Goal: Information Seeking & Learning: Learn about a topic

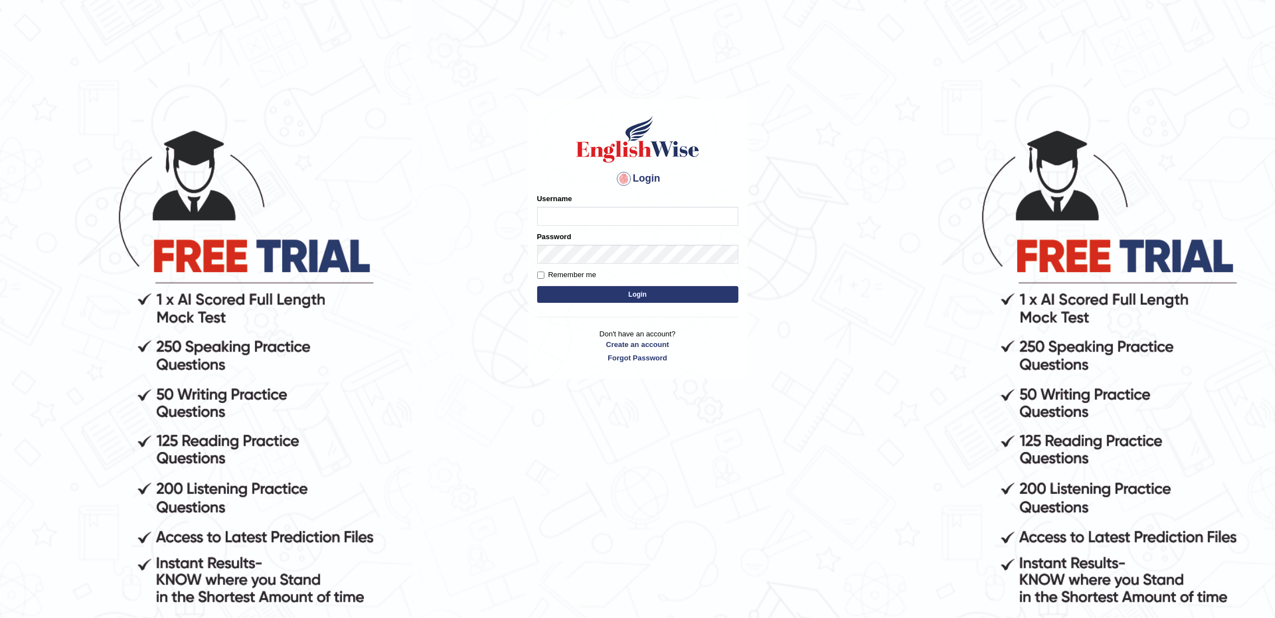
type input "Samirvohra"
click at [579, 271] on label "Remember me" at bounding box center [566, 274] width 59 height 11
click at [544, 272] on input "Remember me" at bounding box center [540, 275] width 7 height 7
checkbox input "true"
click at [611, 302] on button "Login" at bounding box center [637, 294] width 201 height 17
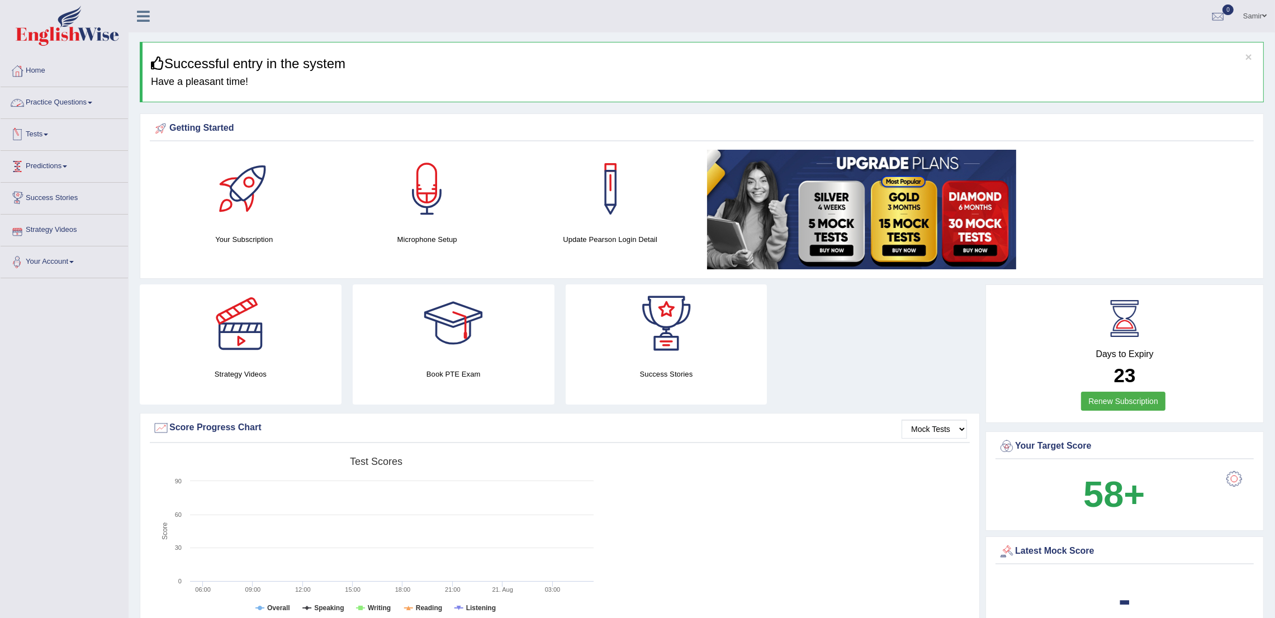
click at [70, 103] on link "Practice Questions" at bounding box center [64, 101] width 127 height 28
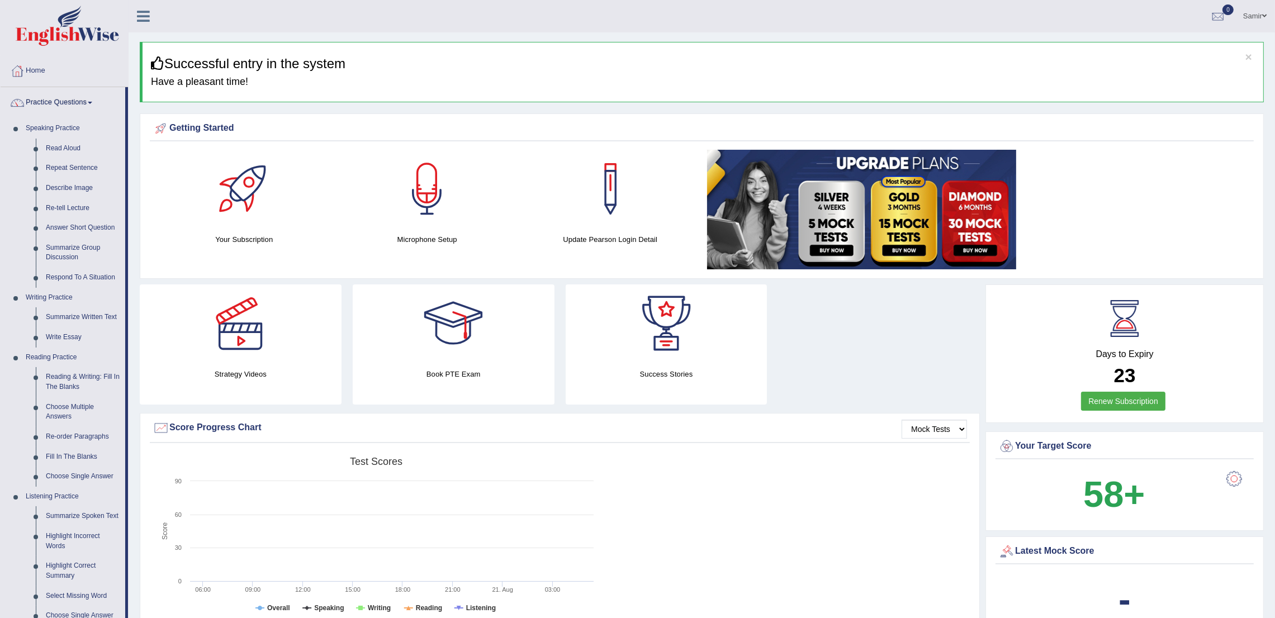
click at [1263, 18] on span at bounding box center [1264, 15] width 4 height 7
click at [839, 7] on ul "Samir Toggle navigation Username: Samirvohra Access Type: Online Subscription: …" at bounding box center [873, 16] width 803 height 32
click at [1251, 55] on button "×" at bounding box center [1249, 57] width 7 height 12
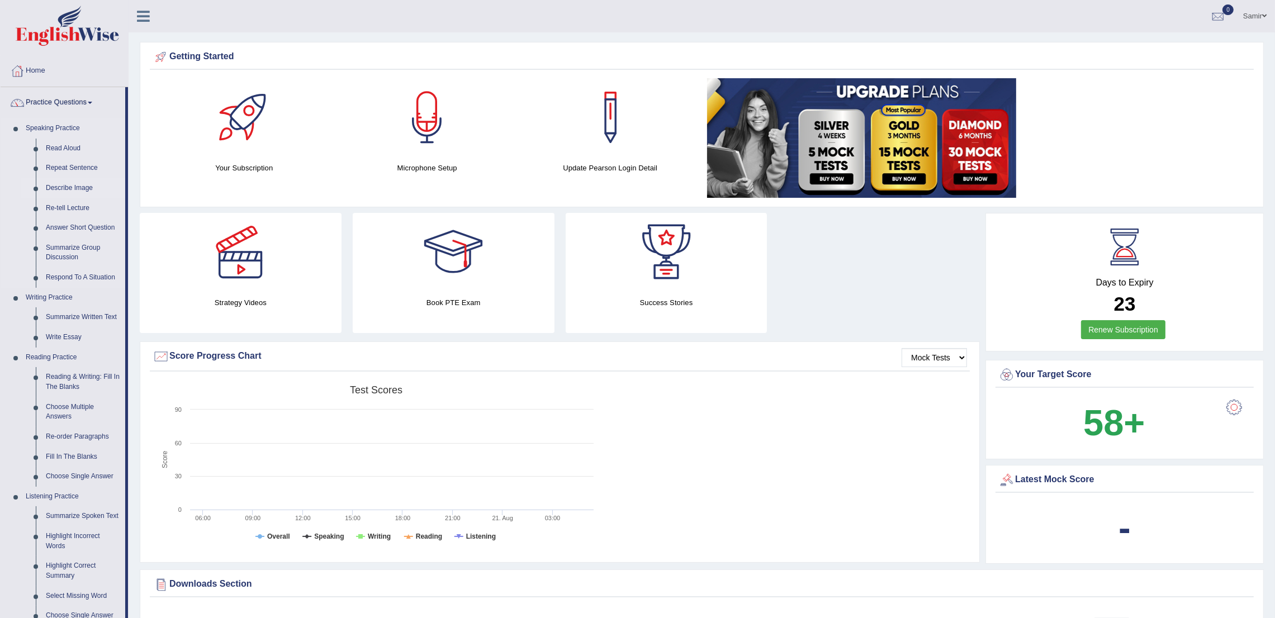
click at [54, 190] on link "Describe Image" at bounding box center [83, 188] width 84 height 20
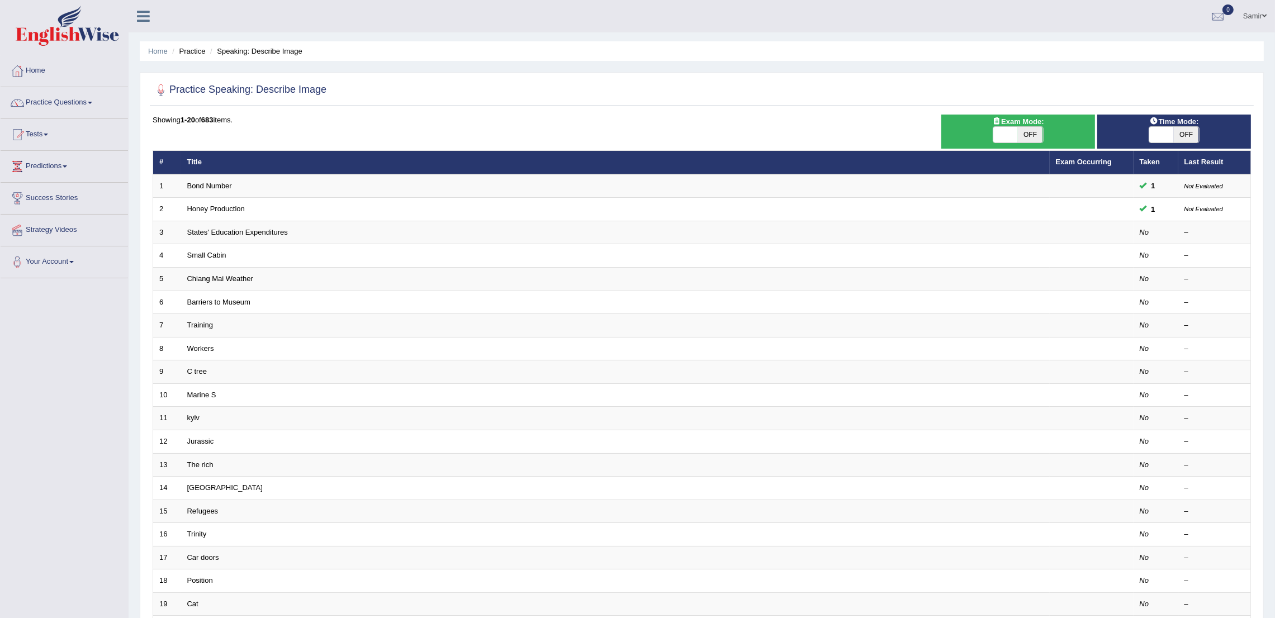
drag, startPoint x: 0, startPoint y: 0, endPoint x: 1287, endPoint y: 277, distance: 1316.3
click at [1275, 277] on html "Toggle navigation Home Practice Questions Speaking Practice Read Aloud Repeat S…" at bounding box center [637, 309] width 1275 height 618
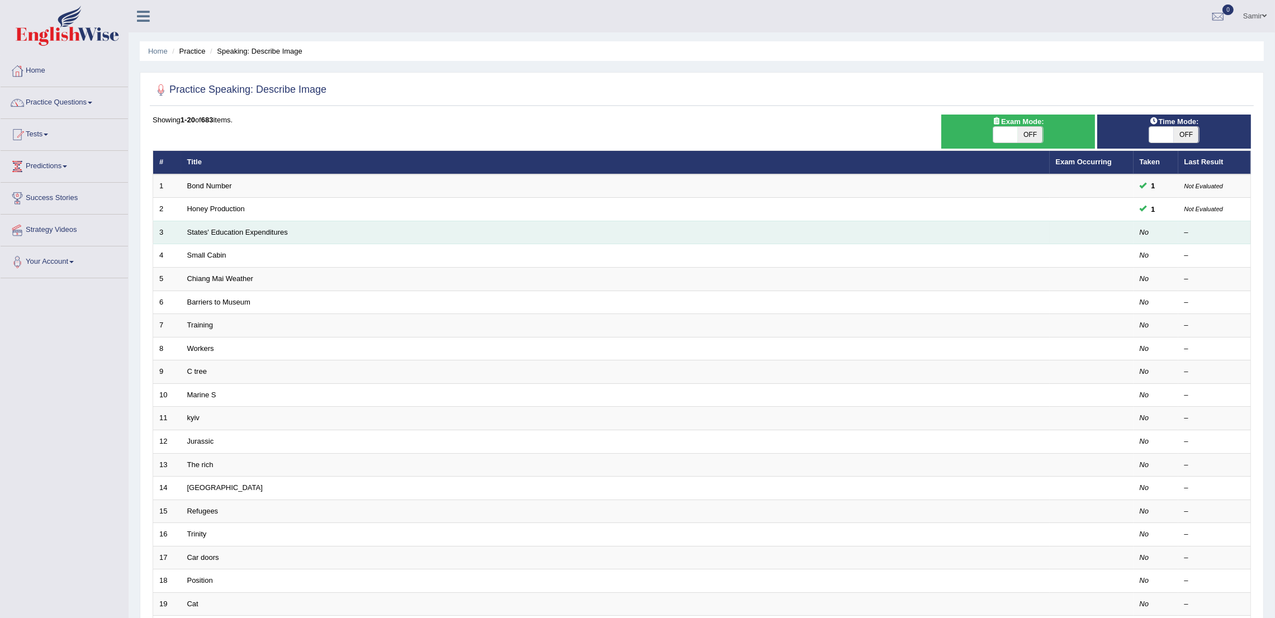
click at [226, 236] on td "States' Education Expenditures" at bounding box center [615, 232] width 869 height 23
click at [229, 234] on link "States' Education Expenditures" at bounding box center [237, 232] width 101 height 8
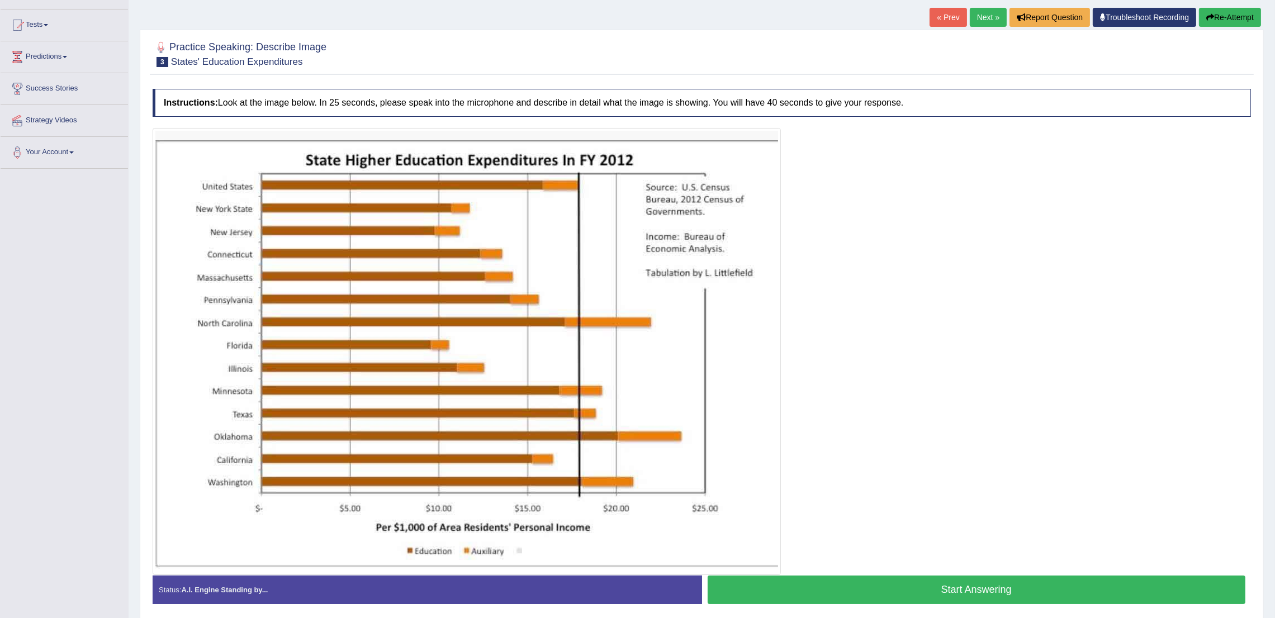
scroll to position [101, 0]
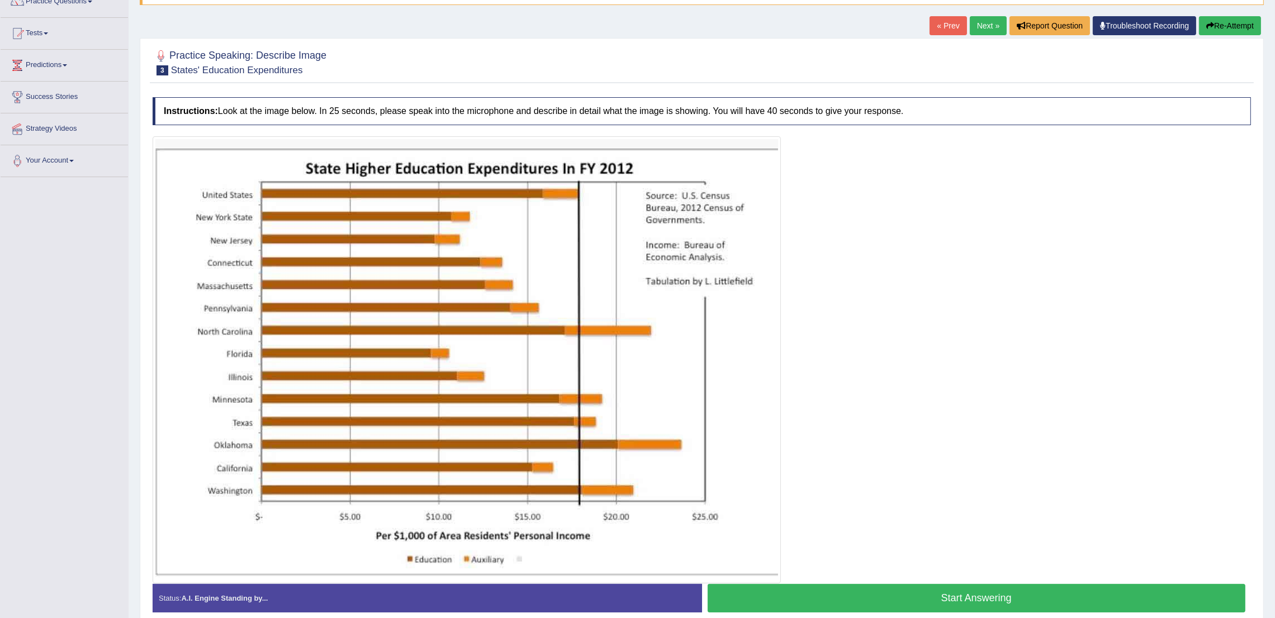
drag, startPoint x: 0, startPoint y: 0, endPoint x: 1287, endPoint y: 419, distance: 1353.3
click at [1275, 419] on html "Toggle navigation Home Practice Questions Speaking Practice Read Aloud Repeat S…" at bounding box center [637, 208] width 1275 height 618
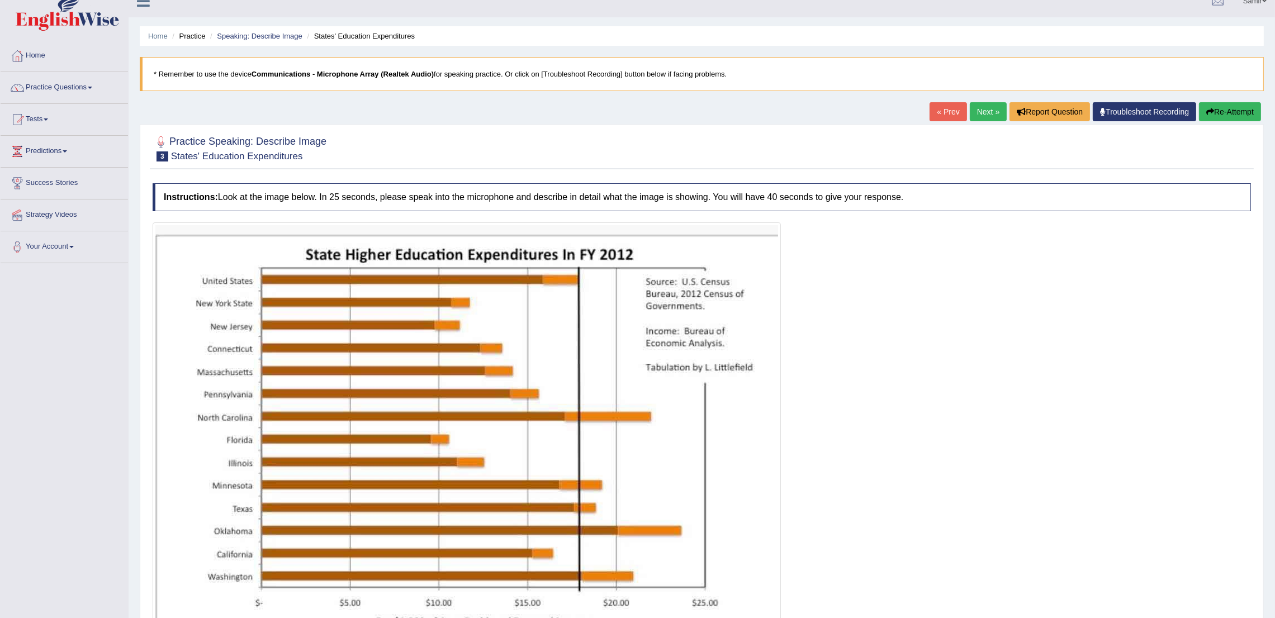
scroll to position [0, 0]
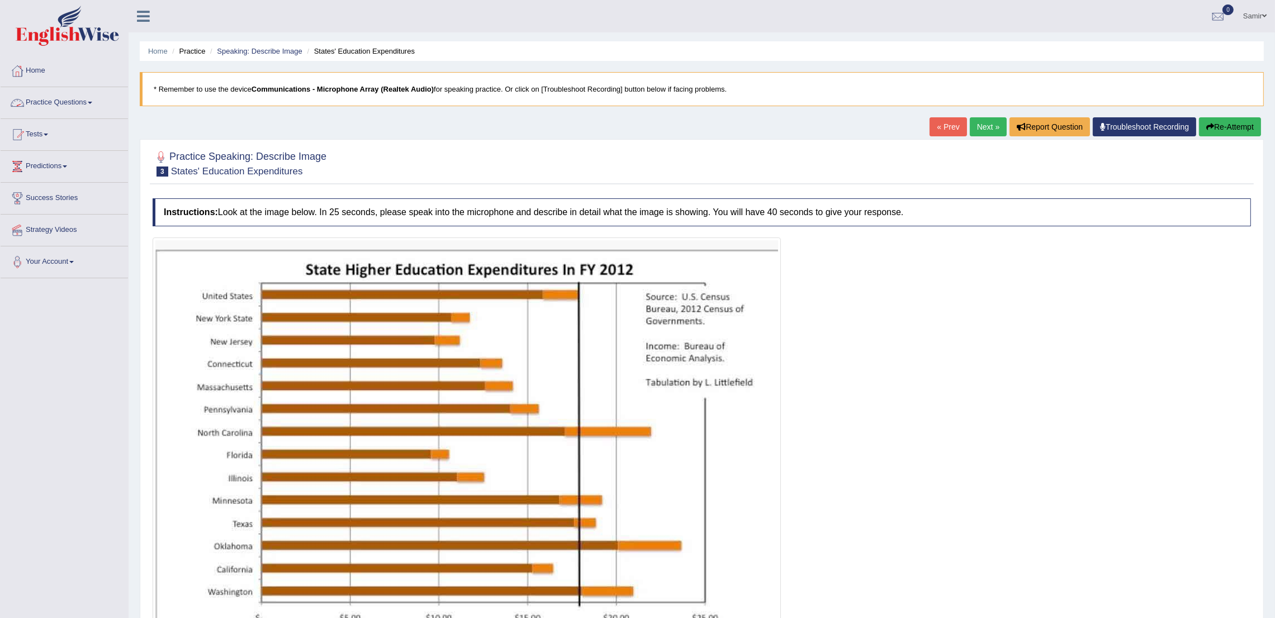
click at [86, 104] on link "Practice Questions" at bounding box center [64, 101] width 127 height 28
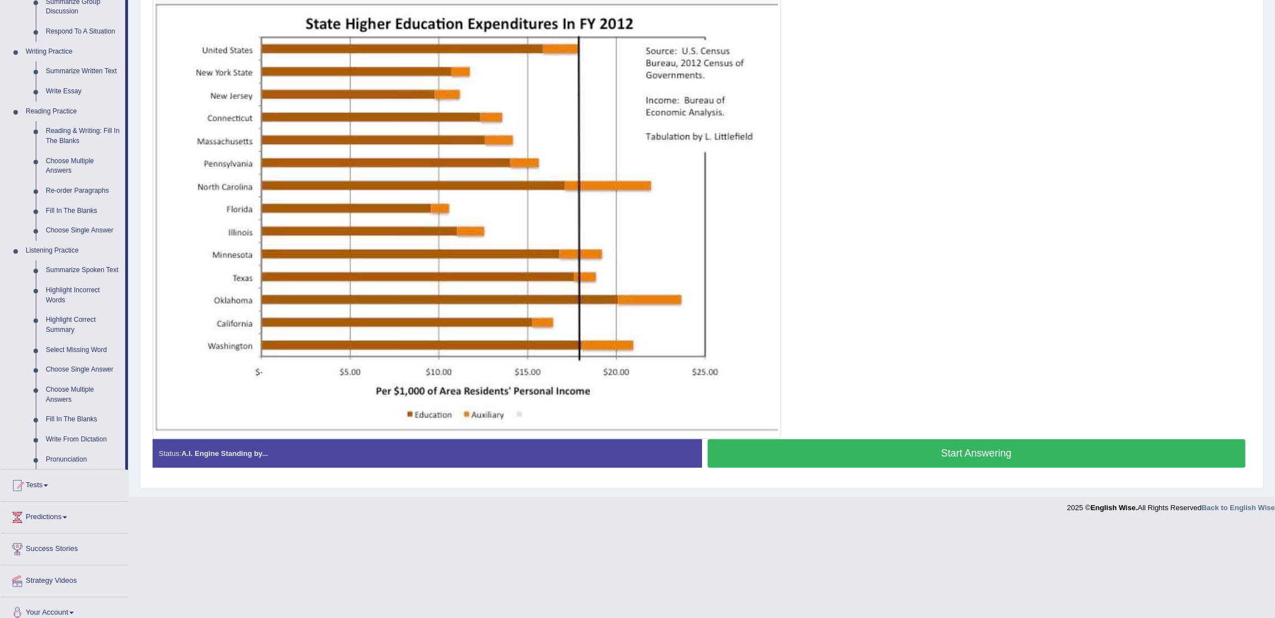
scroll to position [258, 0]
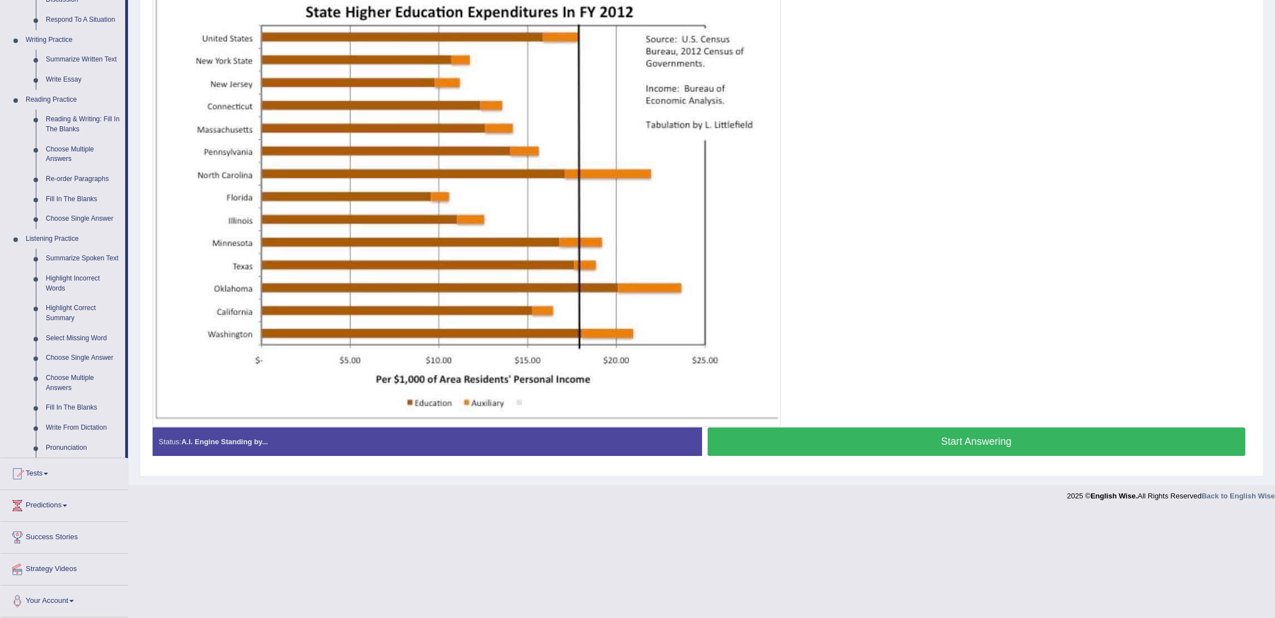
drag, startPoint x: 126, startPoint y: 410, endPoint x: 125, endPoint y: 444, distance: 34.7
click at [125, 444] on li "Practice Questions Speaking Practice Read Aloud Repeat Sentence Describe Image …" at bounding box center [64, 143] width 127 height 629
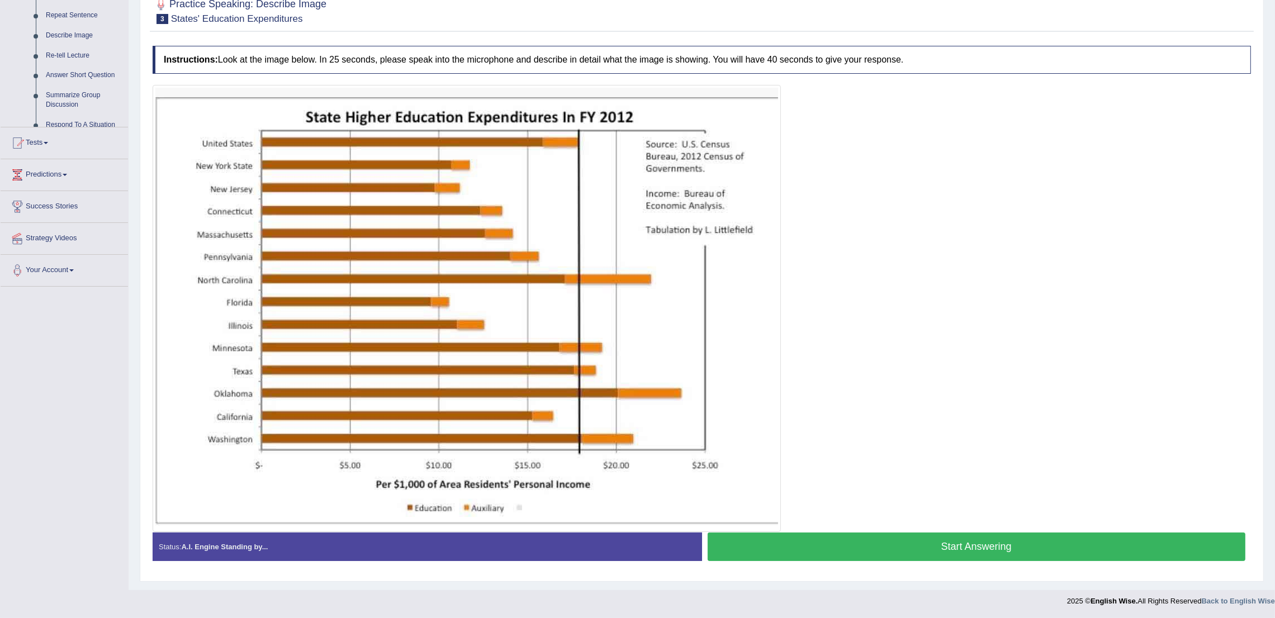
scroll to position [154, 0]
drag, startPoint x: 125, startPoint y: 444, endPoint x: 125, endPoint y: 460, distance: 15.1
click at [125, 460] on div "Toggle navigation Home Practice Questions Speaking Practice Read Aloud Repeat S…" at bounding box center [637, 229] width 1275 height 765
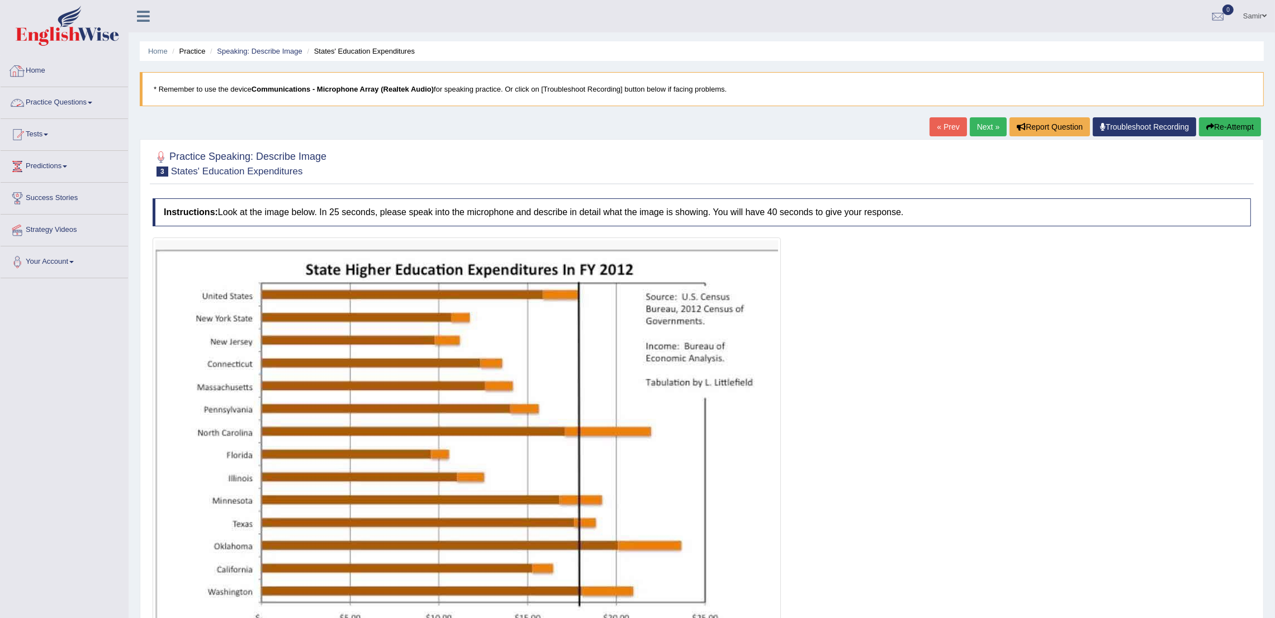
click at [68, 91] on link "Practice Questions" at bounding box center [64, 101] width 127 height 28
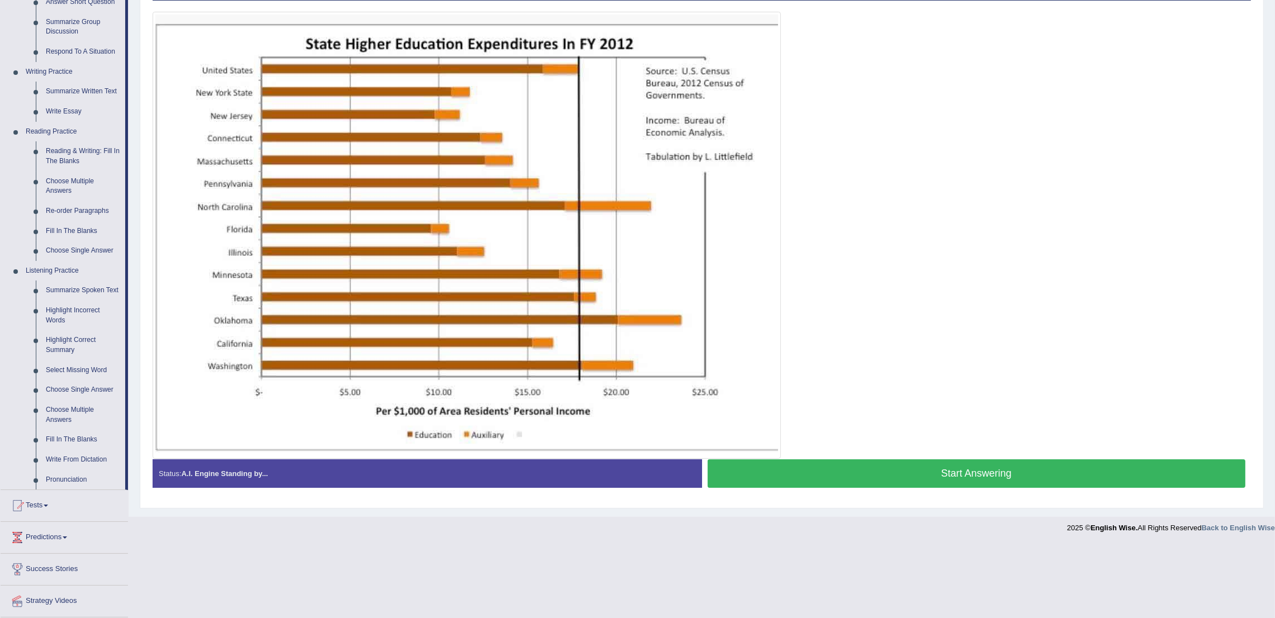
scroll to position [226, 0]
drag, startPoint x: 126, startPoint y: 427, endPoint x: 107, endPoint y: 461, distance: 39.8
click at [107, 461] on li "Practice Questions Speaking Practice Read Aloud Repeat Sentence Describe Image …" at bounding box center [64, 175] width 127 height 629
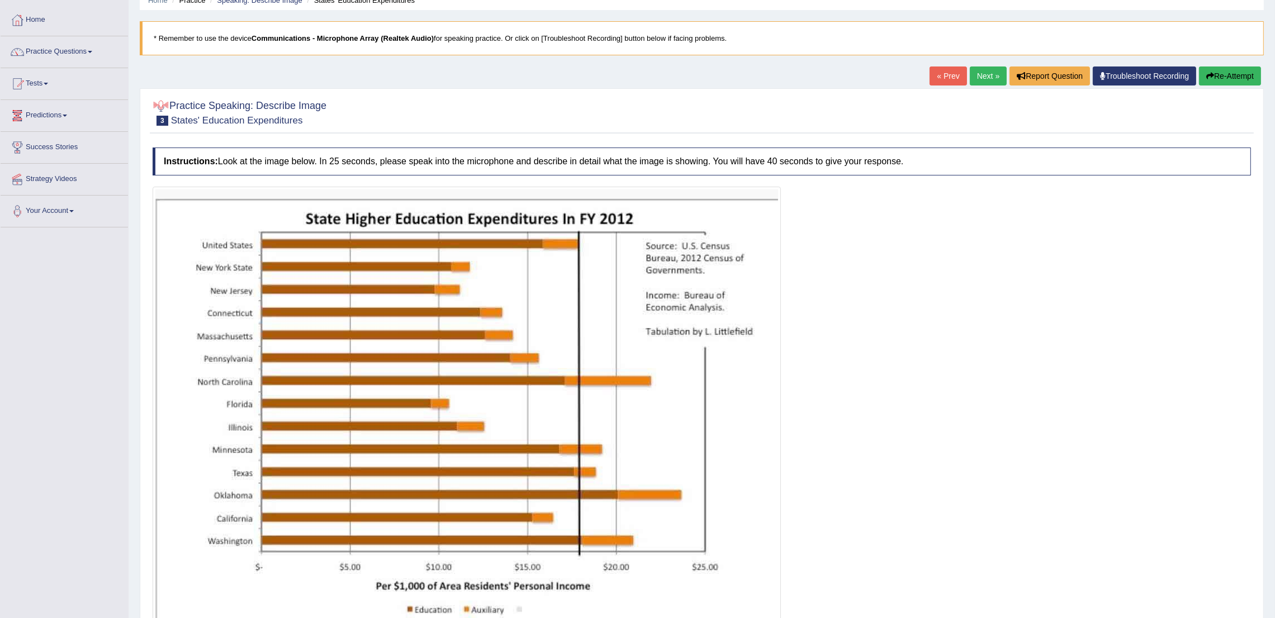
scroll to position [48, 0]
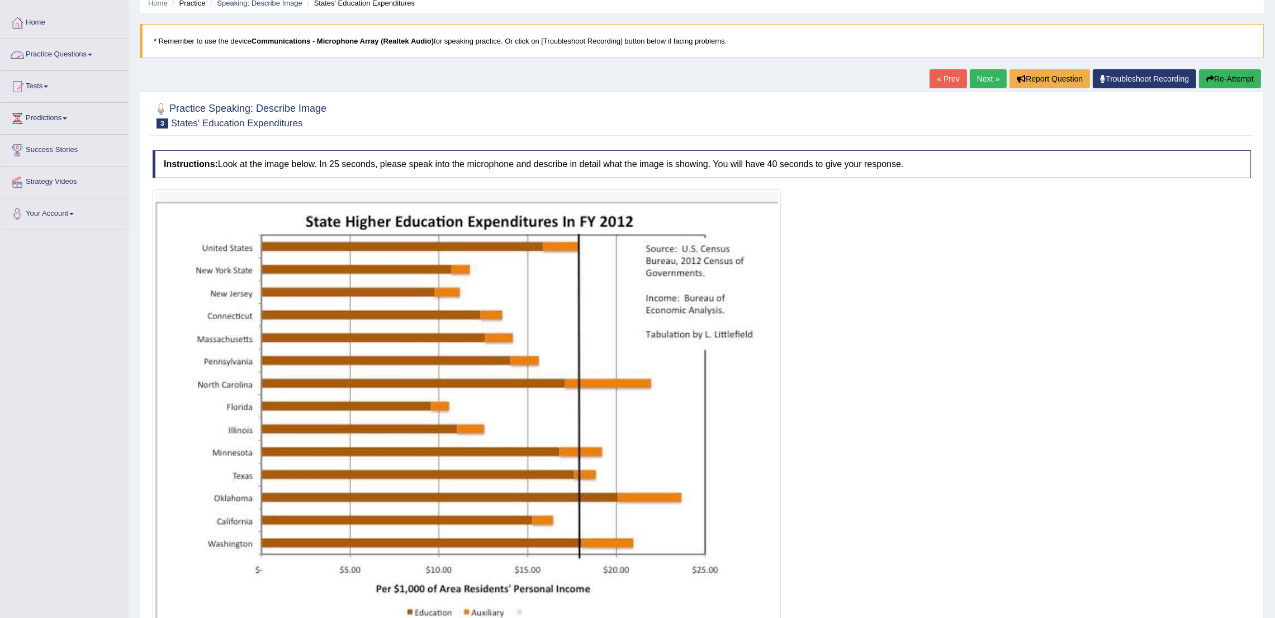
click at [82, 60] on link "Practice Questions" at bounding box center [64, 53] width 127 height 28
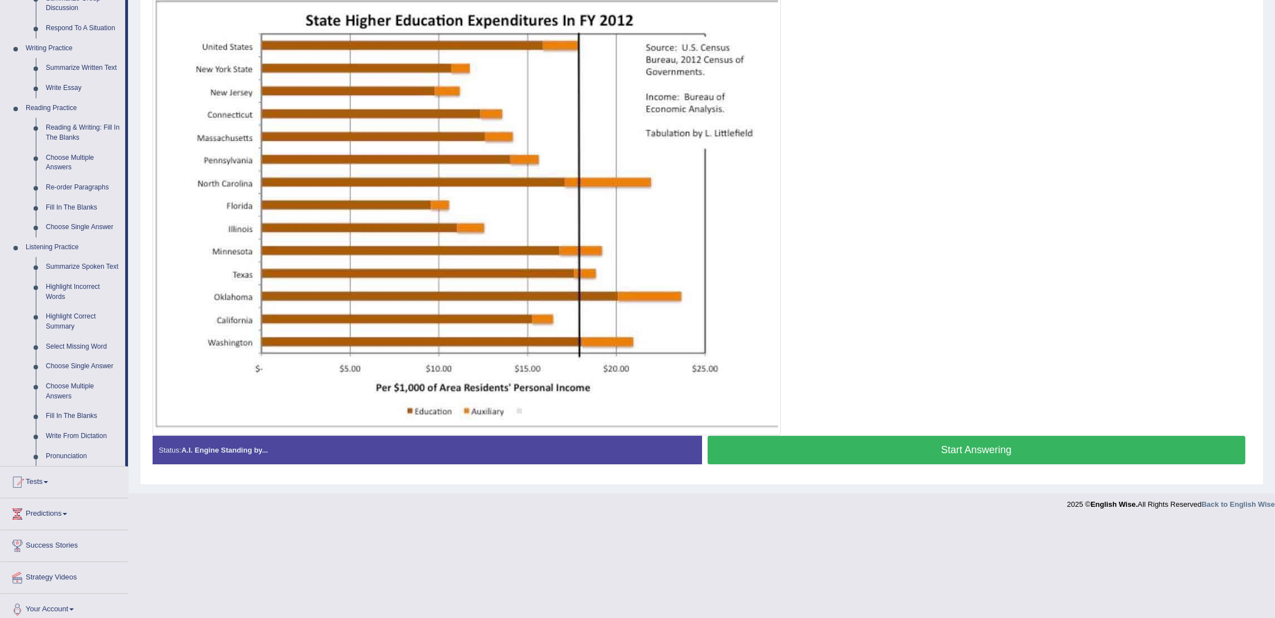
scroll to position [258, 0]
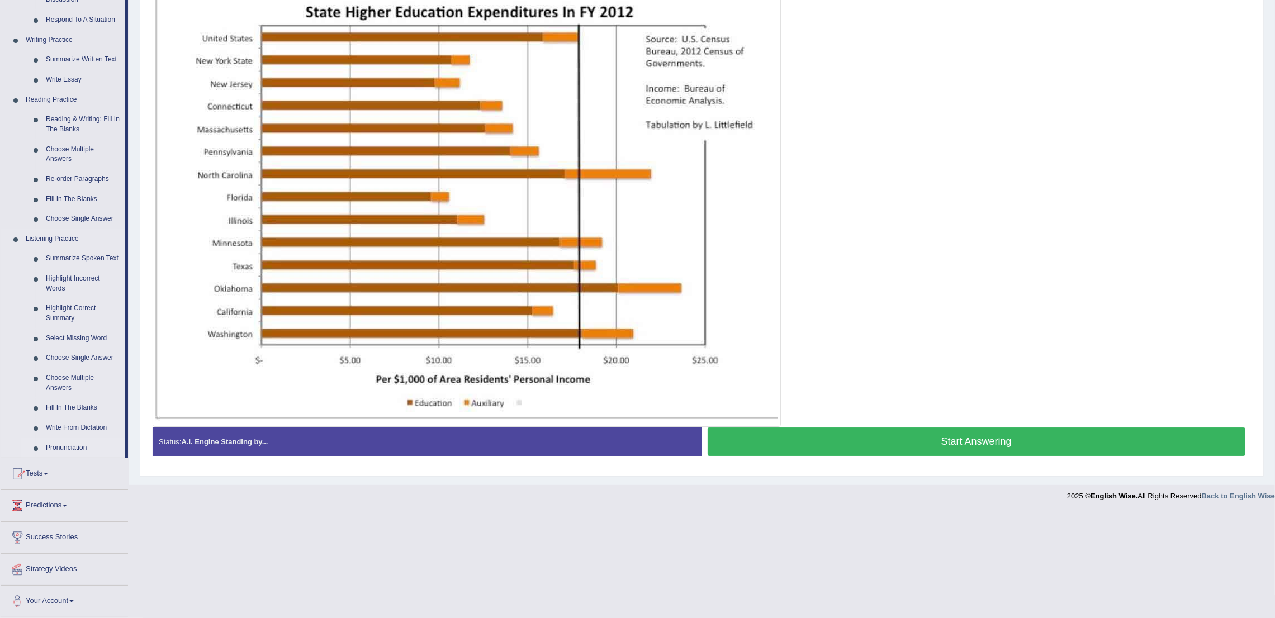
click at [68, 444] on link "Pronunciation" at bounding box center [83, 448] width 84 height 20
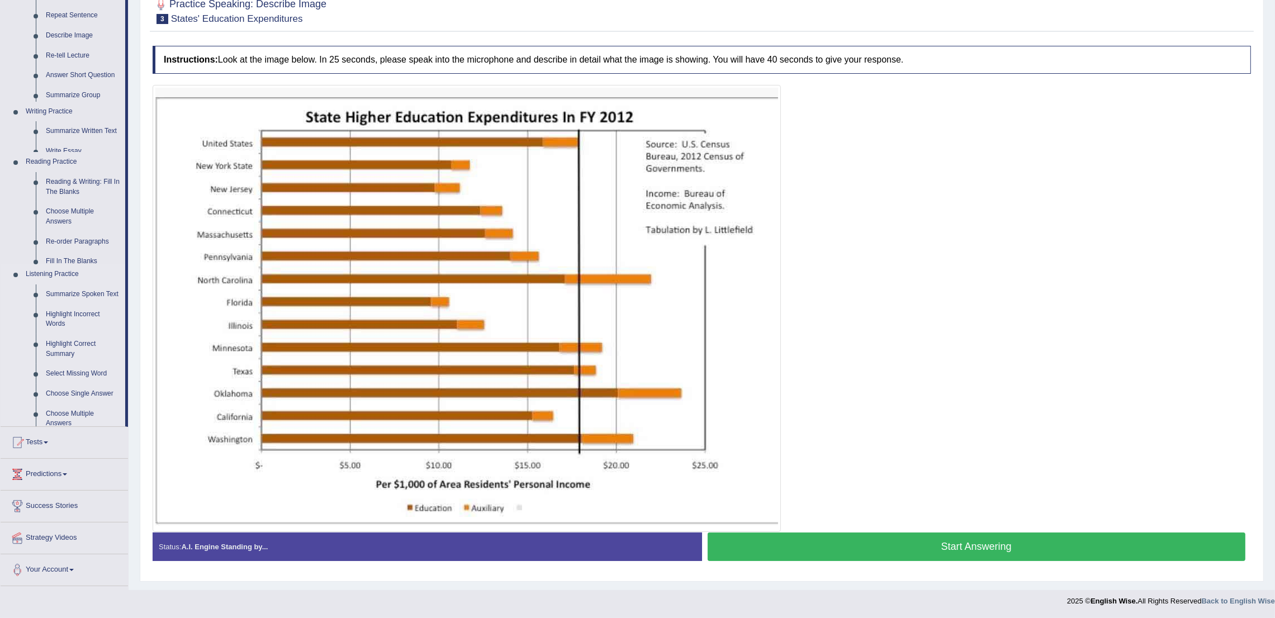
scroll to position [154, 0]
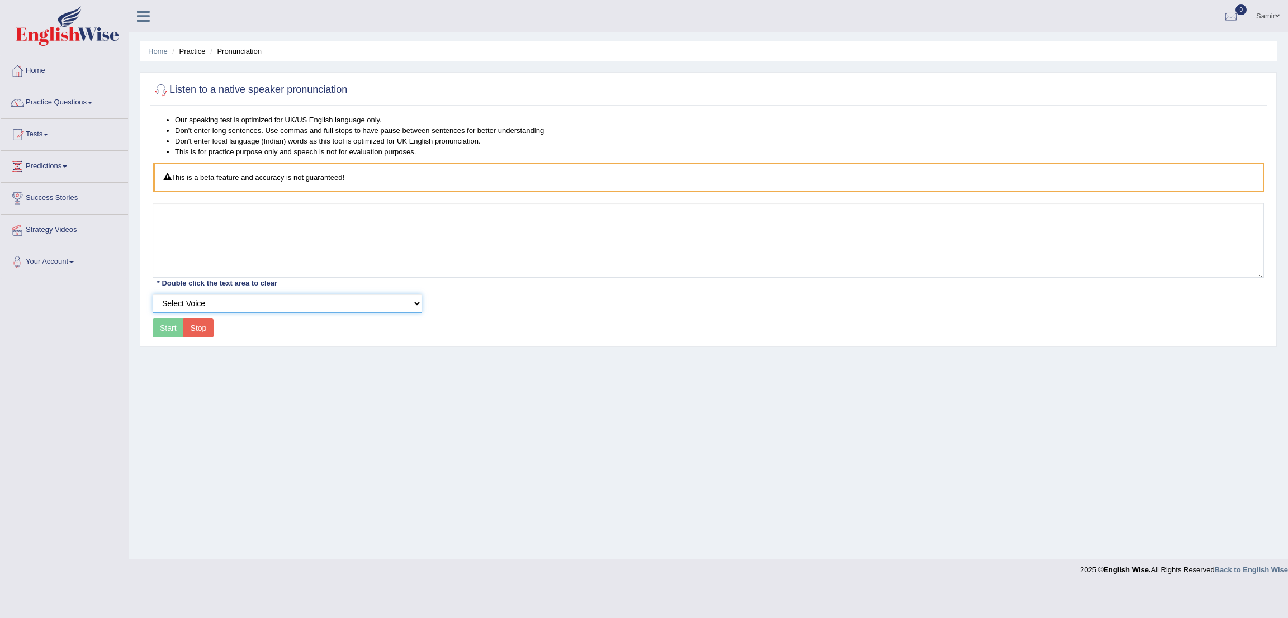
click at [214, 296] on select "Select Voice" at bounding box center [287, 303] width 269 height 19
click at [153, 294] on select "Select Voice" at bounding box center [287, 303] width 269 height 19
click at [172, 336] on div "Start Stop" at bounding box center [183, 328] width 61 height 19
click at [163, 316] on div "Our speaking test is optimized for UK/US English language only. Don't enter lon…" at bounding box center [708, 228] width 1117 height 226
click at [163, 320] on div "Start Stop" at bounding box center [183, 328] width 61 height 19
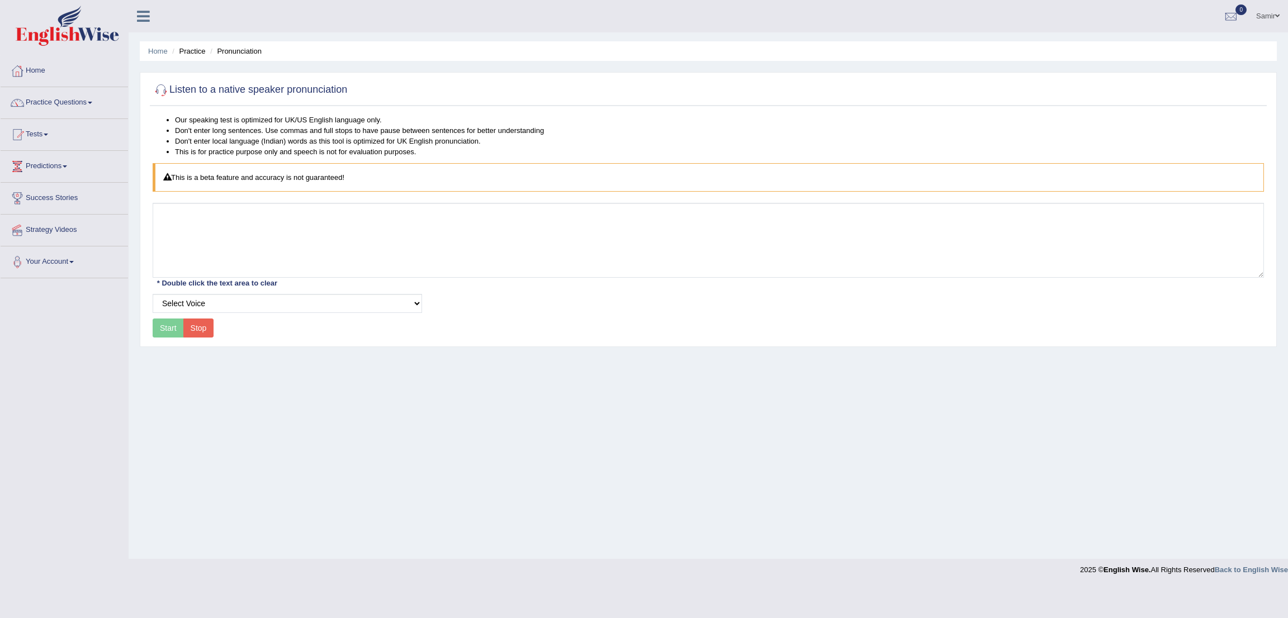
click at [199, 182] on div "This is a beta feature and accuracy is not guaranteed!" at bounding box center [708, 177] width 1111 height 29
click at [68, 101] on link "Practice Questions" at bounding box center [64, 101] width 127 height 28
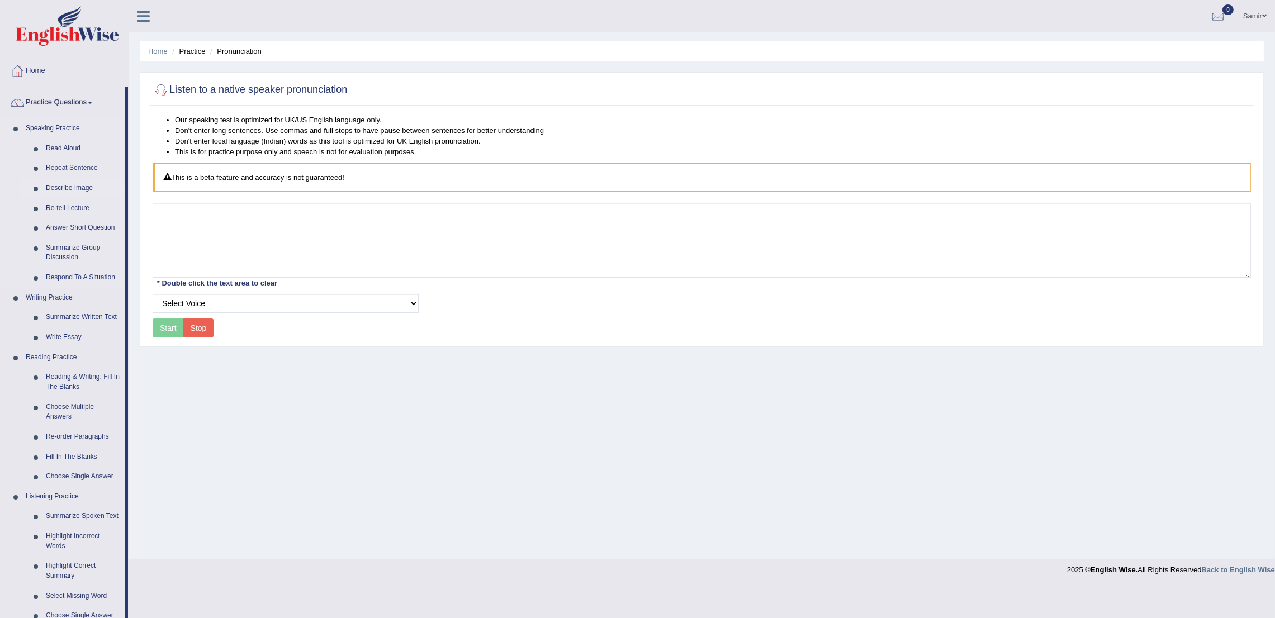
click at [64, 191] on link "Describe Image" at bounding box center [83, 188] width 84 height 20
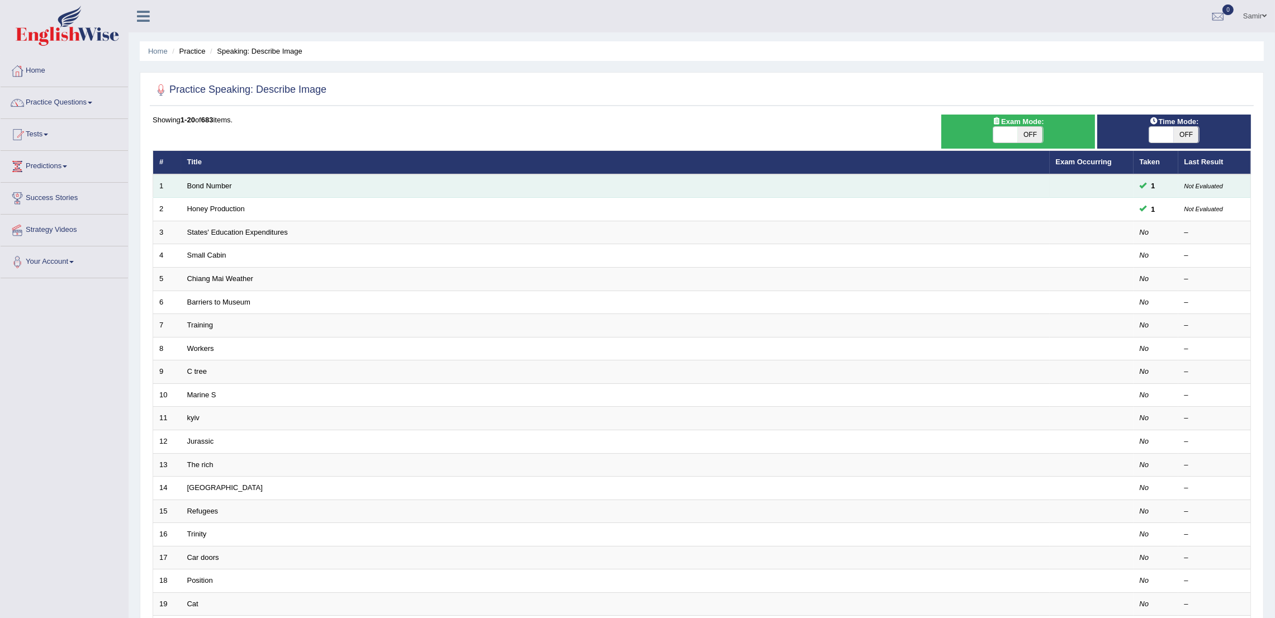
click at [212, 190] on td "Bond Number" at bounding box center [615, 185] width 869 height 23
click at [212, 186] on link "Bond Number" at bounding box center [209, 186] width 45 height 8
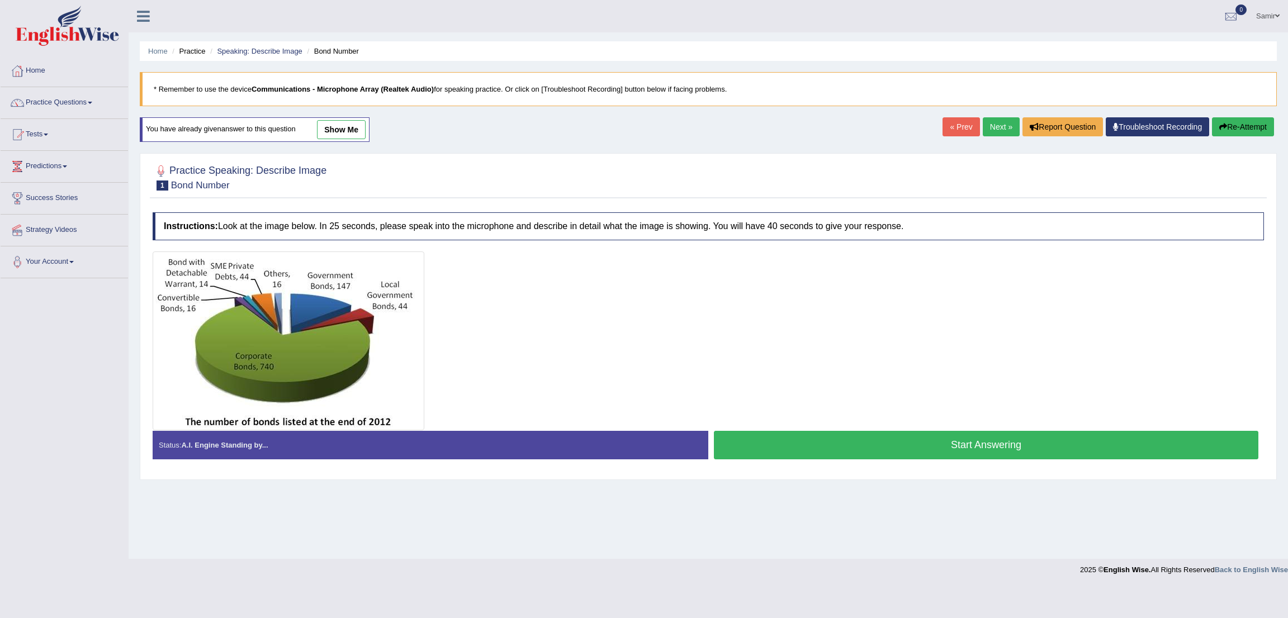
click at [326, 138] on link "show me" at bounding box center [341, 129] width 49 height 19
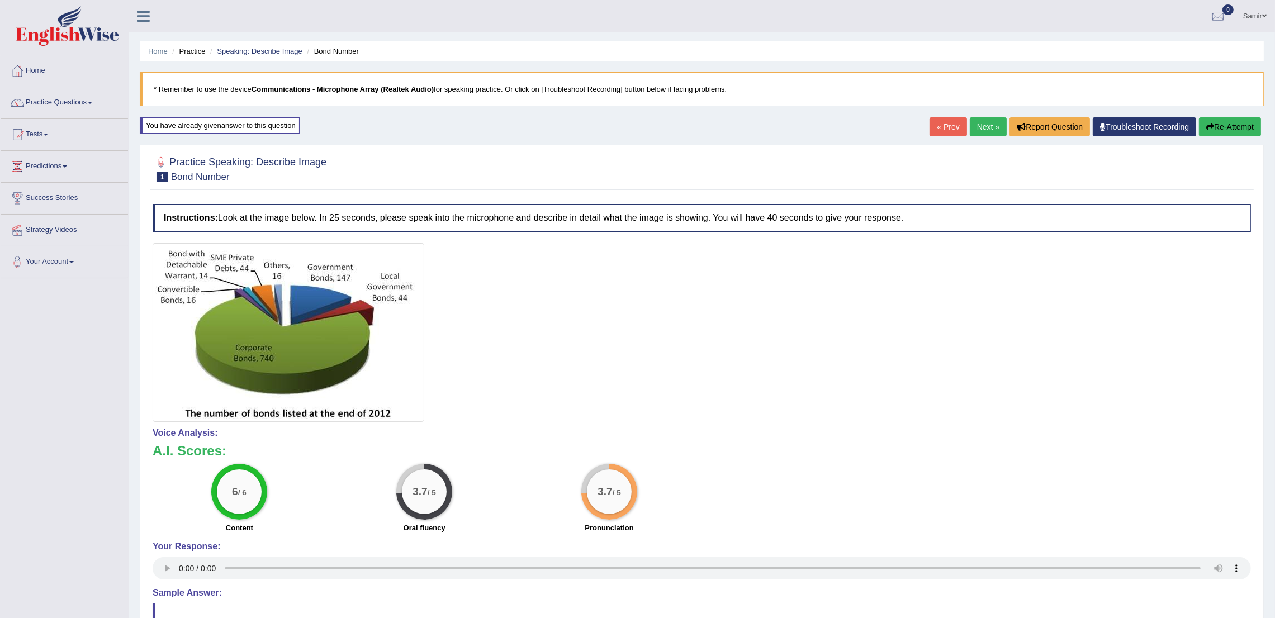
drag, startPoint x: 1247, startPoint y: 428, endPoint x: 1287, endPoint y: 404, distance: 46.1
click at [1275, 404] on html "Toggle navigation Home Practice Questions Speaking Practice Read Aloud Repeat S…" at bounding box center [637, 309] width 1275 height 618
click at [984, 124] on link "Next »" at bounding box center [988, 126] width 37 height 19
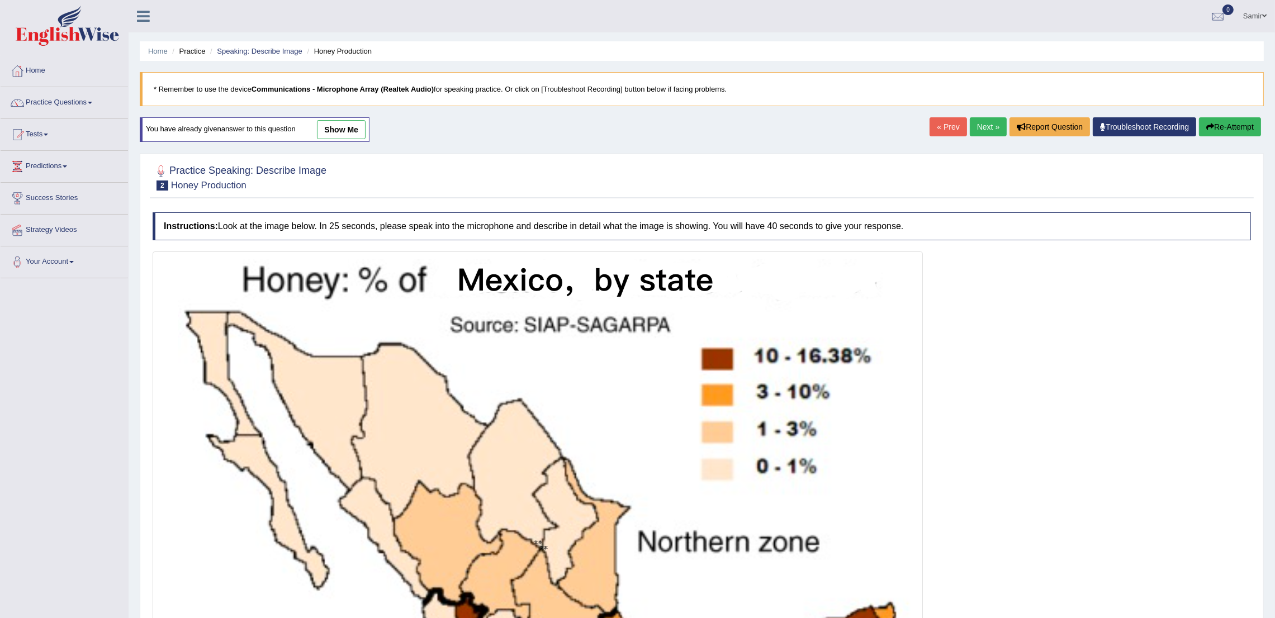
click at [347, 128] on link "show me" at bounding box center [341, 129] width 49 height 19
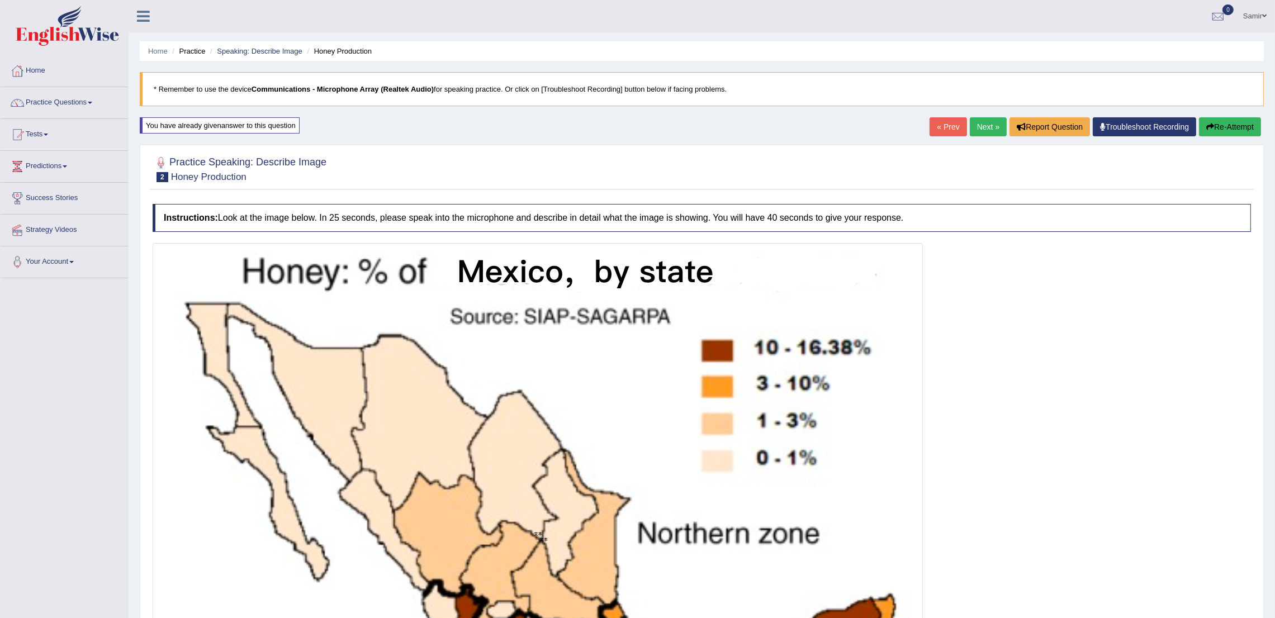
click at [978, 127] on link "Next »" at bounding box center [988, 126] width 37 height 19
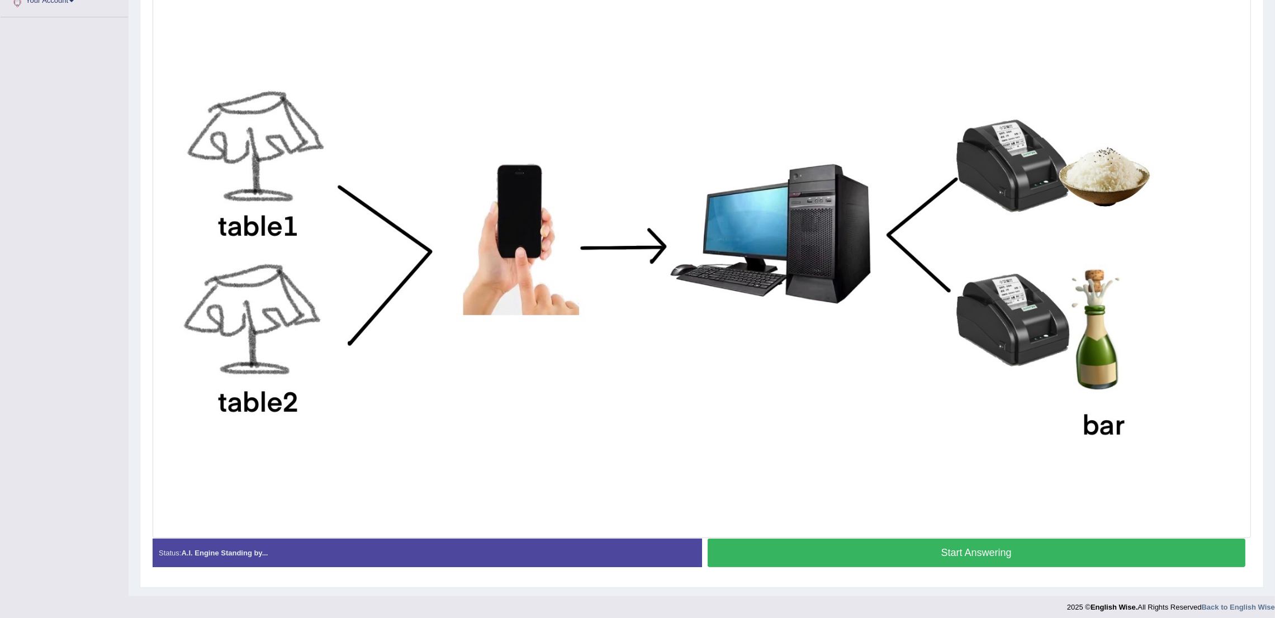
scroll to position [245, 0]
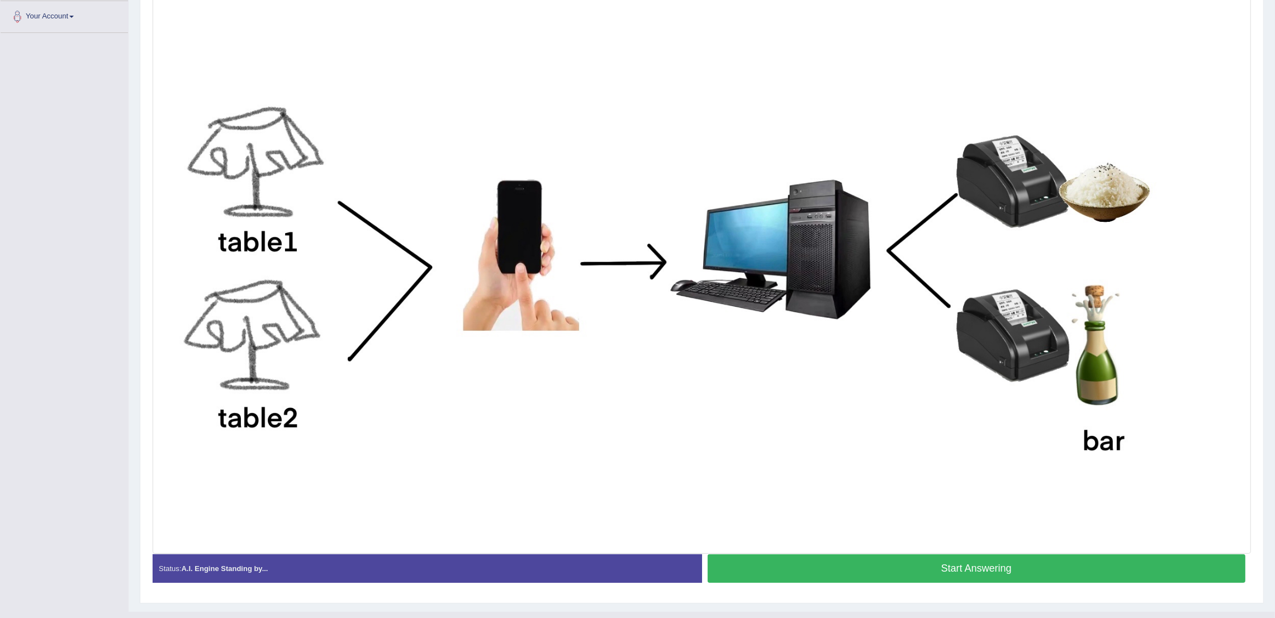
click at [1051, 571] on button "Start Answering" at bounding box center [977, 569] width 538 height 29
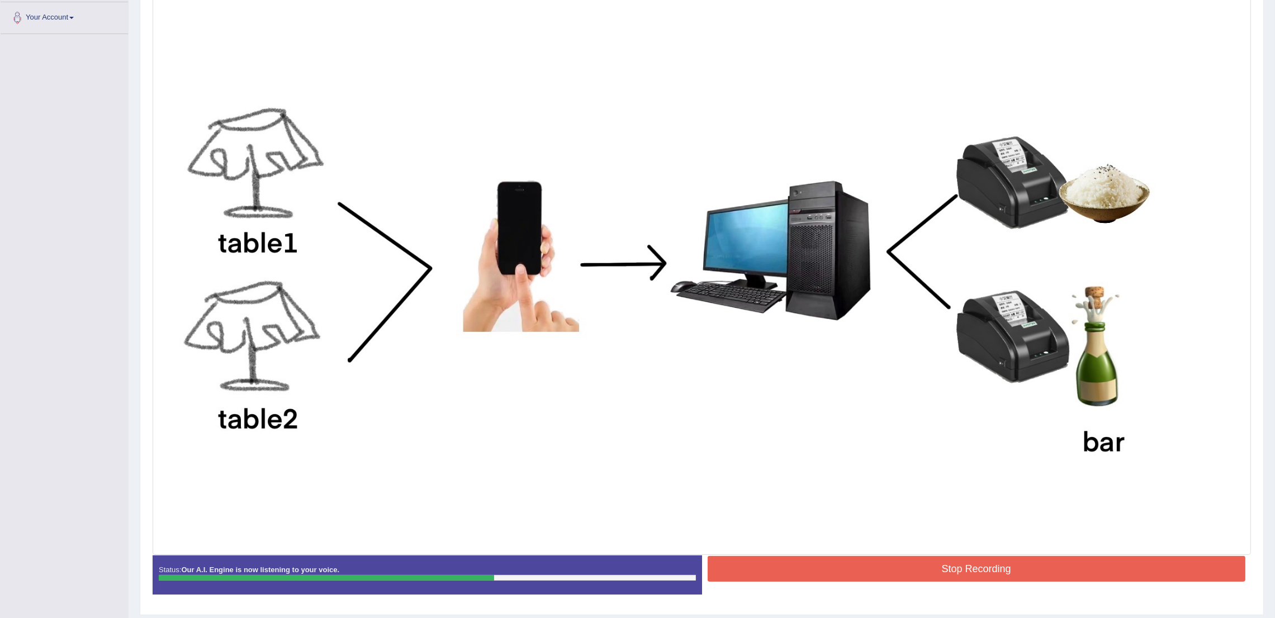
scroll to position [279, 0]
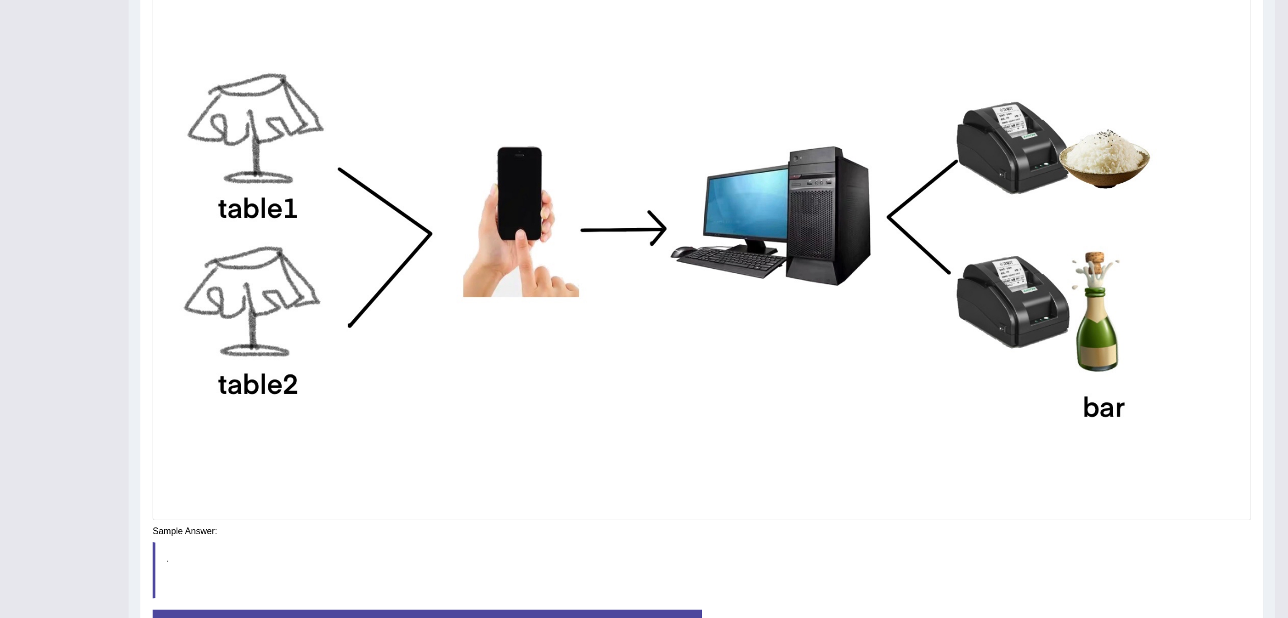
drag, startPoint x: 1287, startPoint y: 477, endPoint x: 1287, endPoint y: 500, distance: 22.4
click at [0, 0] on div "Saving your answer..." at bounding box center [0, 0] width 0 height 0
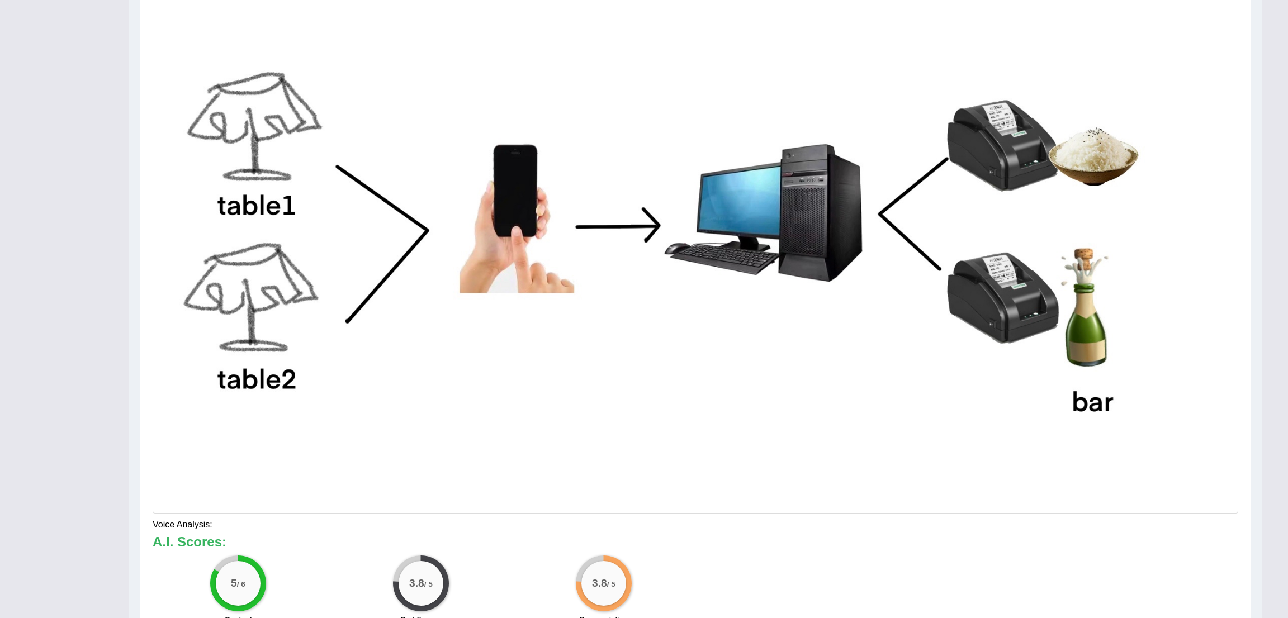
drag, startPoint x: 1287, startPoint y: 484, endPoint x: 1287, endPoint y: 575, distance: 91.1
click at [1275, 339] on html "Toggle navigation Home Practice Questions Speaking Practice Read Aloud Repeat S…" at bounding box center [644, 30] width 1288 height 618
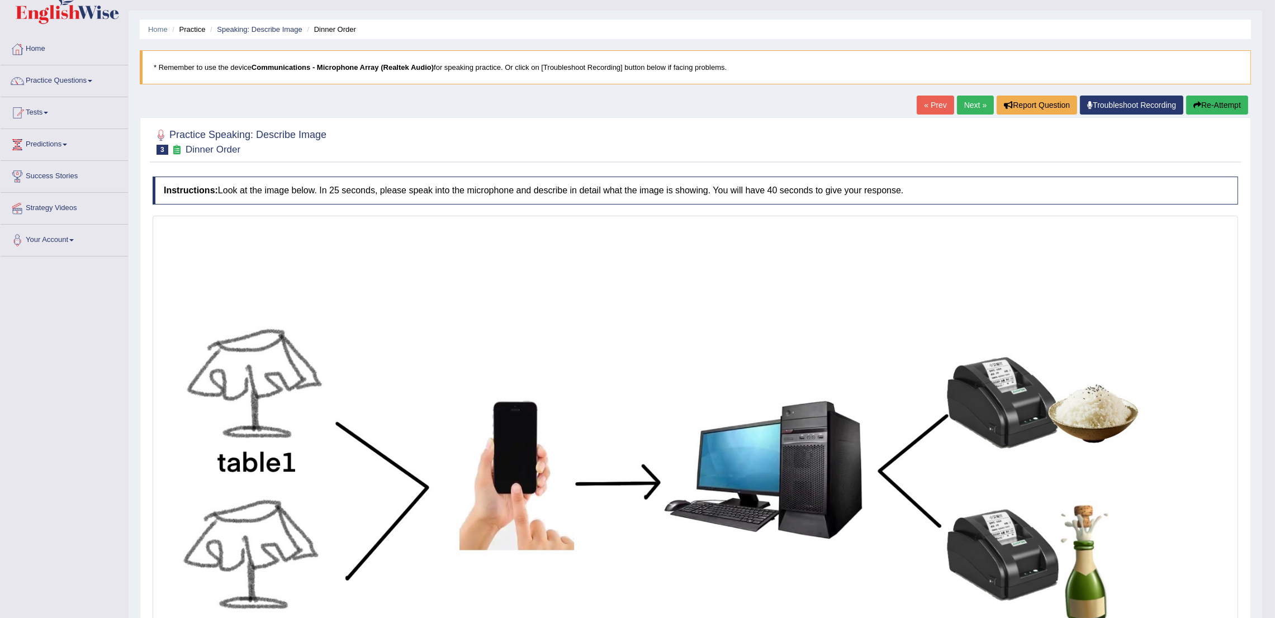
scroll to position [16, 0]
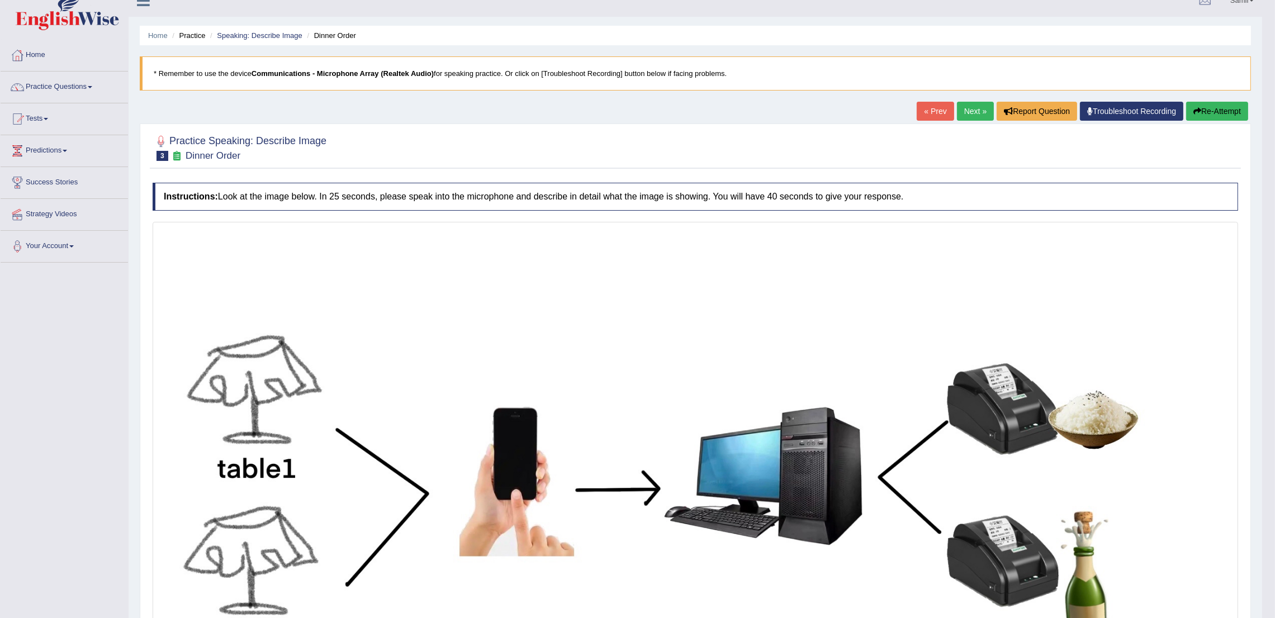
click at [964, 110] on link "Next »" at bounding box center [975, 111] width 37 height 19
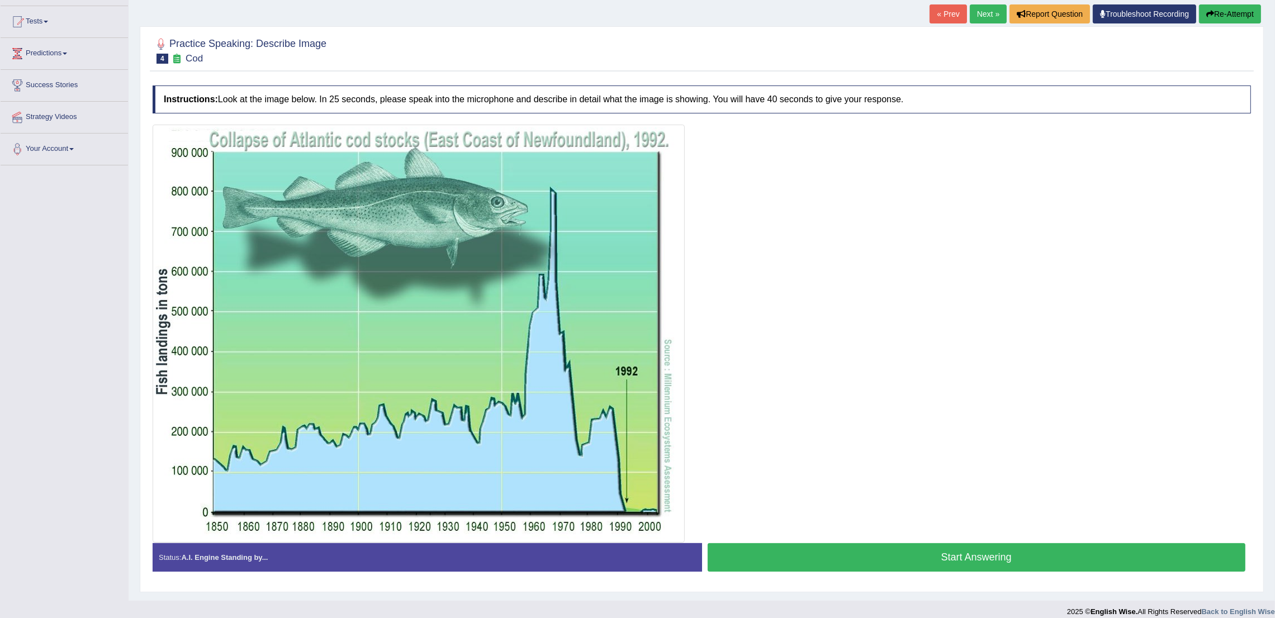
scroll to position [125, 0]
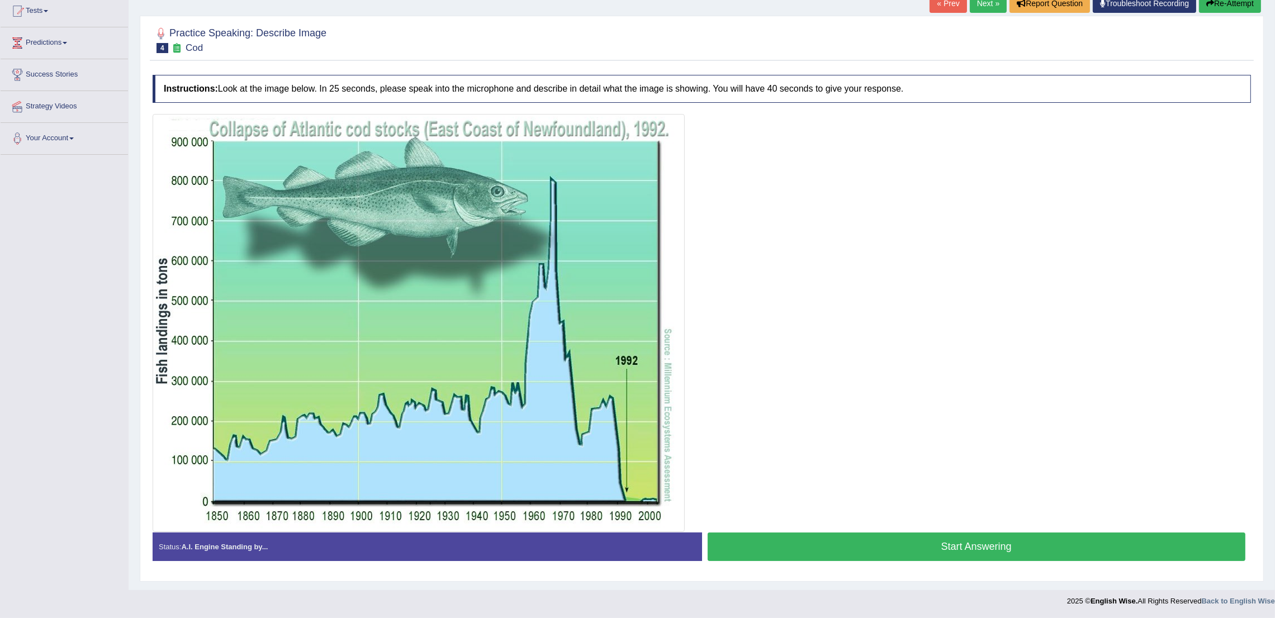
click at [1170, 547] on button "Start Answering" at bounding box center [977, 547] width 538 height 29
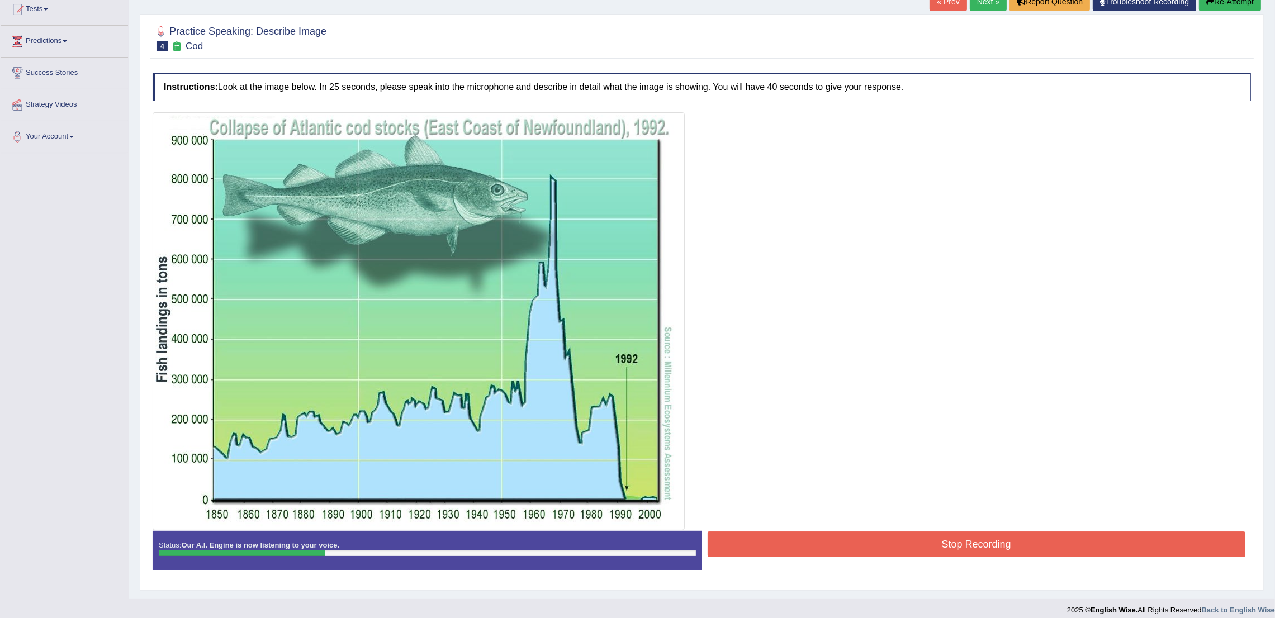
scroll to position [135, 0]
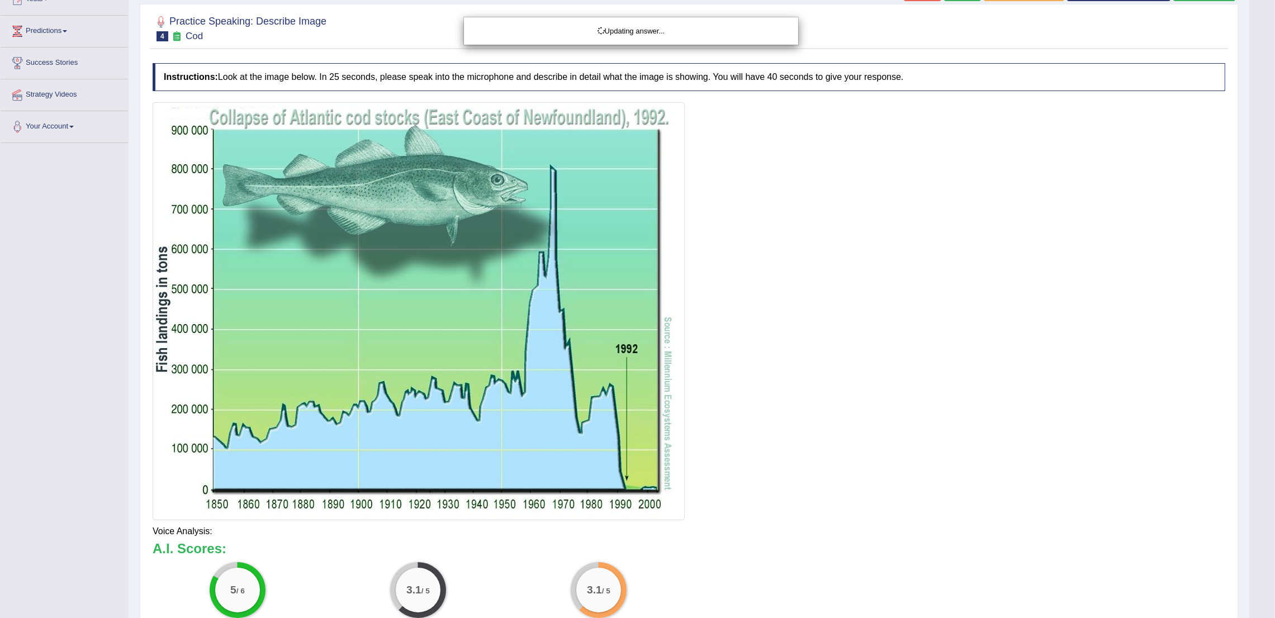
drag, startPoint x: 1287, startPoint y: 311, endPoint x: 1287, endPoint y: 433, distance: 121.3
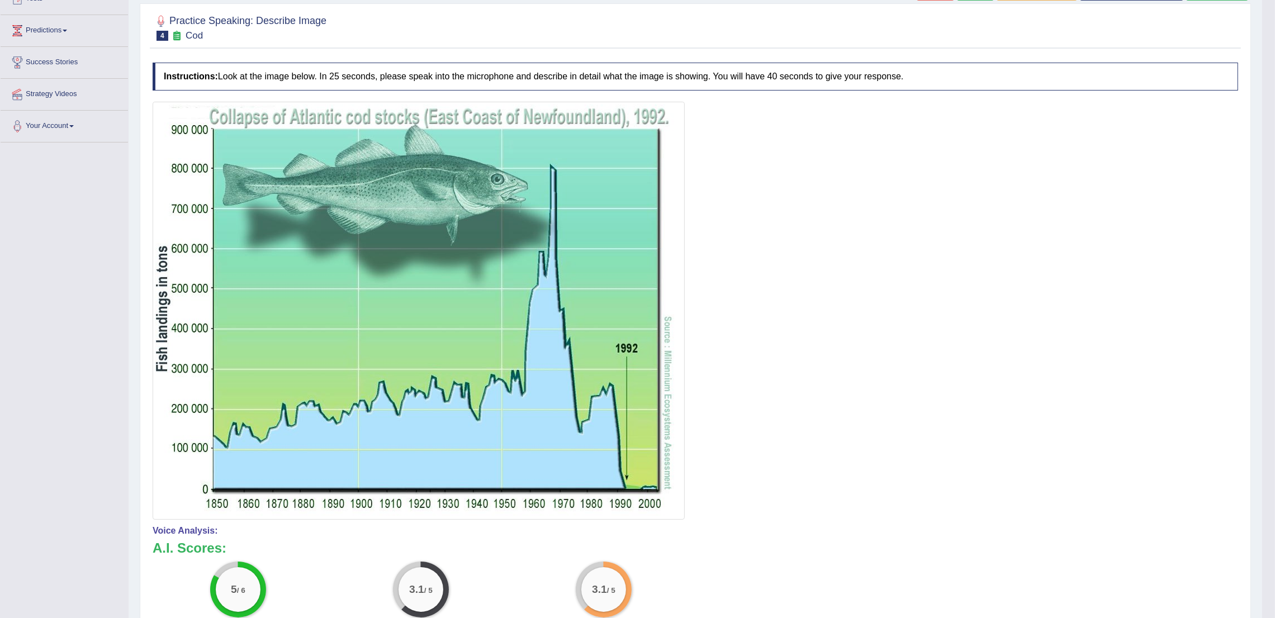
scroll to position [35, 0]
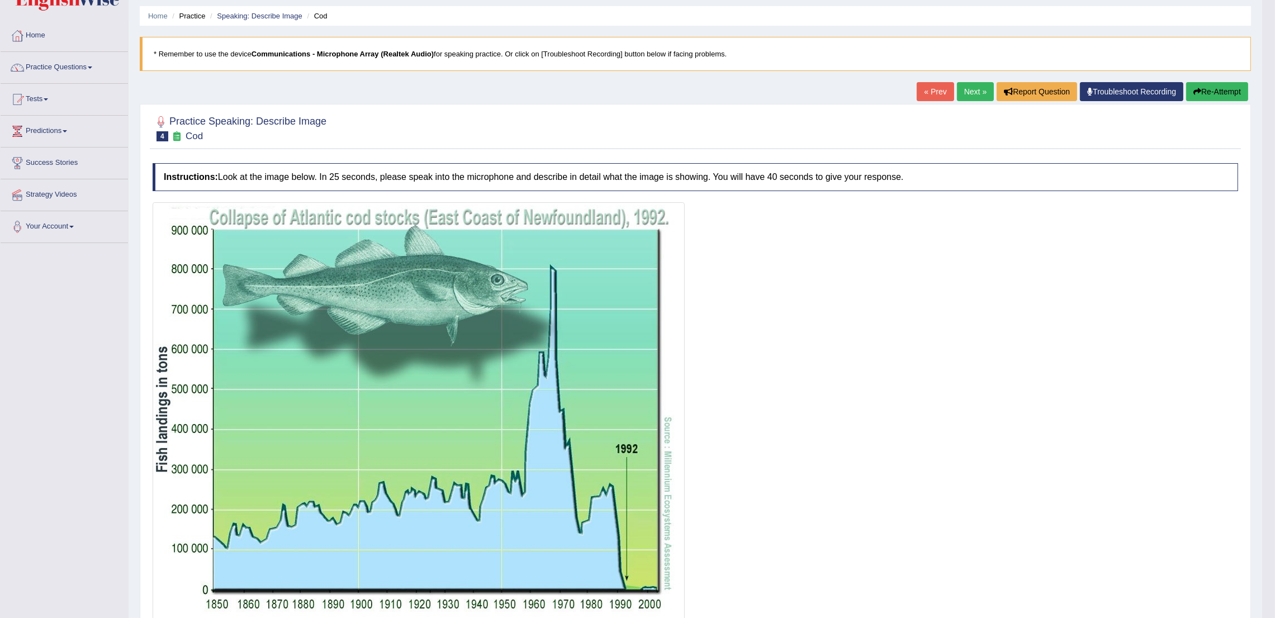
click at [972, 87] on link "Next »" at bounding box center [975, 91] width 37 height 19
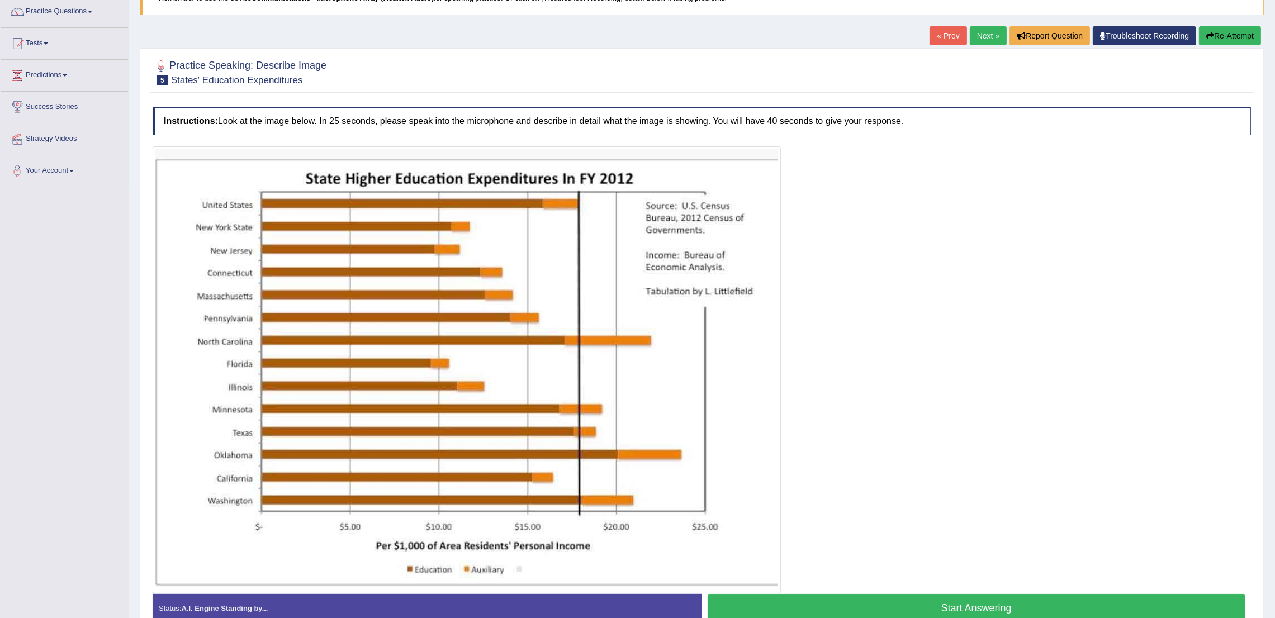
click at [1275, 428] on html "Toggle navigation Home Practice Questions Speaking Practice Read Aloud Repeat S…" at bounding box center [637, 218] width 1275 height 618
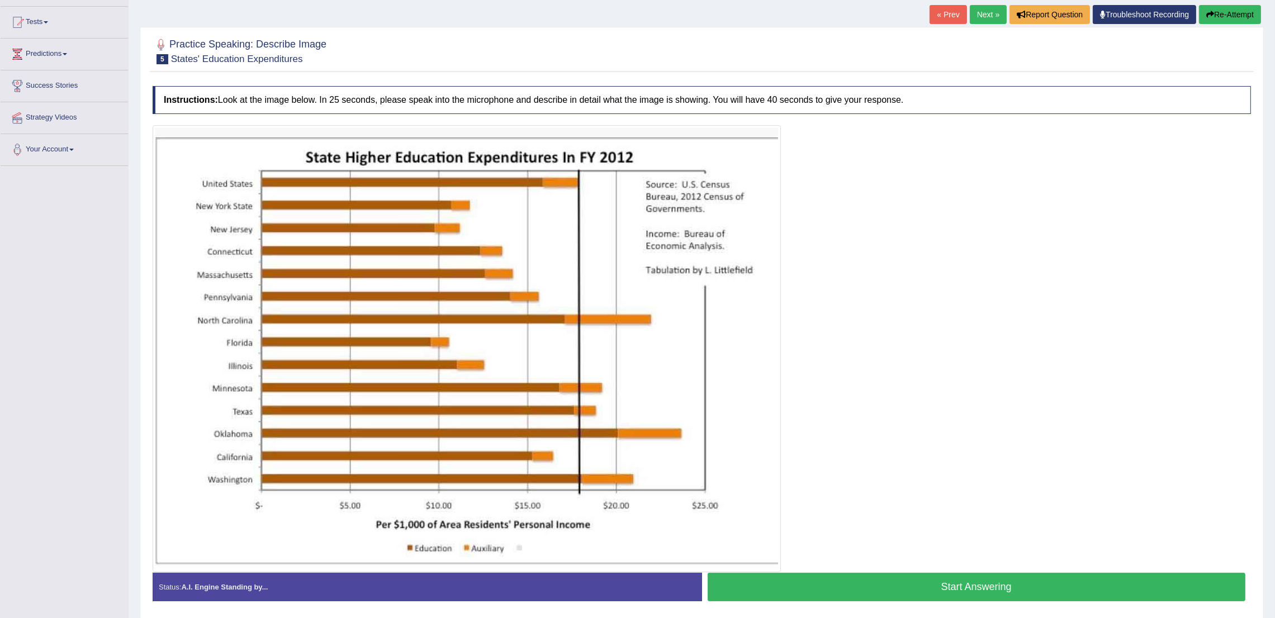
click at [1183, 580] on button "Start Answering" at bounding box center [977, 587] width 538 height 29
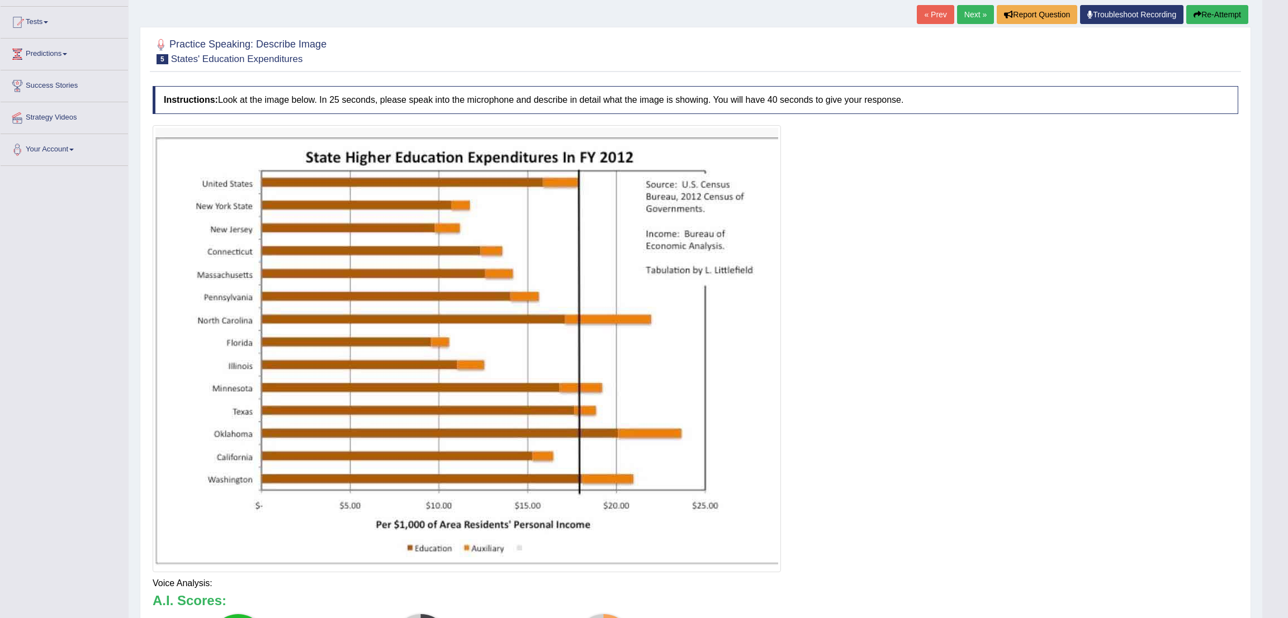
drag, startPoint x: 1287, startPoint y: 347, endPoint x: 1287, endPoint y: 584, distance: 237.0
click at [1275, 506] on html "Toggle navigation Home Practice Questions Speaking Practice Read Aloud Repeat S…" at bounding box center [644, 197] width 1288 height 618
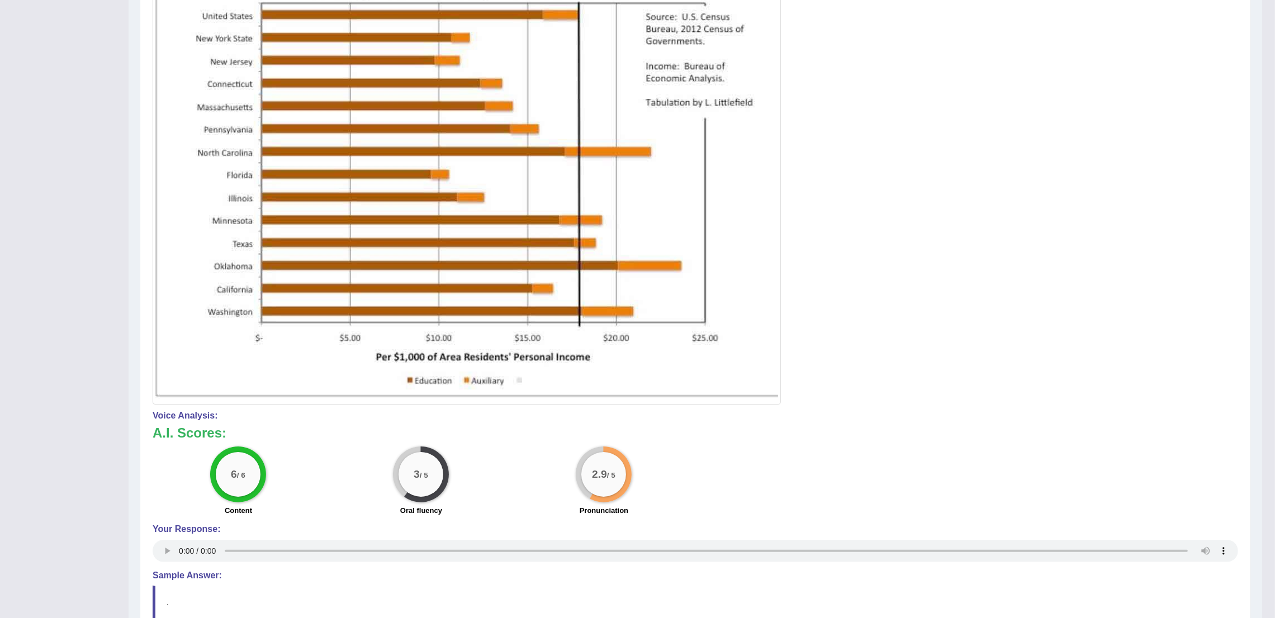
scroll to position [0, 0]
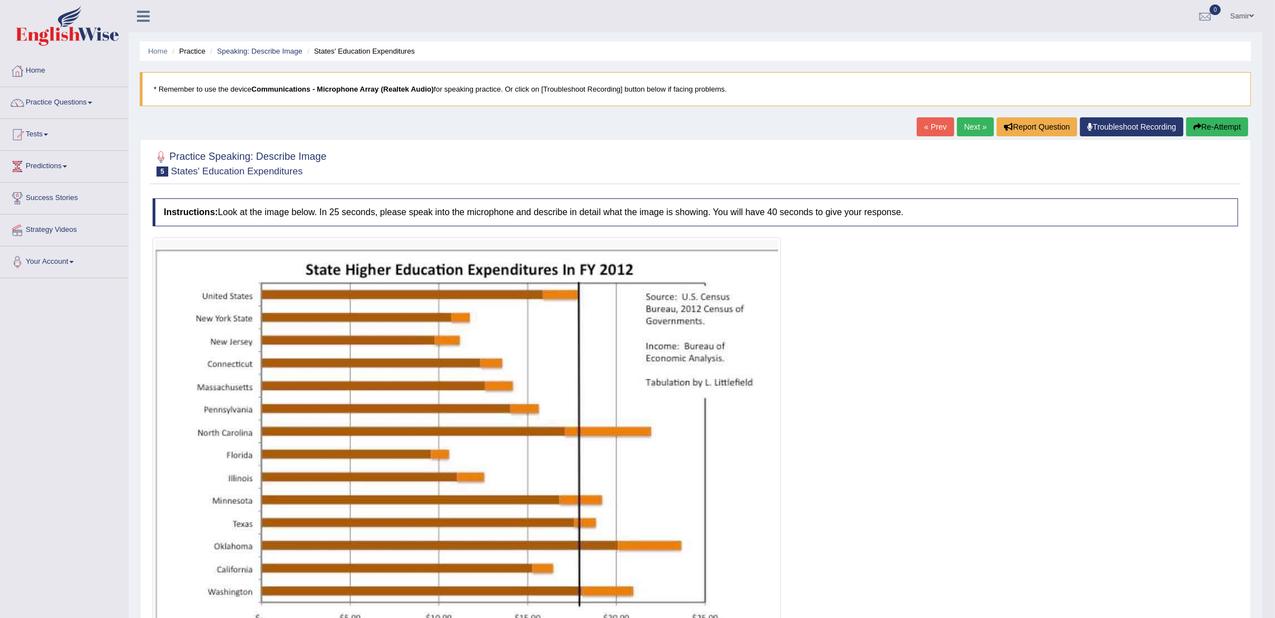
click at [960, 121] on link "Next »" at bounding box center [975, 126] width 37 height 19
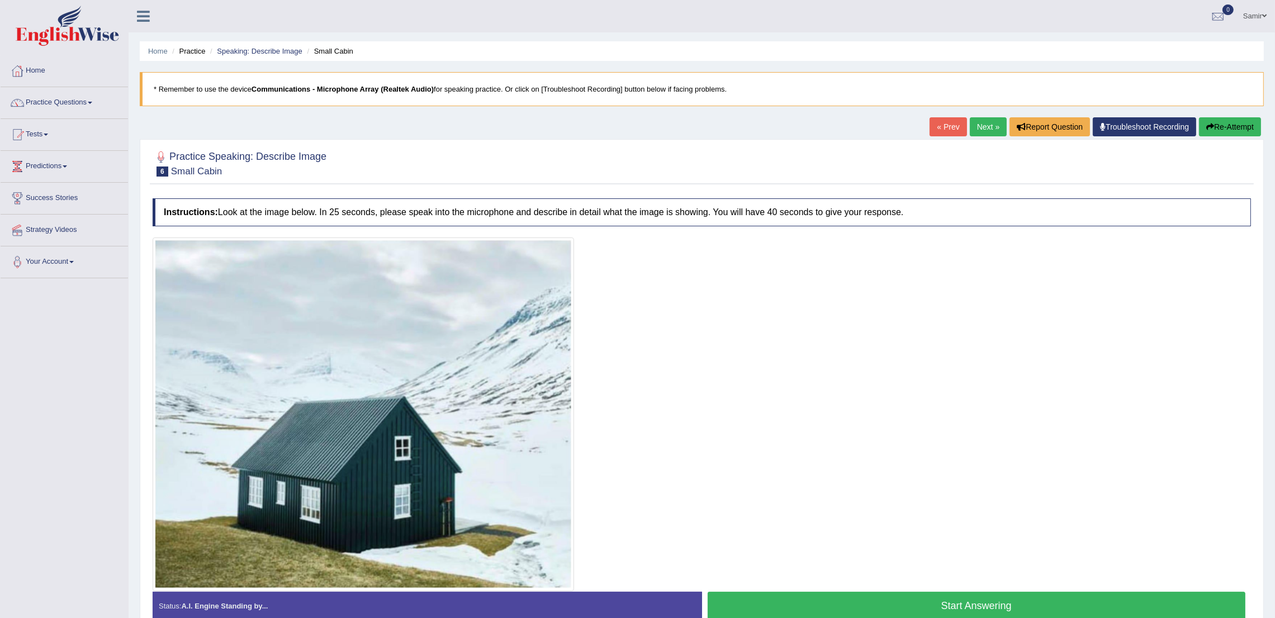
drag, startPoint x: 1287, startPoint y: 239, endPoint x: 1287, endPoint y: 371, distance: 131.4
click at [1275, 371] on html "Toggle navigation Home Practice Questions Speaking Practice Read Aloud Repeat S…" at bounding box center [637, 309] width 1275 height 618
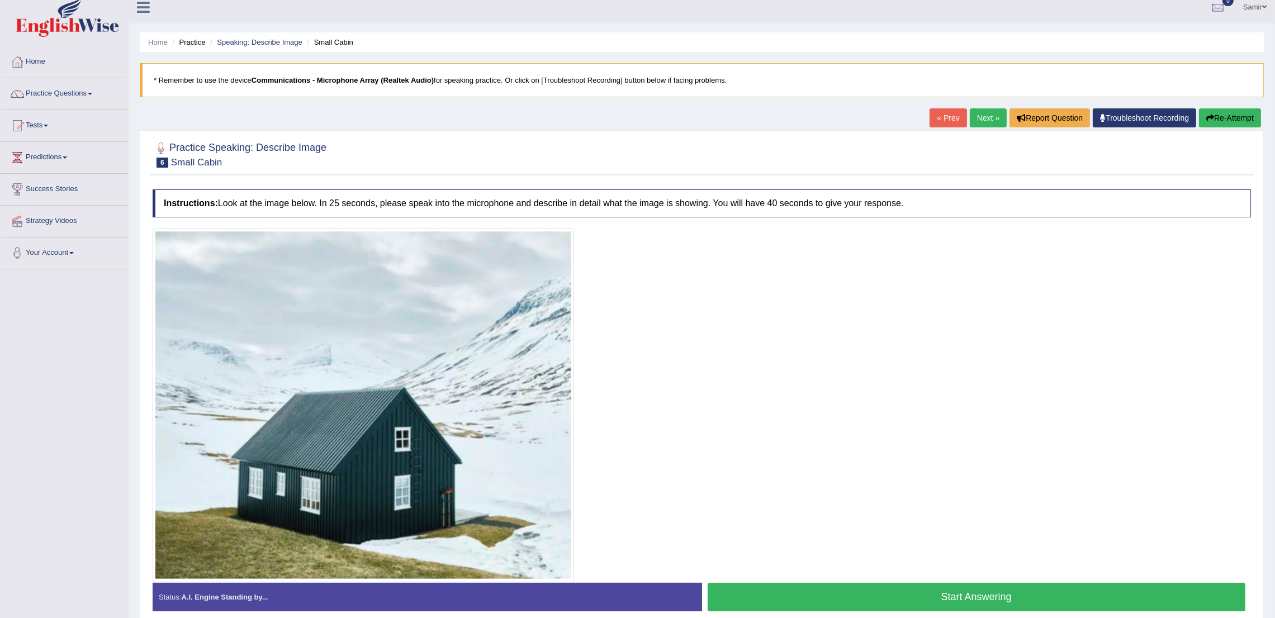
scroll to position [61, 0]
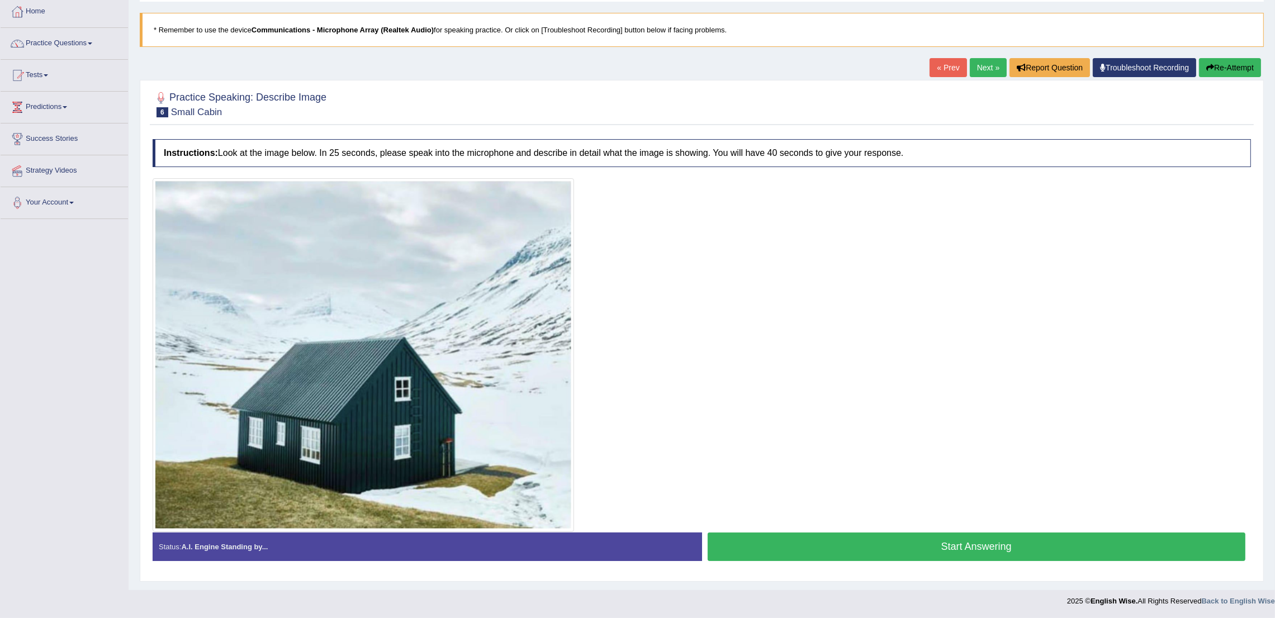
click at [1126, 543] on button "Start Answering" at bounding box center [977, 547] width 538 height 29
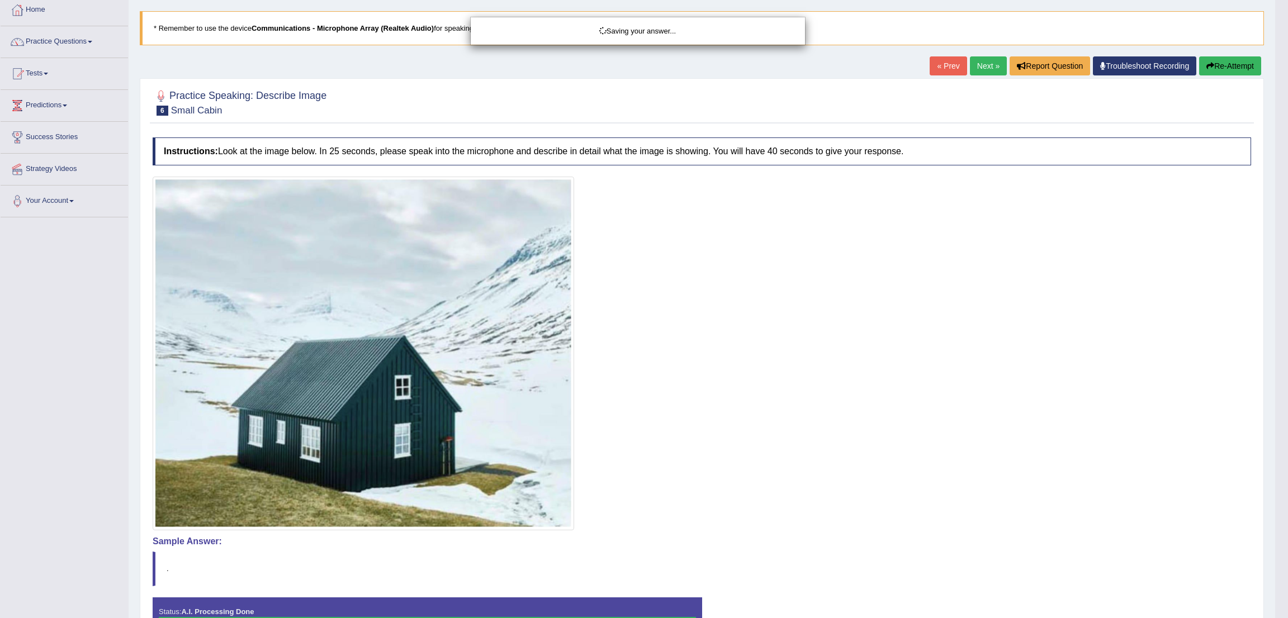
click at [1275, 453] on div "Saving your answer..." at bounding box center [644, 309] width 1288 height 618
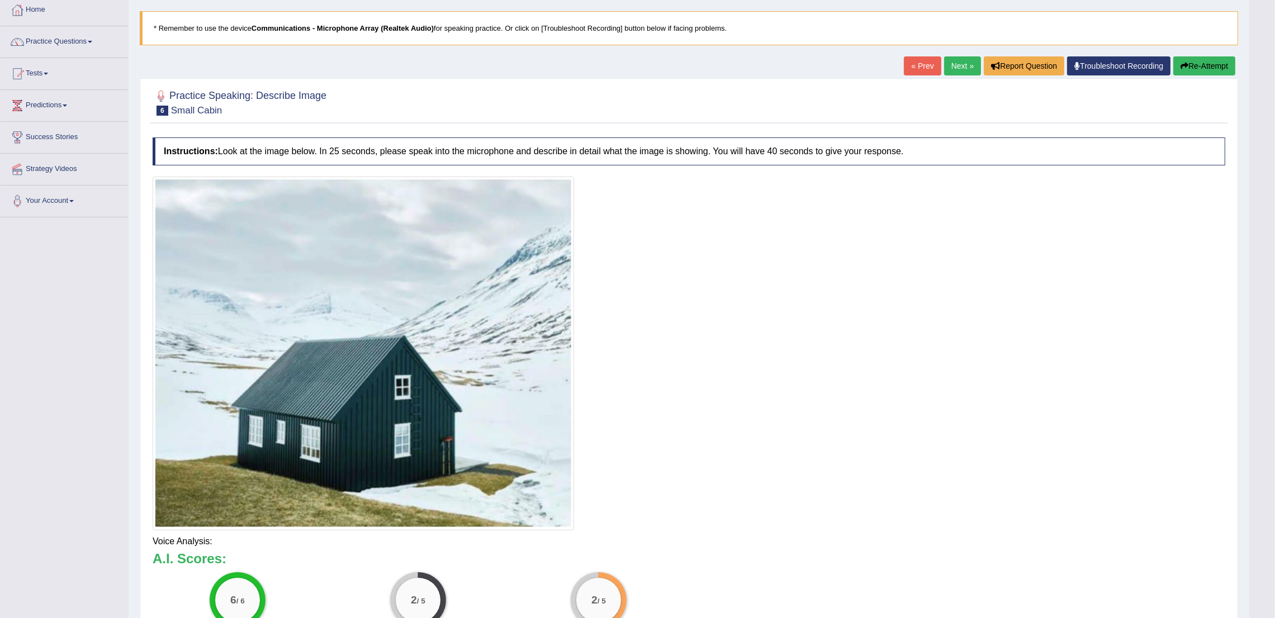
drag, startPoint x: 1281, startPoint y: 407, endPoint x: 1287, endPoint y: 544, distance: 137.7
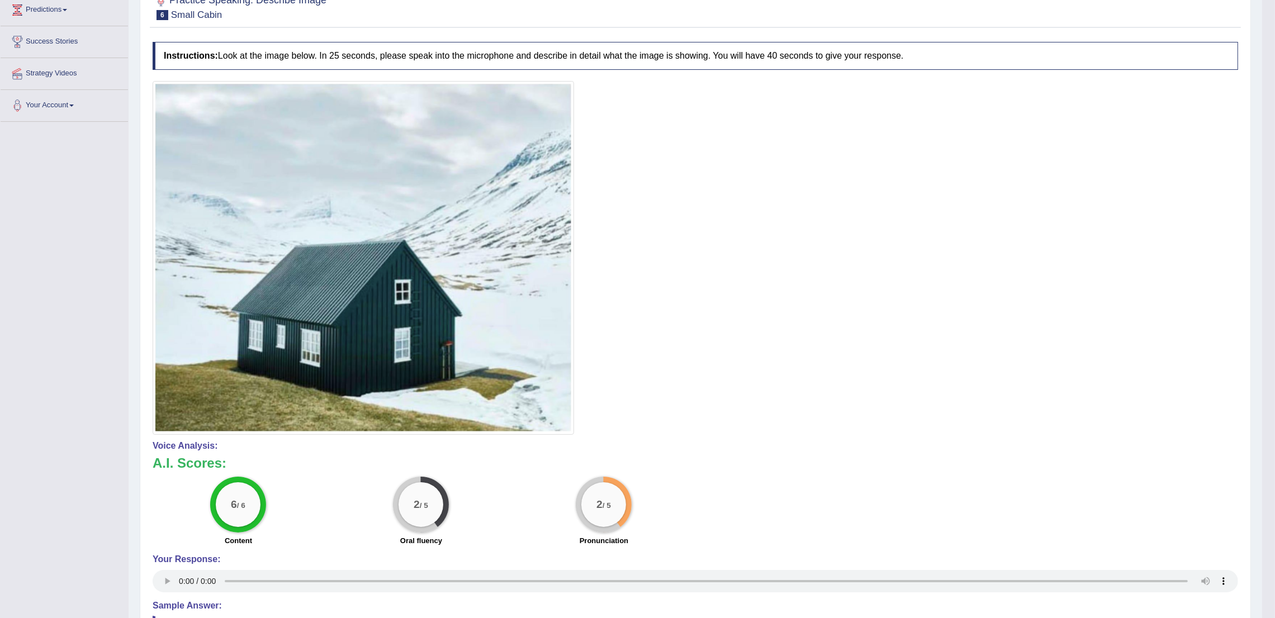
scroll to position [0, 0]
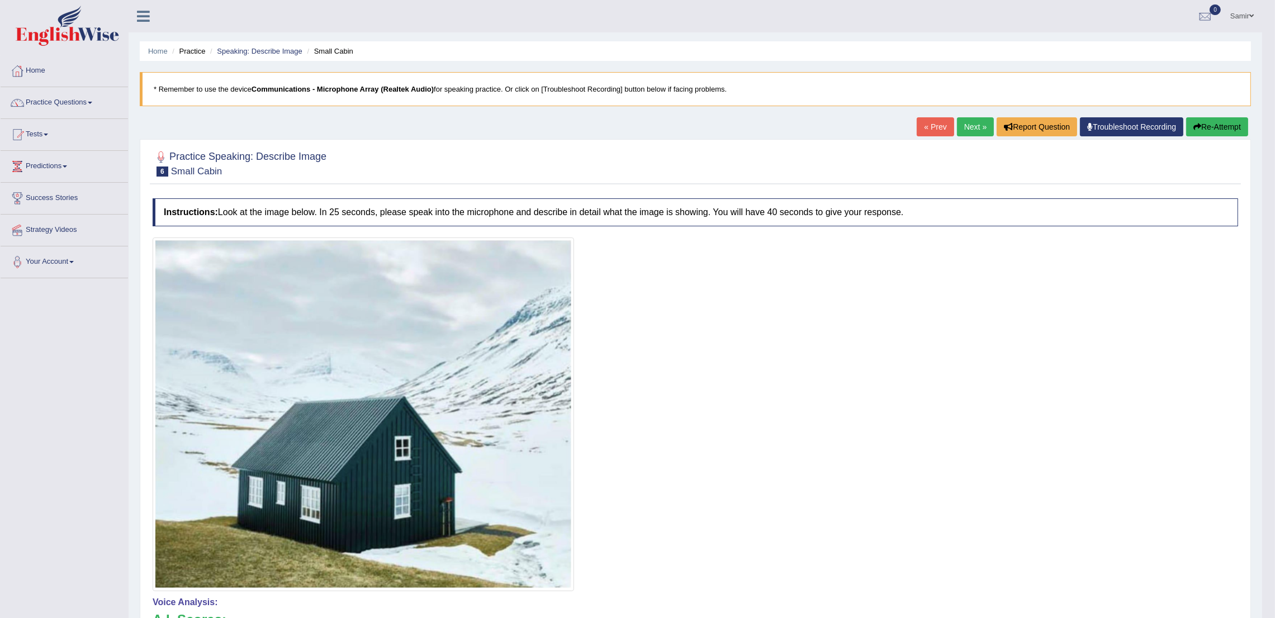
click at [971, 129] on link "Next »" at bounding box center [975, 126] width 37 height 19
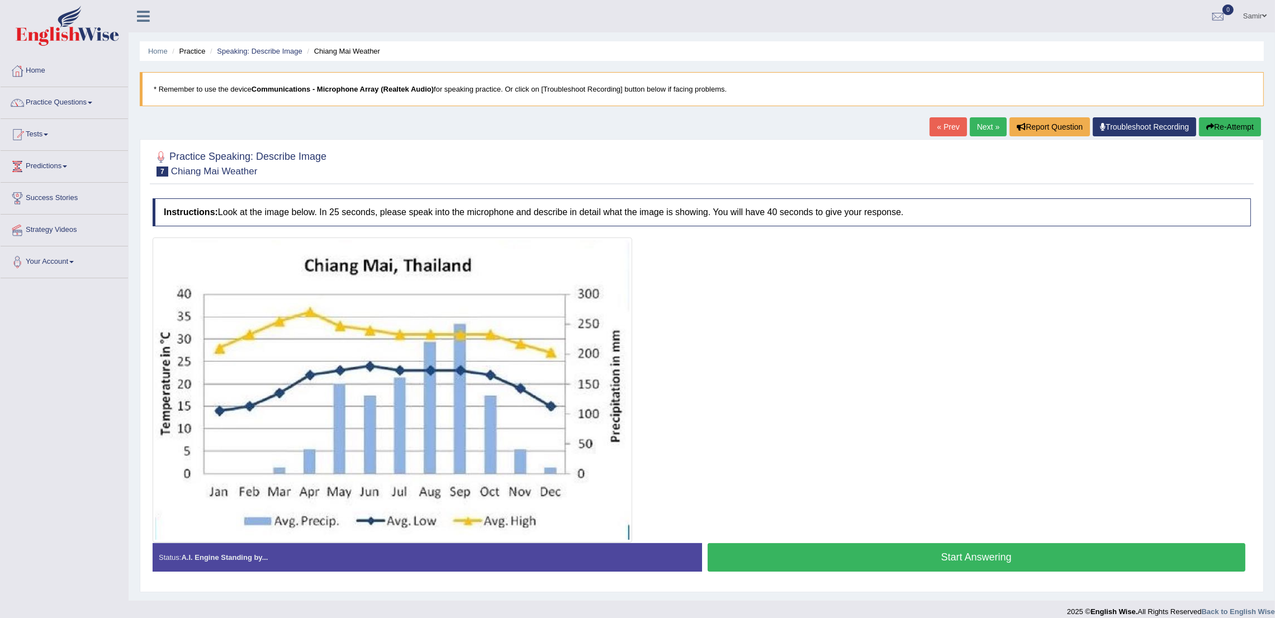
click at [963, 553] on button "Start Answering" at bounding box center [977, 557] width 538 height 29
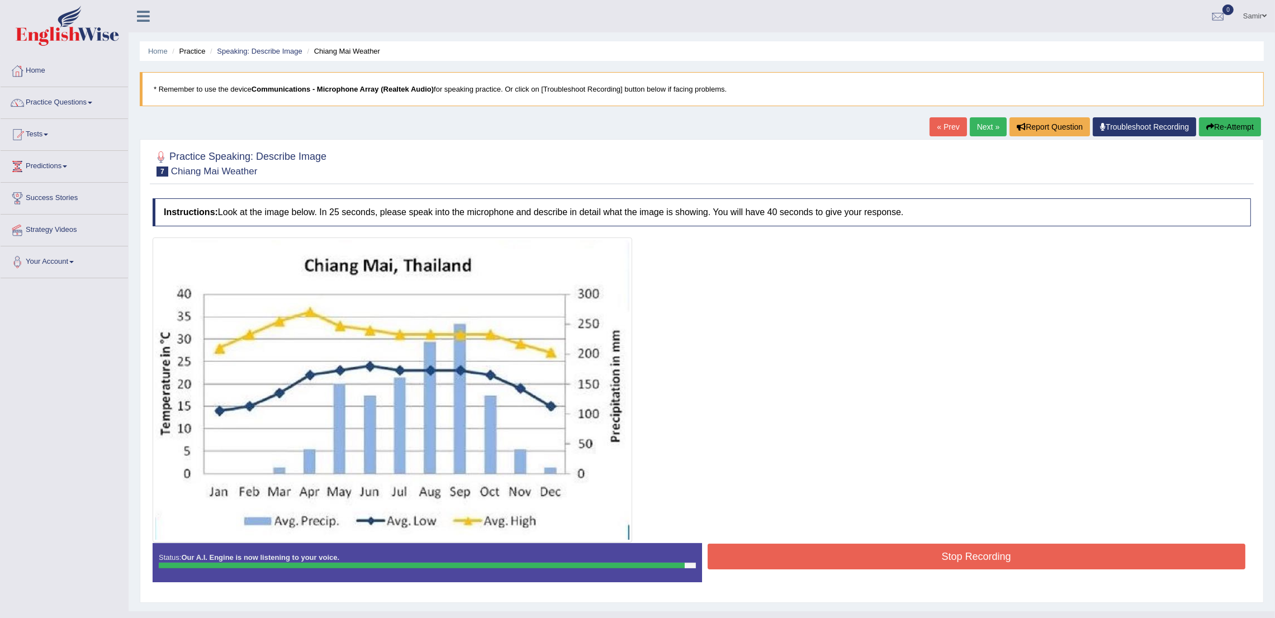
scroll to position [22, 0]
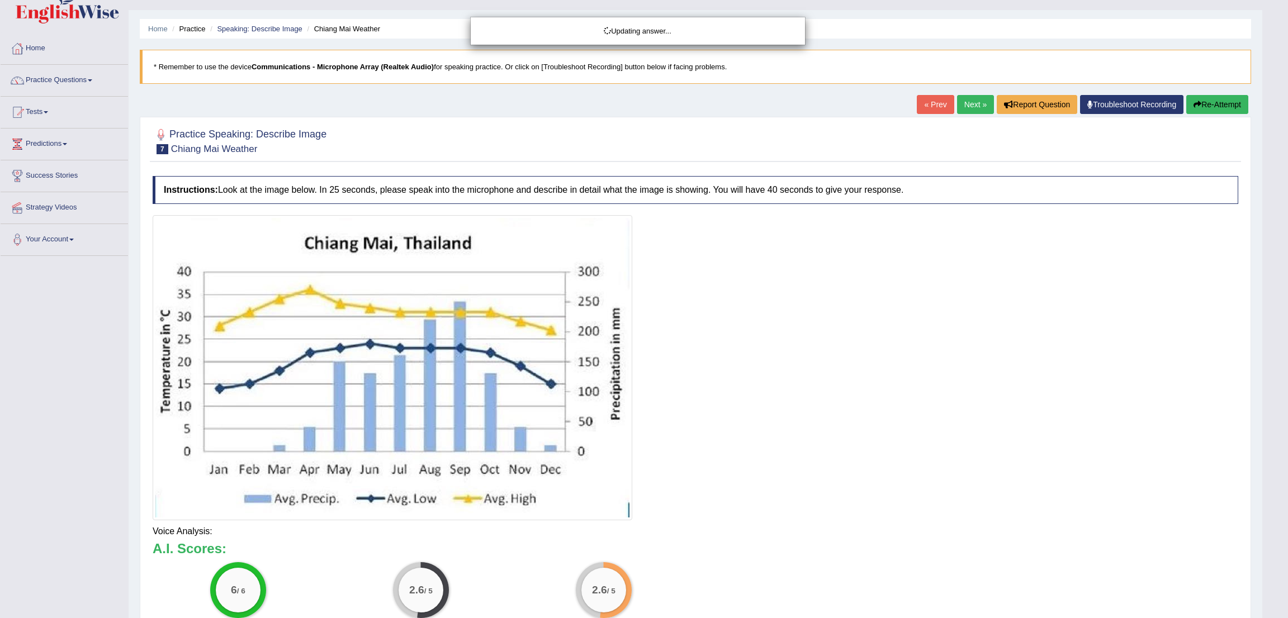
drag, startPoint x: 1287, startPoint y: 343, endPoint x: 1287, endPoint y: 527, distance: 183.9
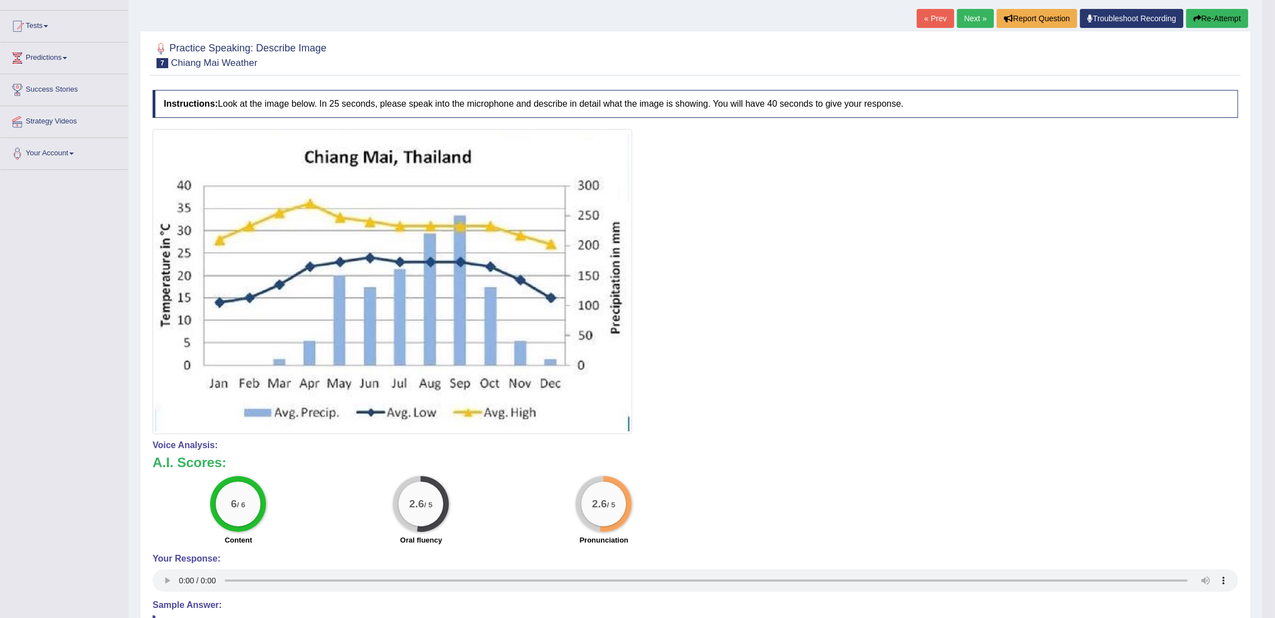
scroll to position [0, 0]
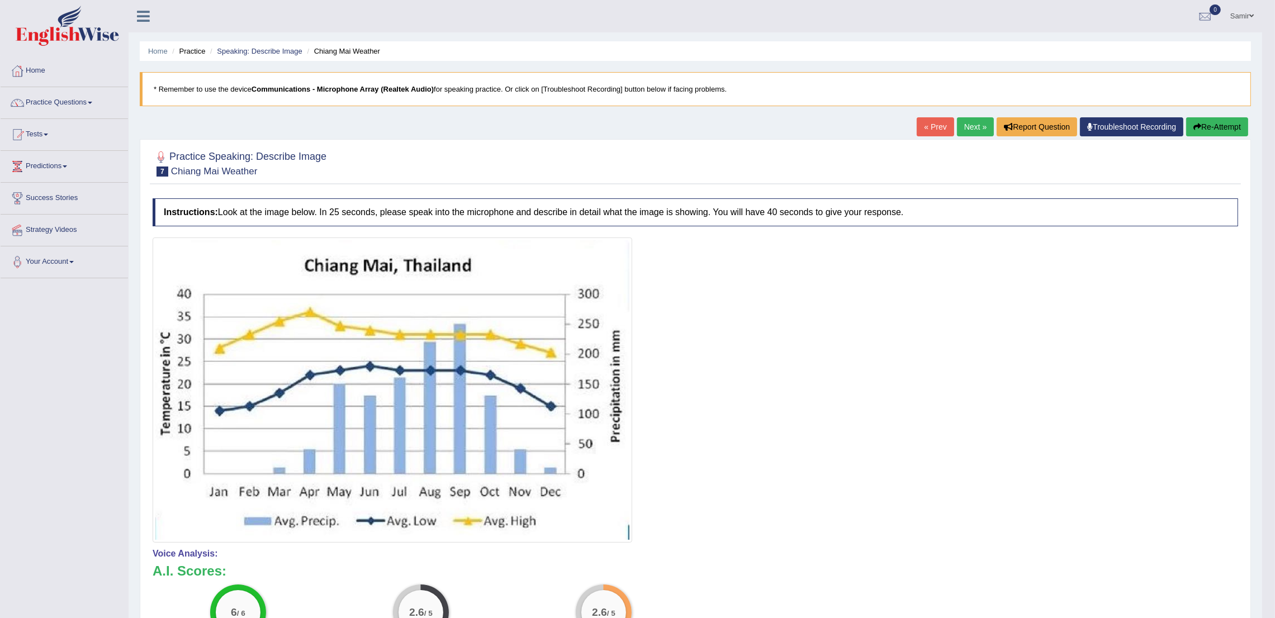
click at [968, 126] on link "Next »" at bounding box center [975, 126] width 37 height 19
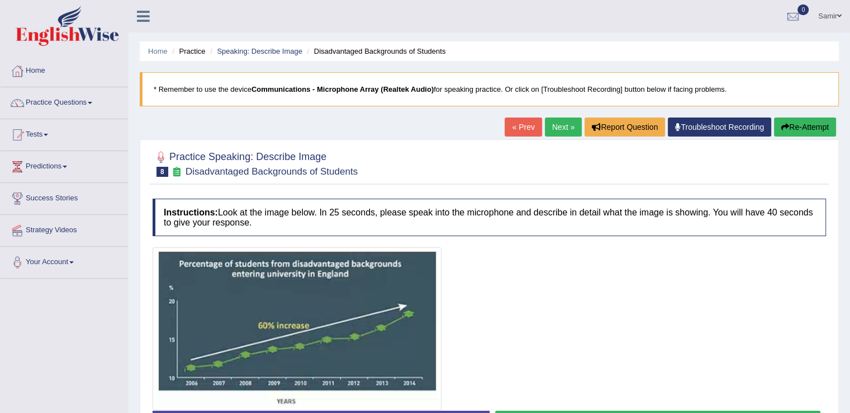
drag, startPoint x: 514, startPoint y: 300, endPoint x: 535, endPoint y: 198, distance: 104.5
click at [535, 198] on div "Instructions: Look at the image below. In 25 seconds, please speak into the mic…" at bounding box center [489, 323] width 679 height 261
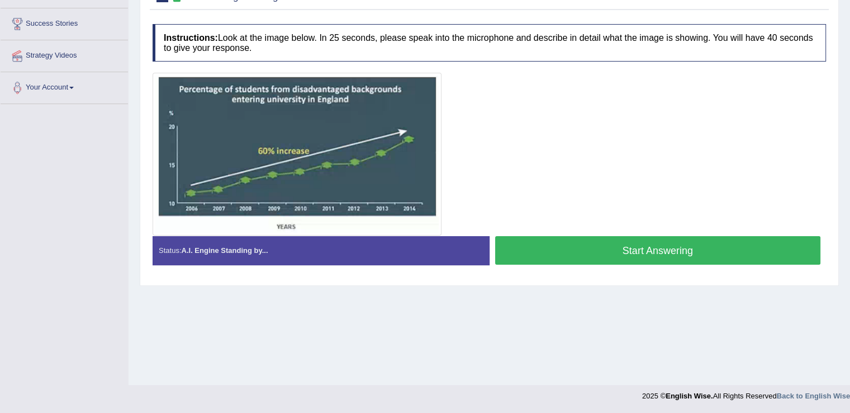
scroll to position [140, 0]
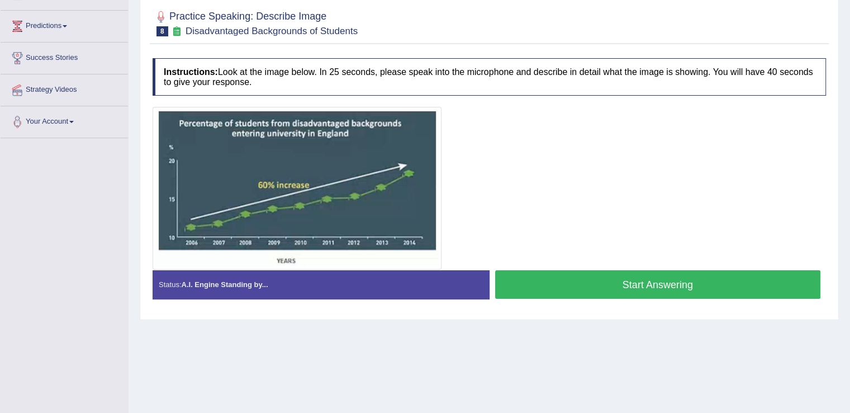
click at [700, 289] on button "Start Answering" at bounding box center [658, 284] width 326 height 29
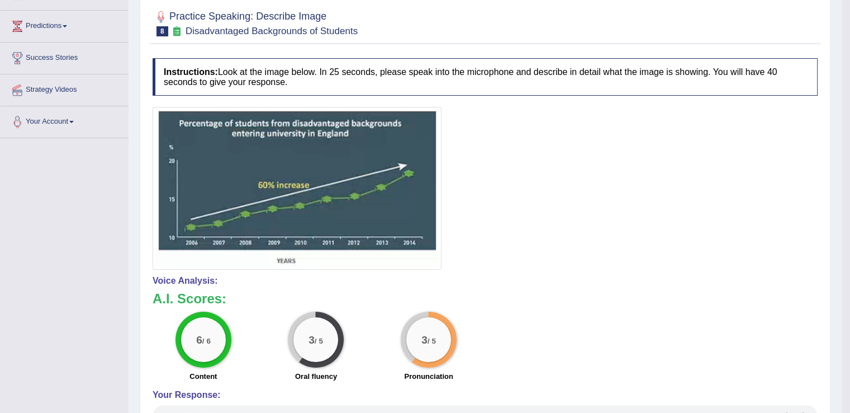
drag, startPoint x: 858, startPoint y: 235, endPoint x: 858, endPoint y: 295, distance: 59.3
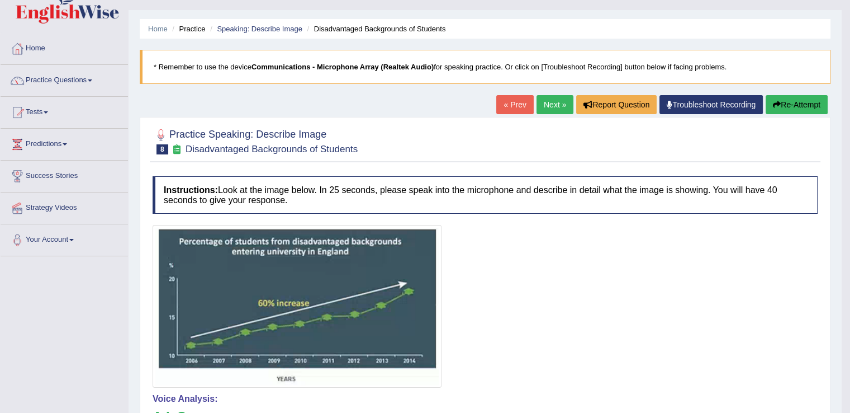
scroll to position [3, 0]
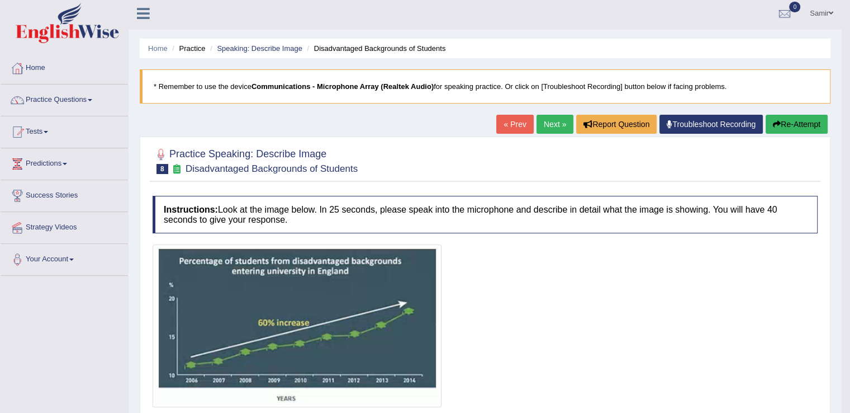
click at [552, 125] on link "Next »" at bounding box center [555, 124] width 37 height 19
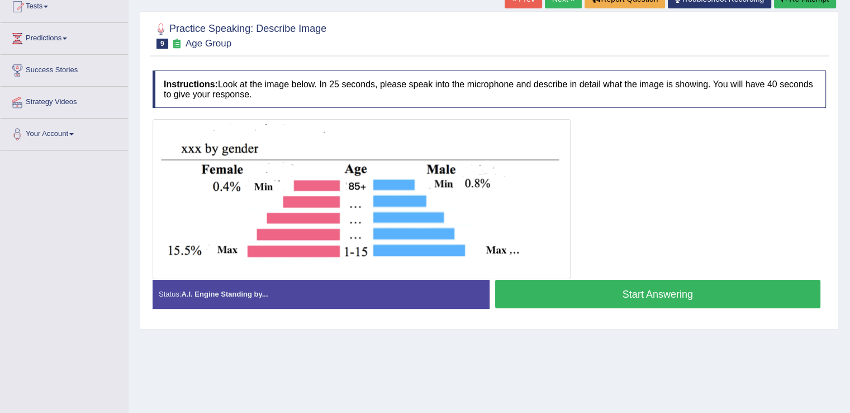
click at [665, 301] on button "Start Answering" at bounding box center [658, 294] width 326 height 29
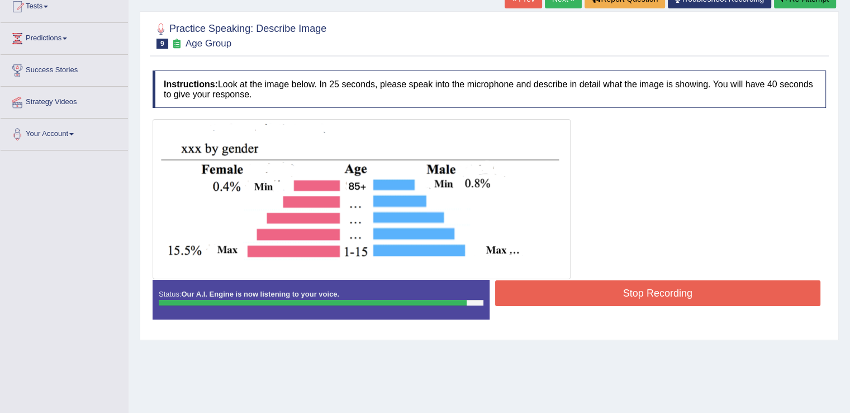
click at [665, 301] on button "Stop Recording" at bounding box center [658, 293] width 326 height 26
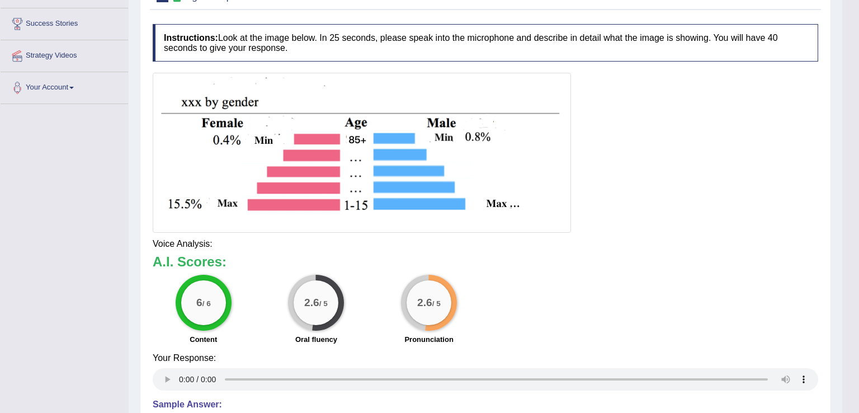
drag, startPoint x: 858, startPoint y: 246, endPoint x: 858, endPoint y: 320, distance: 74.4
click at [850, 238] on html "Toggle navigation Home Practice Questions Speaking Practice Read Aloud Repeat S…" at bounding box center [429, 32] width 859 height 413
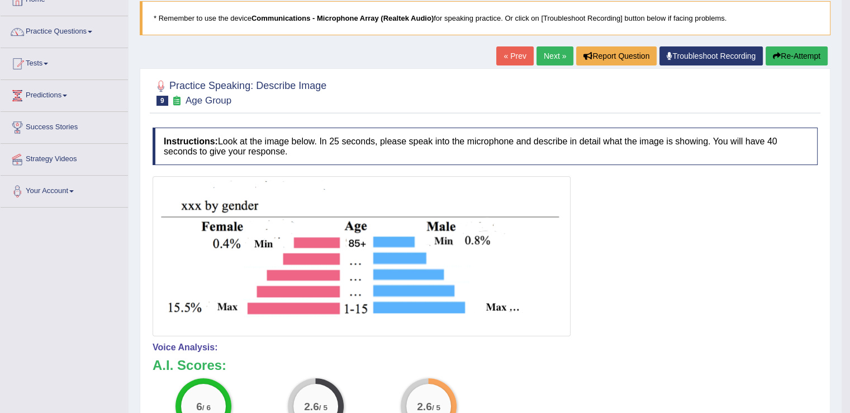
scroll to position [42, 0]
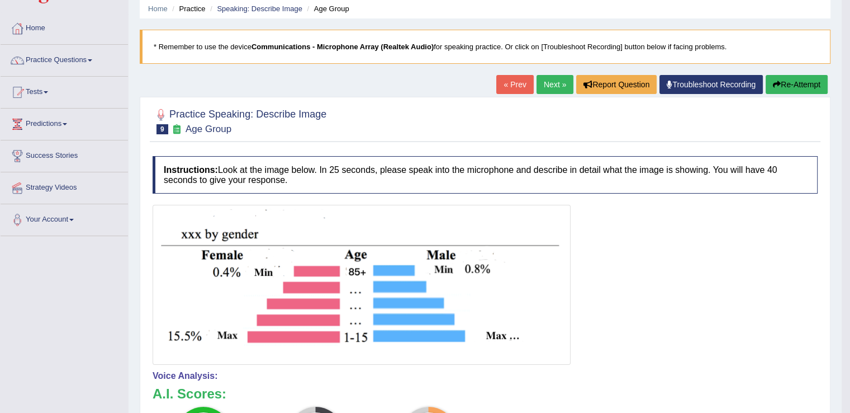
click at [544, 83] on link "Next »" at bounding box center [555, 84] width 37 height 19
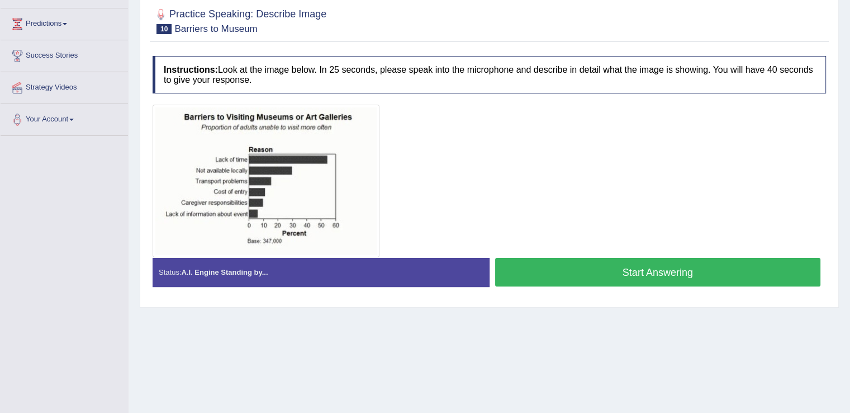
scroll to position [130, 0]
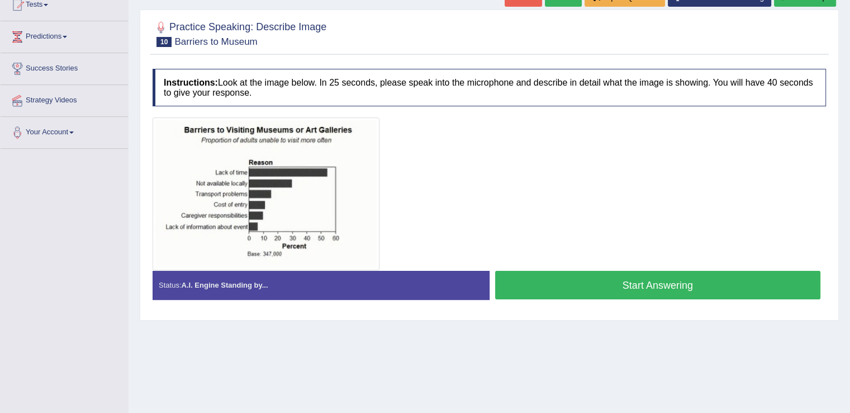
click at [699, 288] on button "Start Answering" at bounding box center [658, 285] width 326 height 29
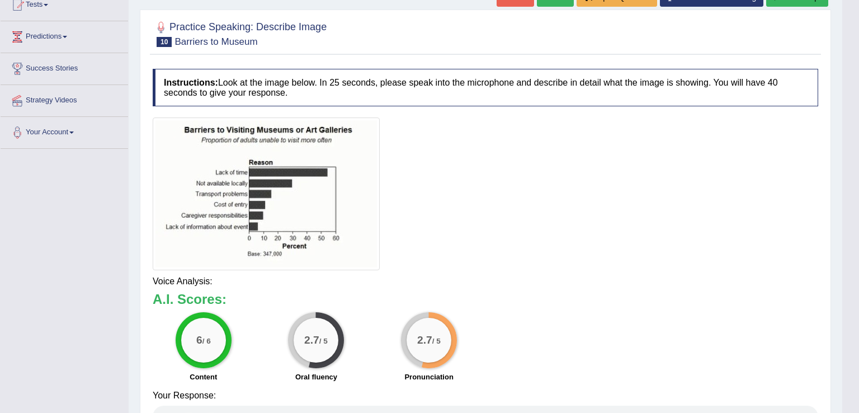
drag, startPoint x: 858, startPoint y: 237, endPoint x: 858, endPoint y: 305, distance: 68.2
click at [850, 283] on html "Toggle navigation Home Practice Questions Speaking Practice Read Aloud Repeat S…" at bounding box center [429, 76] width 859 height 413
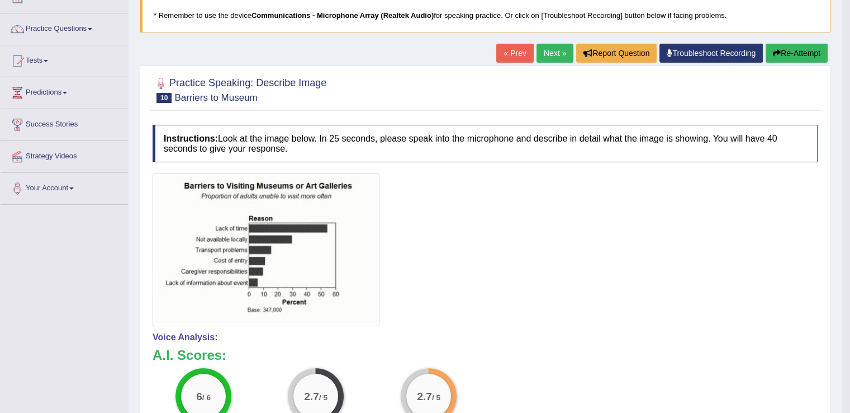
scroll to position [44, 0]
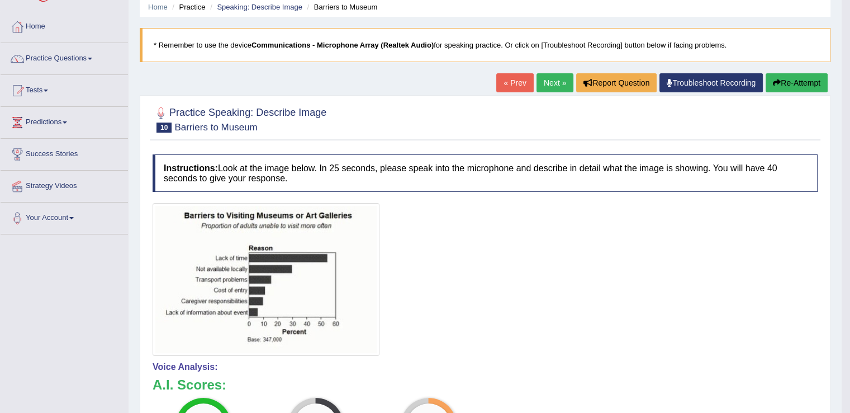
click at [555, 80] on link "Next »" at bounding box center [555, 82] width 37 height 19
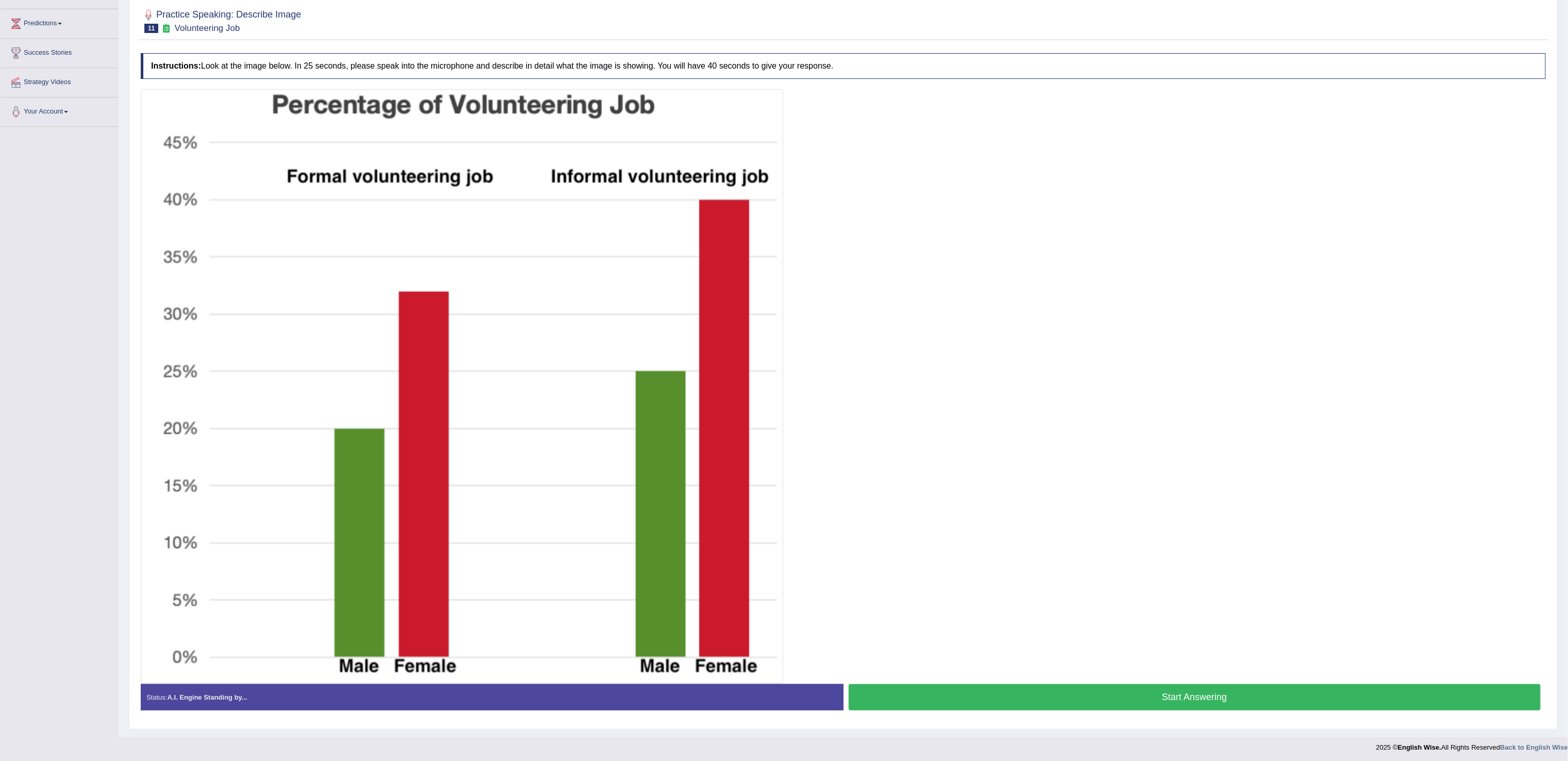
scroll to position [135, 0]
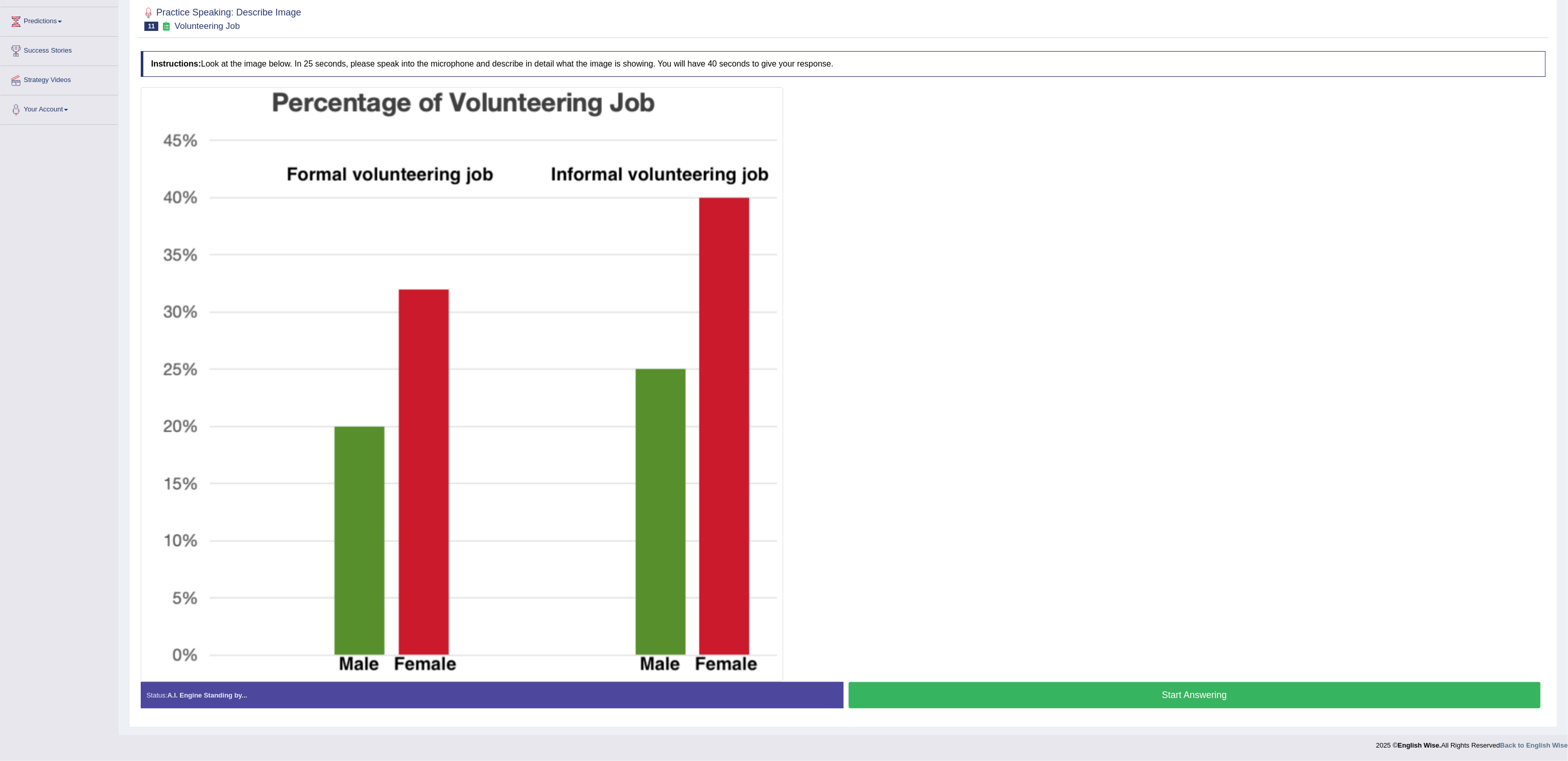
click at [784, 380] on button "Start Answering" at bounding box center [1194, 695] width 693 height 27
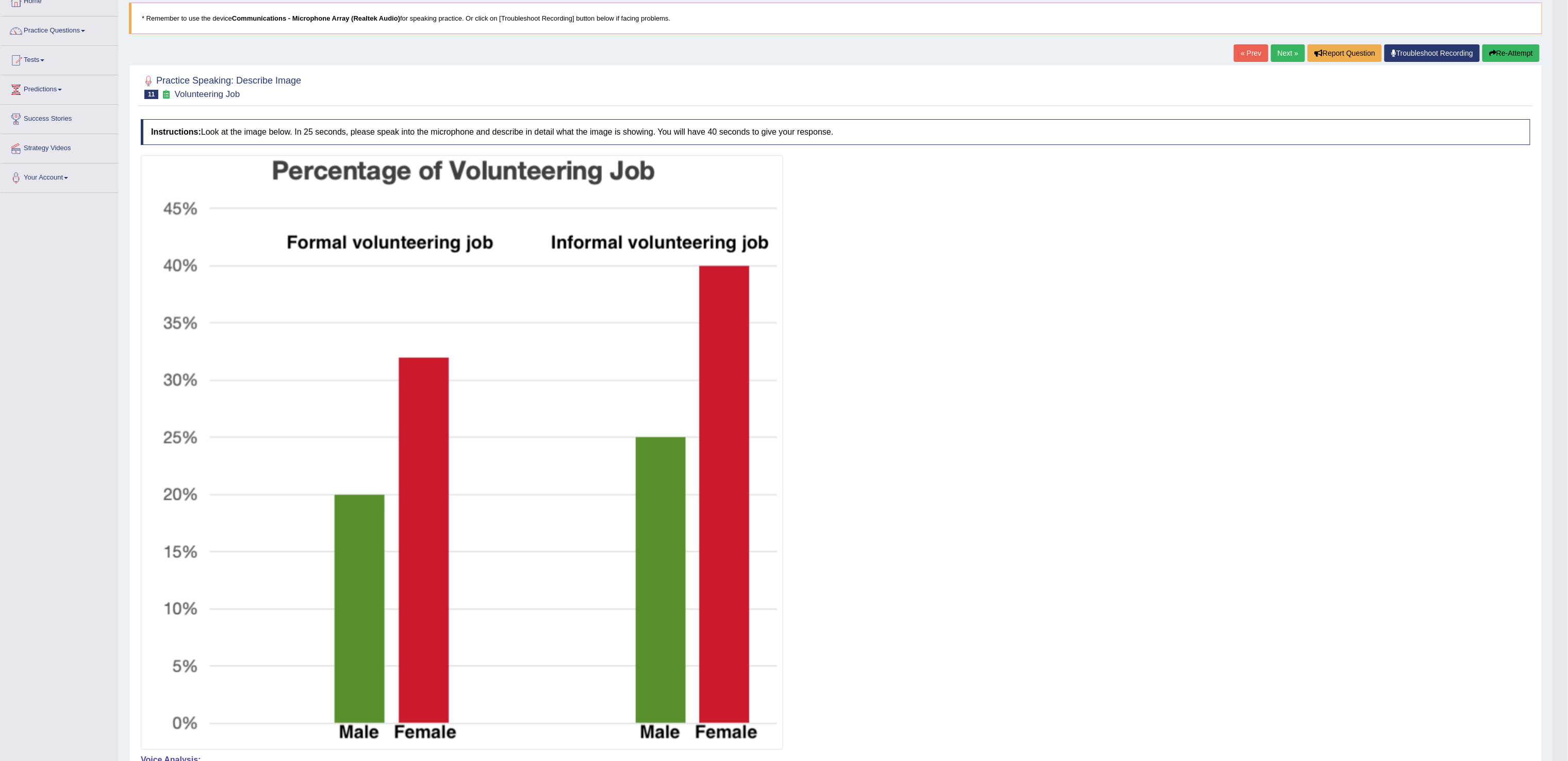
scroll to position [0, 0]
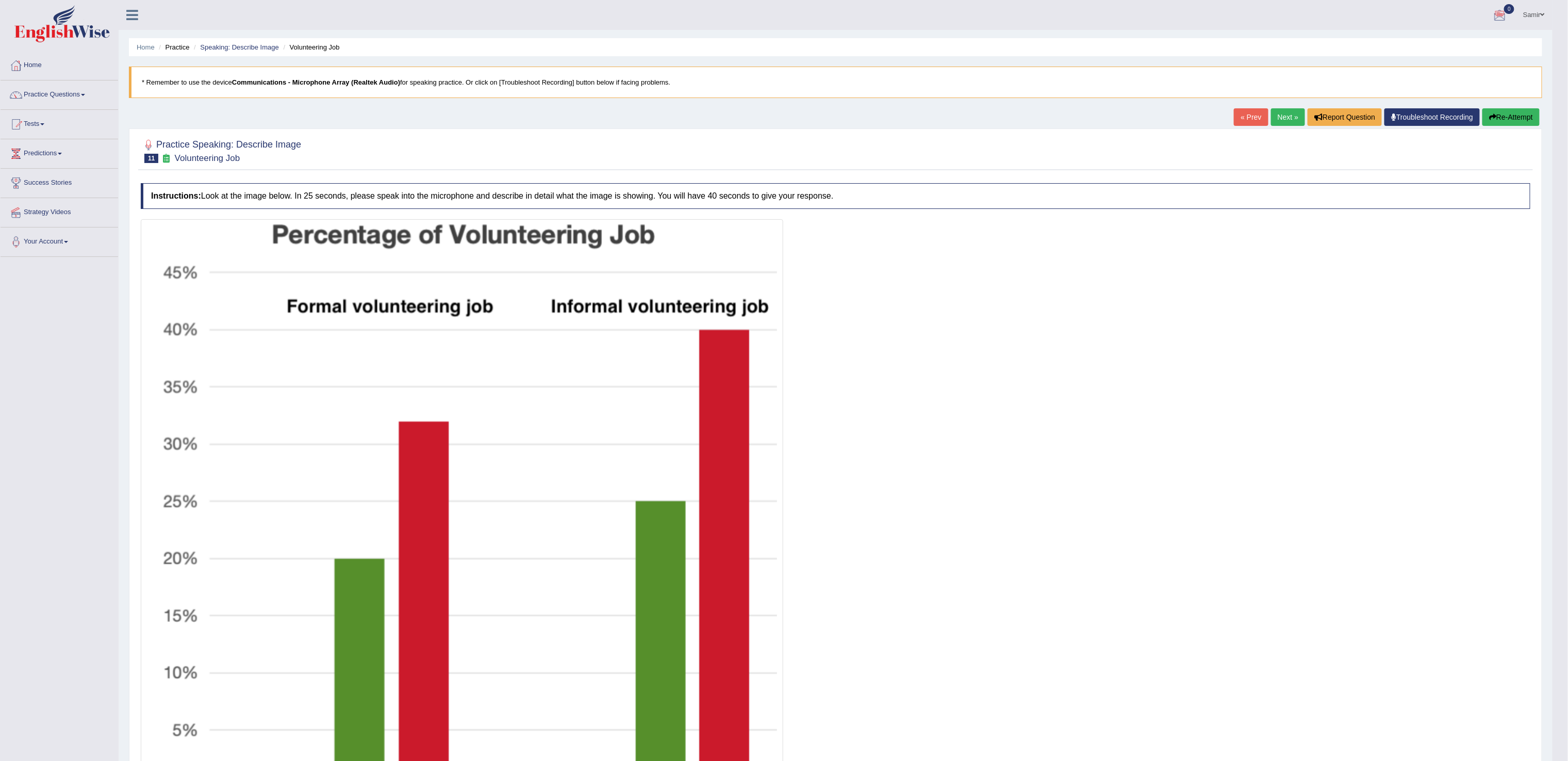
click at [784, 118] on link "Next »" at bounding box center [1288, 116] width 34 height 18
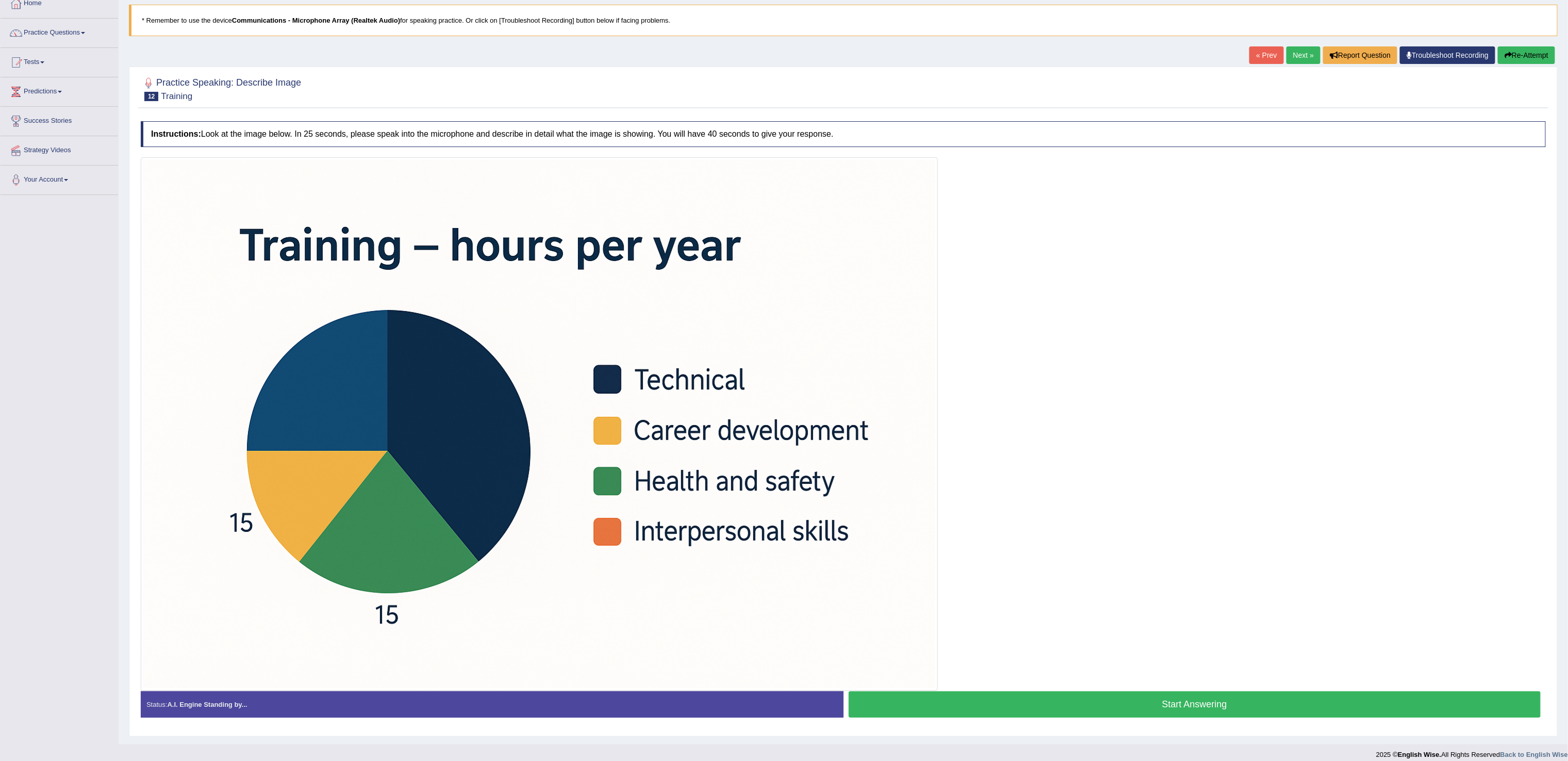
scroll to position [76, 0]
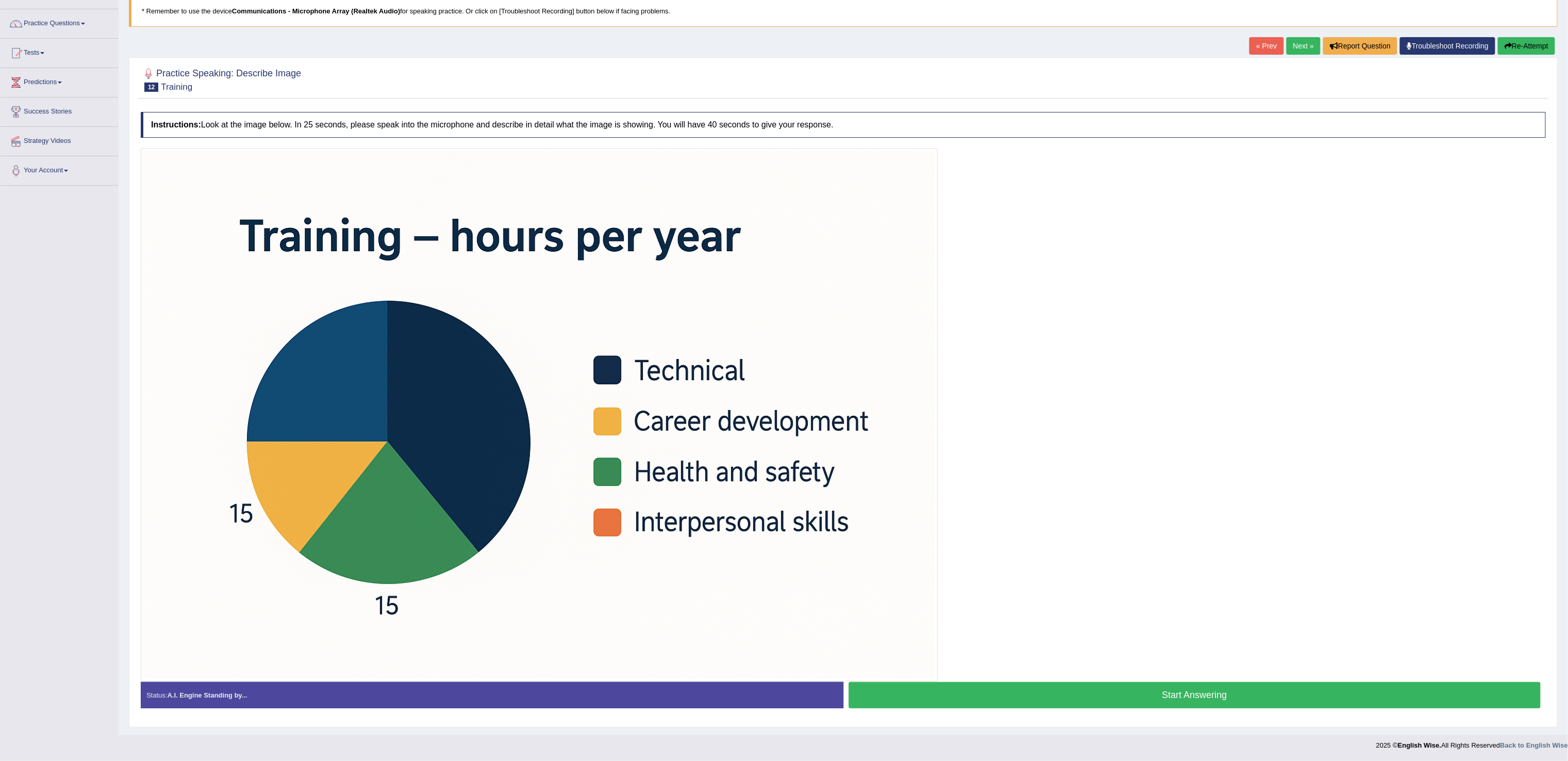
click at [1293, 696] on button "Start Answering" at bounding box center [1194, 695] width 693 height 27
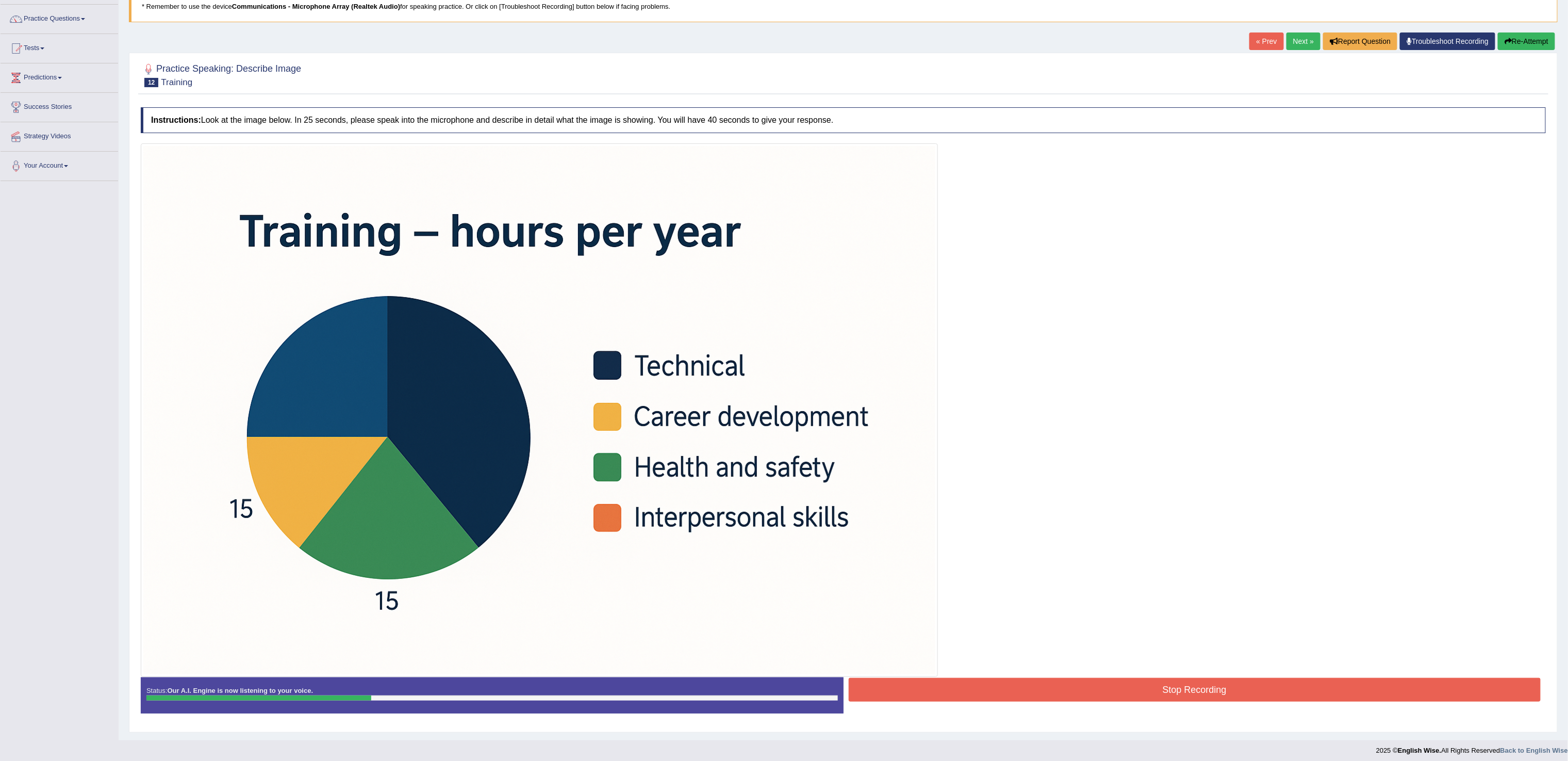
scroll to position [86, 0]
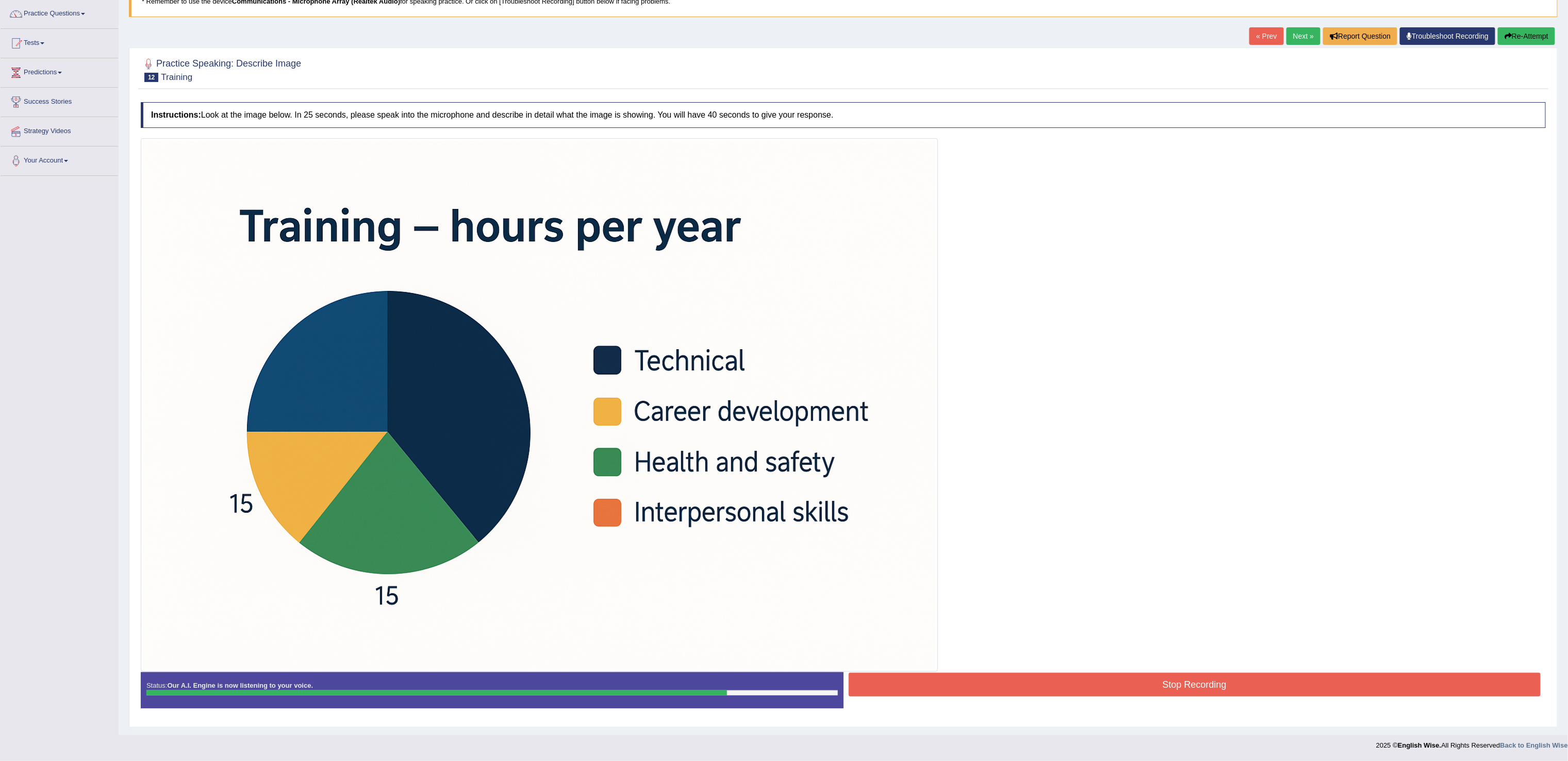
click at [1522, 675] on button "Stop Recording" at bounding box center [1194, 684] width 693 height 24
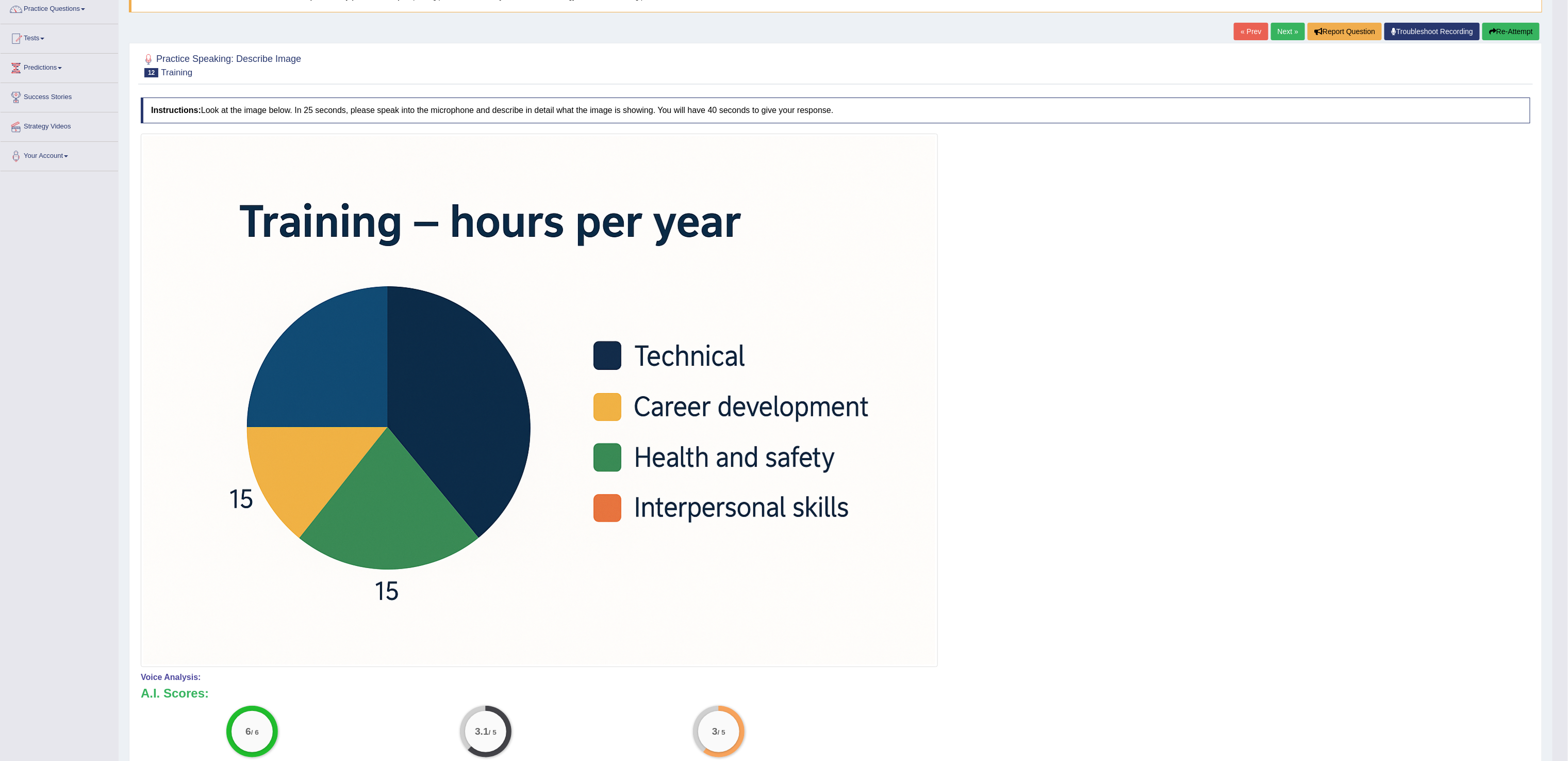
drag, startPoint x: 1583, startPoint y: 415, endPoint x: 1583, endPoint y: 566, distance: 151.0
click at [1568, 566] on html "Toggle navigation Home Practice Questions Speaking Practice Read Aloud Repeat S…" at bounding box center [784, 294] width 1568 height 761
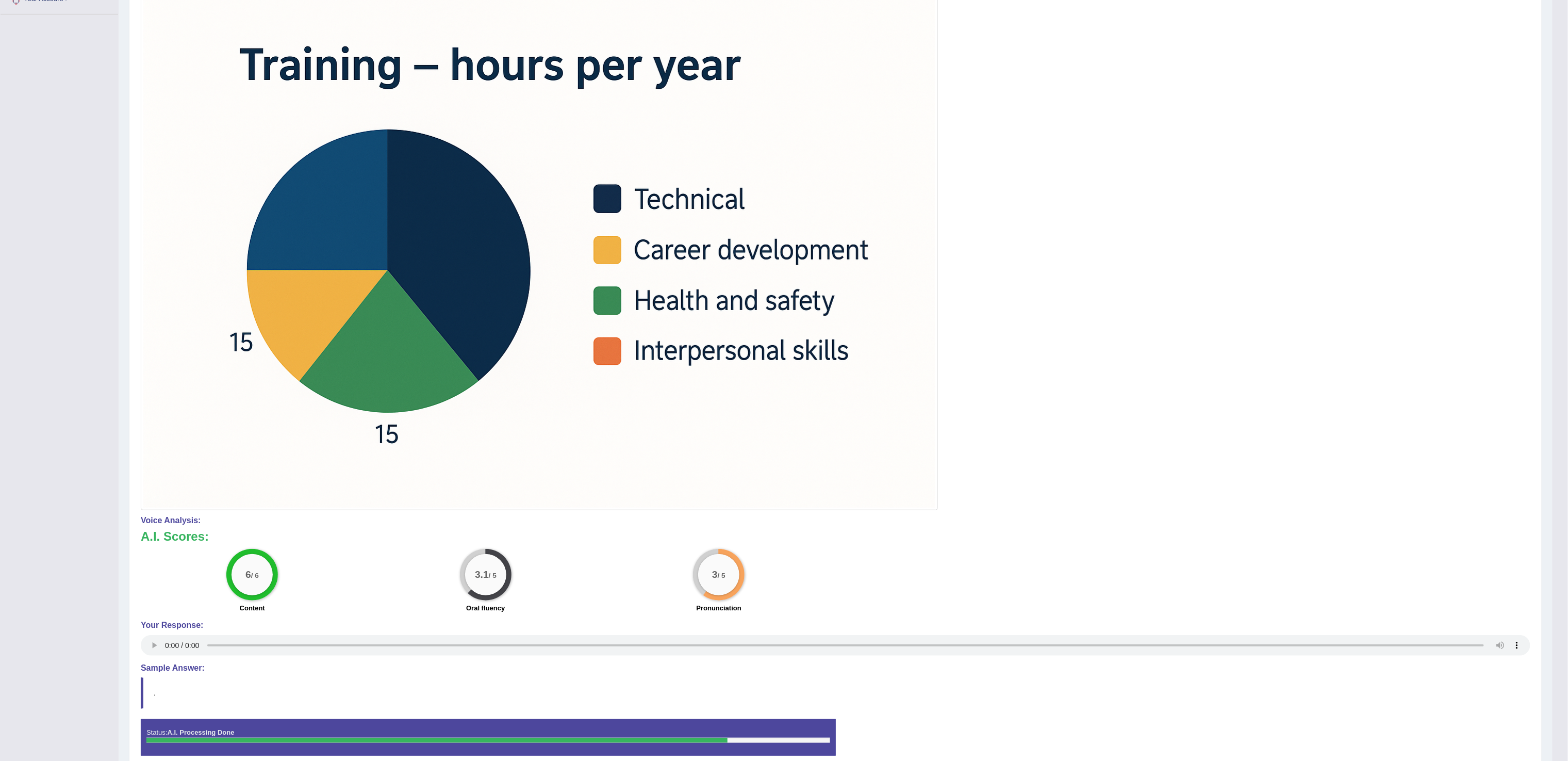
scroll to position [0, 0]
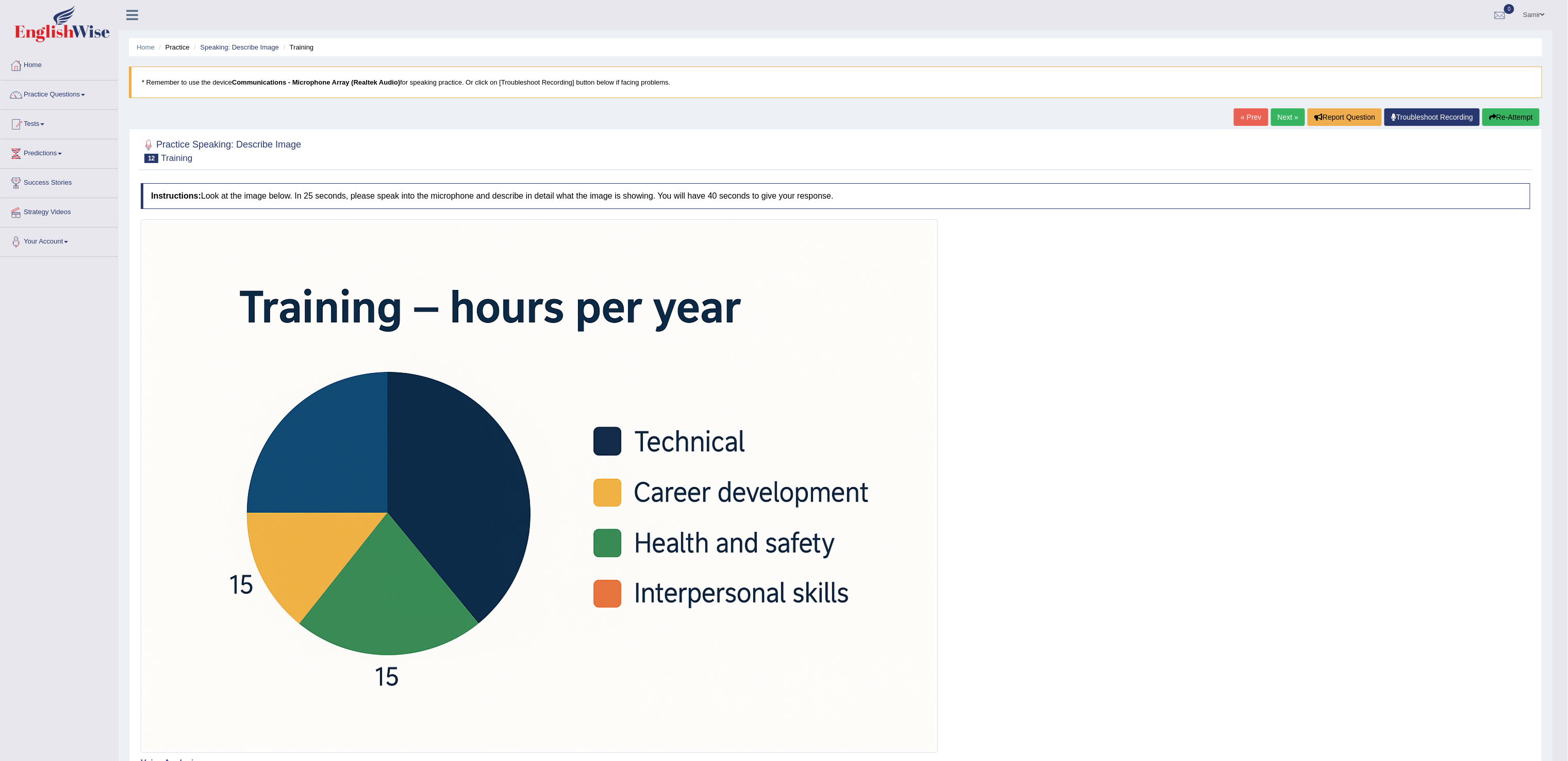
click at [1271, 116] on link "Next »" at bounding box center [1288, 116] width 34 height 18
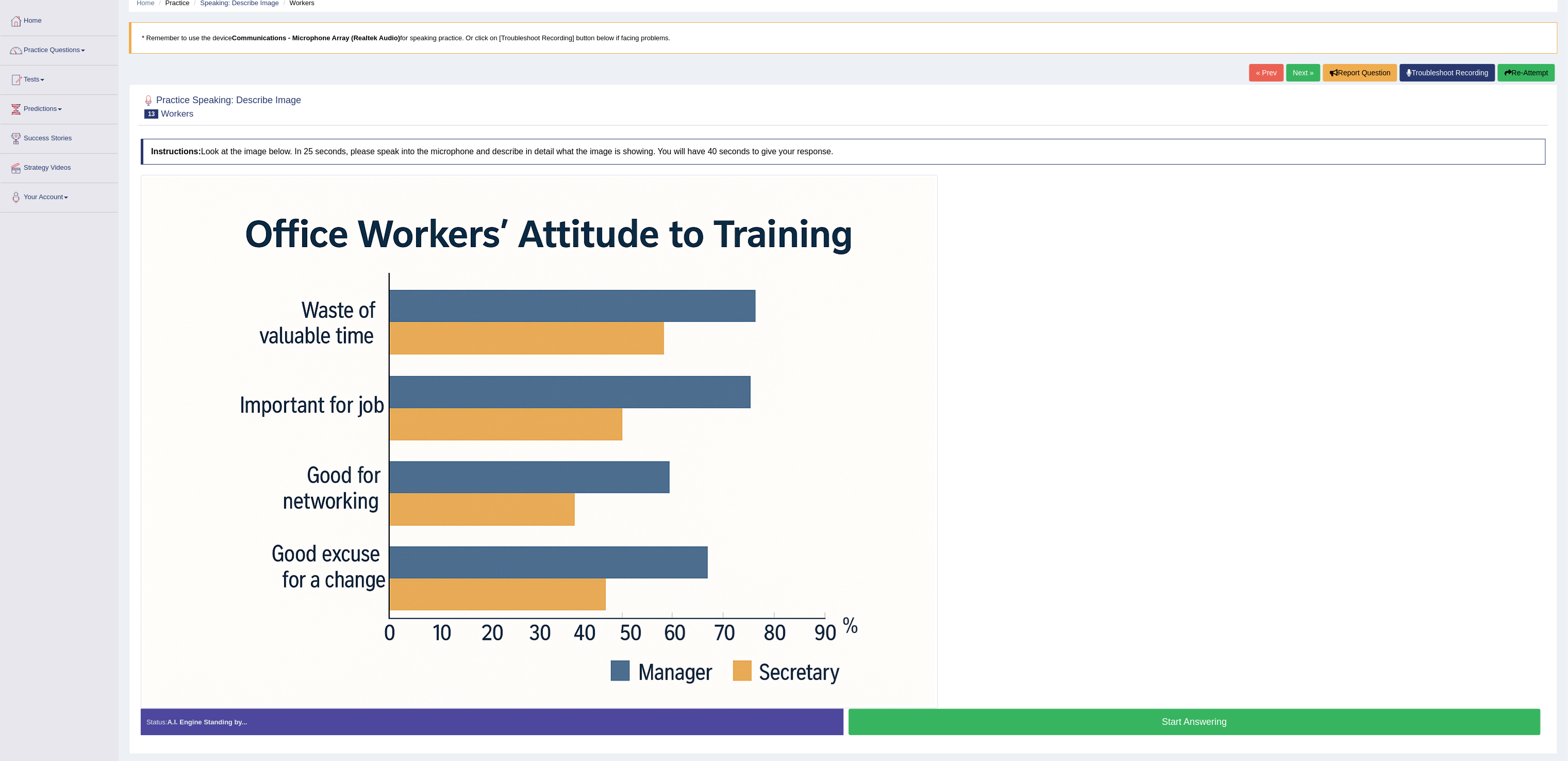
scroll to position [76, 0]
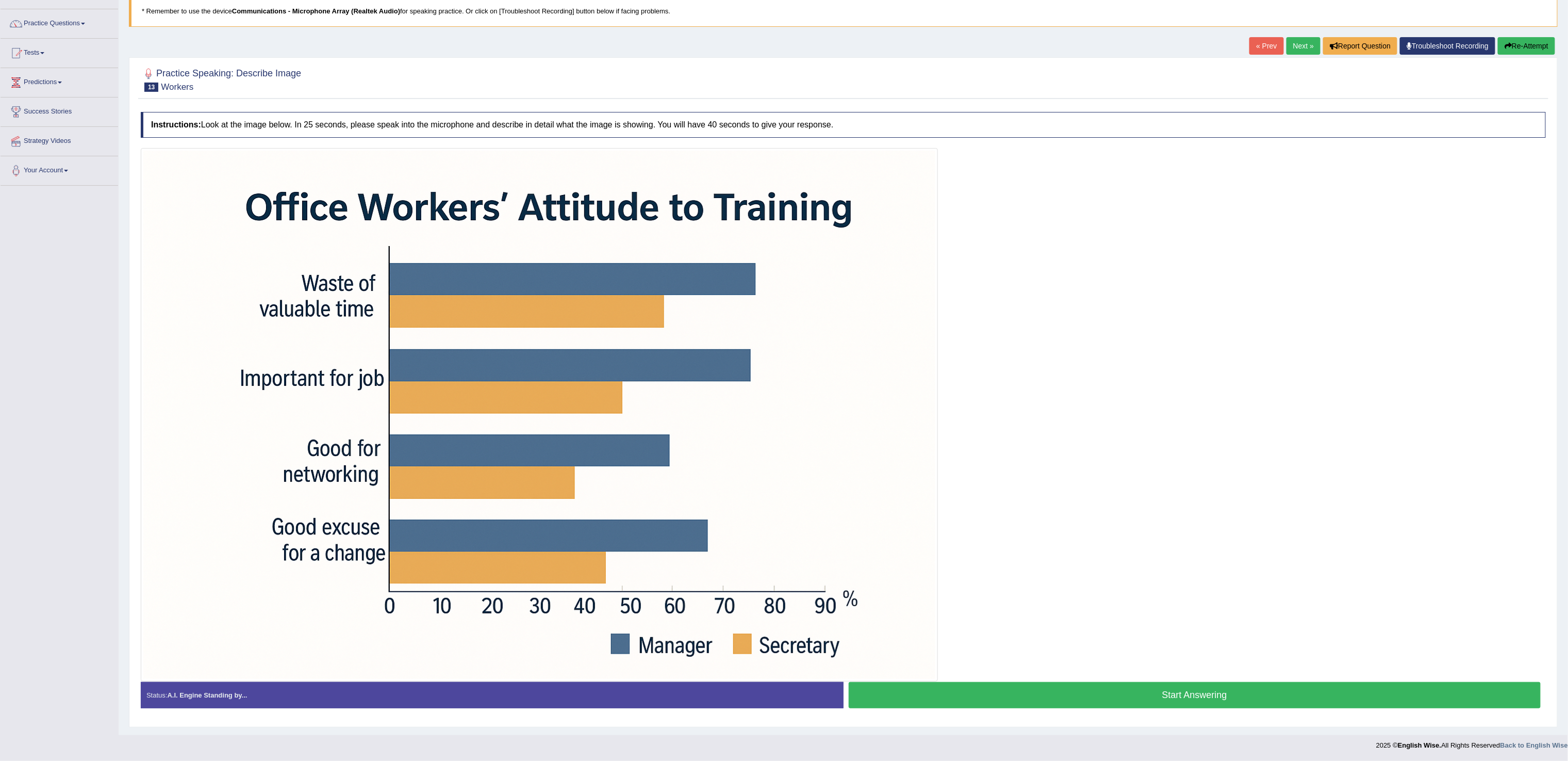
click at [1468, 694] on button "Start Answering" at bounding box center [1194, 695] width 693 height 27
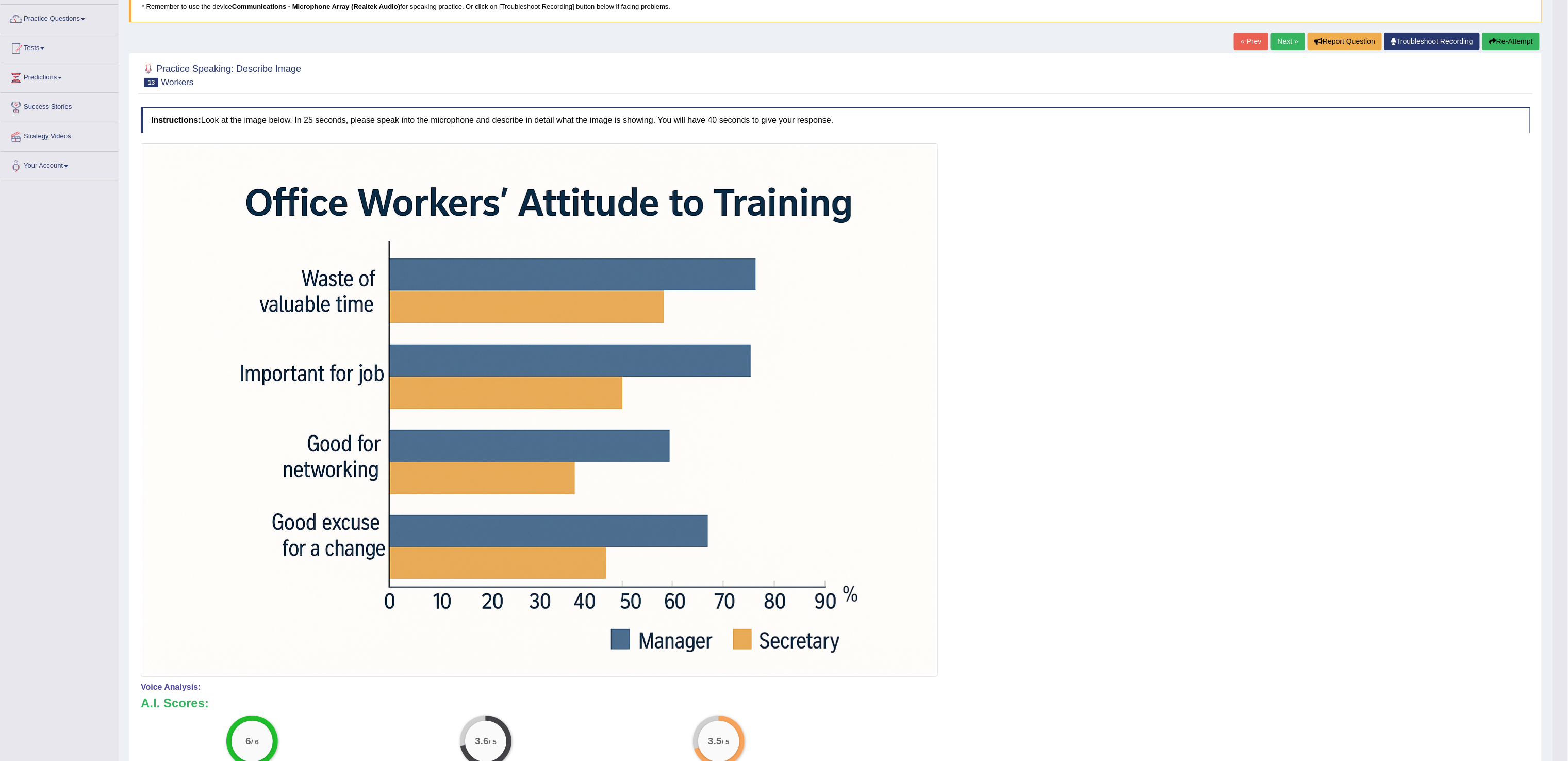
drag, startPoint x: 1583, startPoint y: 576, endPoint x: 1583, endPoint y: 692, distance: 116.0
click at [1568, 684] on html "Toggle navigation Home Practice Questions Speaking Practice Read Aloud Repeat S…" at bounding box center [784, 304] width 1568 height 761
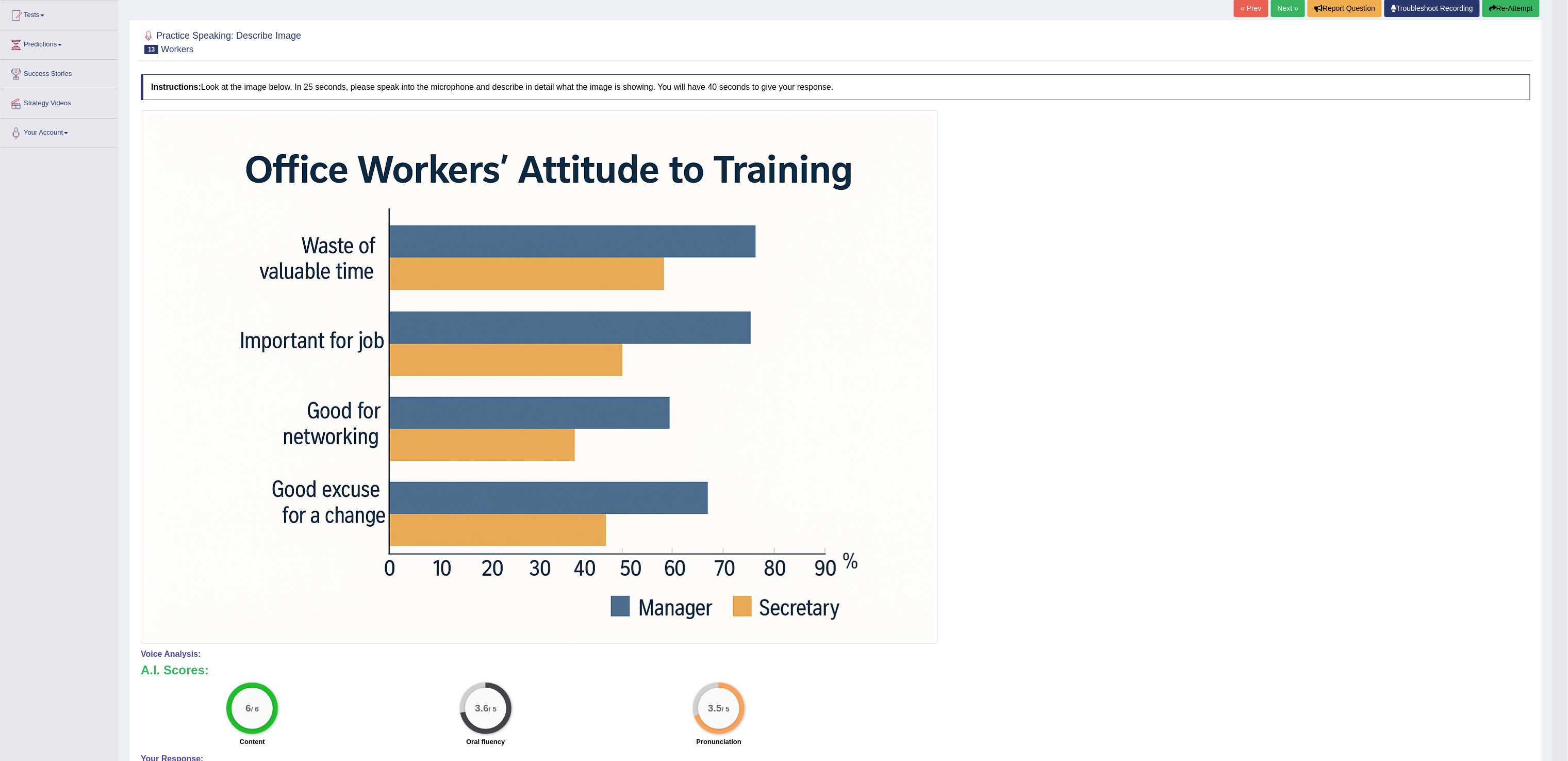
scroll to position [0, 0]
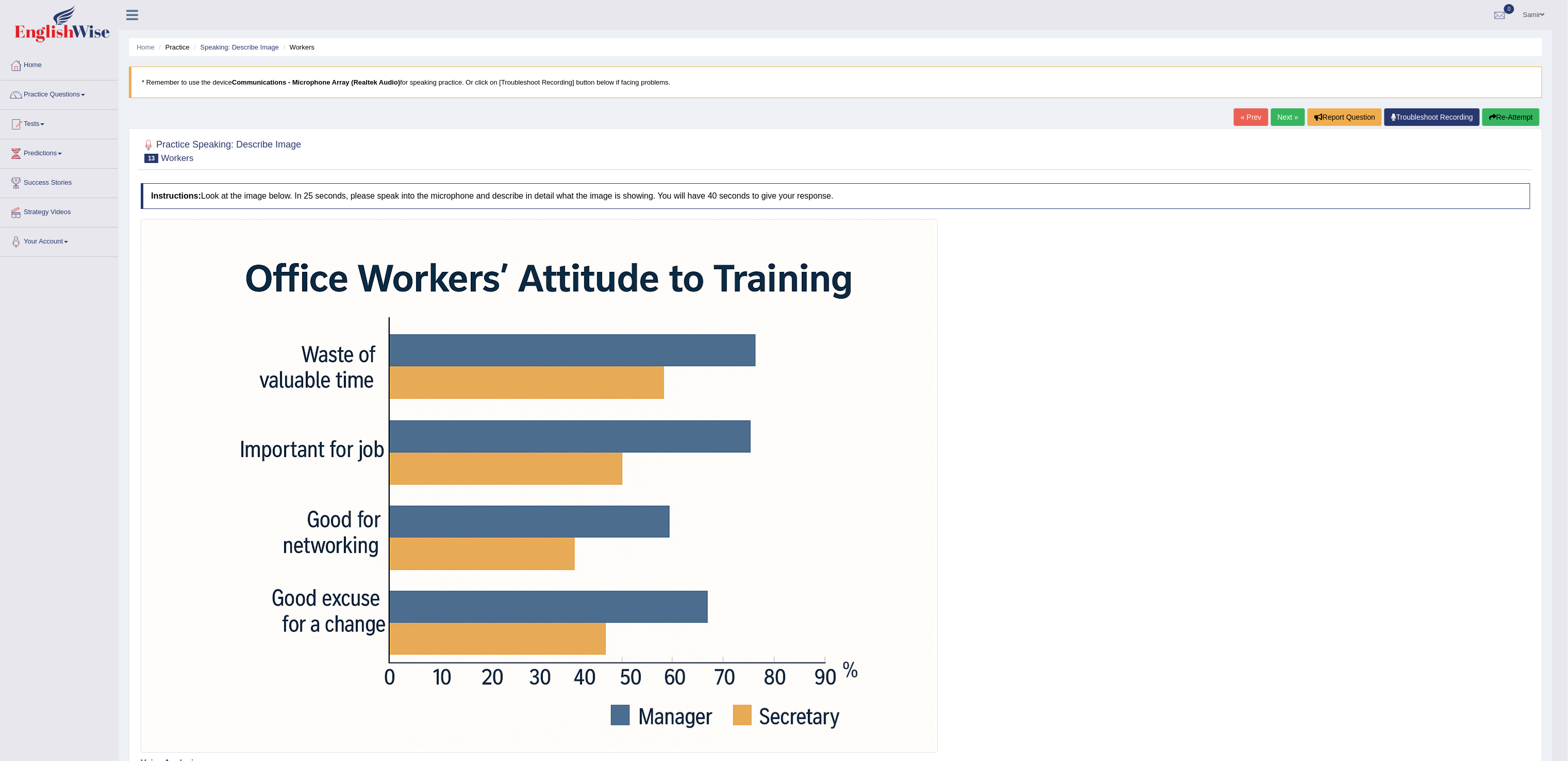
click at [1273, 114] on link "Next »" at bounding box center [1288, 116] width 34 height 18
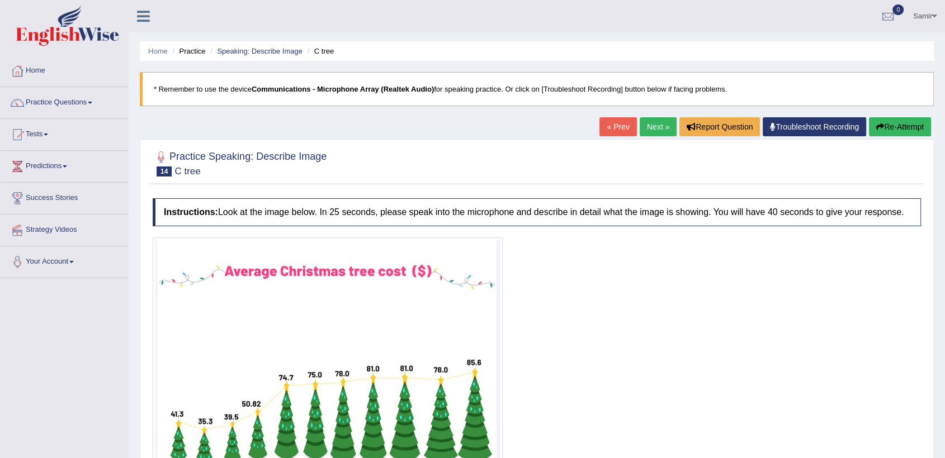
drag, startPoint x: 643, startPoint y: 319, endPoint x: 648, endPoint y: 221, distance: 98.0
click at [648, 221] on div "Instructions: Look at the image below. In 25 seconds, please speak into the mic…" at bounding box center [537, 372] width 774 height 358
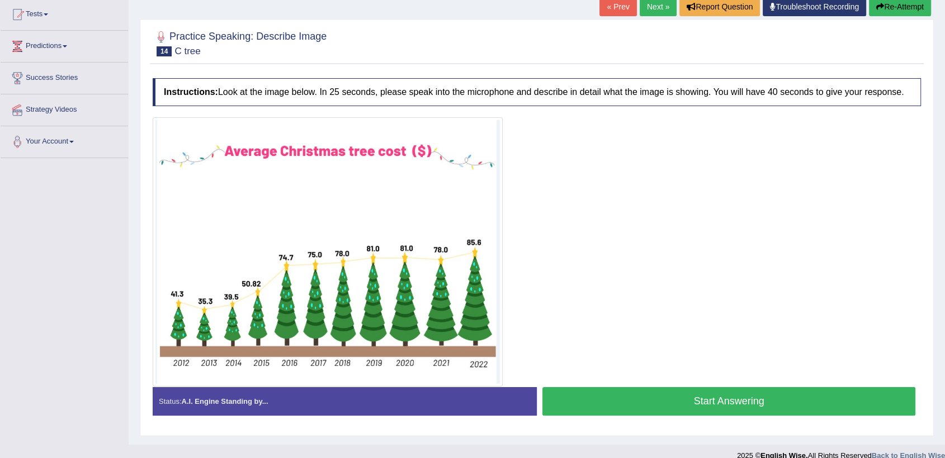
scroll to position [135, 0]
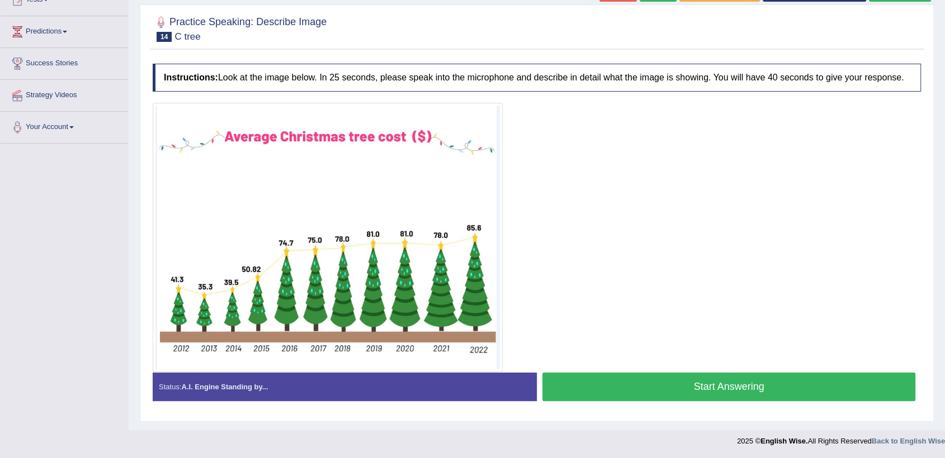
click at [817, 387] on button "Start Answering" at bounding box center [728, 387] width 373 height 29
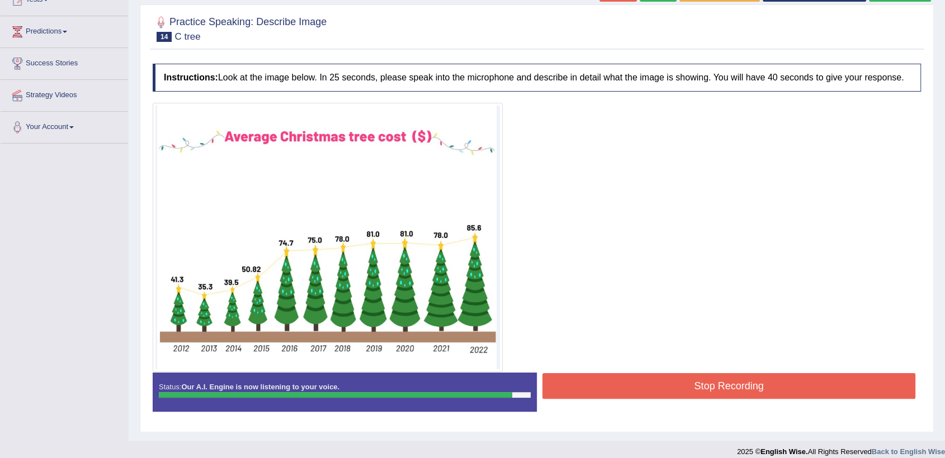
click at [796, 389] on button "Stop Recording" at bounding box center [728, 386] width 373 height 26
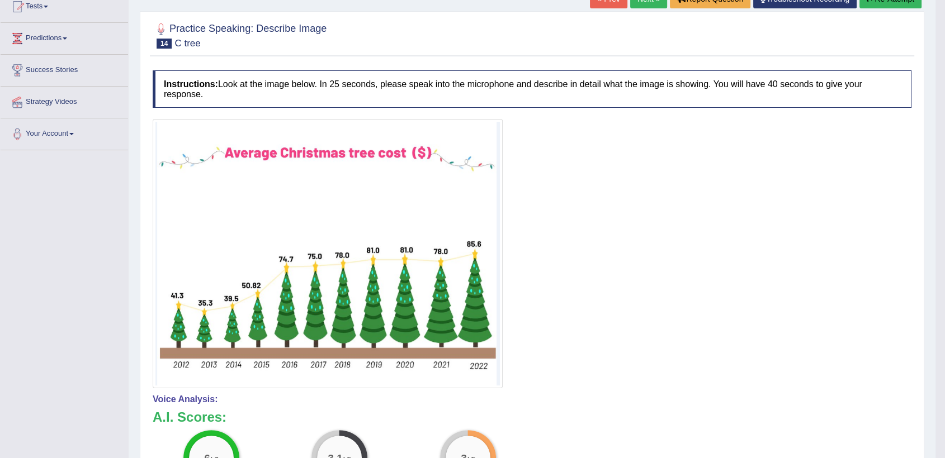
scroll to position [64, 0]
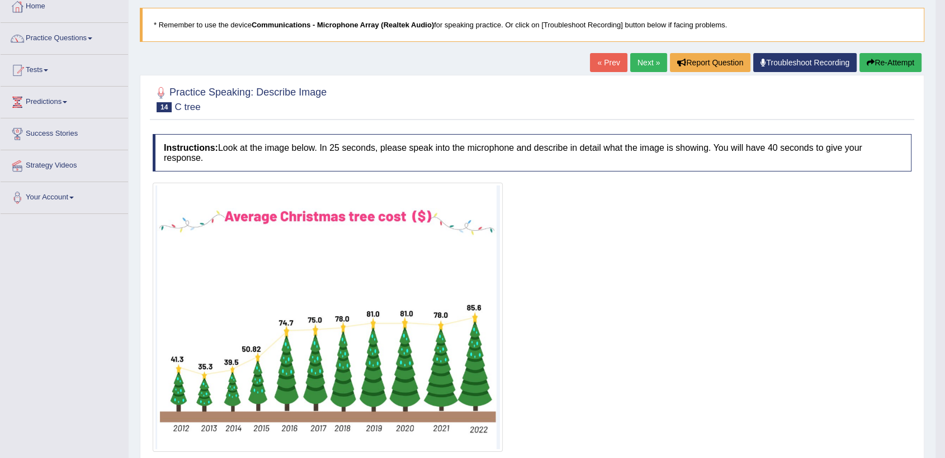
click at [636, 60] on link "Next »" at bounding box center [648, 62] width 37 height 19
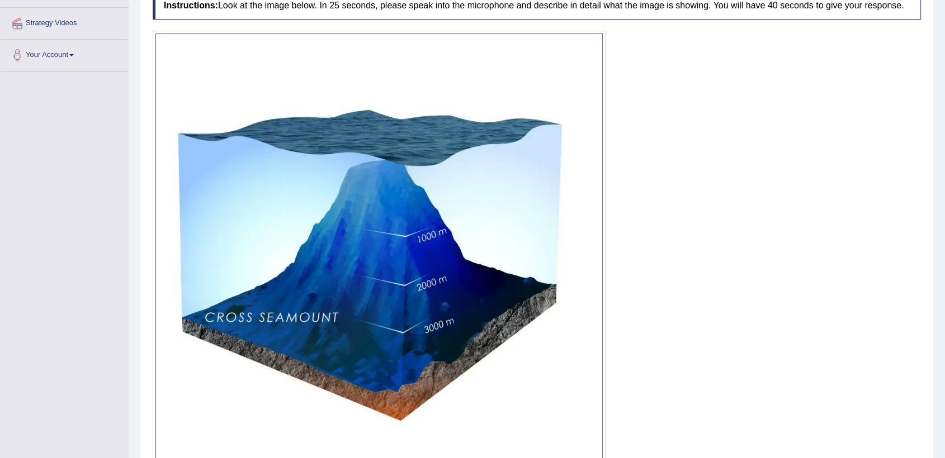
scroll to position [202, 0]
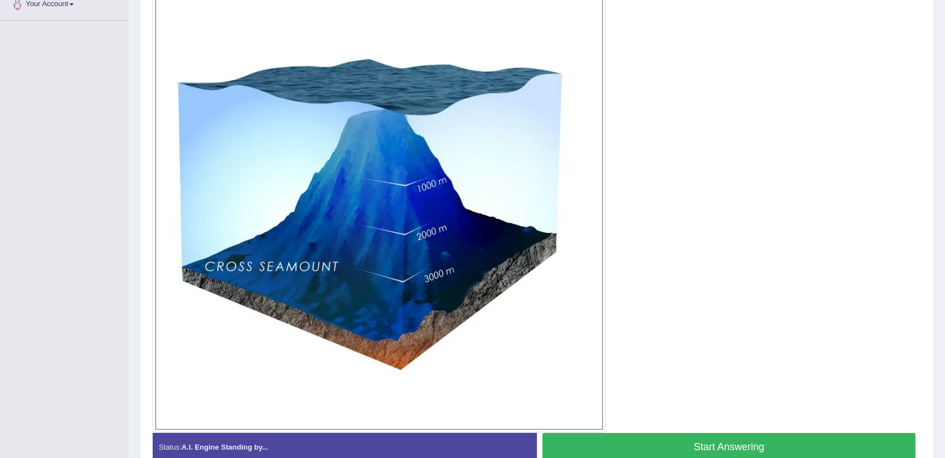
scroll to position [291, 0]
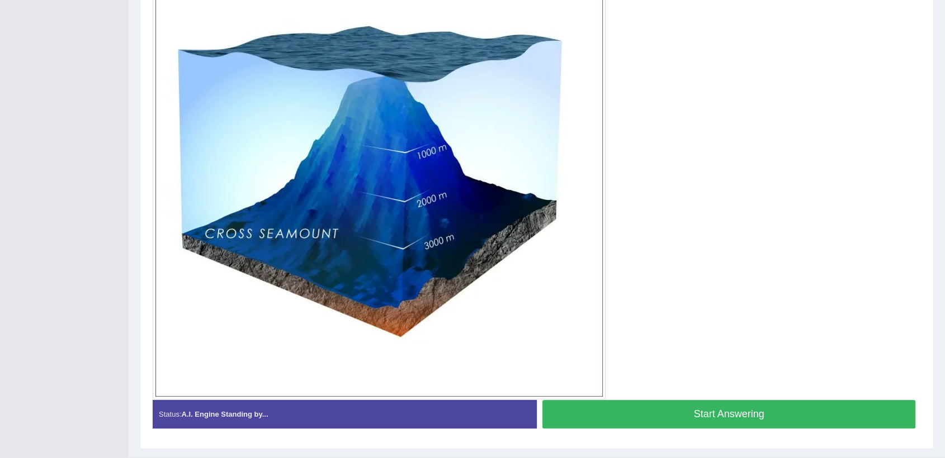
click at [805, 419] on button "Start Answering" at bounding box center [728, 414] width 373 height 29
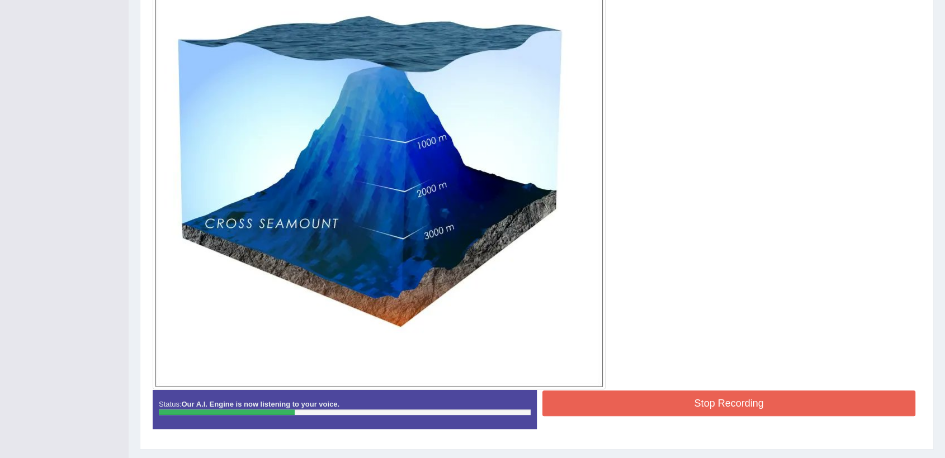
scroll to position [302, 0]
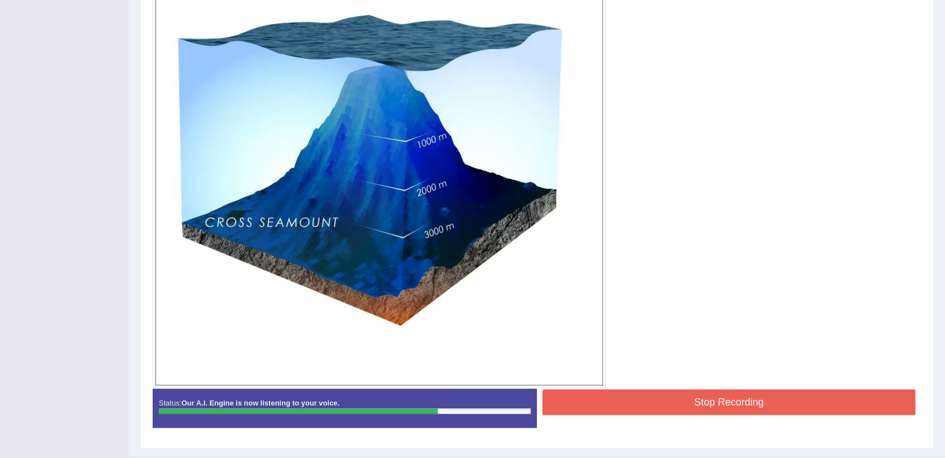
click at [875, 405] on button "Stop Recording" at bounding box center [728, 403] width 373 height 26
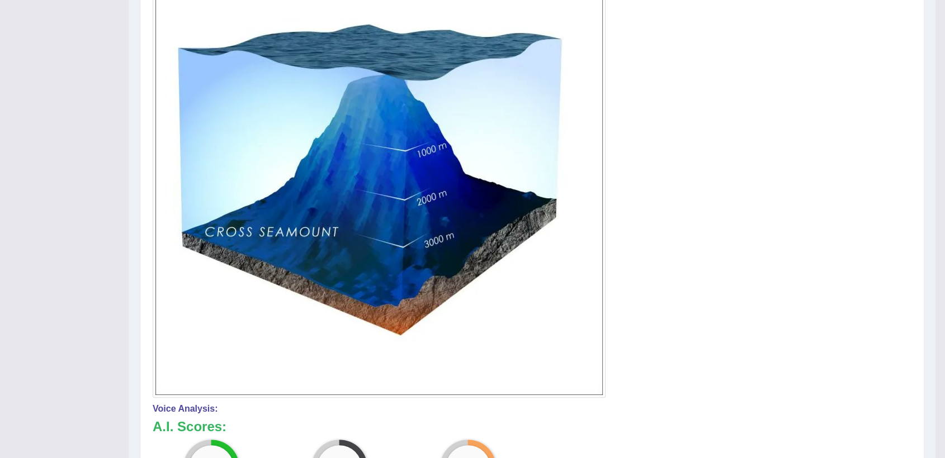
drag, startPoint x: 953, startPoint y: 308, endPoint x: 953, endPoint y: 389, distance: 81.1
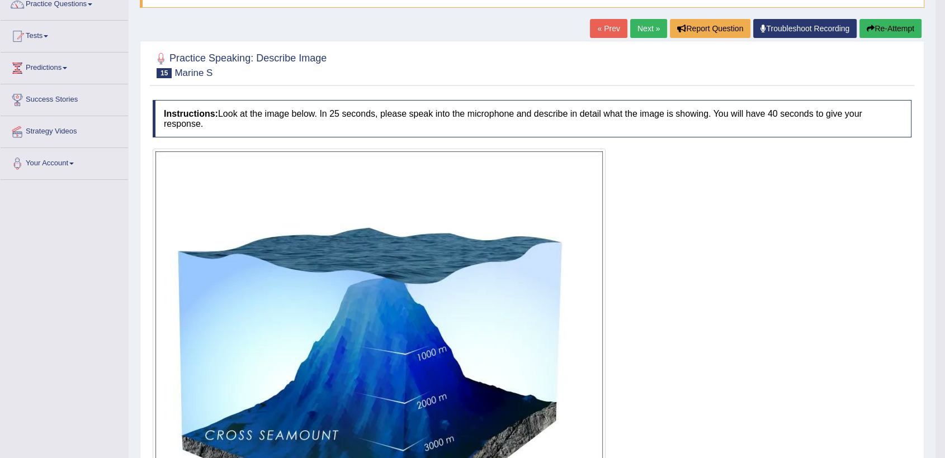
scroll to position [32, 0]
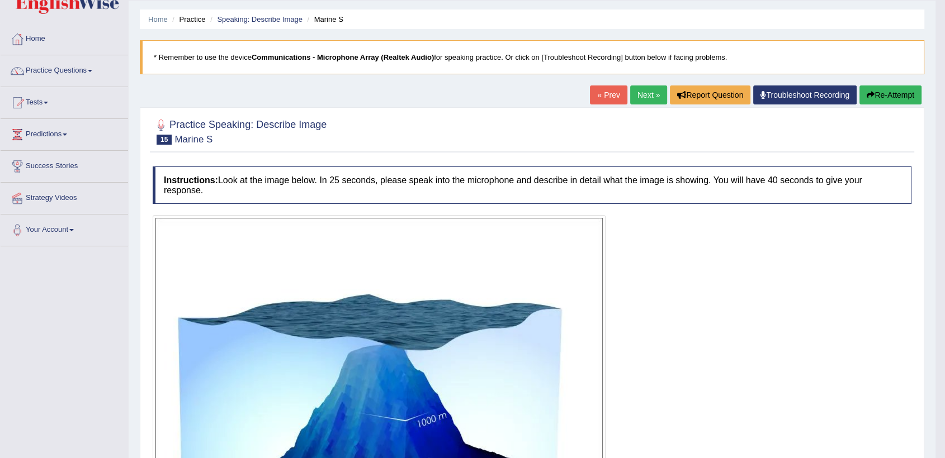
click at [891, 93] on button "Re-Attempt" at bounding box center [890, 95] width 62 height 19
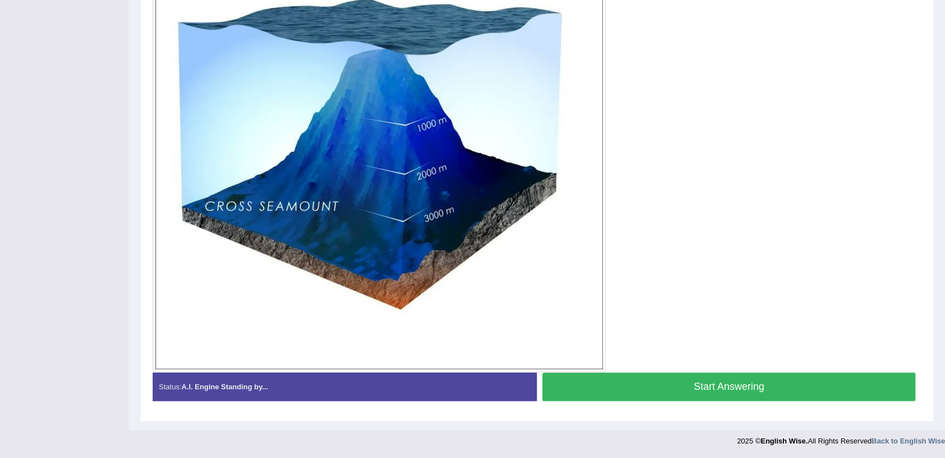
click at [820, 390] on button "Start Answering" at bounding box center [728, 387] width 373 height 29
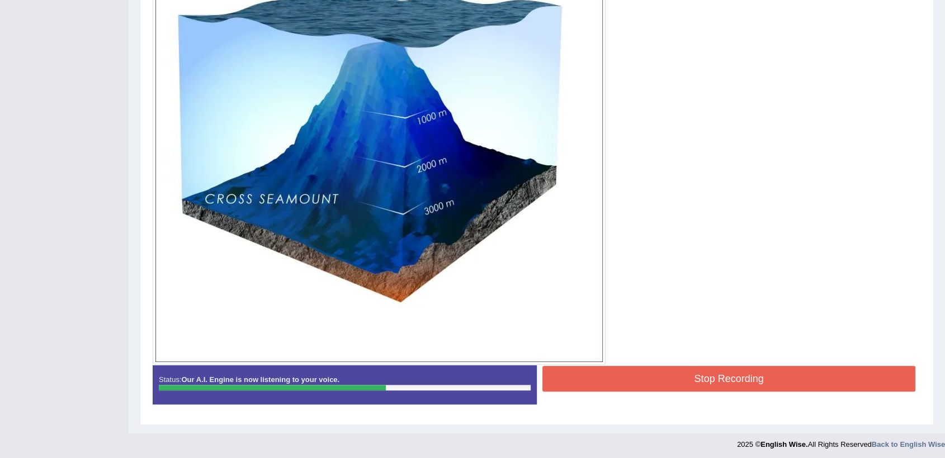
scroll to position [308, 0]
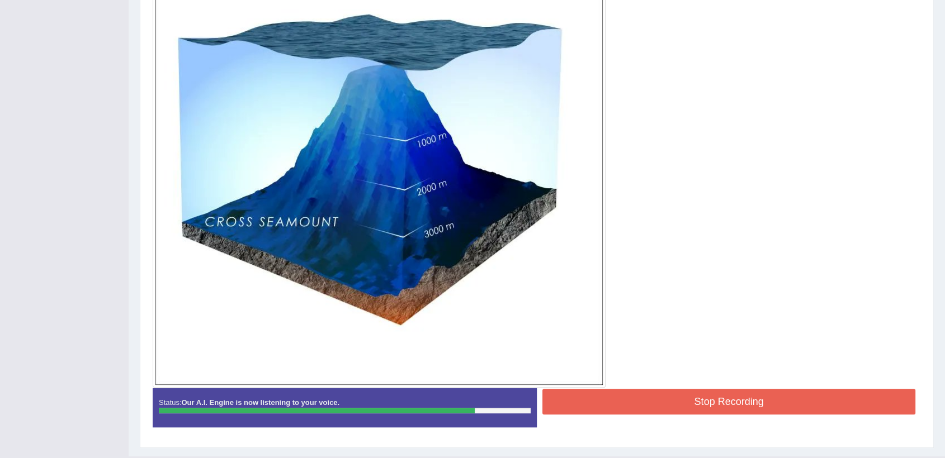
click at [888, 405] on button "Stop Recording" at bounding box center [728, 402] width 373 height 26
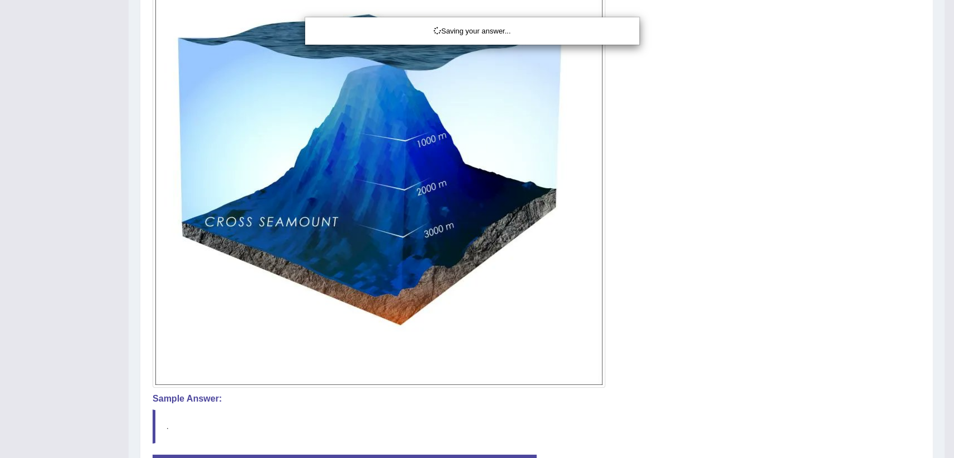
click at [944, 253] on div "Saving your answer..." at bounding box center [477, 229] width 954 height 458
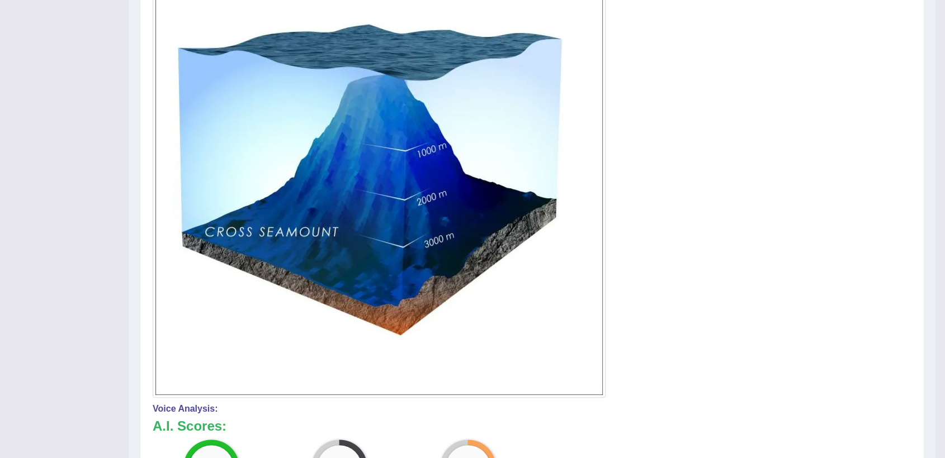
drag, startPoint x: 953, startPoint y: 269, endPoint x: 953, endPoint y: 305, distance: 35.8
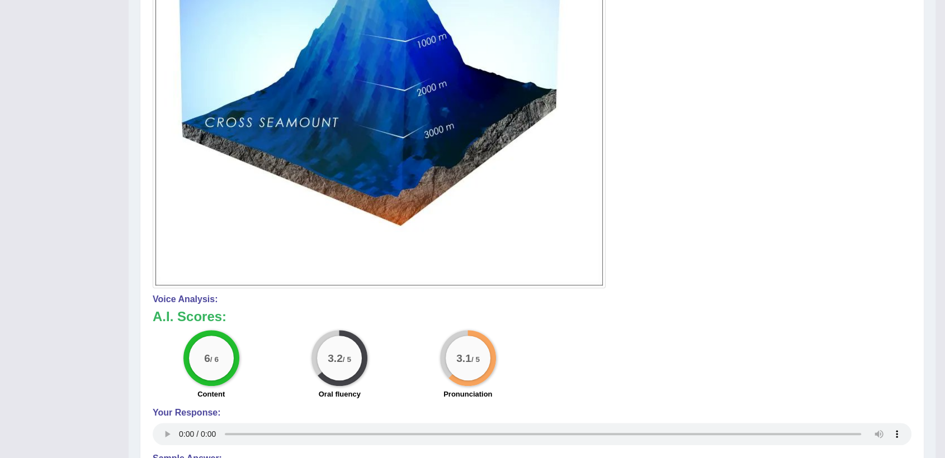
scroll to position [116, 0]
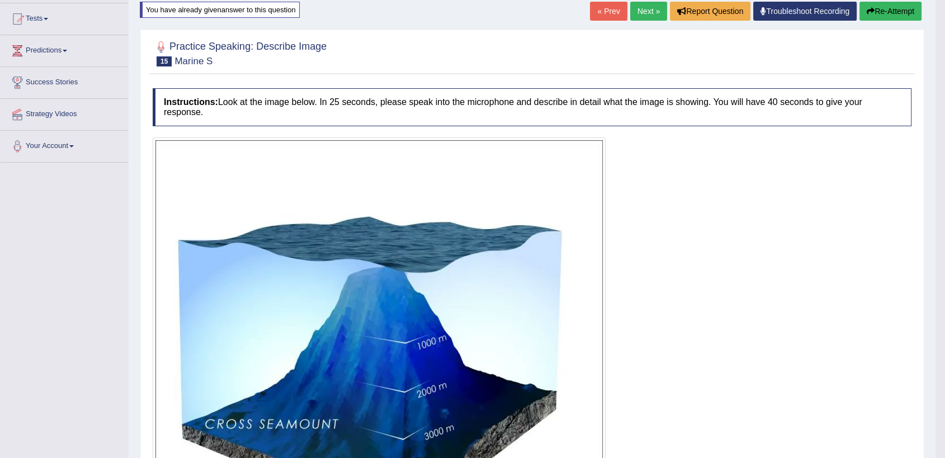
click at [642, 7] on link "Next »" at bounding box center [648, 11] width 37 height 19
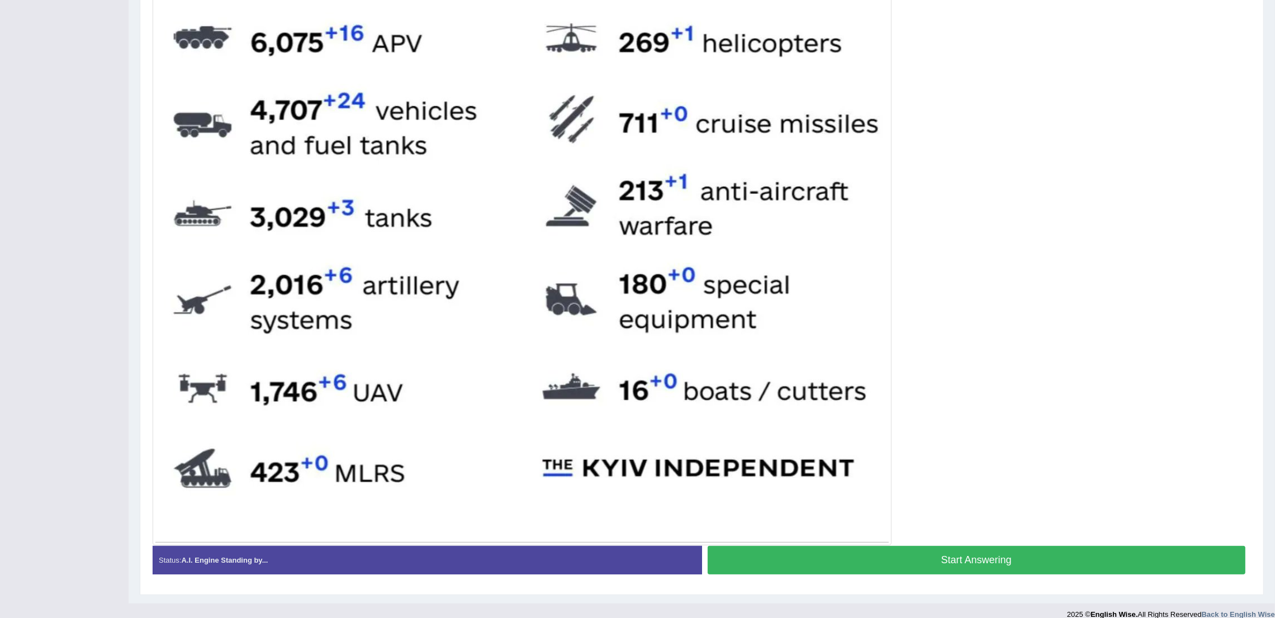
scroll to position [448, 0]
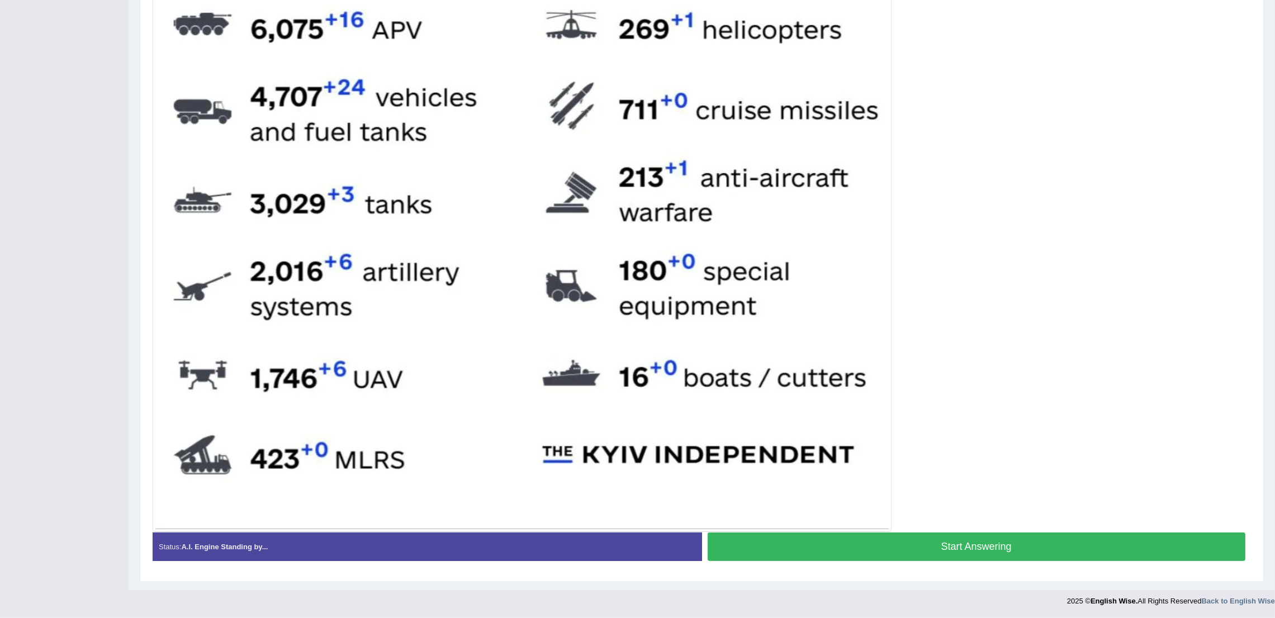
click button "Start Answering"
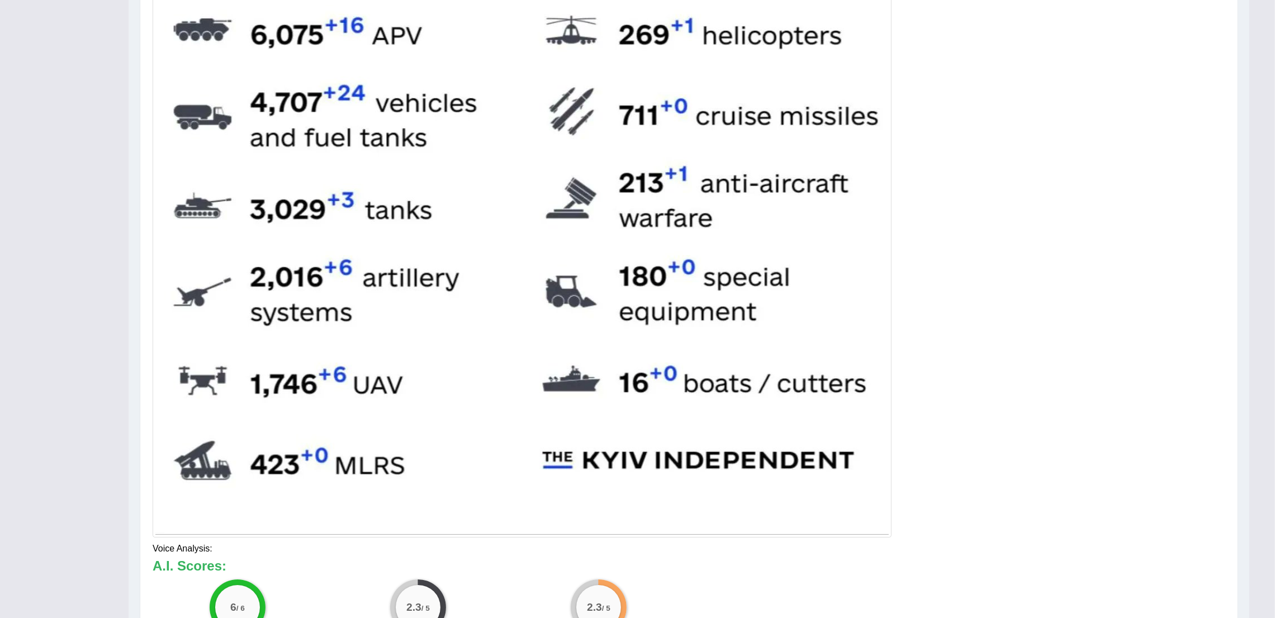
scroll to position [525, 0]
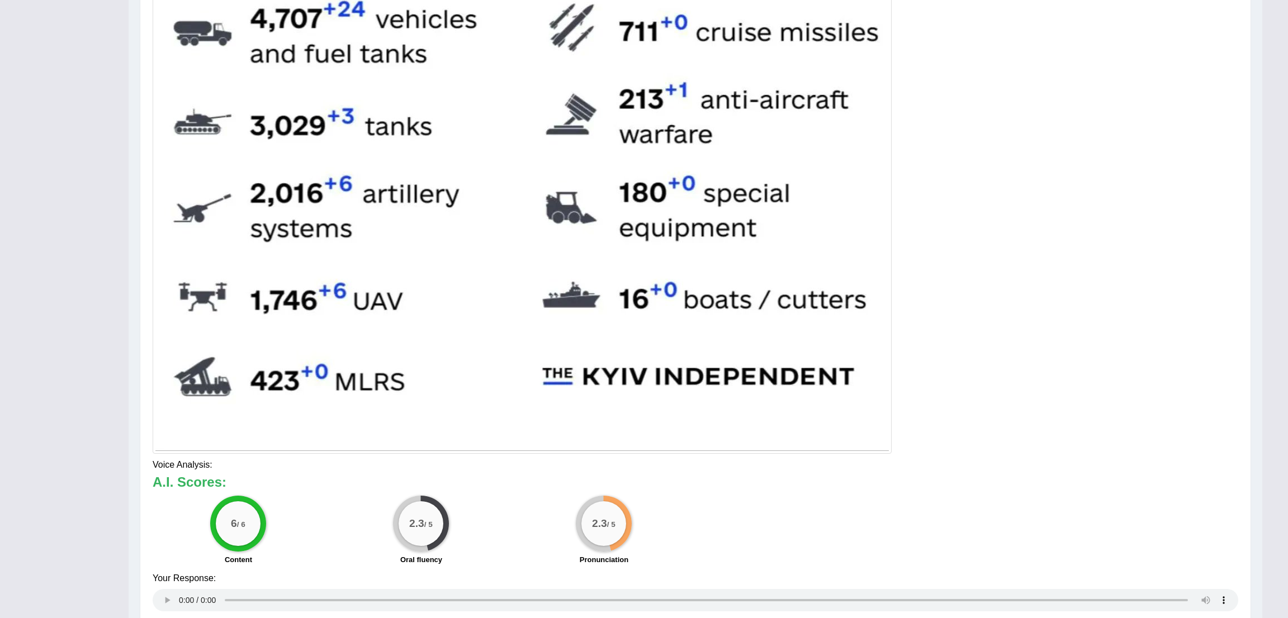
drag, startPoint x: 1287, startPoint y: 450, endPoint x: 1287, endPoint y: 531, distance: 80.5
click html "Toggle navigation Home Practice Questions Speaking Practice Read Aloud Repeat S…"
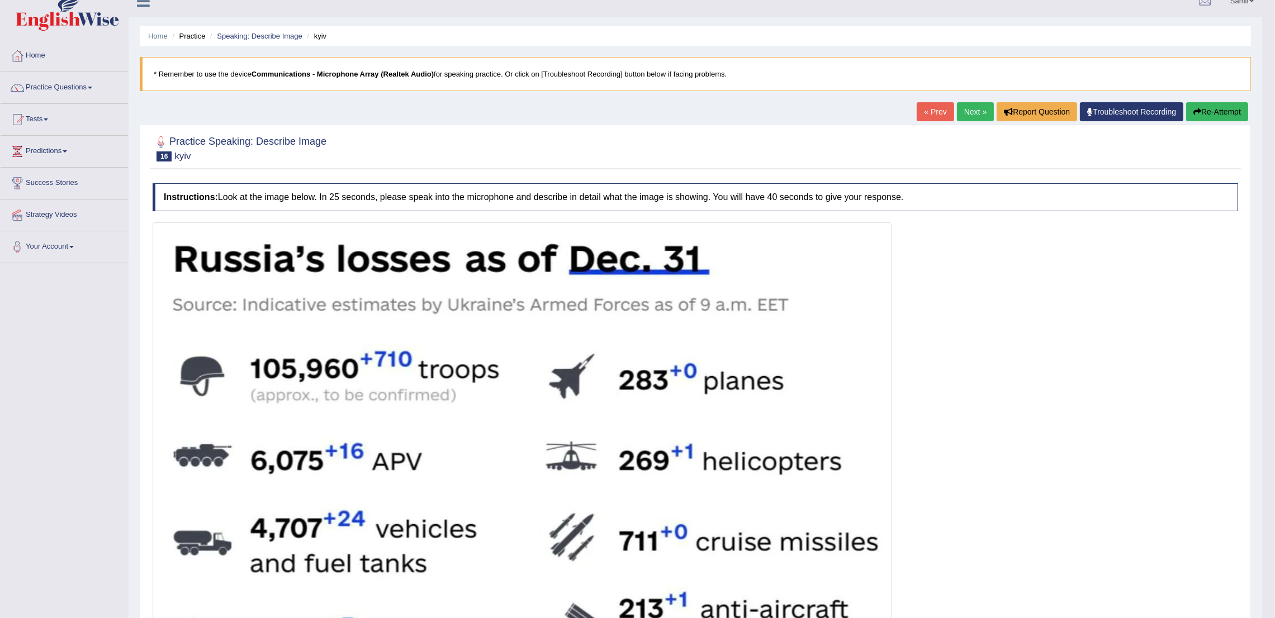
scroll to position [0, 0]
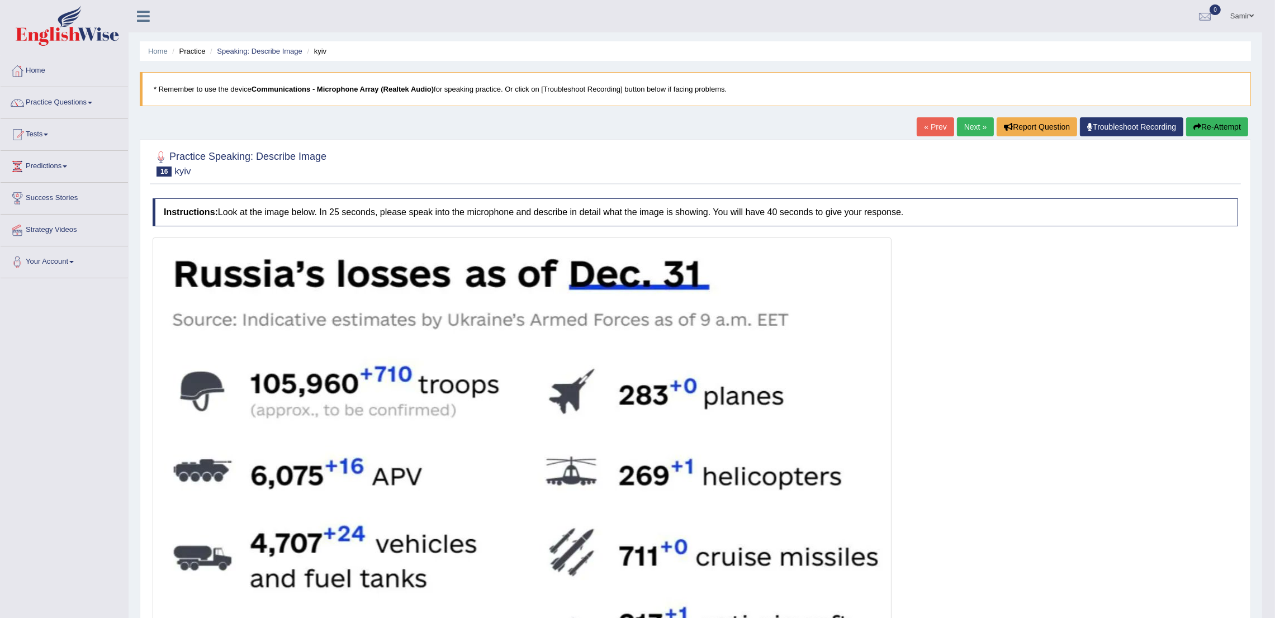
click link "Next »"
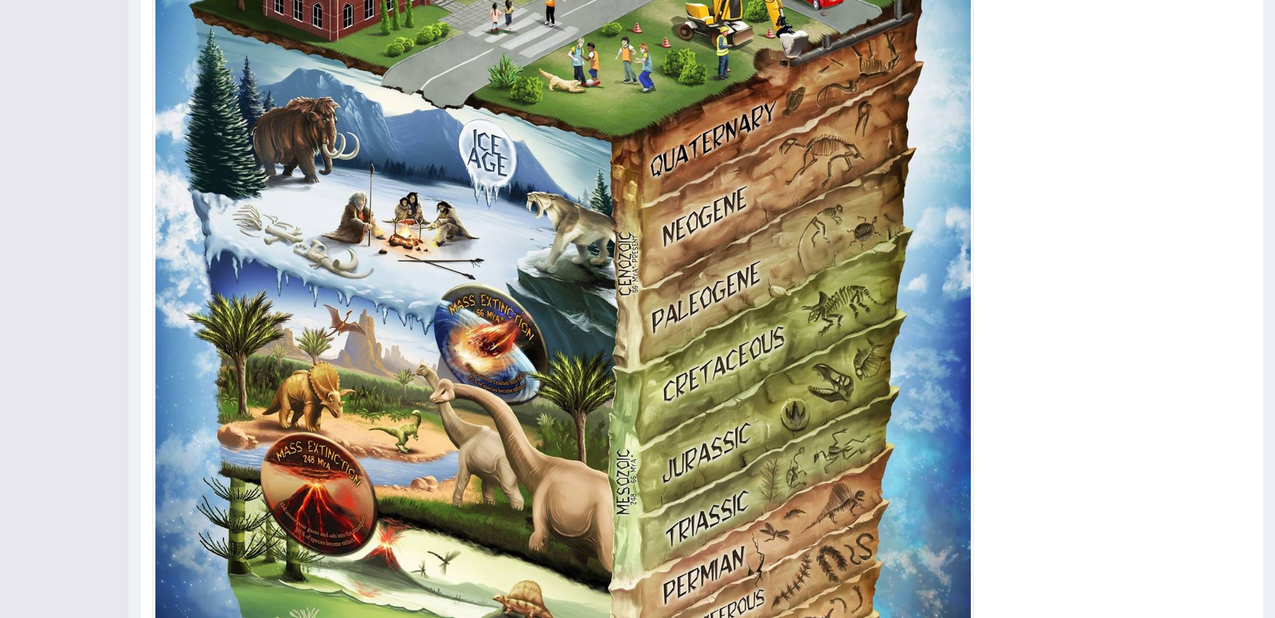
scroll to position [403, 0]
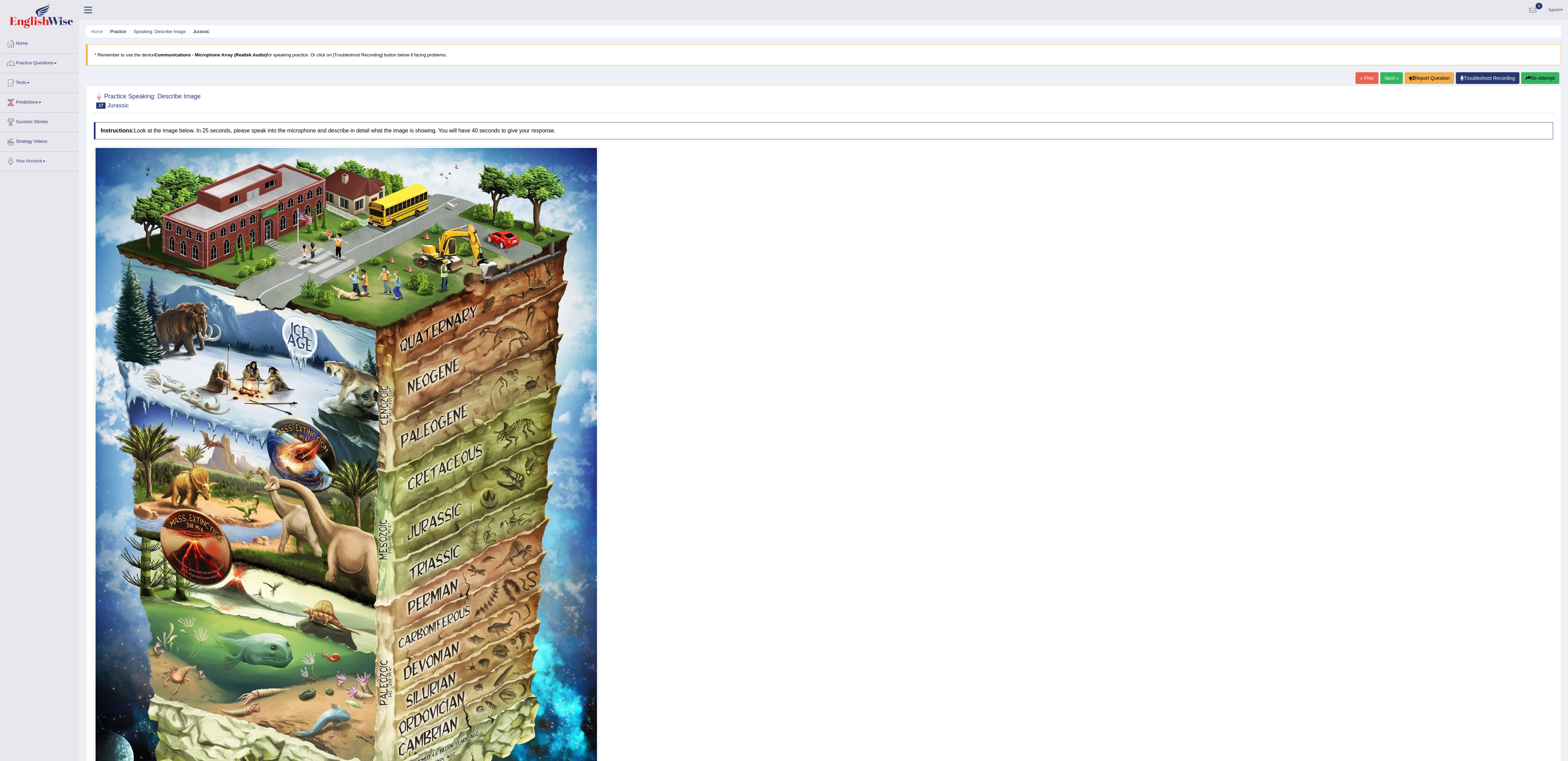
scroll to position [153, 0]
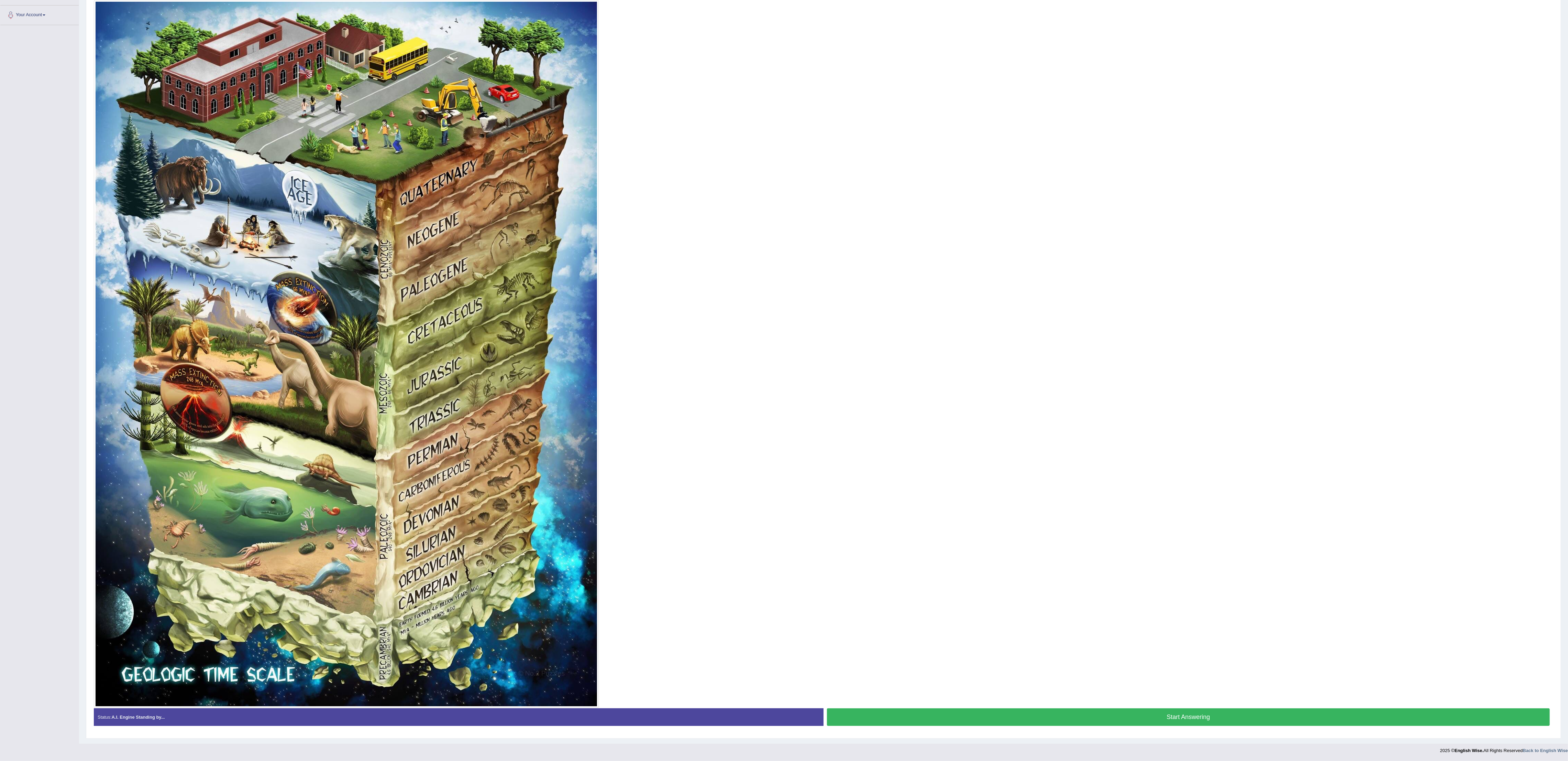
click at [784, 380] on button "Start Answering" at bounding box center [1189, 717] width 723 height 18
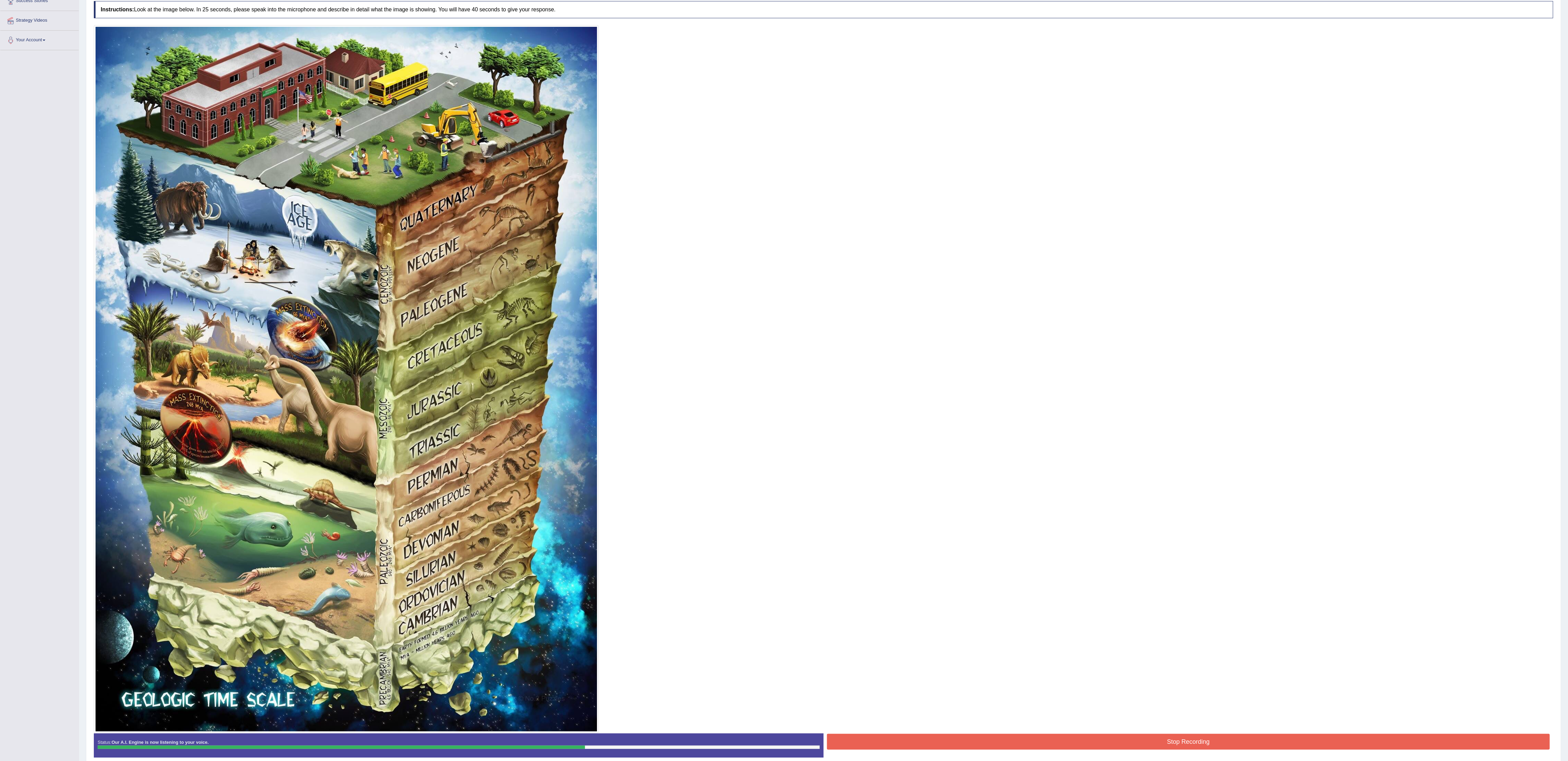
scroll to position [117, 0]
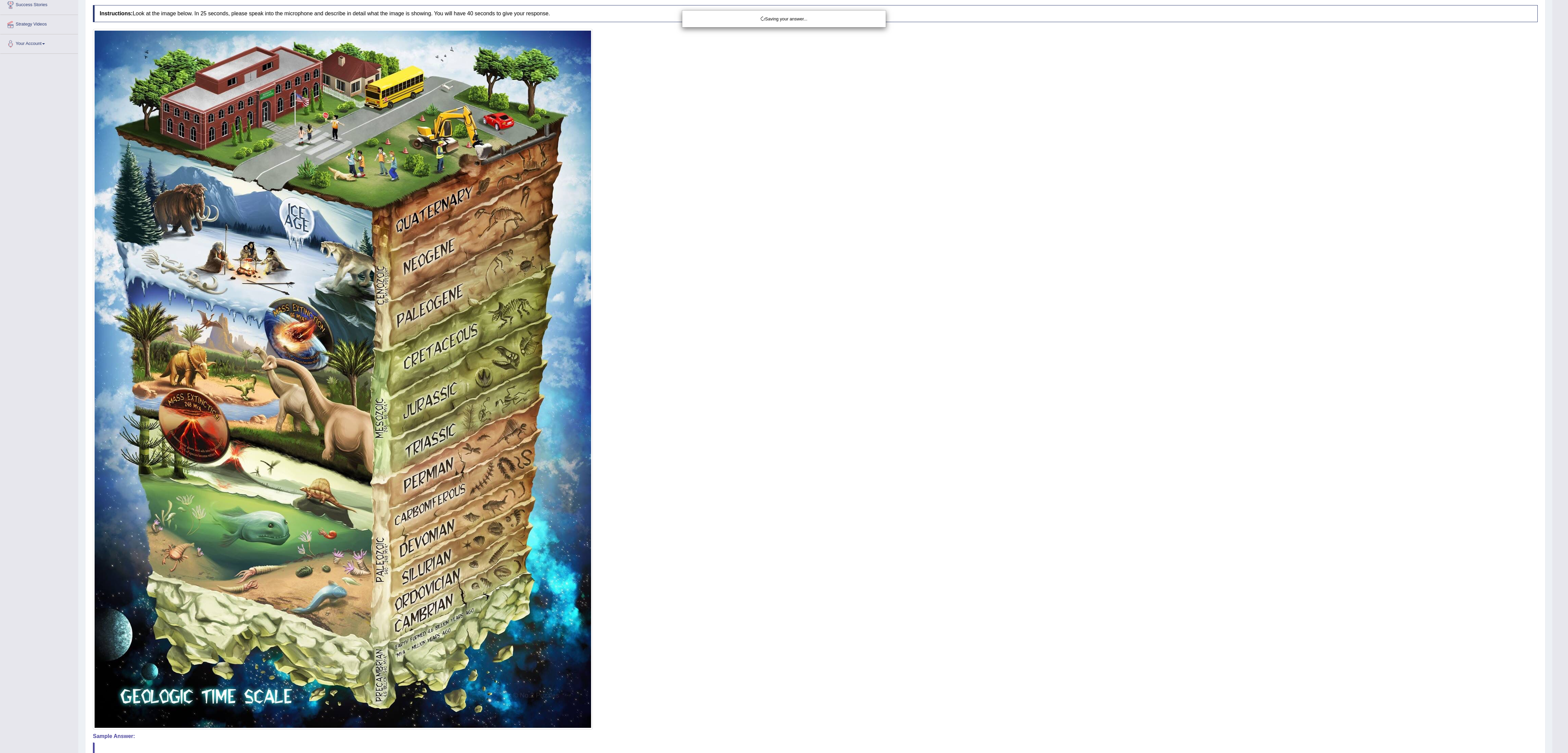
drag, startPoint x: 1566, startPoint y: 525, endPoint x: 1567, endPoint y: 450, distance: 75.0
click at [776, 376] on div "Saving your answer..." at bounding box center [784, 376] width 1568 height 753
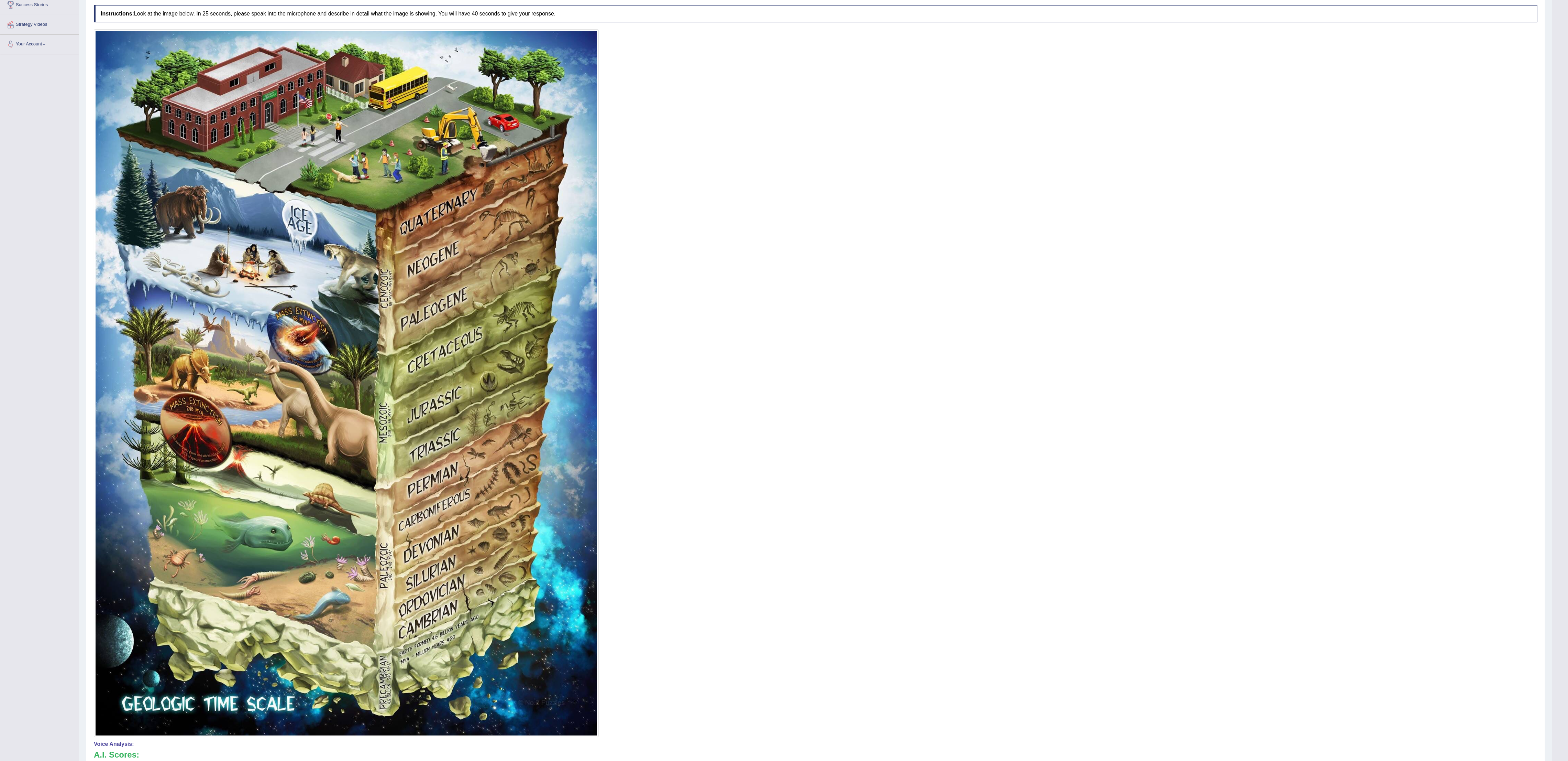
drag, startPoint x: 1583, startPoint y: 369, endPoint x: 1583, endPoint y: 575, distance: 206.0
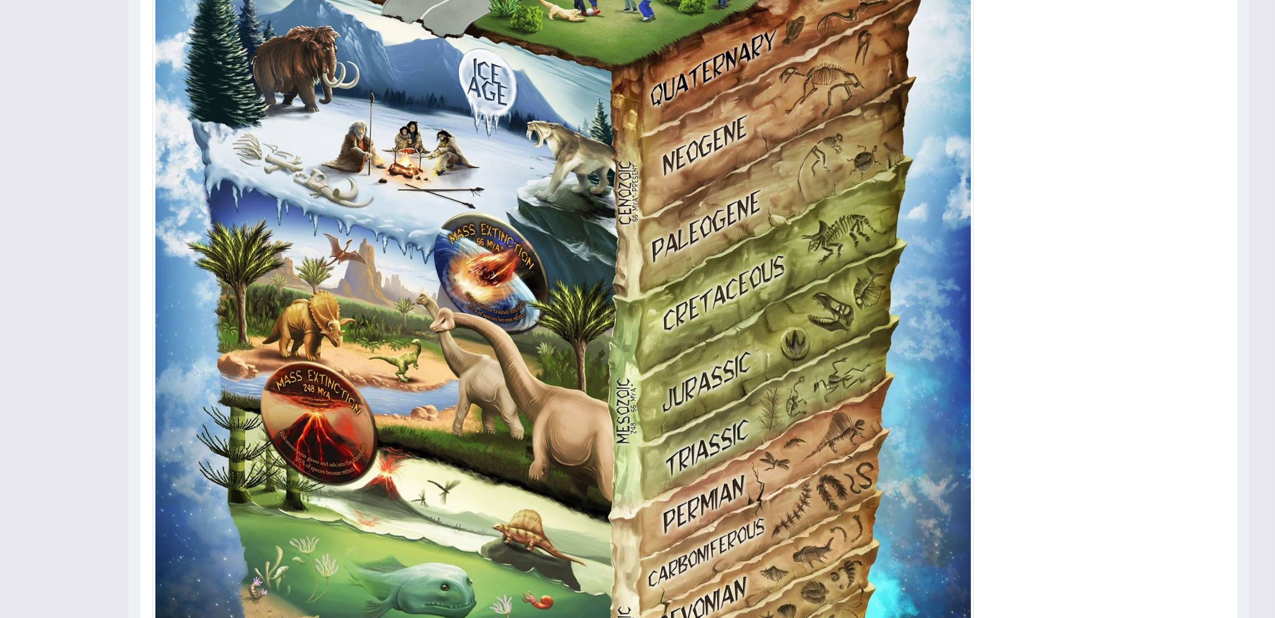
scroll to position [0, 0]
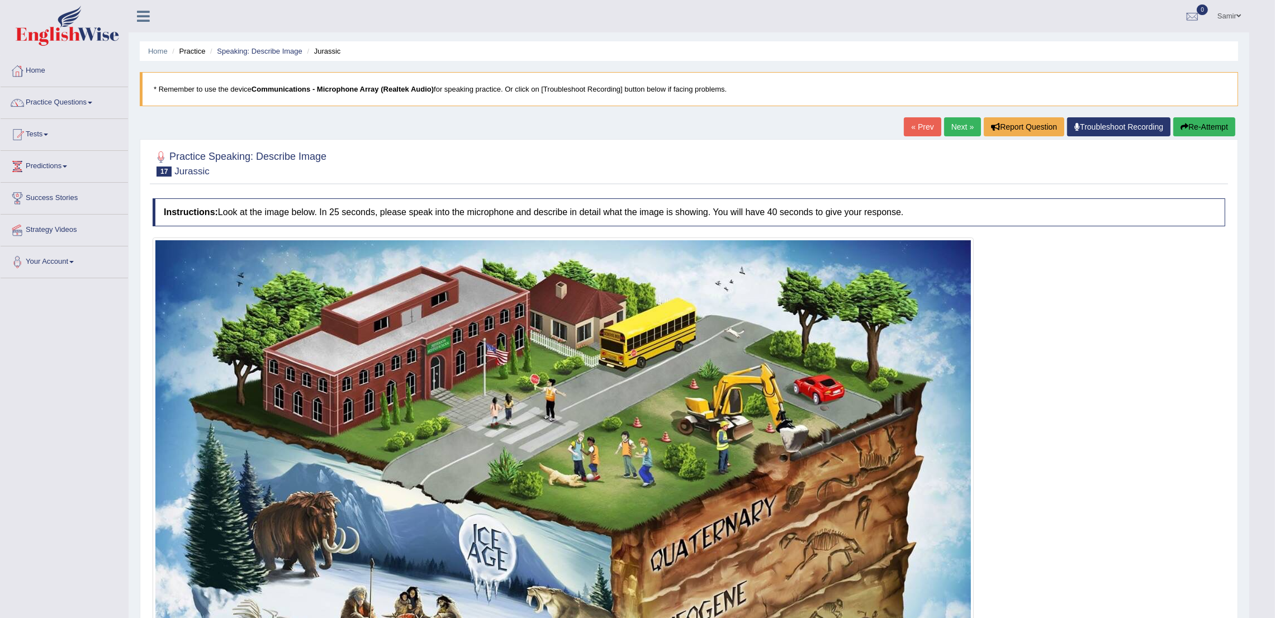
click at [954, 131] on link "Next »" at bounding box center [962, 126] width 37 height 19
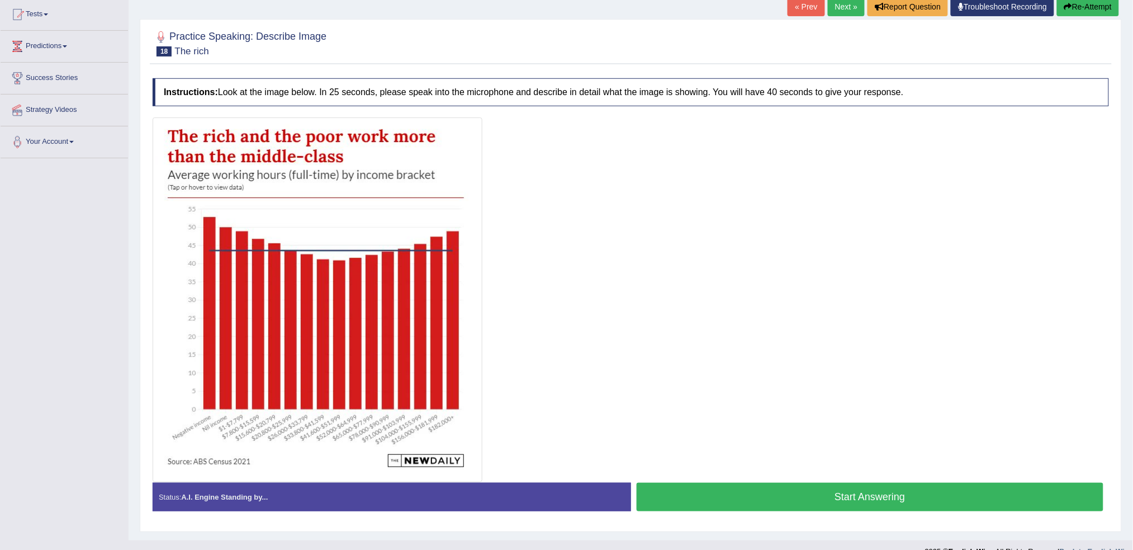
scroll to position [121, 0]
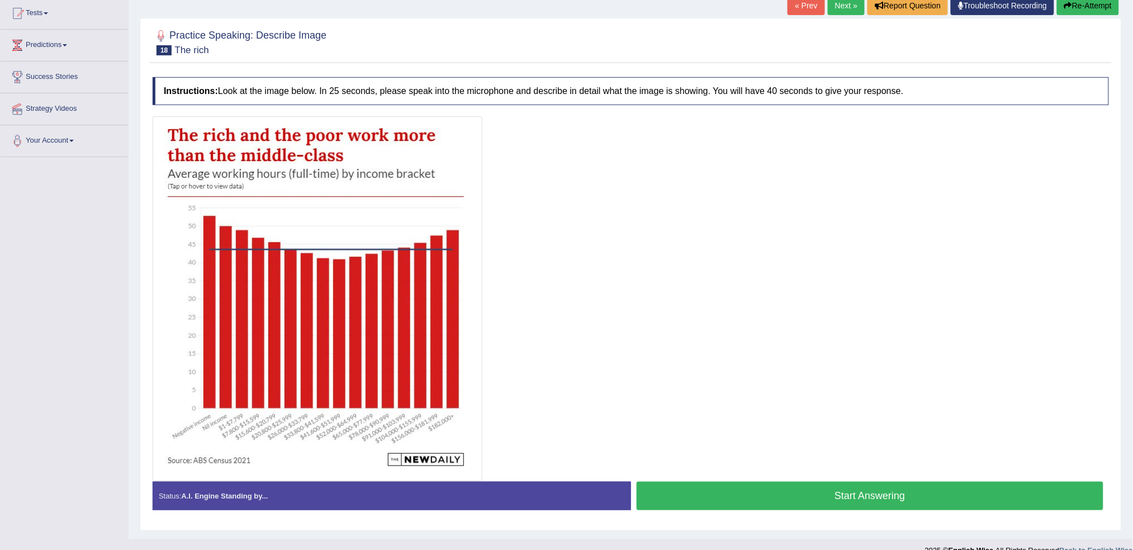
click at [771, 490] on button "Start Answering" at bounding box center [870, 495] width 467 height 29
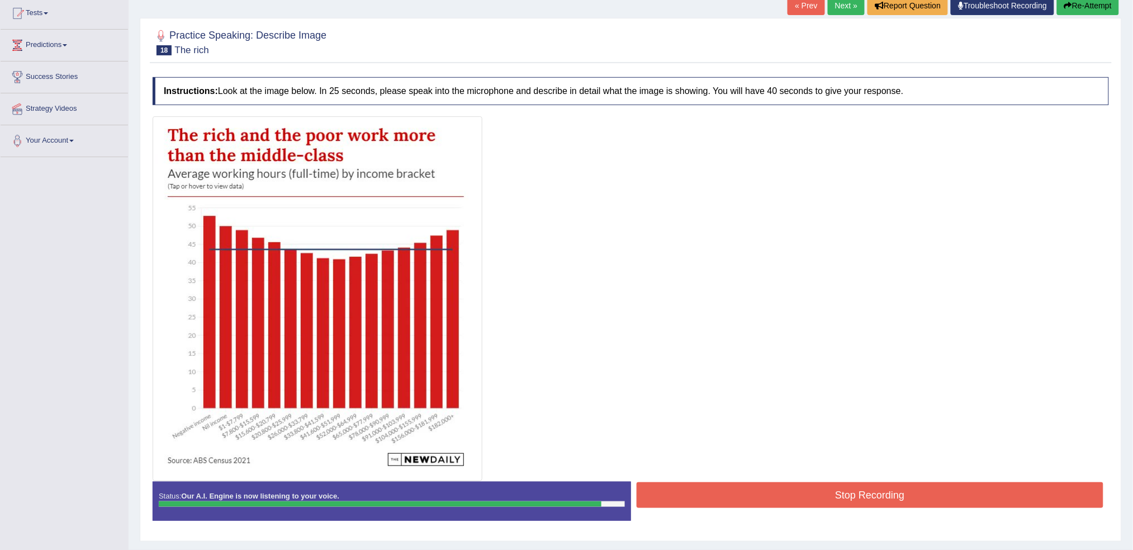
scroll to position [149, 0]
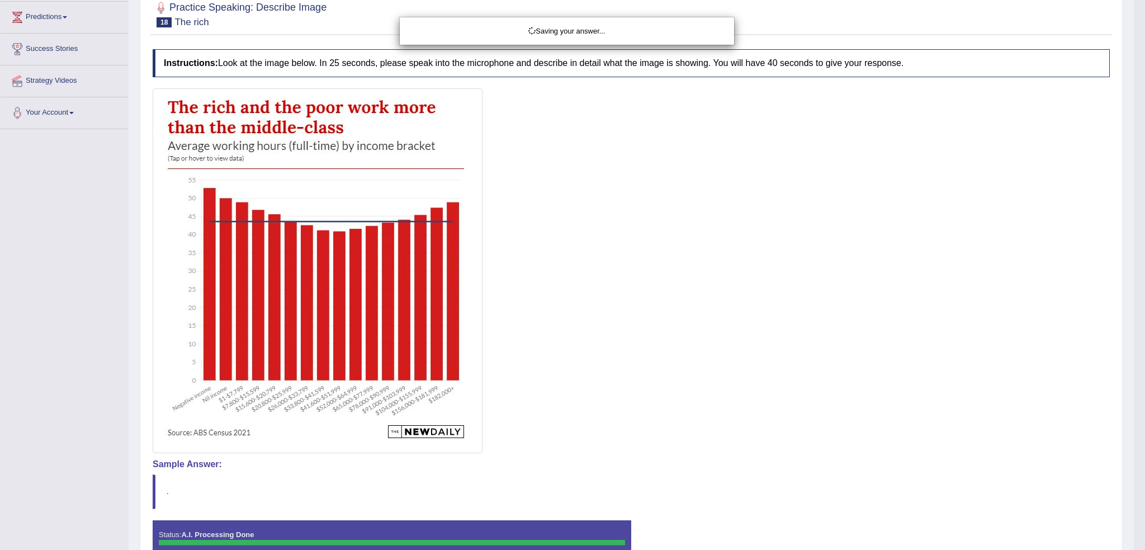
click at [1144, 400] on html "Toggle navigation Home Practice Questions Speaking Practice Read Aloud Repeat S…" at bounding box center [572, 126] width 1145 height 550
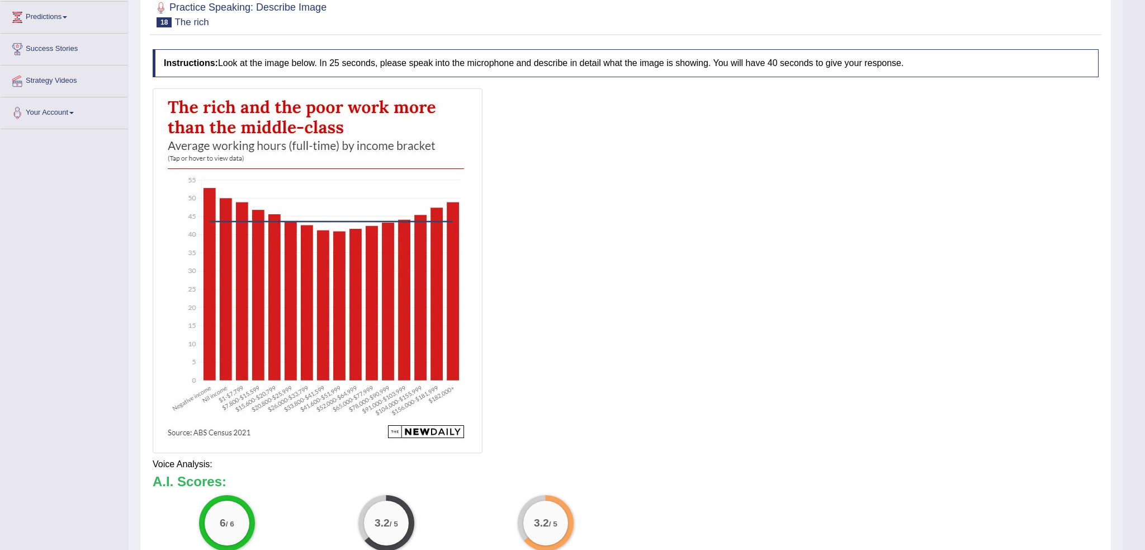
drag, startPoint x: 1114, startPoint y: 374, endPoint x: 1144, endPoint y: 357, distance: 34.0
click at [1144, 357] on body "Toggle navigation Home Practice Questions Speaking Practice Read Aloud Repeat S…" at bounding box center [572, 126] width 1145 height 550
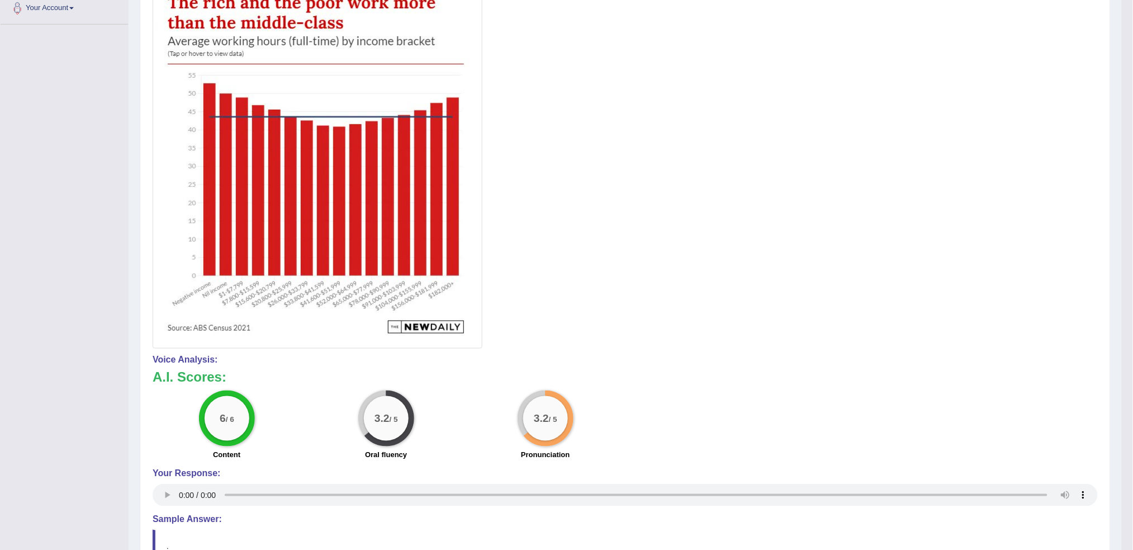
scroll to position [0, 0]
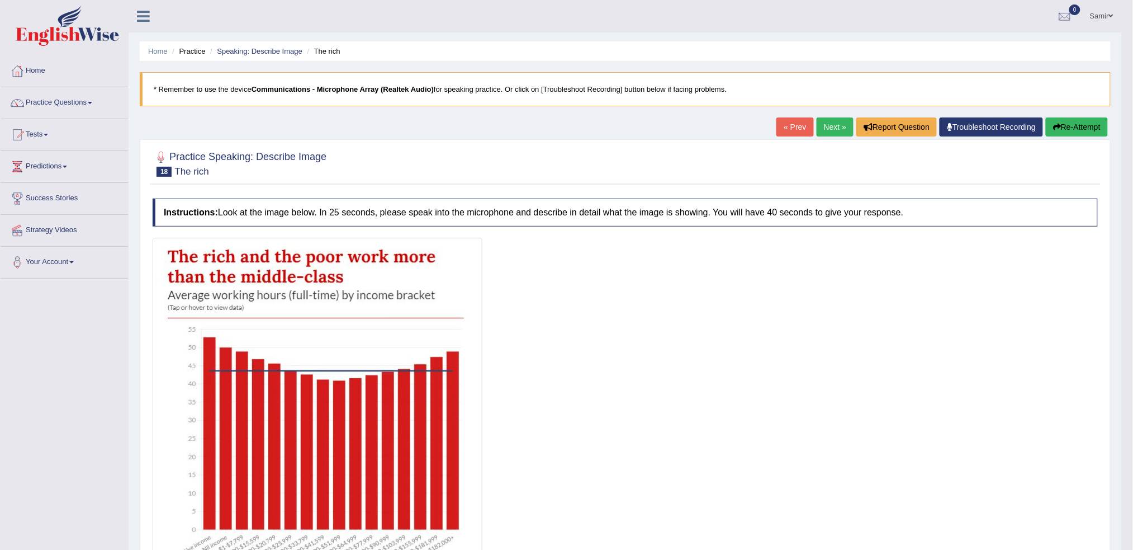
click at [828, 121] on link "Next »" at bounding box center [835, 126] width 37 height 19
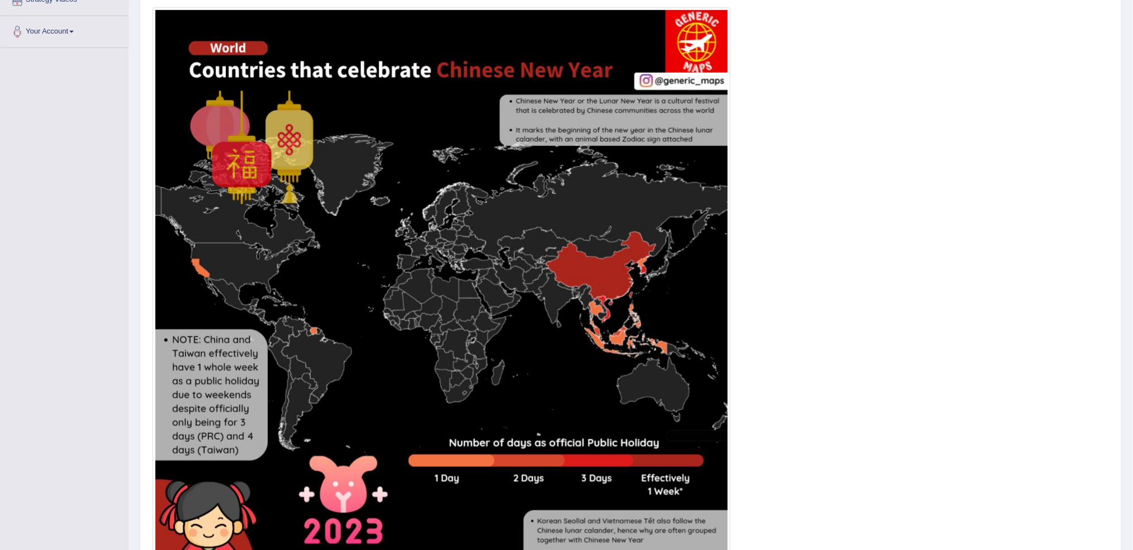
scroll to position [237, 0]
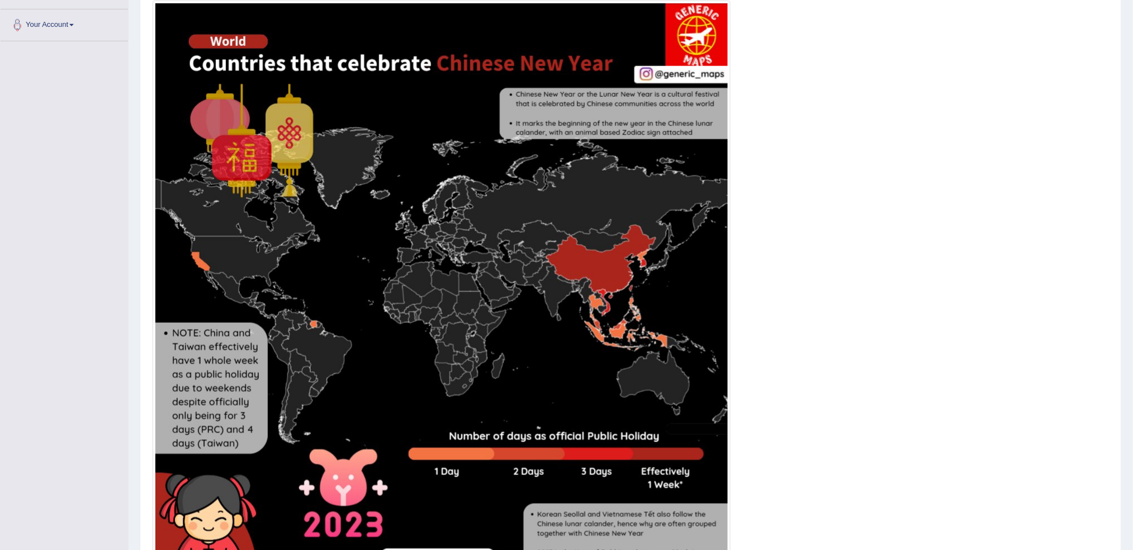
click at [1133, 312] on html "Toggle navigation Home Practice Questions Speaking Practice Read Aloud Repeat S…" at bounding box center [566, 38] width 1133 height 550
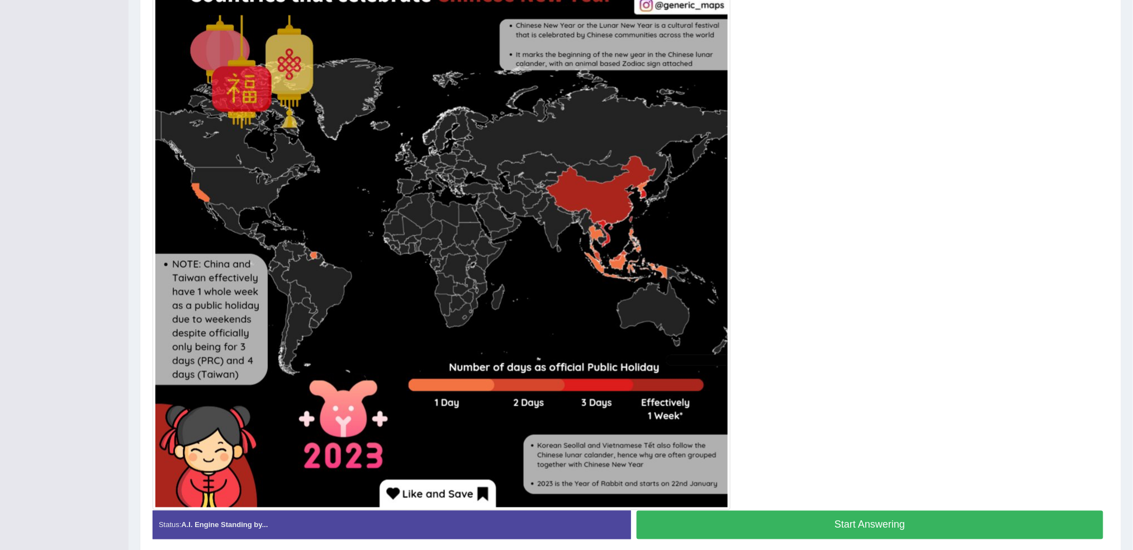
scroll to position [276, 0]
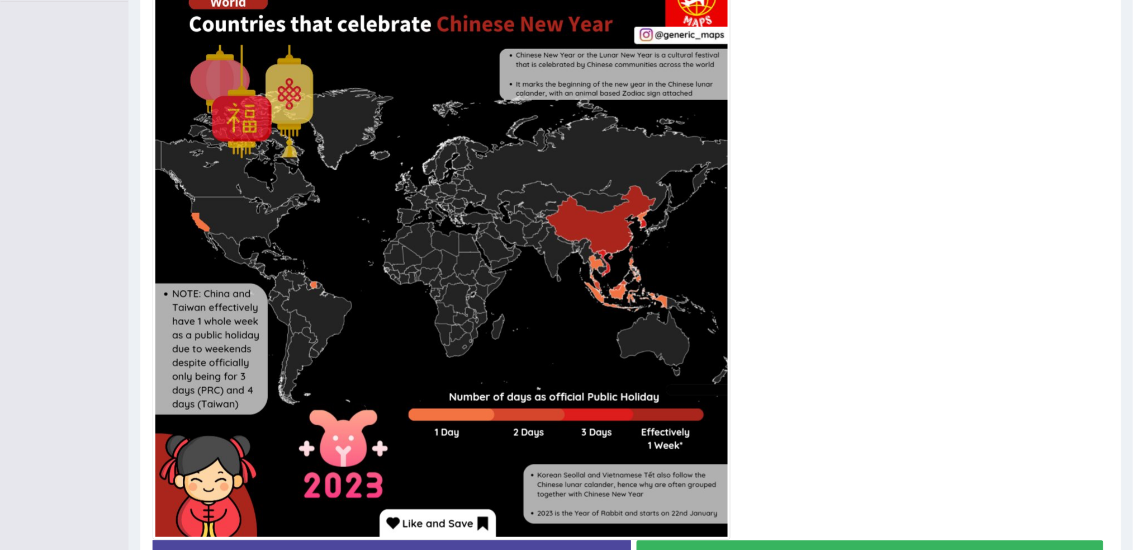
click at [1031, 541] on button "Start Answering" at bounding box center [870, 554] width 467 height 29
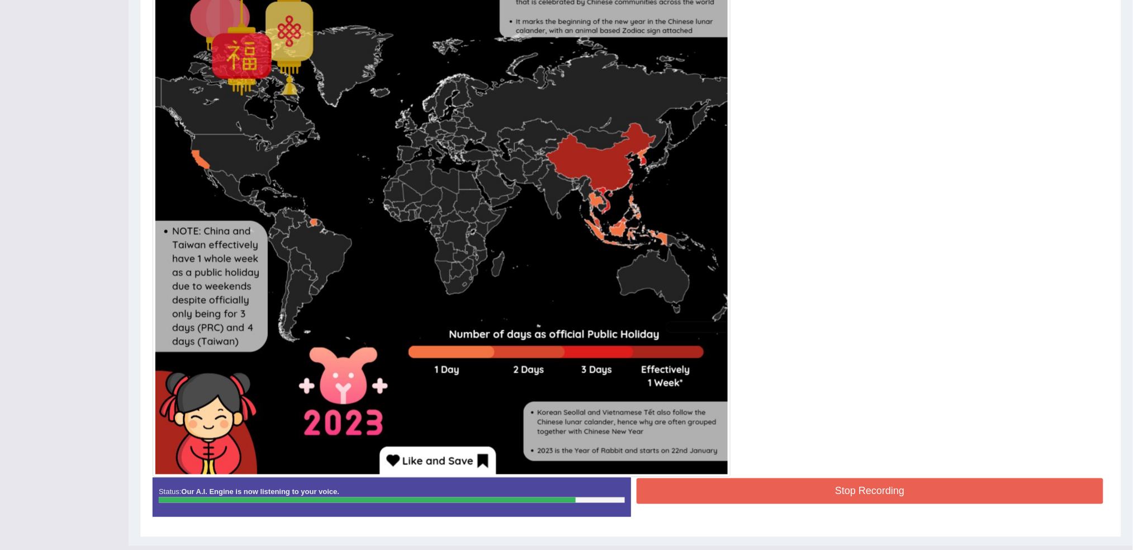
scroll to position [363, 0]
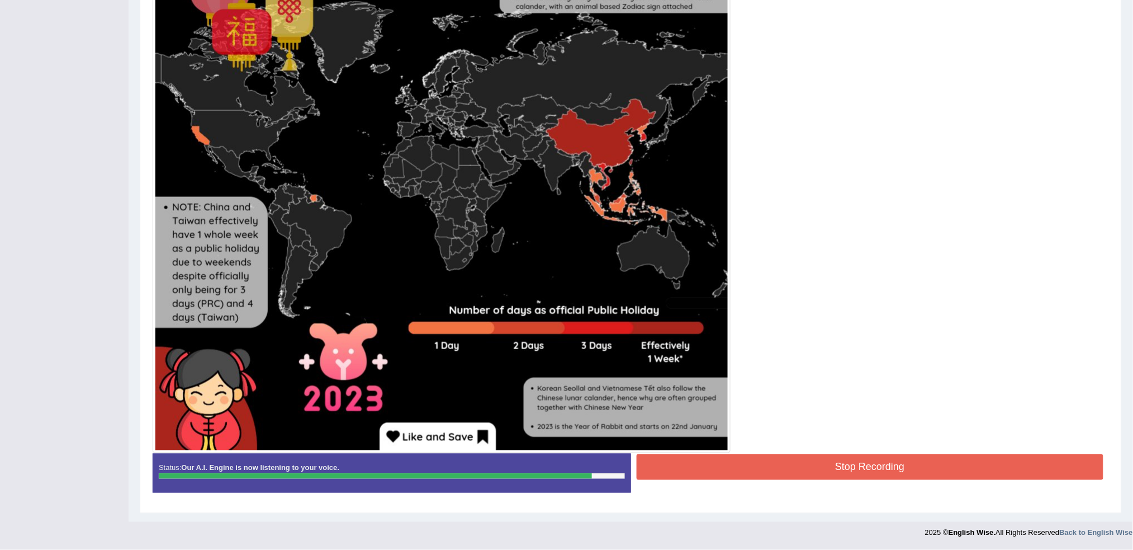
click at [1011, 463] on button "Stop Recording" at bounding box center [870, 467] width 467 height 26
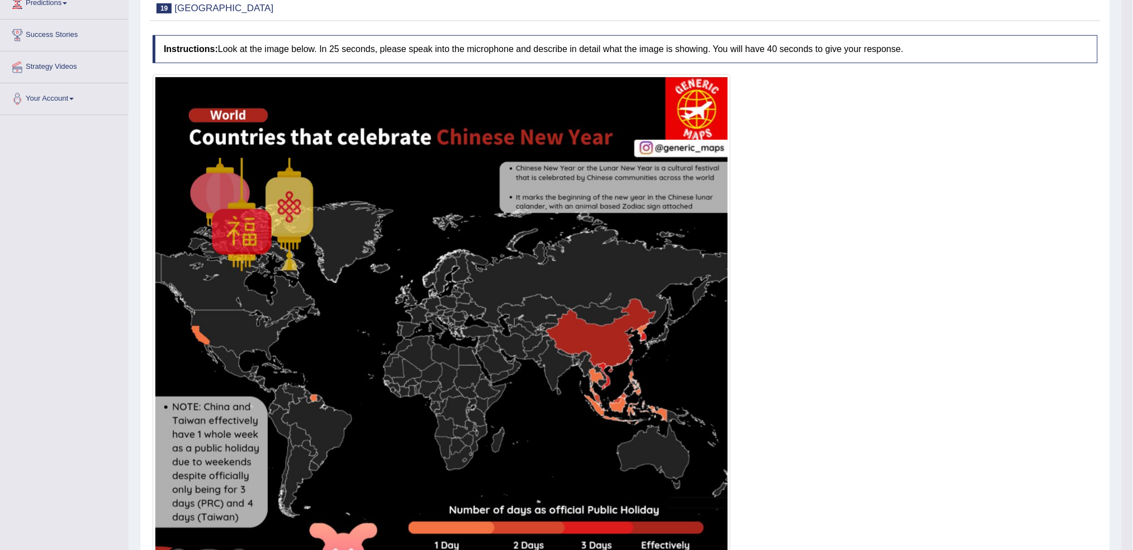
scroll to position [74, 0]
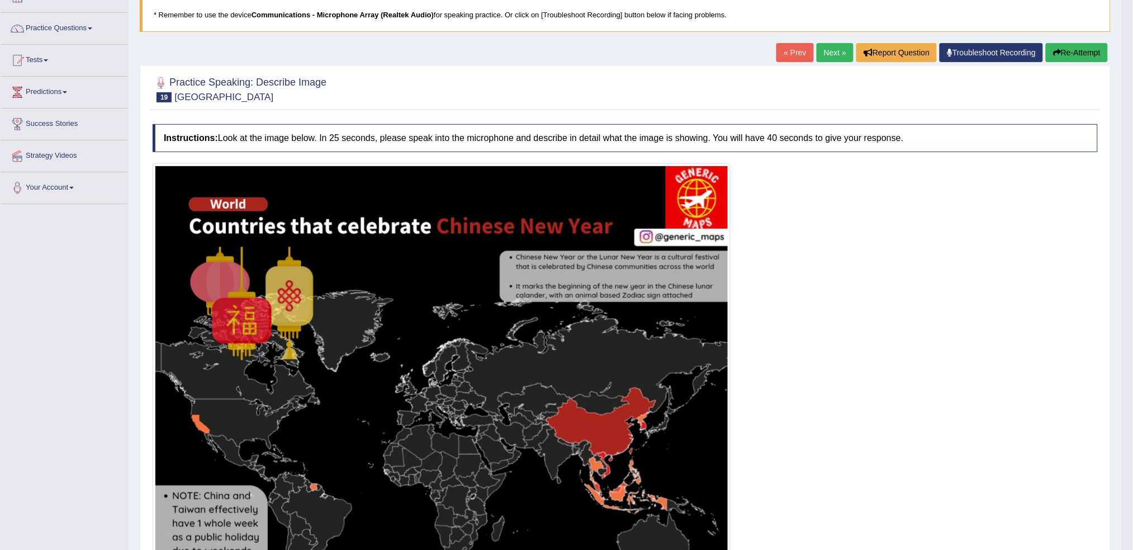
drag, startPoint x: 1144, startPoint y: 350, endPoint x: 1144, endPoint y: 239, distance: 110.7
click at [1133, 239] on html "Toggle navigation Home Practice Questions Speaking Practice Read Aloud Repeat S…" at bounding box center [566, 201] width 1133 height 550
click at [832, 55] on link "Next »" at bounding box center [835, 52] width 37 height 19
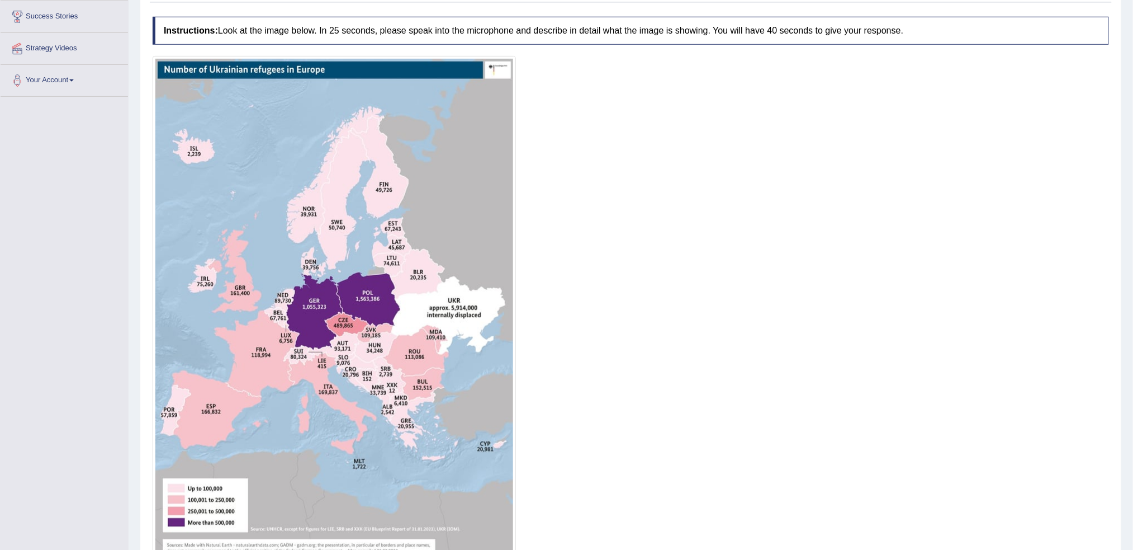
scroll to position [182, 0]
click at [1133, 333] on html "Toggle navigation Home Practice Questions Speaking Practice Read Aloud Repeat S…" at bounding box center [566, 93] width 1133 height 550
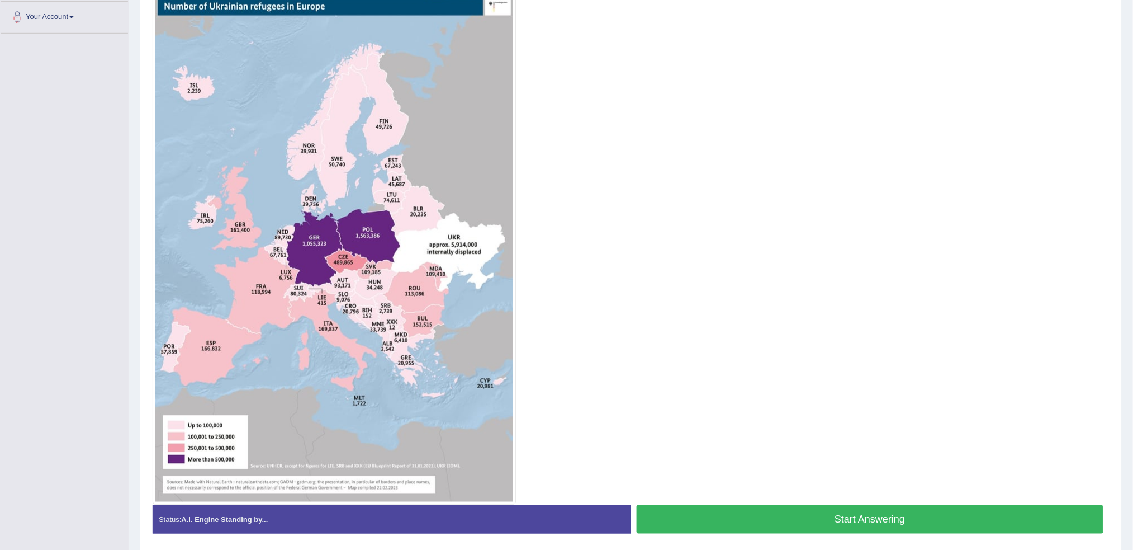
scroll to position [244, 0]
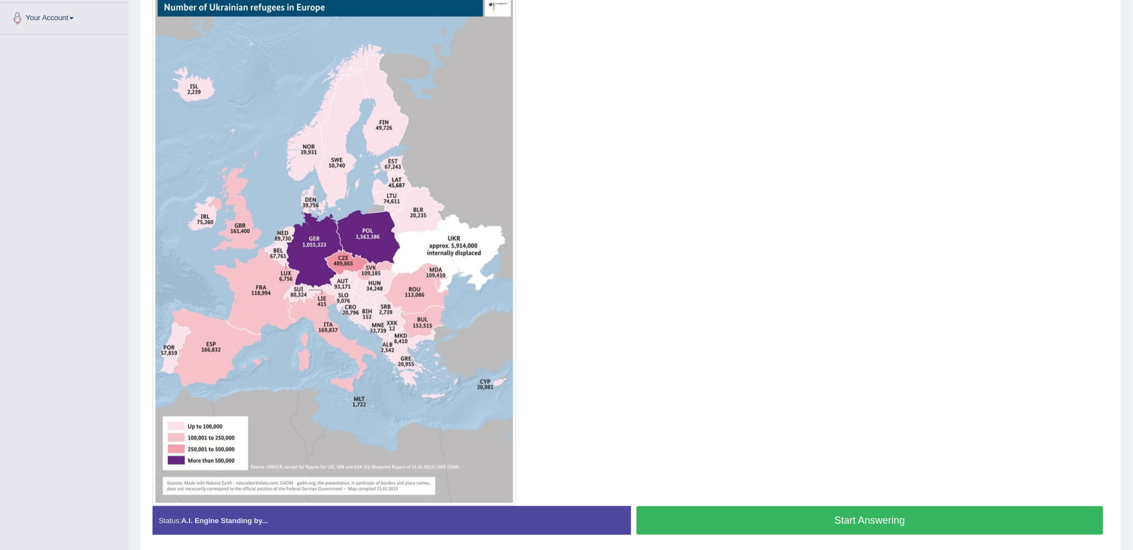
click at [1038, 523] on button "Start Answering" at bounding box center [870, 520] width 467 height 29
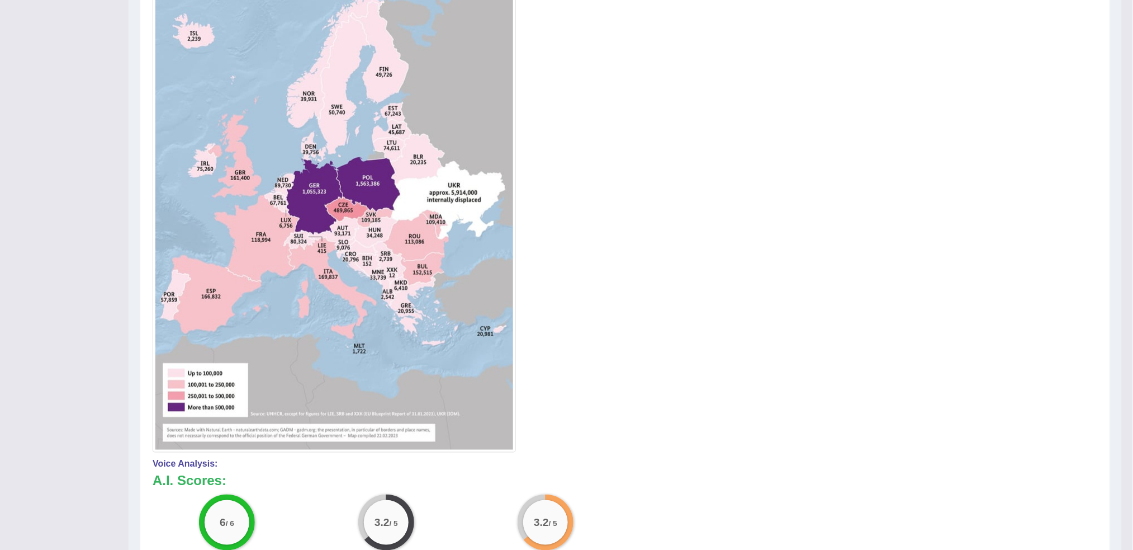
scroll to position [0, 0]
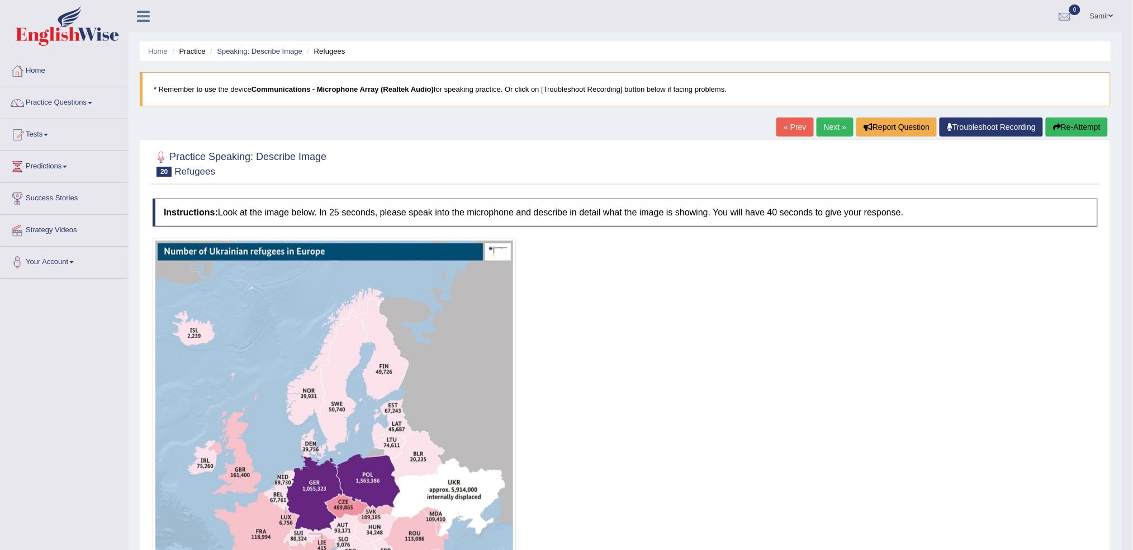
click at [823, 119] on link "Next »" at bounding box center [835, 126] width 37 height 19
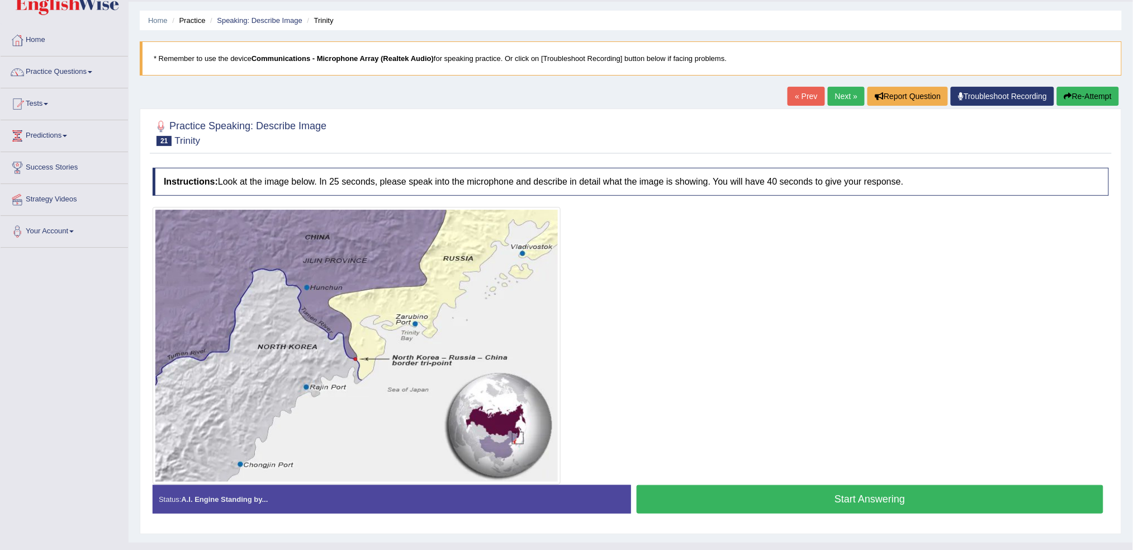
click at [1133, 318] on html "Toggle navigation Home Practice Questions Speaking Practice Read Aloud Repeat S…" at bounding box center [566, 244] width 1133 height 550
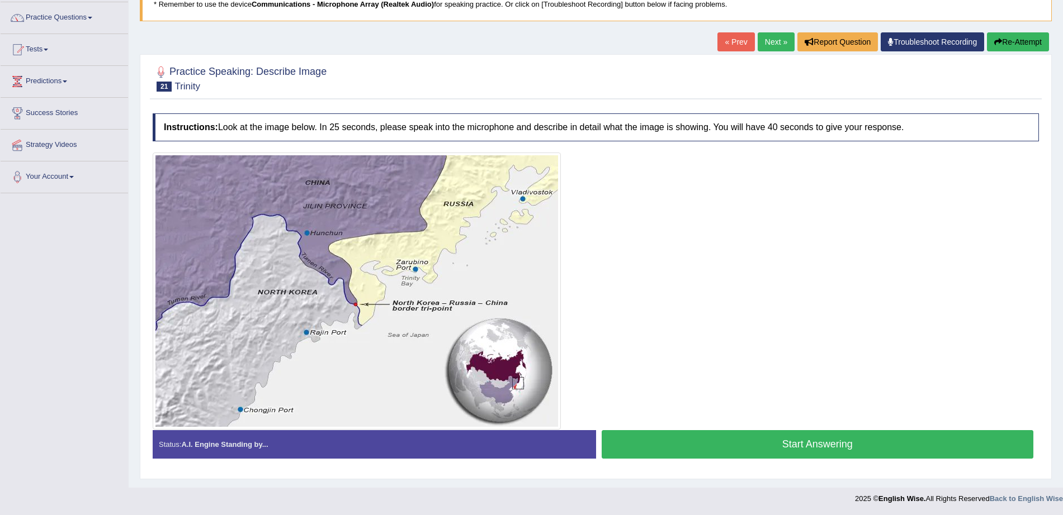
scroll to position [86, 0]
click at [912, 457] on button "Start Answering" at bounding box center [818, 444] width 432 height 29
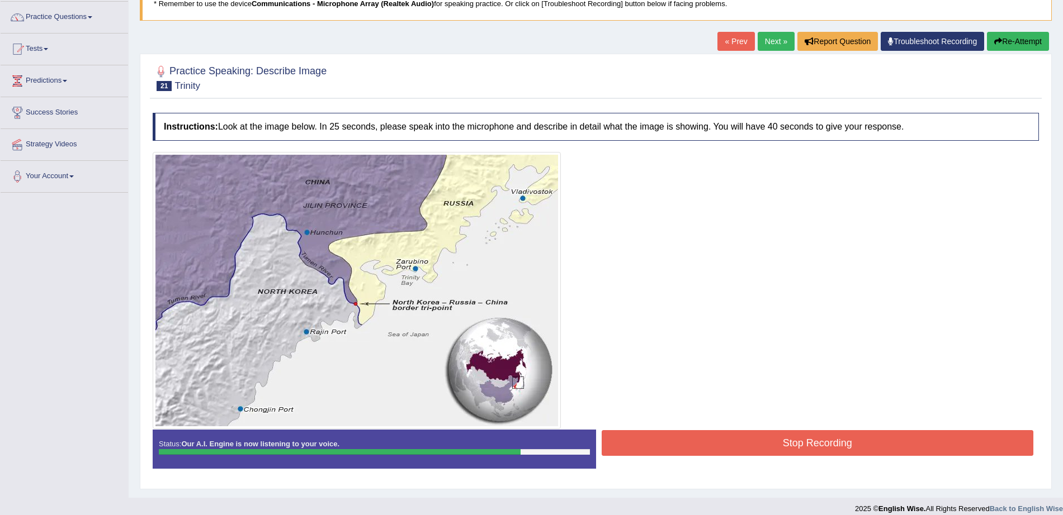
click at [854, 449] on button "Stop Recording" at bounding box center [818, 443] width 432 height 26
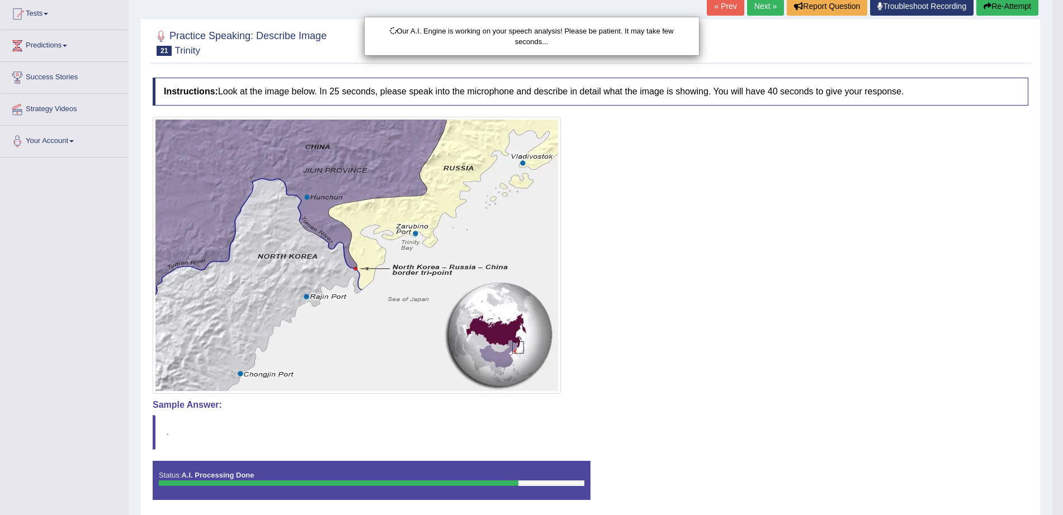
scroll to position [122, 0]
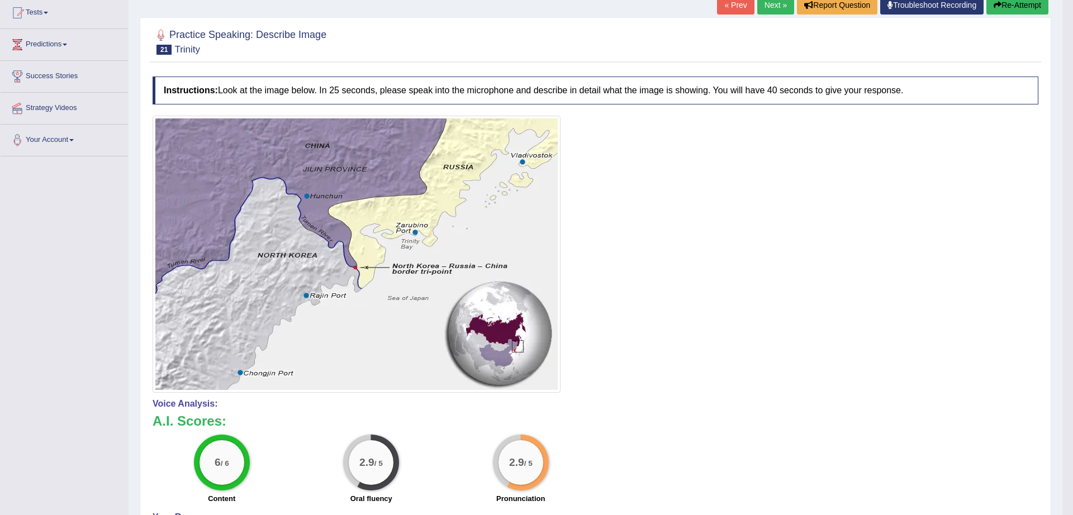
drag, startPoint x: 1073, startPoint y: 348, endPoint x: 1073, endPoint y: 515, distance: 167.1
click at [1073, 394] on html "Toggle navigation Home Practice Questions Speaking Practice Read Aloud Repeat S…" at bounding box center [536, 135] width 1073 height 515
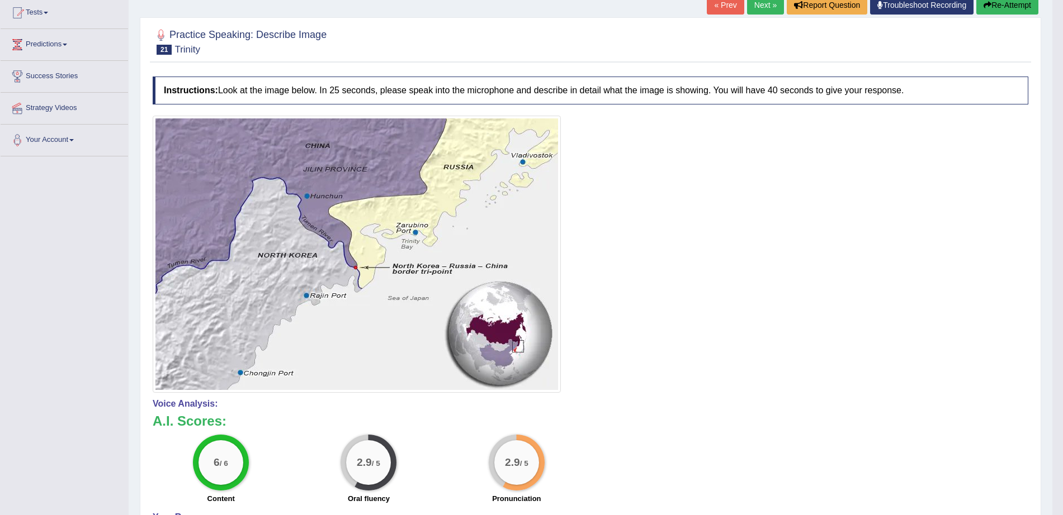
scroll to position [0, 0]
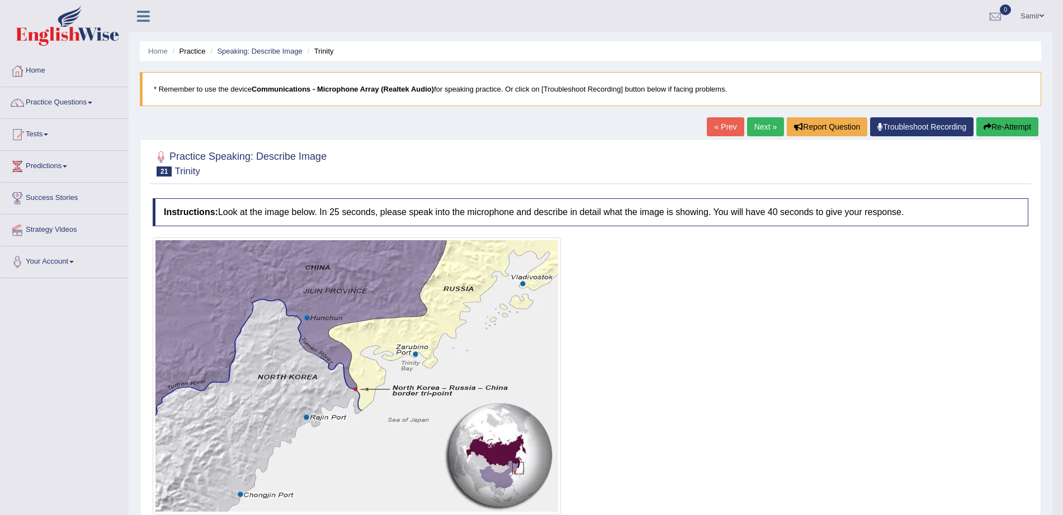
click at [763, 127] on link "Next »" at bounding box center [765, 126] width 37 height 19
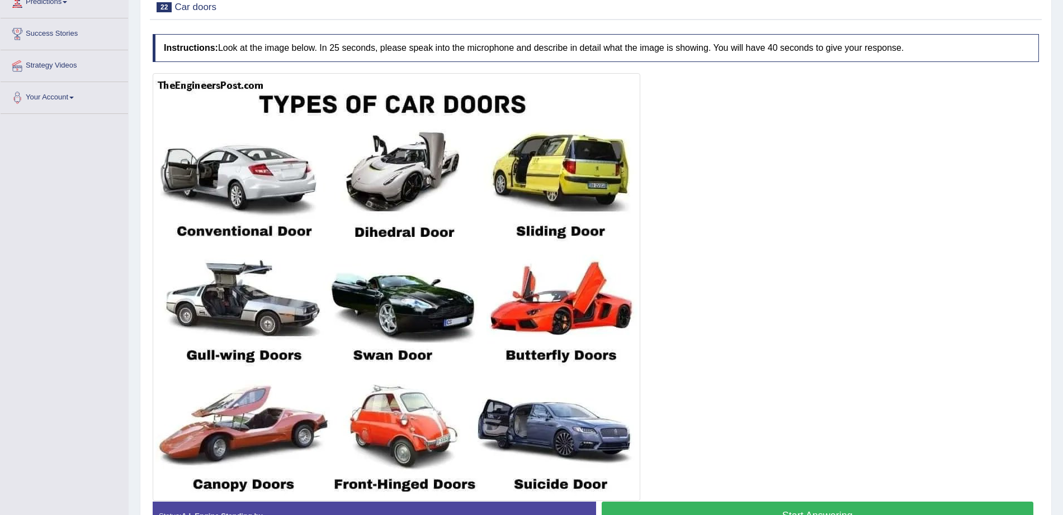
scroll to position [163, 0]
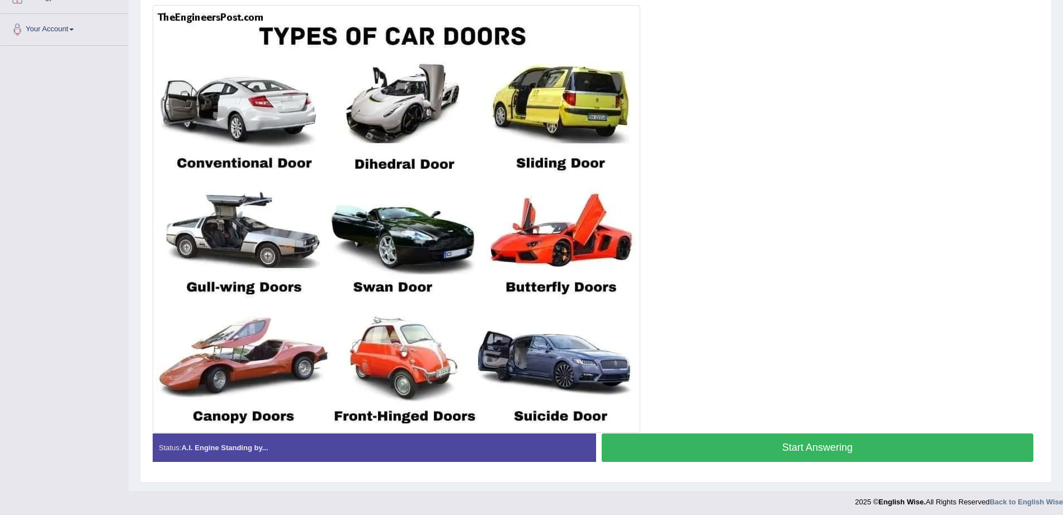
click at [1062, 283] on html "Toggle navigation Home Practice Questions Speaking Practice Read Aloud Repeat S…" at bounding box center [531, 24] width 1063 height 515
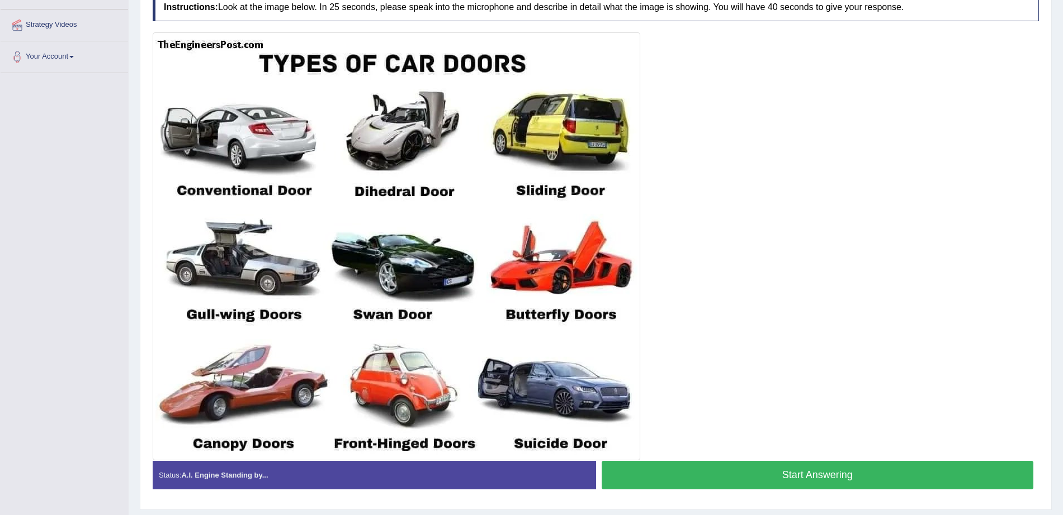
scroll to position [236, 0]
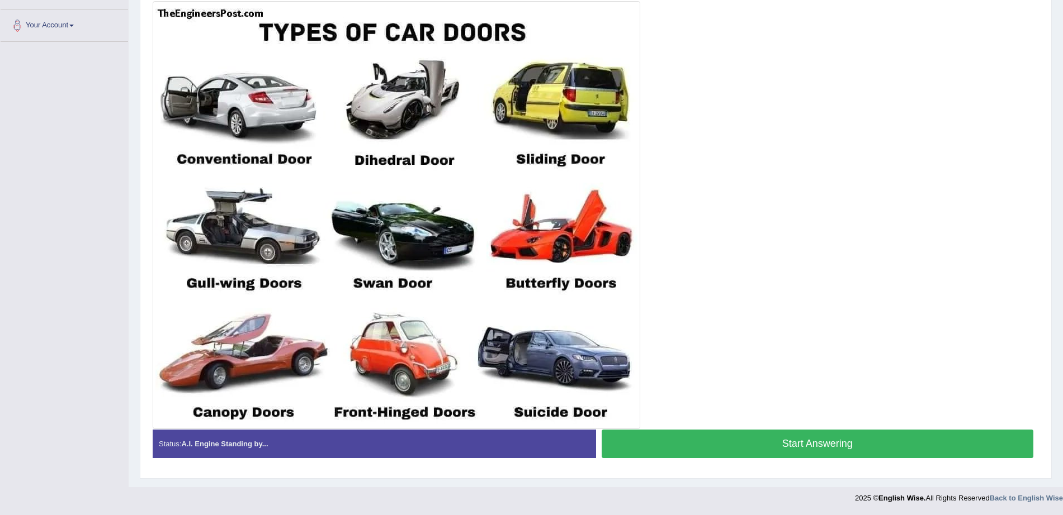
click at [996, 441] on button "Start Answering" at bounding box center [818, 444] width 432 height 29
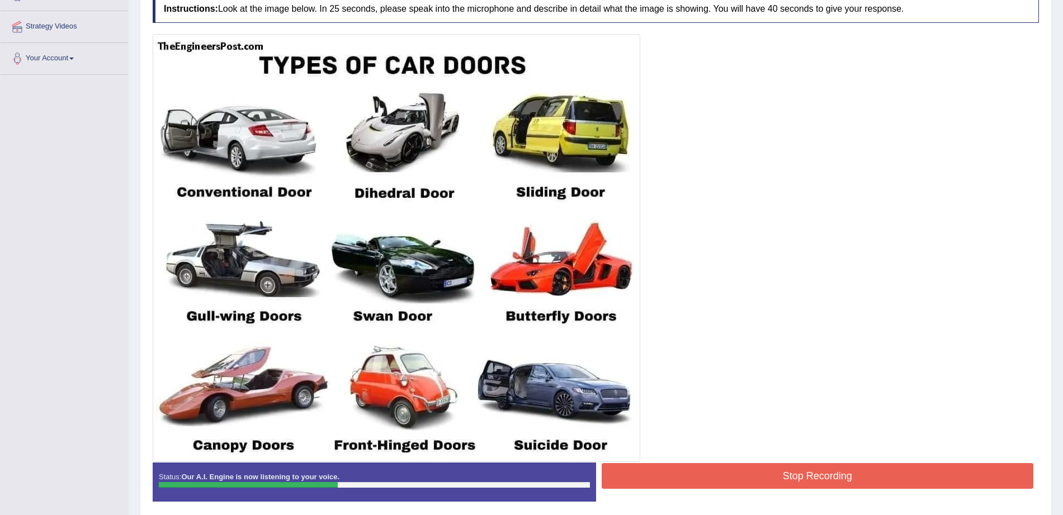
scroll to position [247, 0]
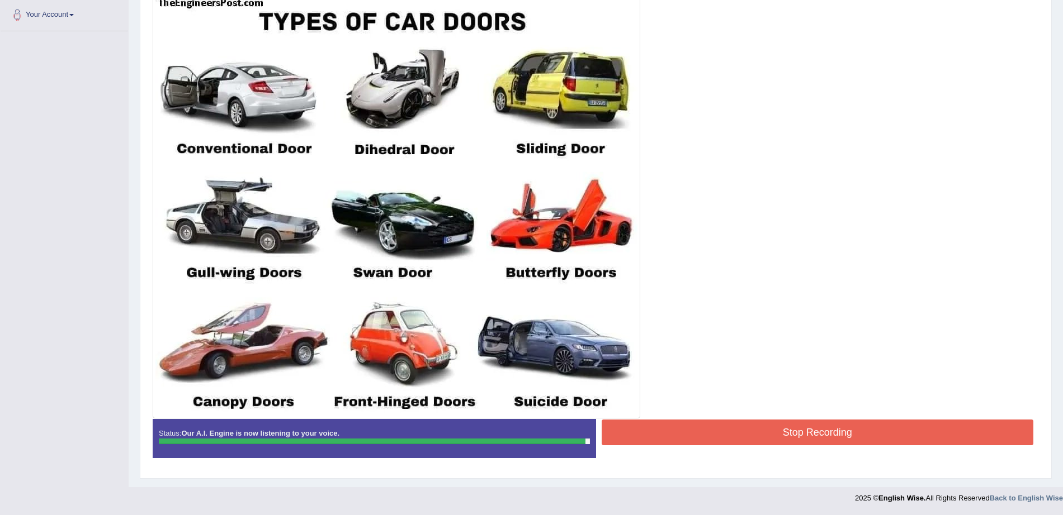
click at [983, 428] on button "Stop Recording" at bounding box center [818, 433] width 432 height 26
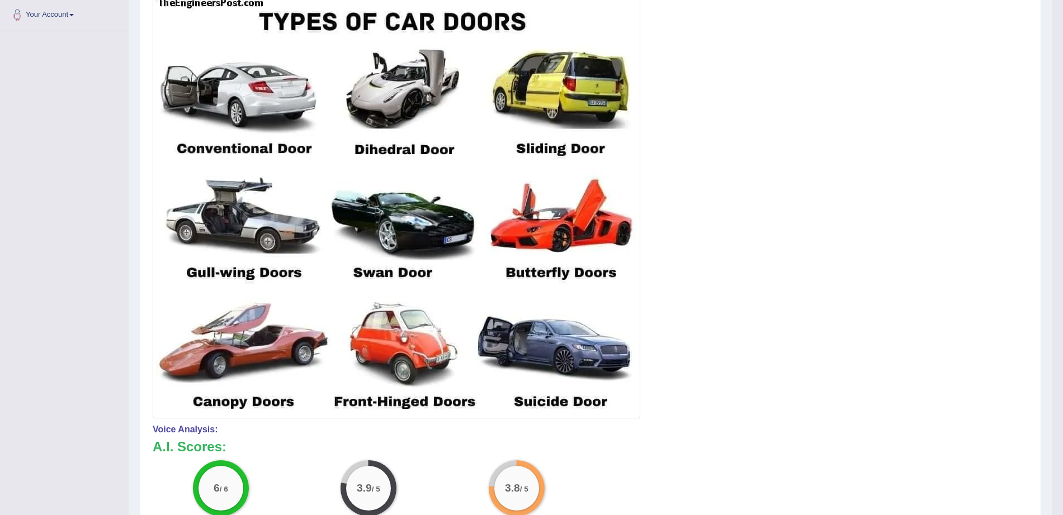
drag, startPoint x: 1073, startPoint y: 338, endPoint x: 1073, endPoint y: 434, distance: 96.7
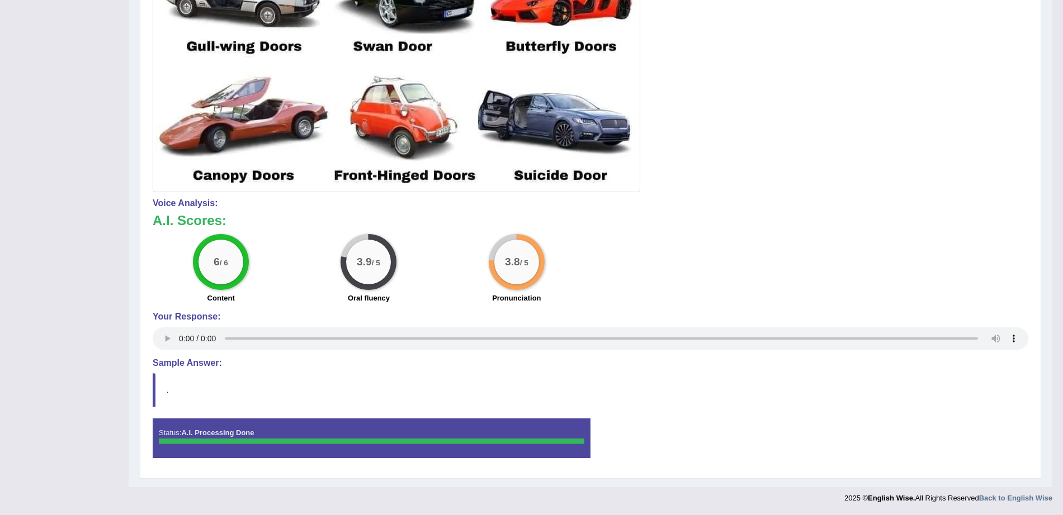
scroll to position [75, 0]
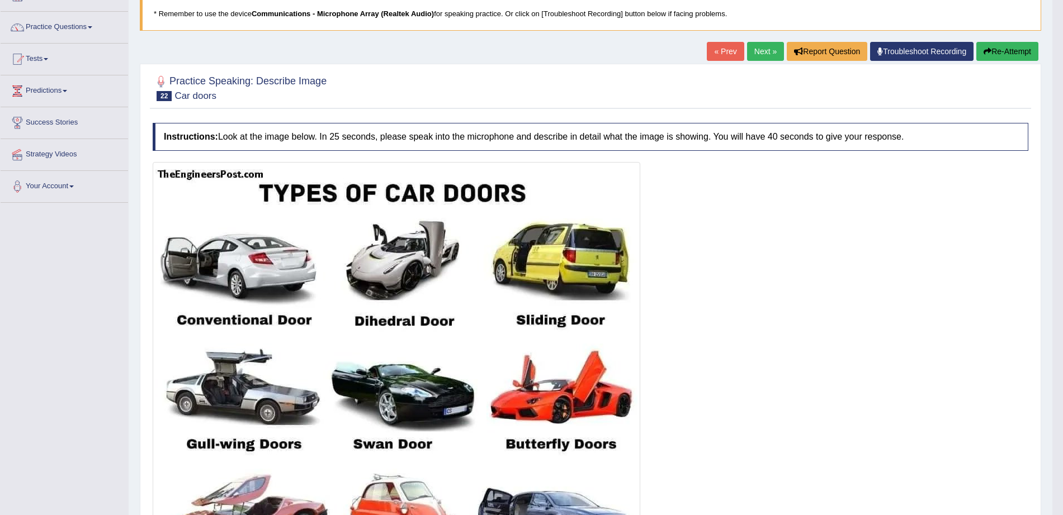
click at [750, 53] on link "Next »" at bounding box center [765, 51] width 37 height 19
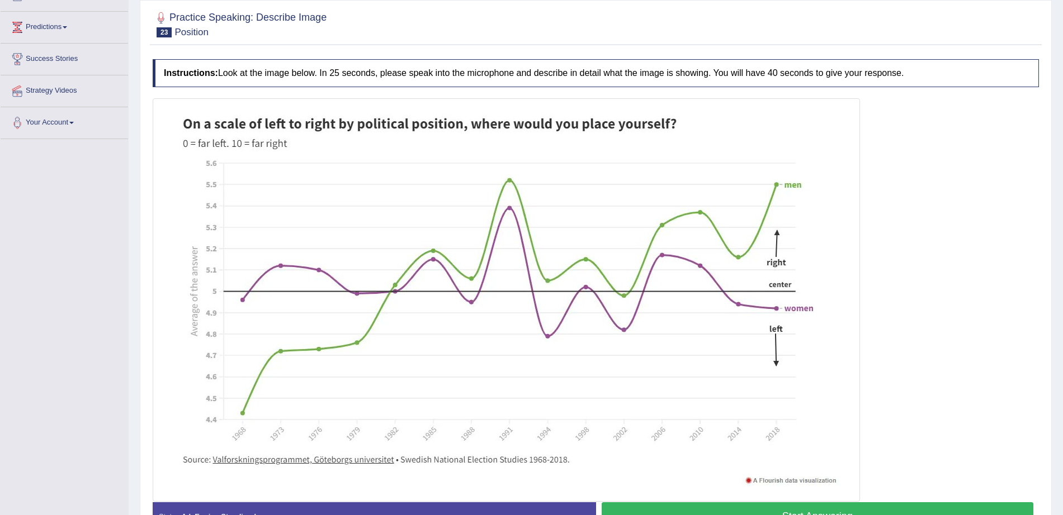
click at [1011, 513] on button "Start Answering" at bounding box center [818, 517] width 432 height 29
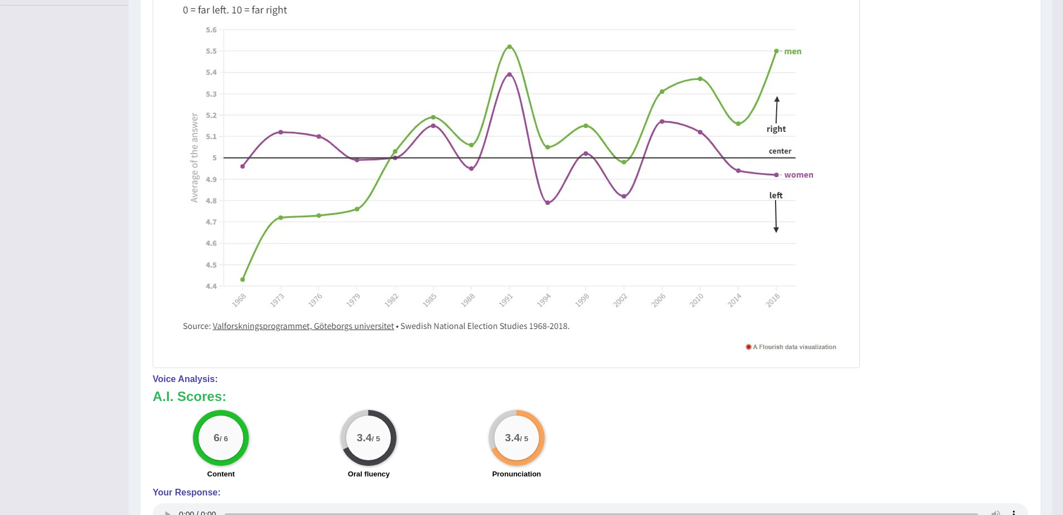
scroll to position [66, 0]
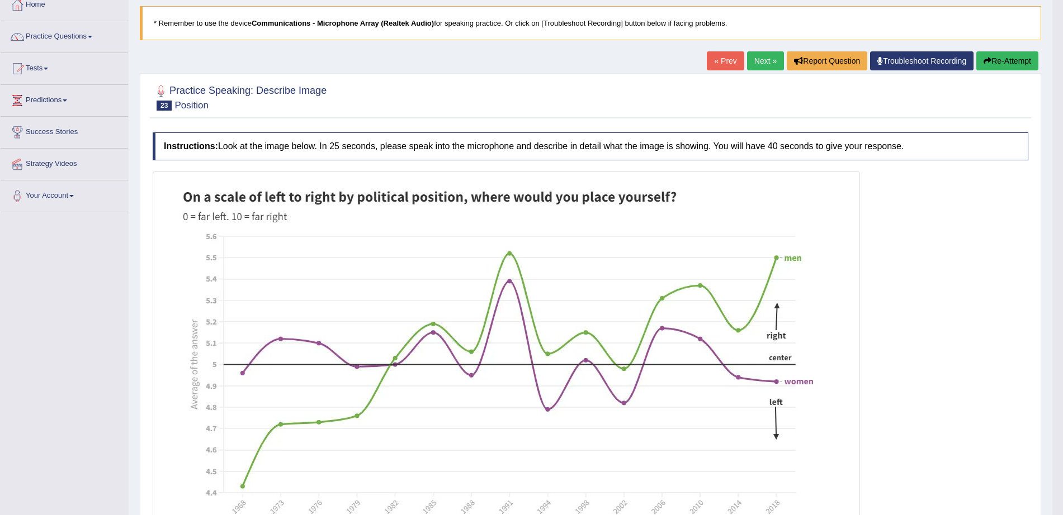
click at [760, 54] on link "Next »" at bounding box center [765, 60] width 37 height 19
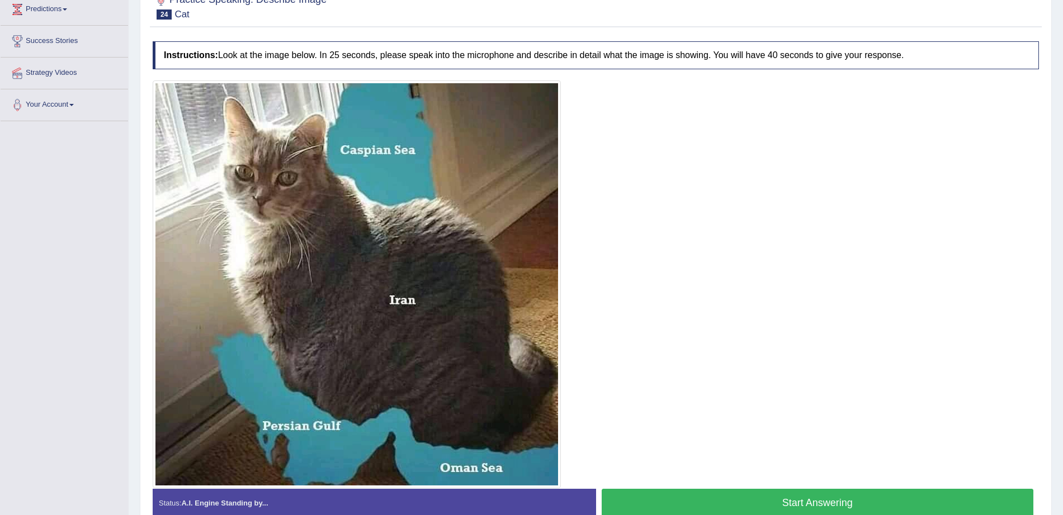
click at [1062, 337] on html "Toggle navigation Home Practice Questions Speaking Practice Read Aloud Repeat S…" at bounding box center [531, 100] width 1063 height 515
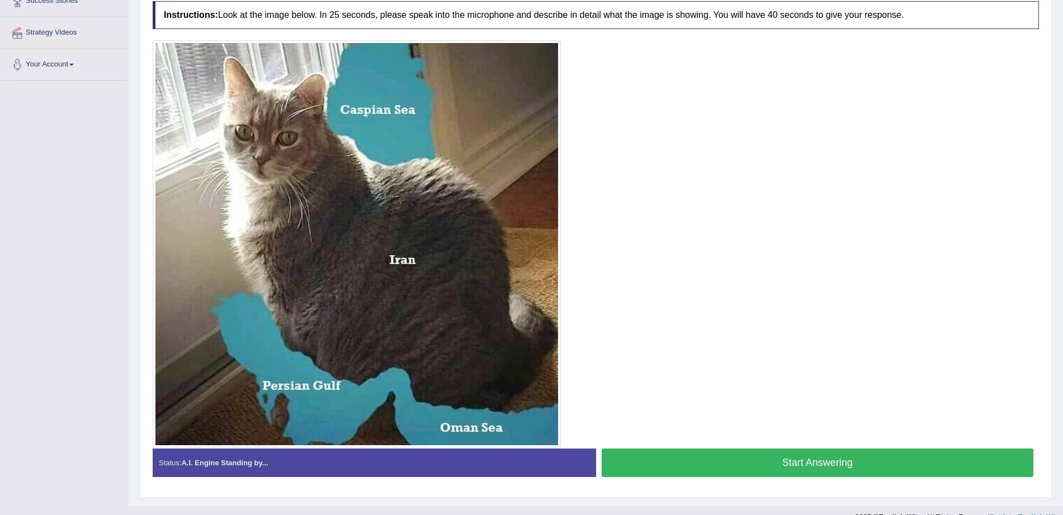
scroll to position [198, 0]
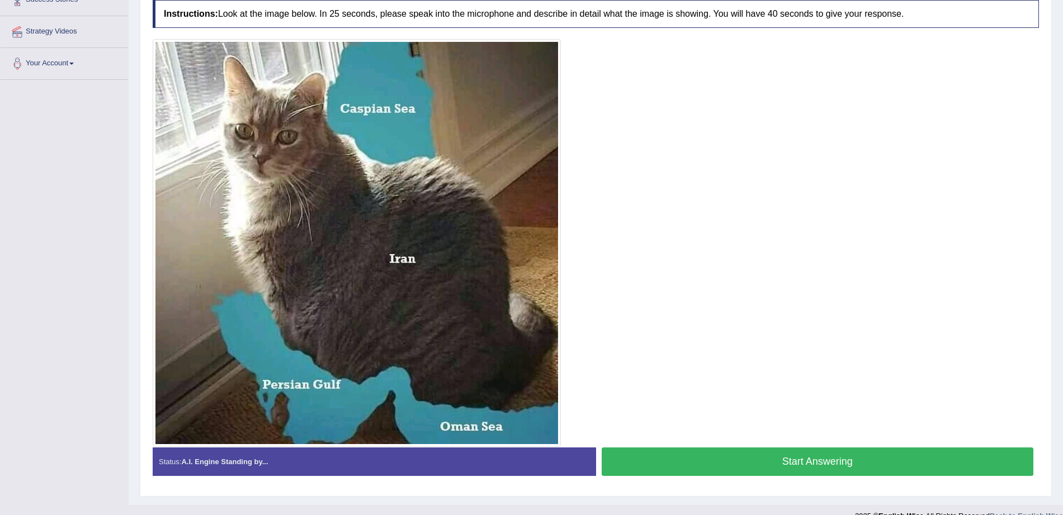
click at [889, 465] on button "Start Answering" at bounding box center [818, 462] width 432 height 29
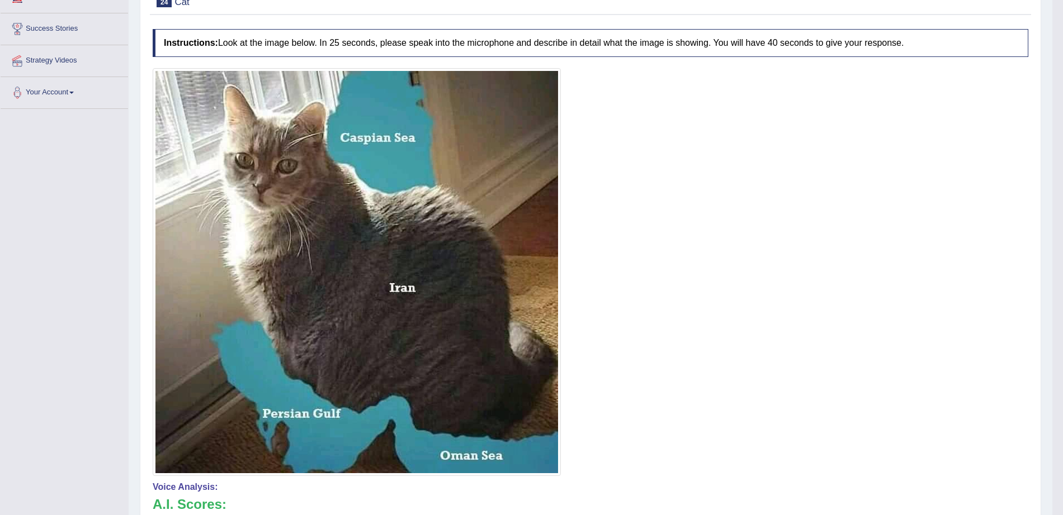
scroll to position [119, 0]
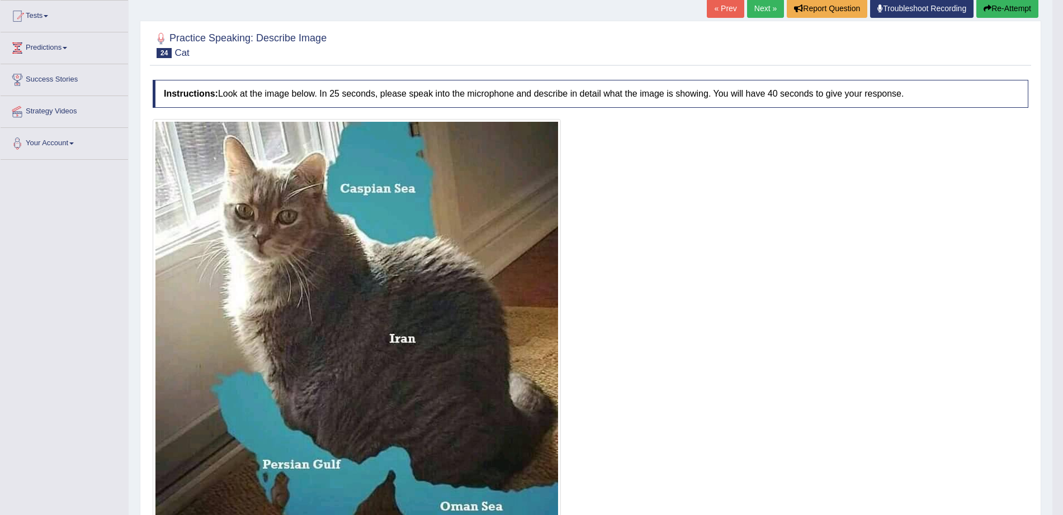
click at [761, 16] on link "Next »" at bounding box center [765, 8] width 37 height 19
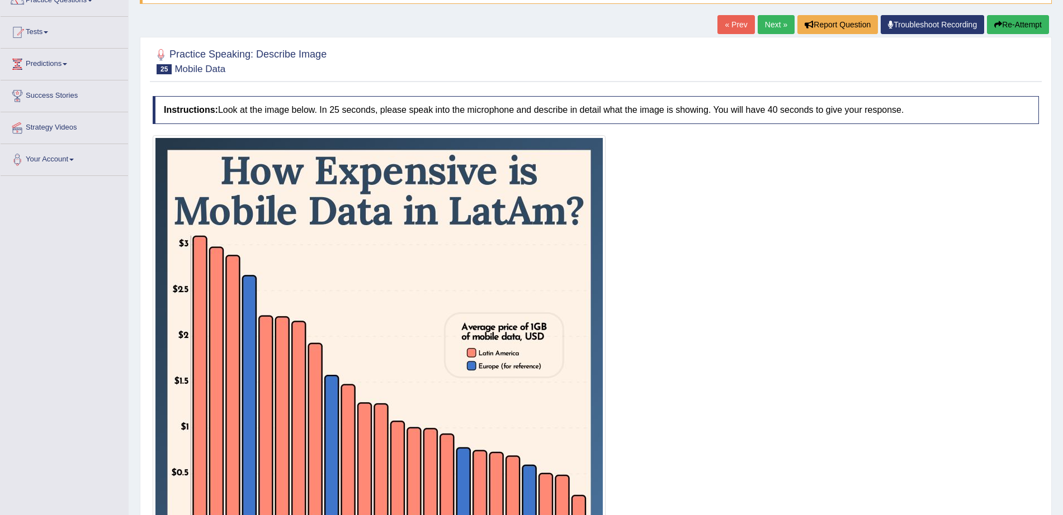
scroll to position [103, 0]
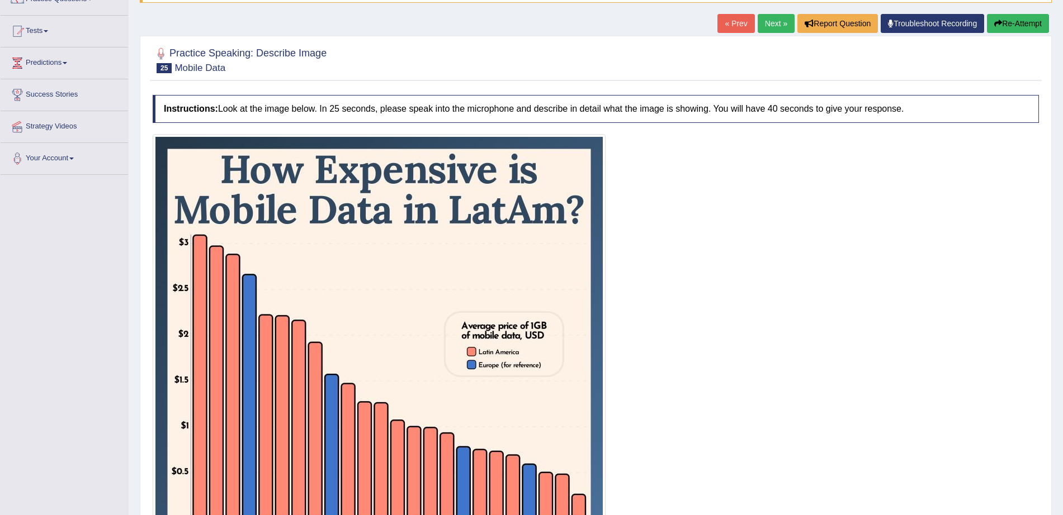
click at [1062, 287] on html "Toggle navigation Home Practice Questions Speaking Practice Read Aloud Repeat S…" at bounding box center [531, 154] width 1063 height 515
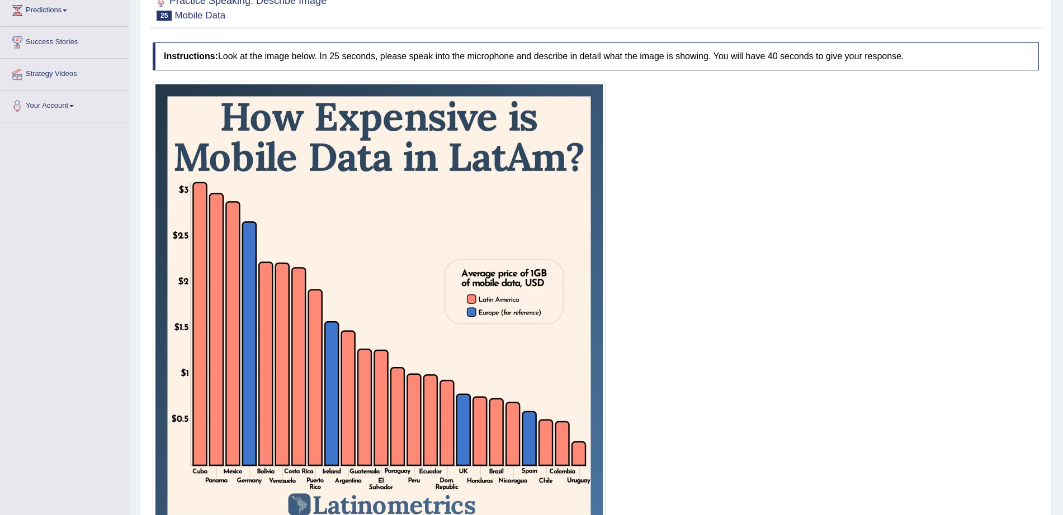
scroll to position [261, 0]
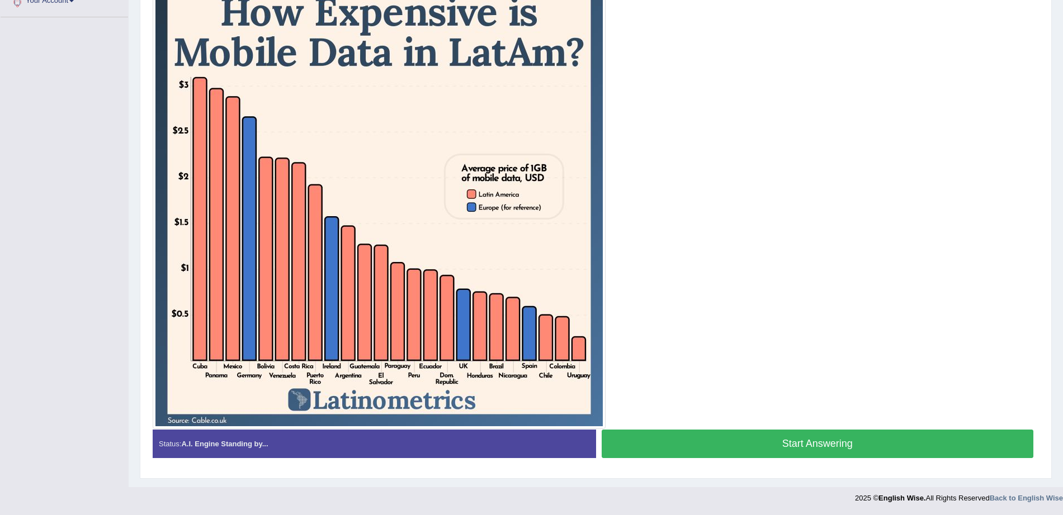
click at [927, 446] on button "Start Answering" at bounding box center [818, 444] width 432 height 29
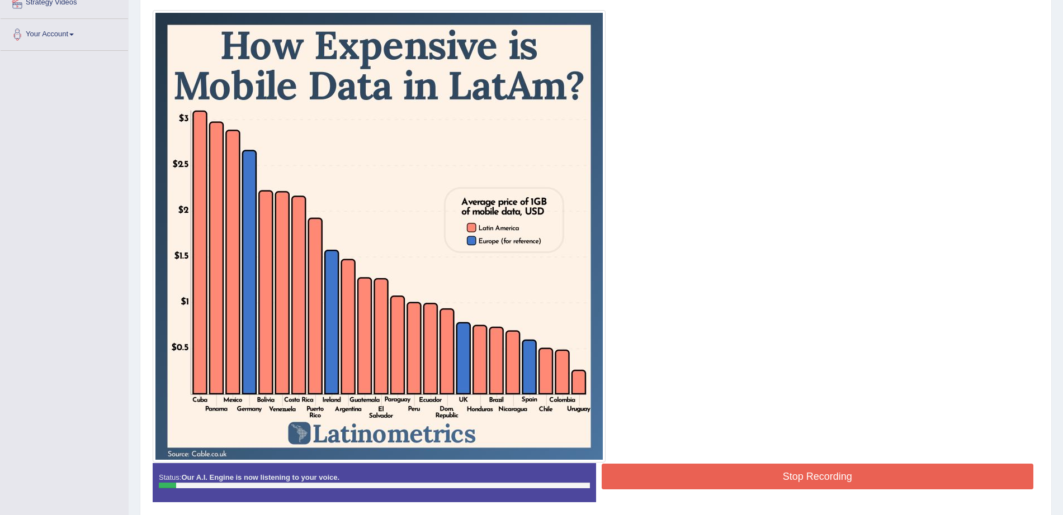
scroll to position [234, 0]
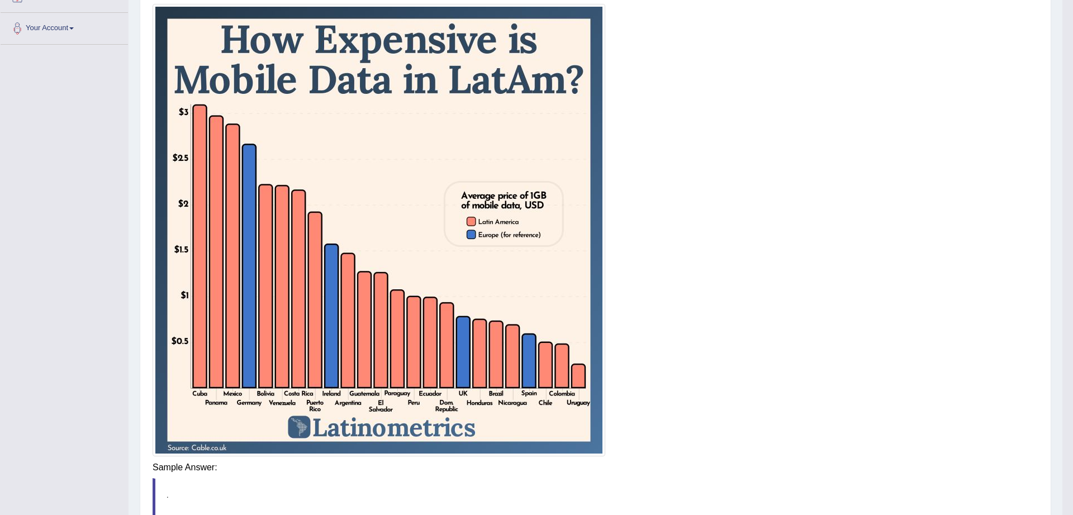
drag, startPoint x: 1073, startPoint y: 406, endPoint x: 1073, endPoint y: 441, distance: 34.1
click at [1062, 282] on html "Toggle navigation Home Practice Questions Speaking Practice Read Aloud Repeat S…" at bounding box center [536, 23] width 1073 height 515
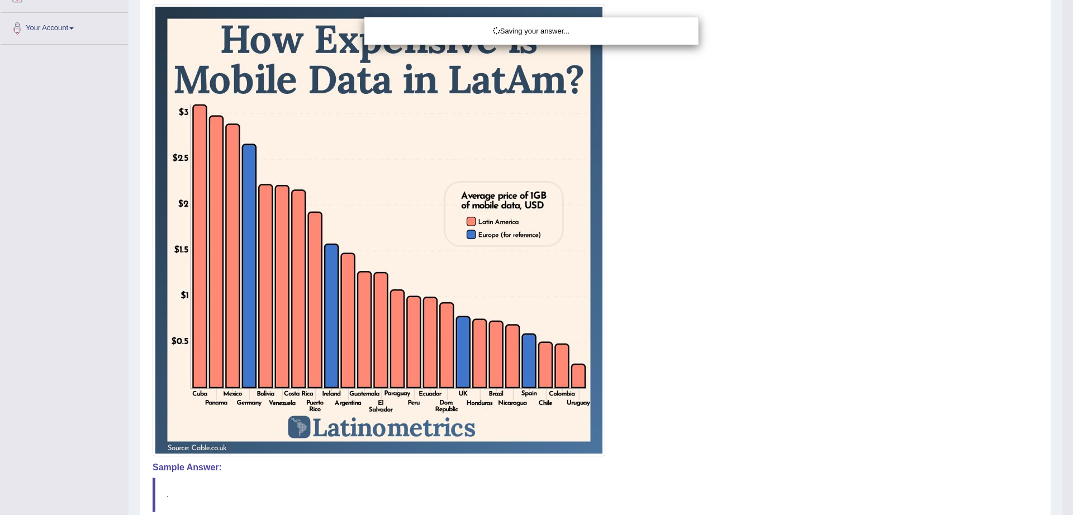
drag, startPoint x: 1073, startPoint y: 441, endPoint x: 1073, endPoint y: 481, distance: 40.2
click at [1062, 481] on div "Saving your answer..." at bounding box center [536, 257] width 1073 height 515
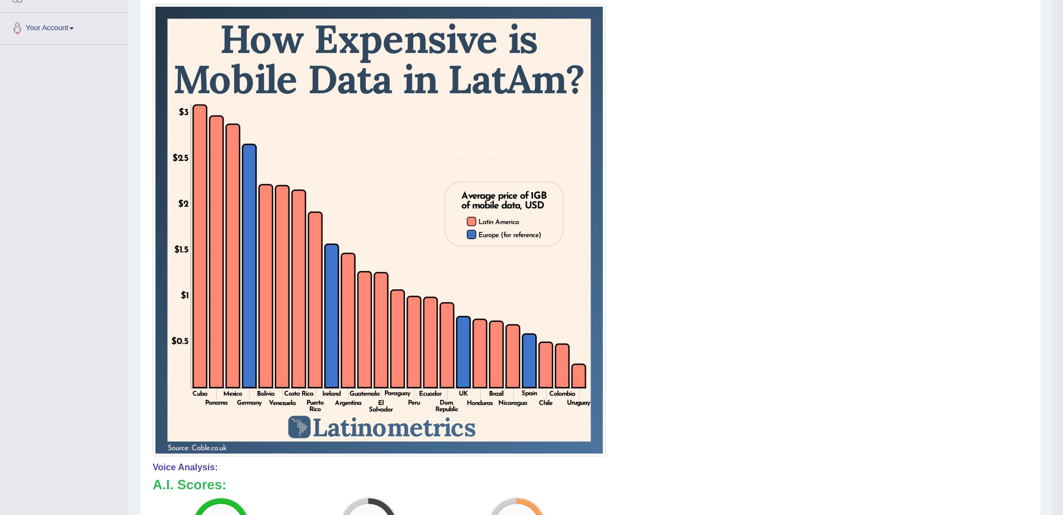
click at [1062, 282] on html "Toggle navigation Home Practice Questions Speaking Practice Read Aloud Repeat S…" at bounding box center [531, 23] width 1063 height 515
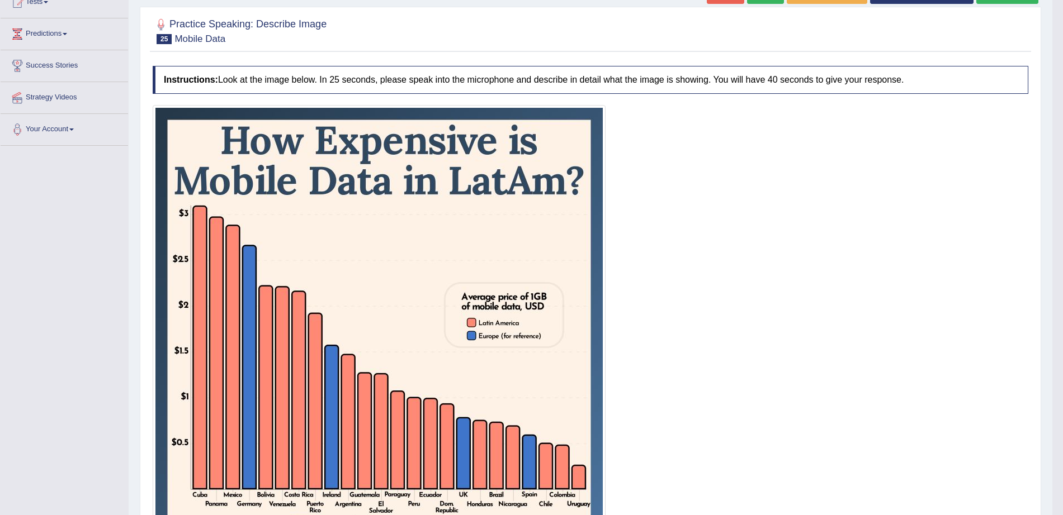
scroll to position [0, 0]
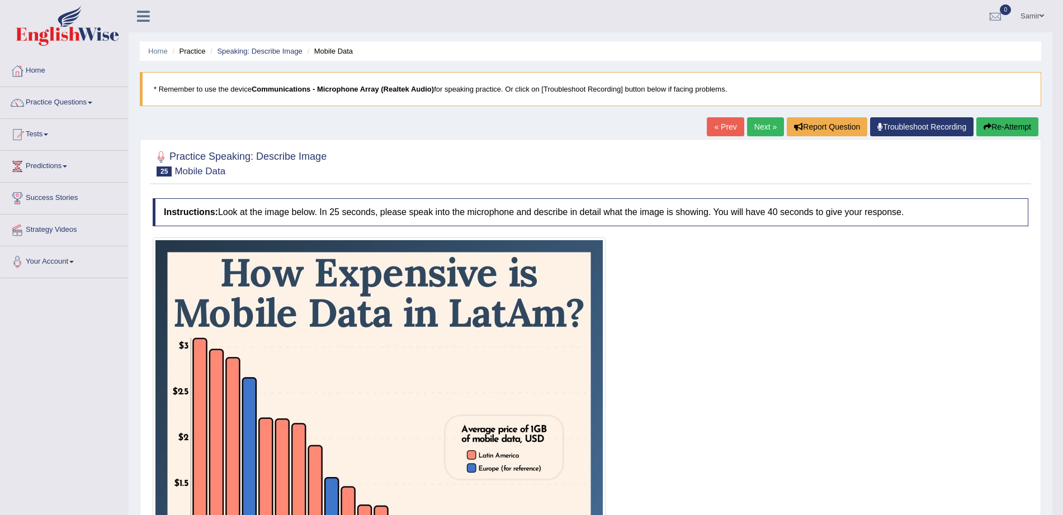
click at [767, 129] on link "Next »" at bounding box center [765, 126] width 37 height 19
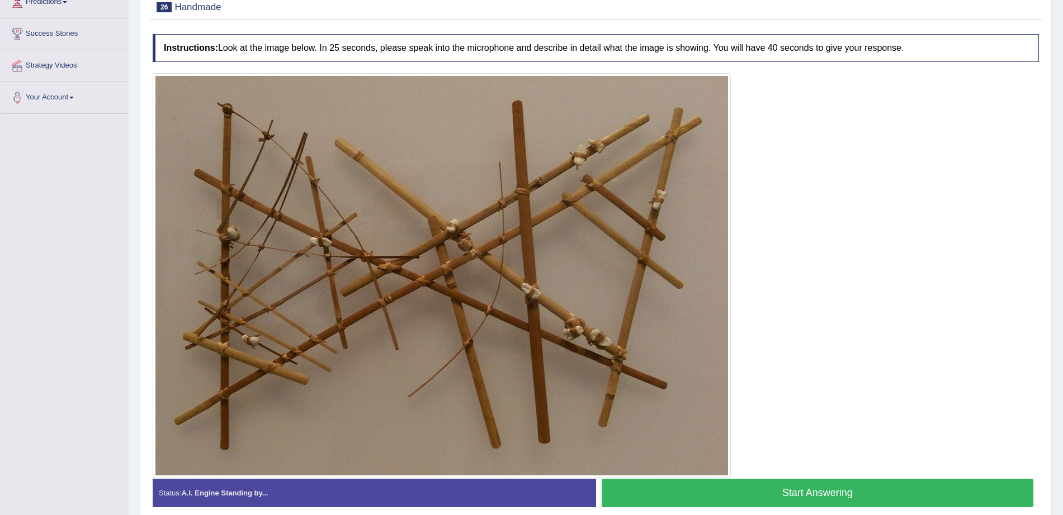
scroll to position [191, 0]
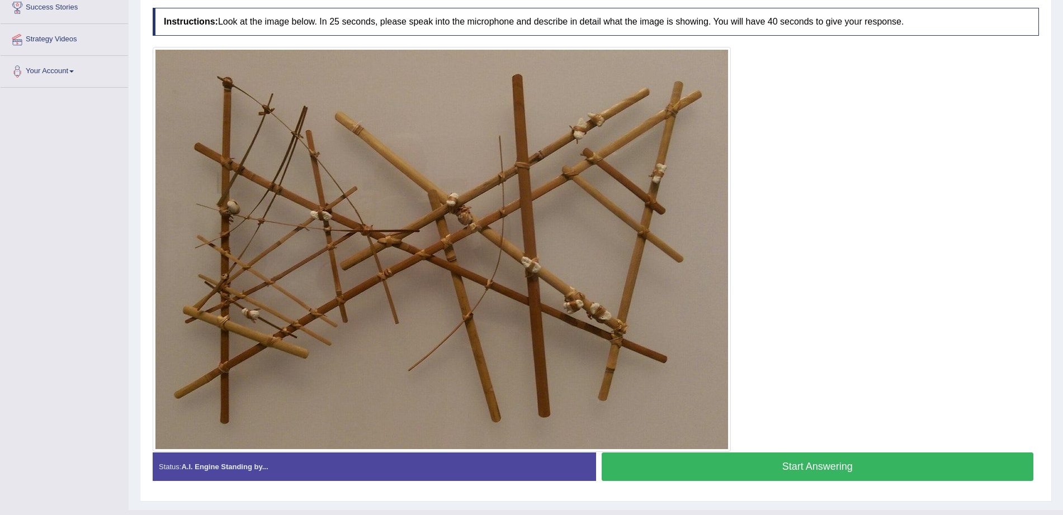
click at [930, 466] on button "Start Answering" at bounding box center [818, 467] width 432 height 29
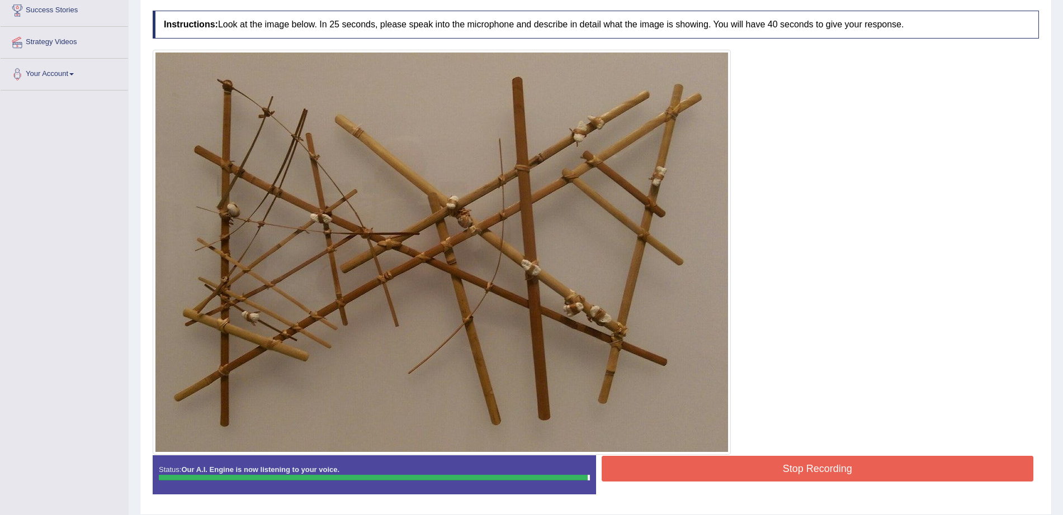
scroll to position [224, 0]
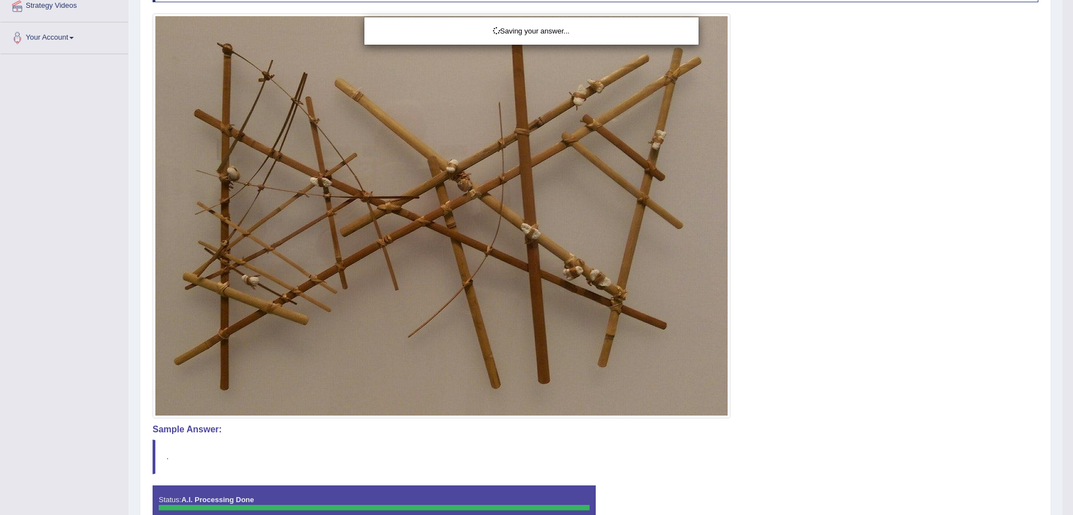
drag, startPoint x: 1073, startPoint y: 413, endPoint x: 1073, endPoint y: 287, distance: 125.8
click at [1062, 291] on html "Toggle navigation Home Practice Questions Speaking Practice Read Aloud Repeat S…" at bounding box center [536, 33] width 1073 height 515
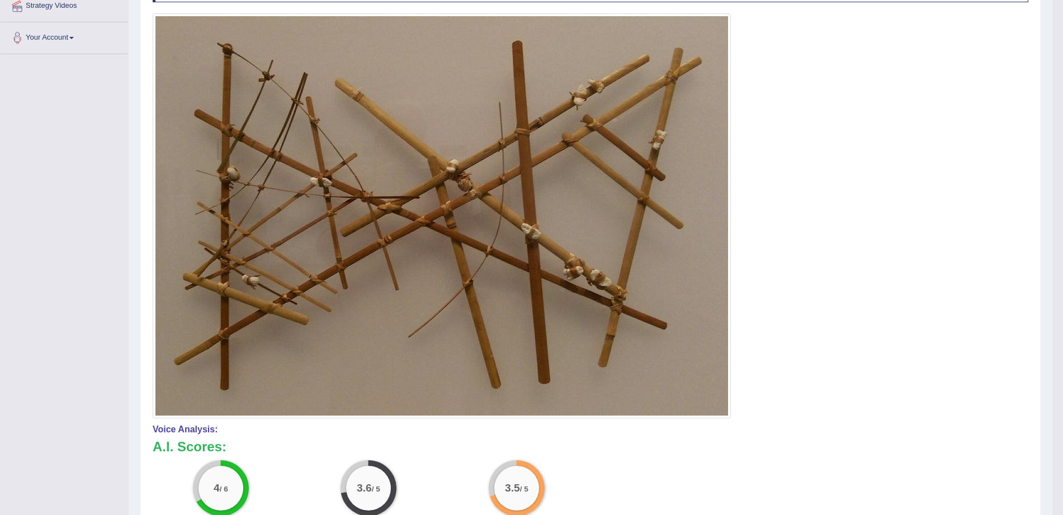
drag, startPoint x: 1073, startPoint y: 287, endPoint x: 1073, endPoint y: 351, distance: 63.2
click at [1062, 291] on html "Toggle navigation Home Practice Questions Speaking Practice Read Aloud Repeat S…" at bounding box center [531, 33] width 1063 height 515
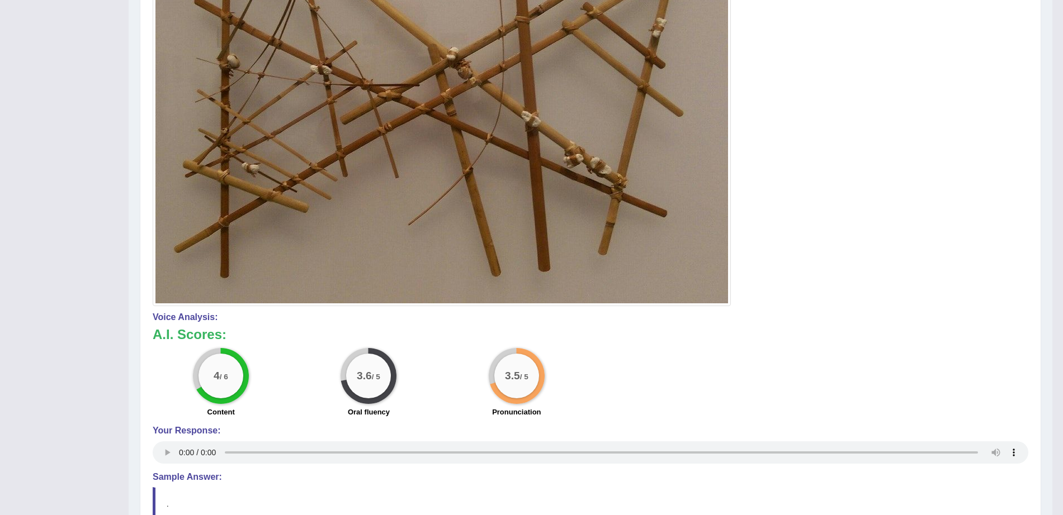
scroll to position [0, 0]
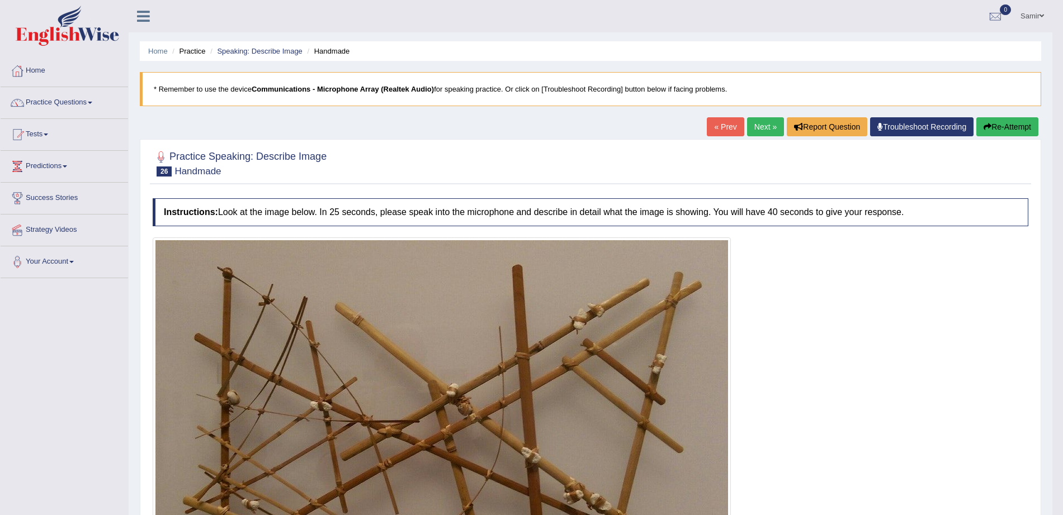
click at [768, 131] on link "Next »" at bounding box center [765, 126] width 37 height 19
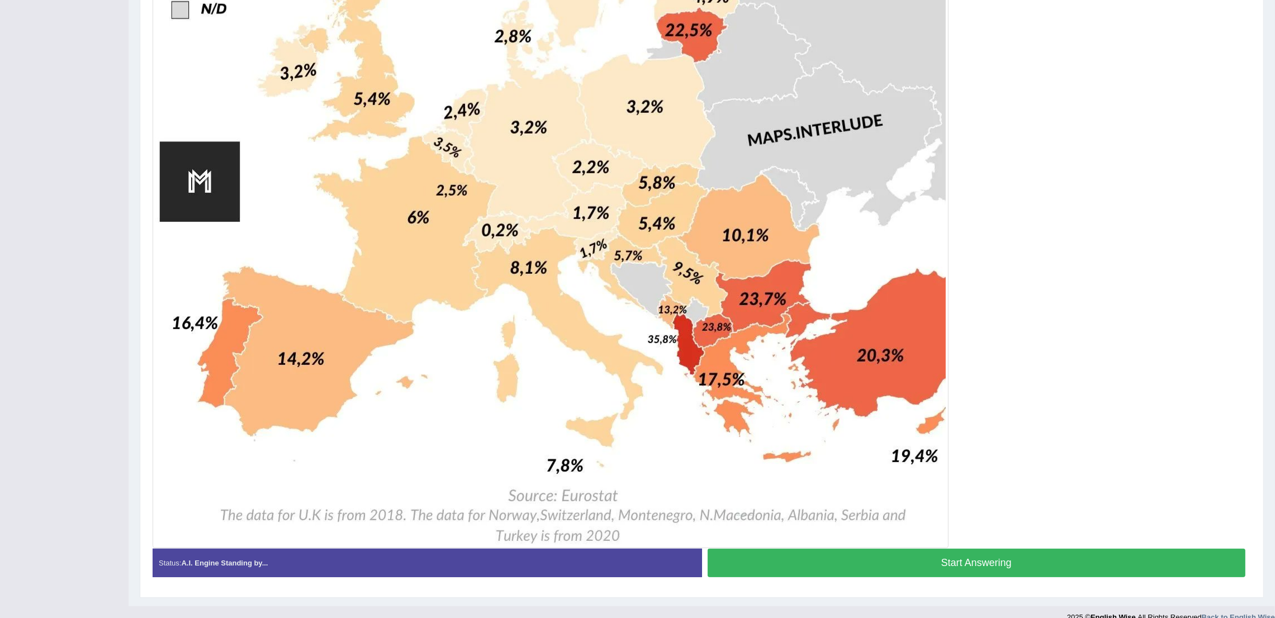
scroll to position [713, 0]
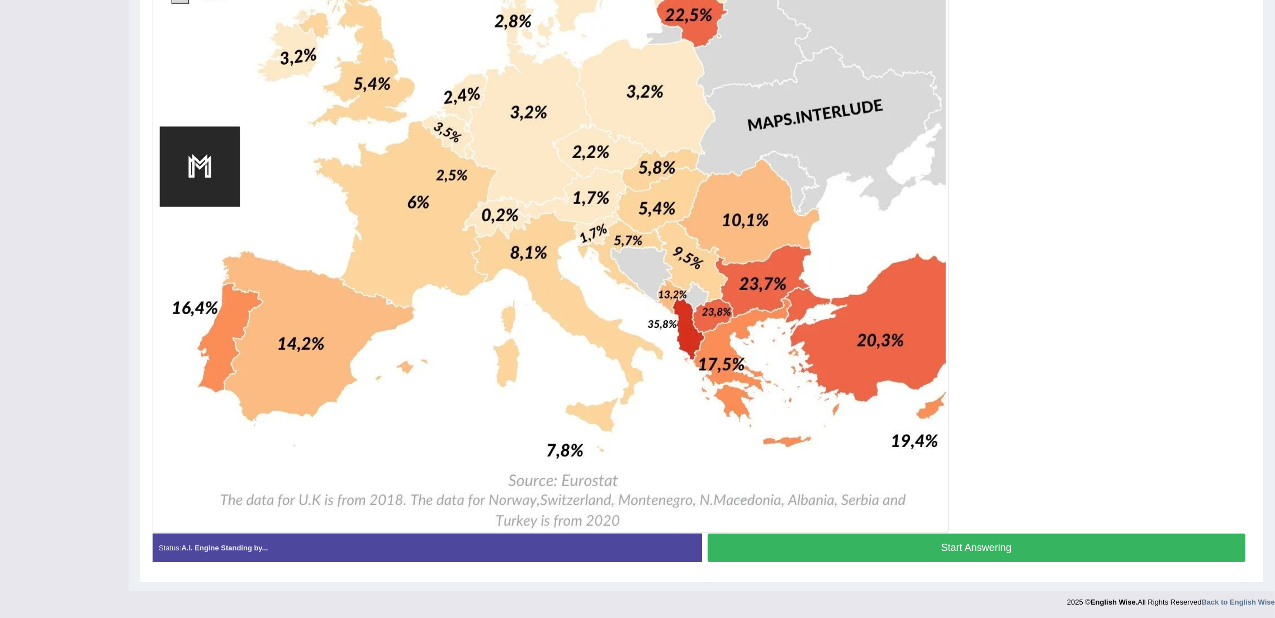
click at [1062, 515] on button "Start Answering" at bounding box center [977, 548] width 538 height 29
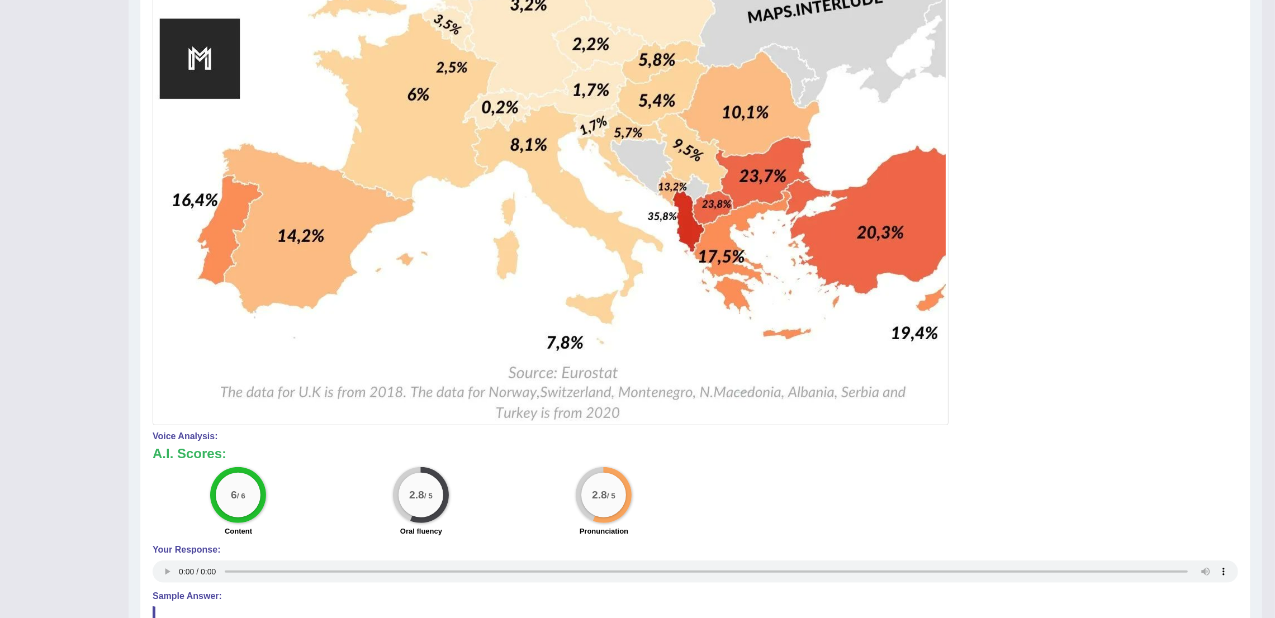
scroll to position [105, 0]
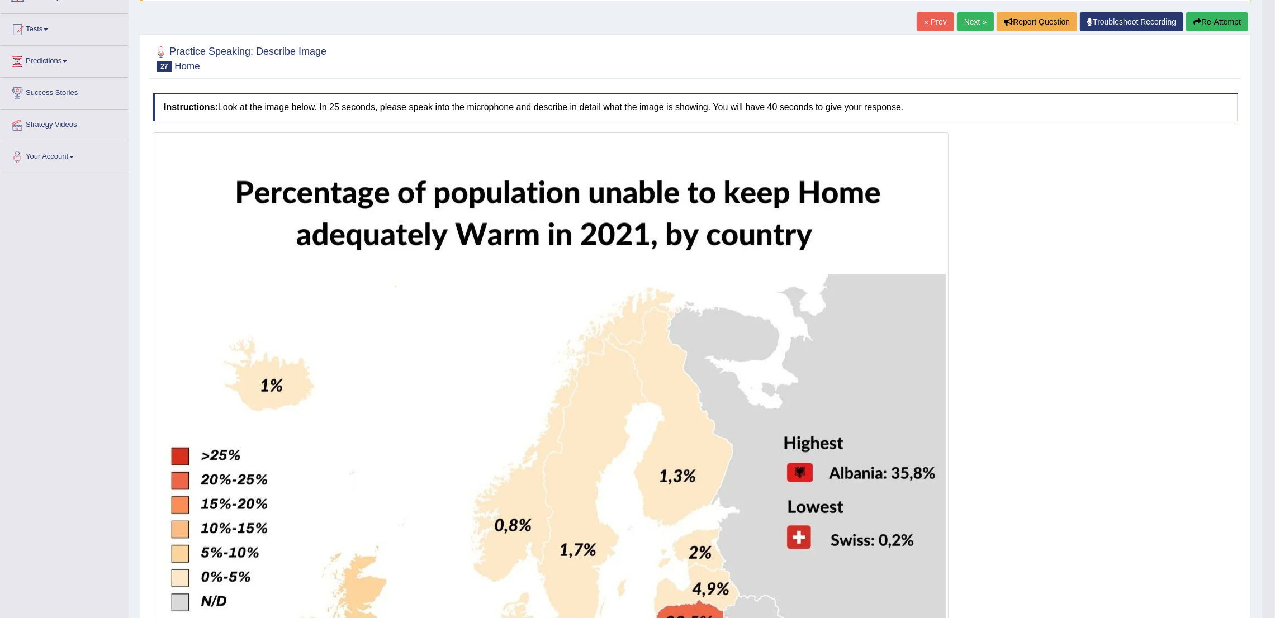
click at [970, 25] on link "Next »" at bounding box center [975, 21] width 37 height 19
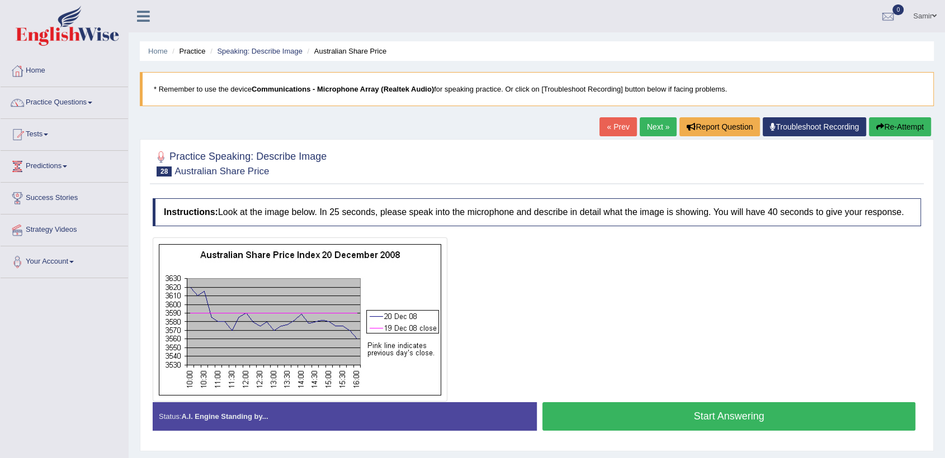
drag, startPoint x: 702, startPoint y: 258, endPoint x: 703, endPoint y: 226, distance: 32.4
click at [703, 226] on div "Instructions: Look at the image below. In 25 seconds, please speak into the mic…" at bounding box center [537, 319] width 774 height 253
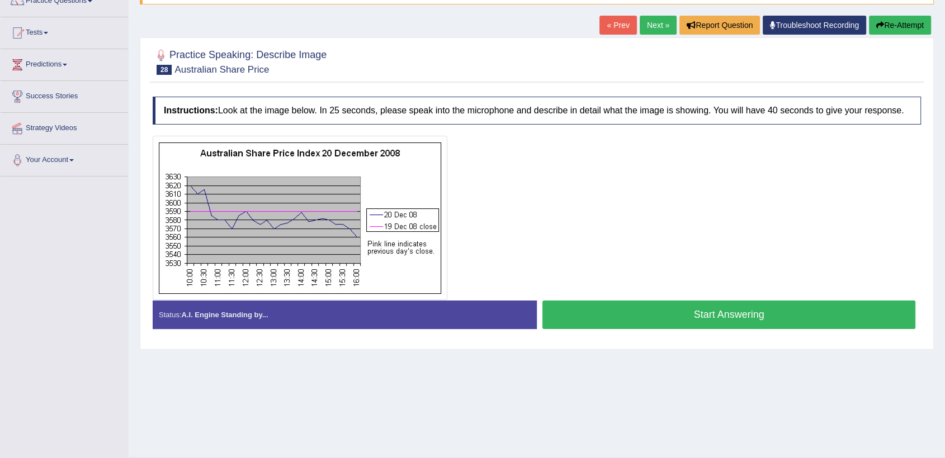
scroll to position [108, 0]
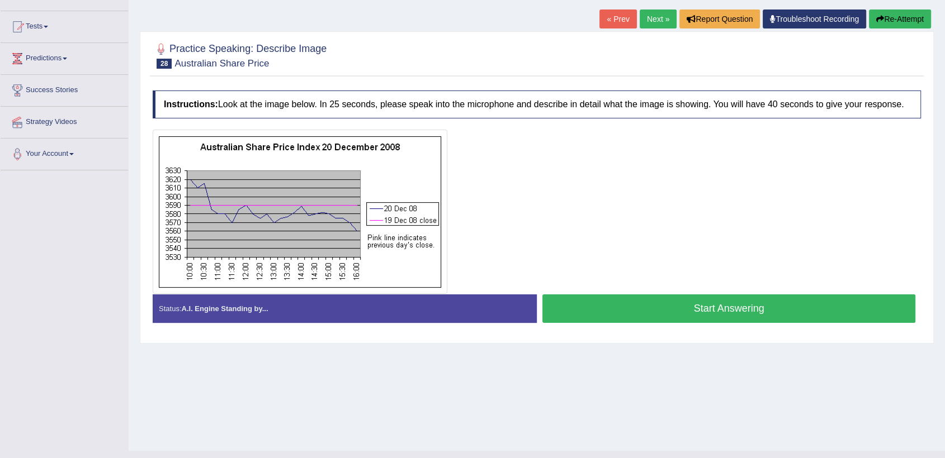
click at [912, 296] on button "Start Answering" at bounding box center [728, 309] width 373 height 29
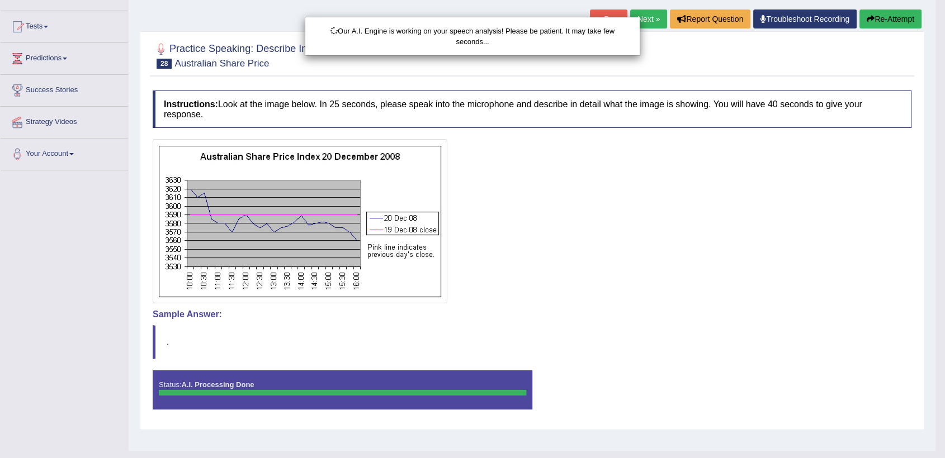
scroll to position [129, 0]
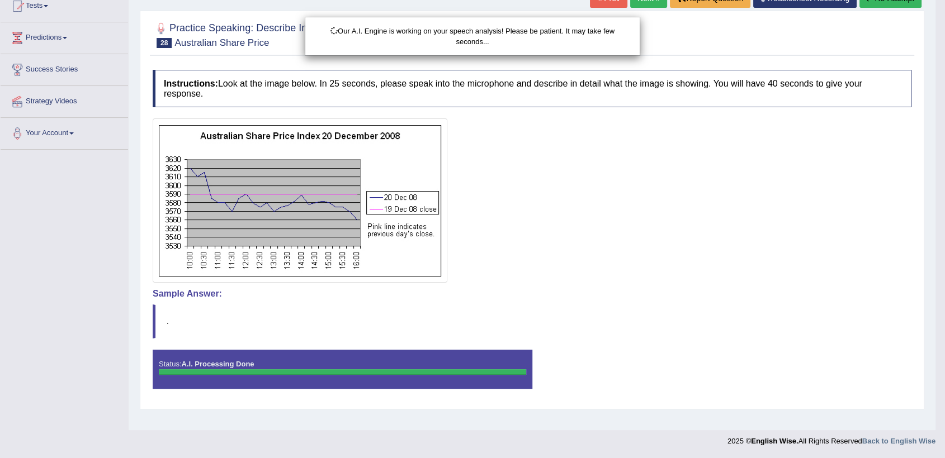
drag, startPoint x: 953, startPoint y: 217, endPoint x: 953, endPoint y: 347, distance: 130.3
click at [945, 330] on html "Toggle navigation Home Practice Questions Speaking Practice Read Aloud Repeat S…" at bounding box center [472, 100] width 945 height 458
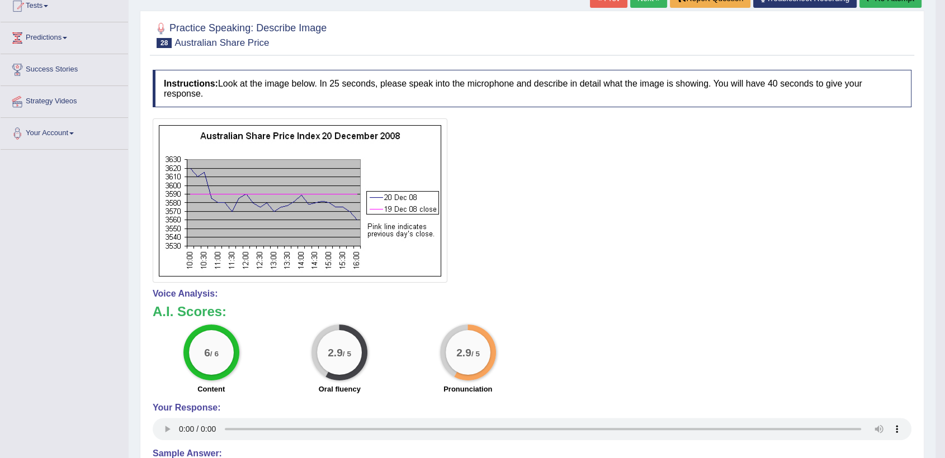
drag, startPoint x: 953, startPoint y: 347, endPoint x: 953, endPoint y: 387, distance: 40.2
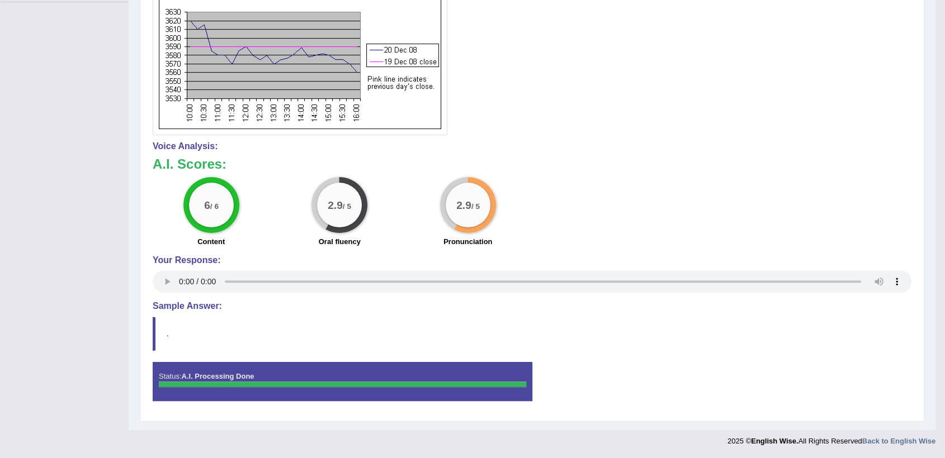
scroll to position [0, 0]
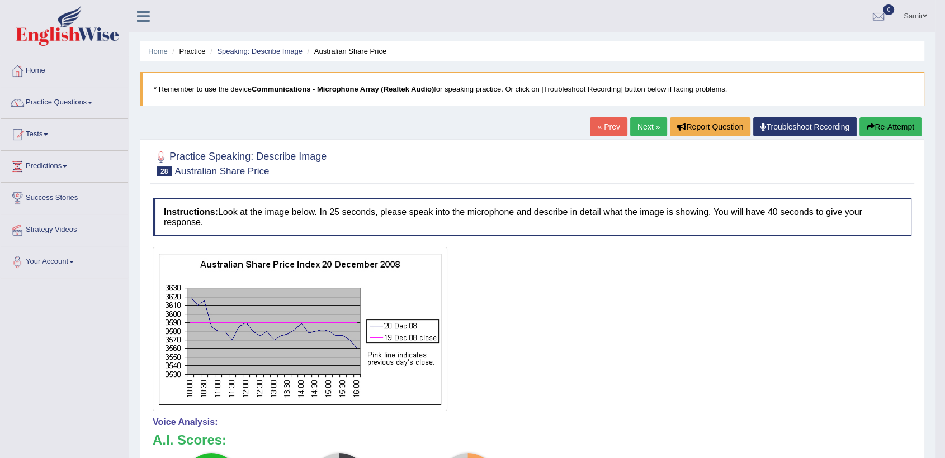
click at [644, 130] on link "Next »" at bounding box center [648, 126] width 37 height 19
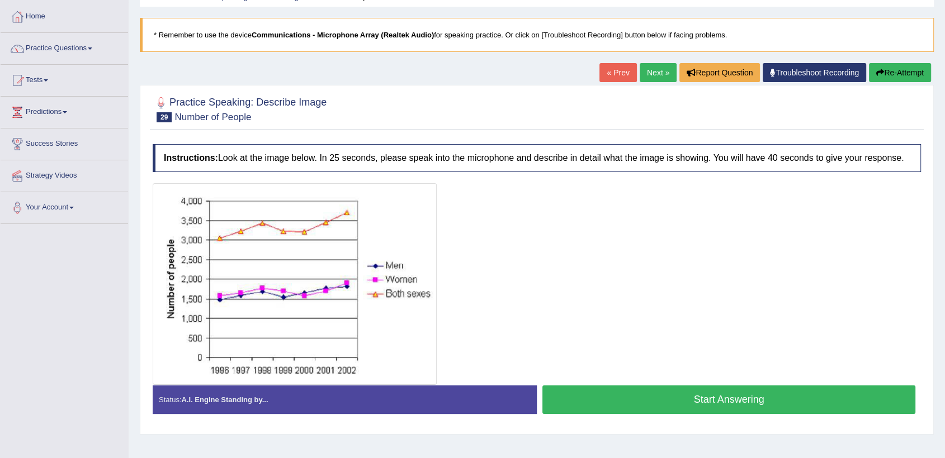
click at [944, 292] on html "Toggle navigation Home Practice Questions Speaking Practice Read Aloud Repeat S…" at bounding box center [472, 175] width 945 height 458
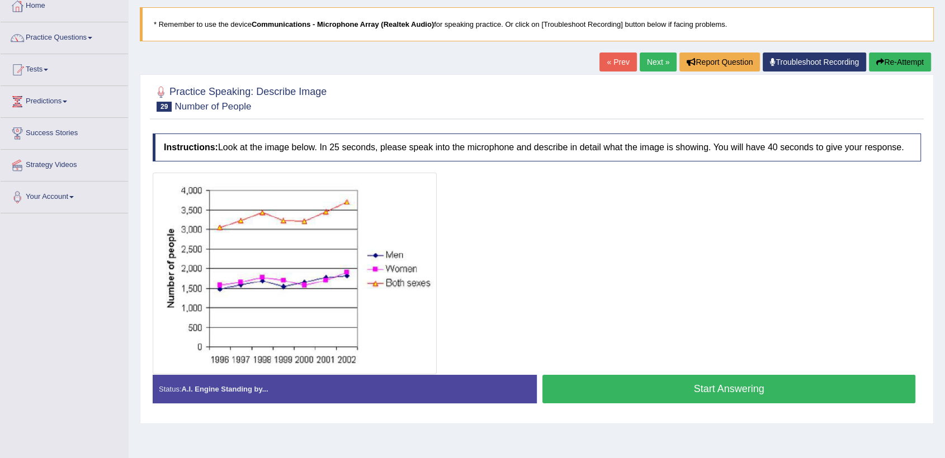
scroll to position [64, 0]
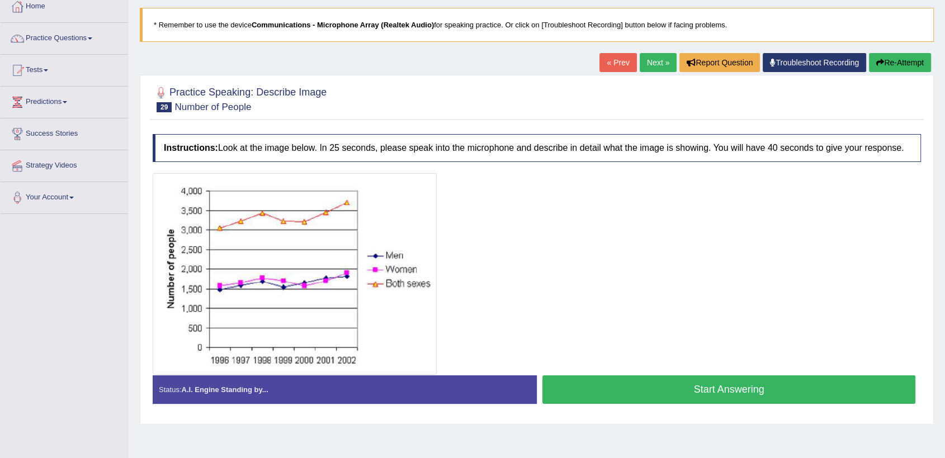
click at [761, 400] on button "Start Answering" at bounding box center [728, 390] width 373 height 29
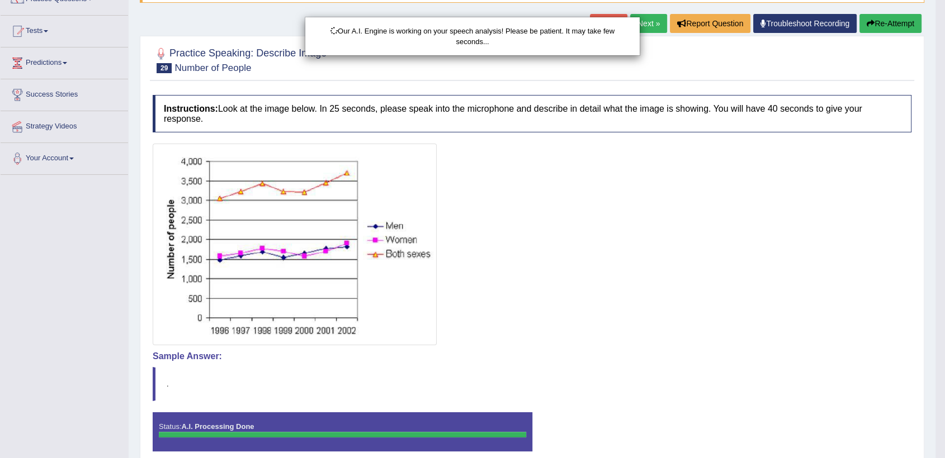
scroll to position [154, 0]
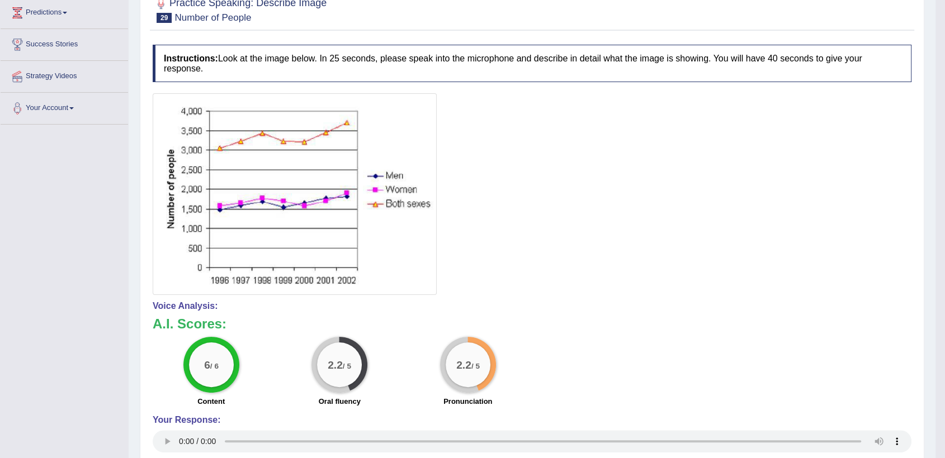
click at [944, 305] on html "Toggle navigation Home Practice Questions Speaking Practice Read Aloud Repeat S…" at bounding box center [472, 75] width 945 height 458
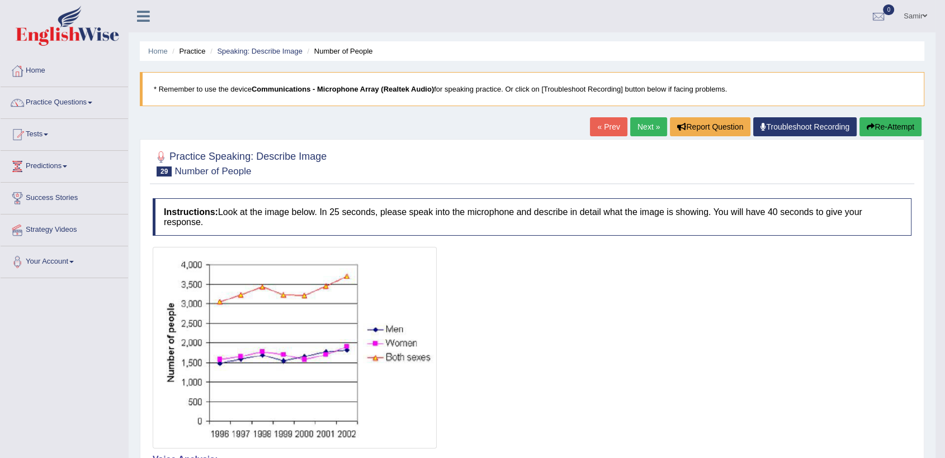
click at [630, 135] on link "Next »" at bounding box center [648, 126] width 37 height 19
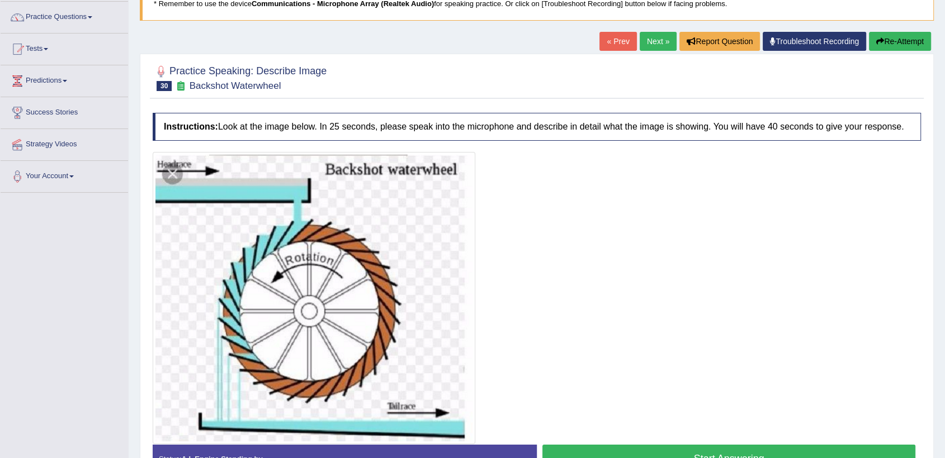
scroll to position [80, 0]
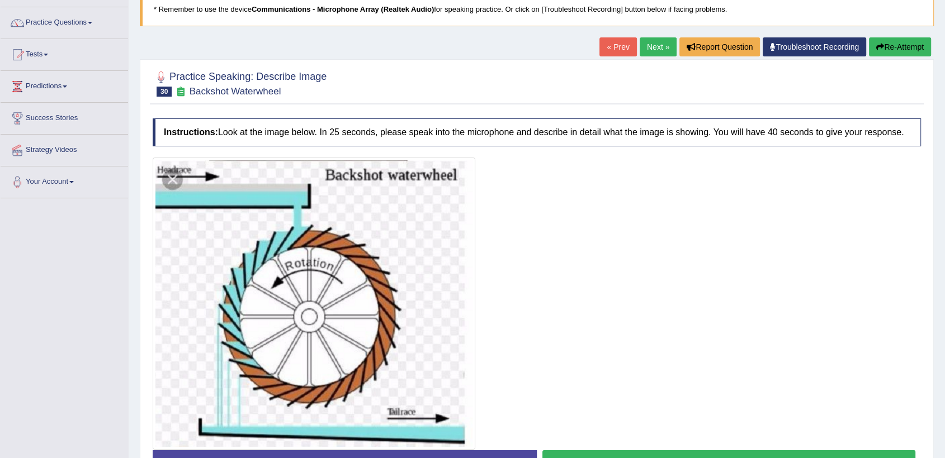
click at [944, 348] on html "Toggle navigation Home Practice Questions Speaking Practice Read Aloud Repeat S…" at bounding box center [472, 149] width 945 height 458
click at [178, 181] on img at bounding box center [313, 303] width 317 height 287
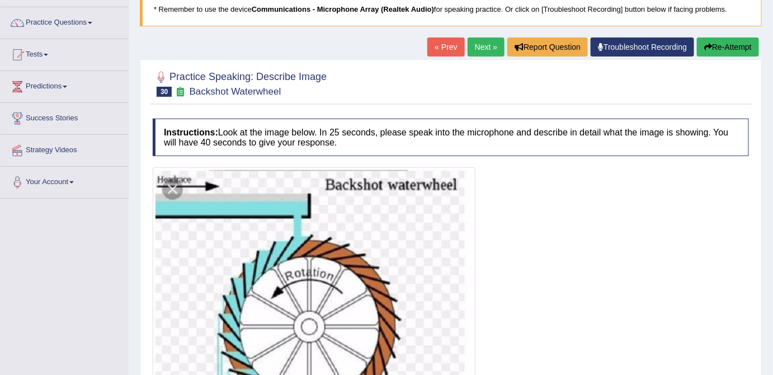
click at [198, 192] on img at bounding box center [313, 313] width 317 height 287
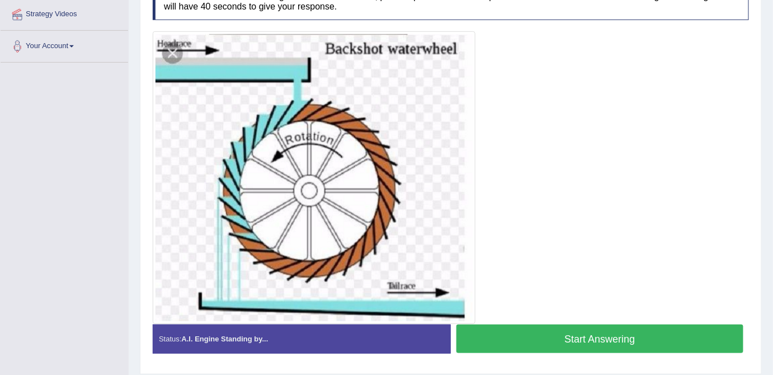
scroll to position [217, 0]
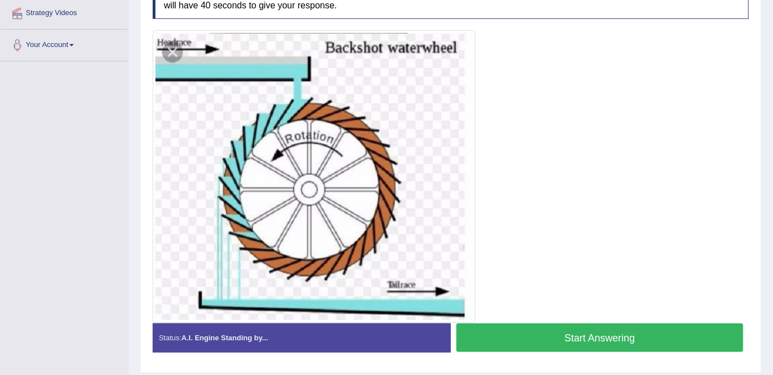
drag, startPoint x: 595, startPoint y: 234, endPoint x: 654, endPoint y: 258, distance: 63.4
click at [654, 258] on div at bounding box center [451, 176] width 596 height 292
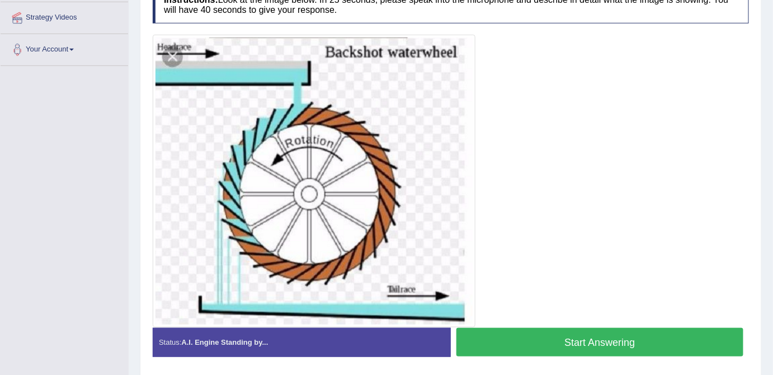
scroll to position [215, 0]
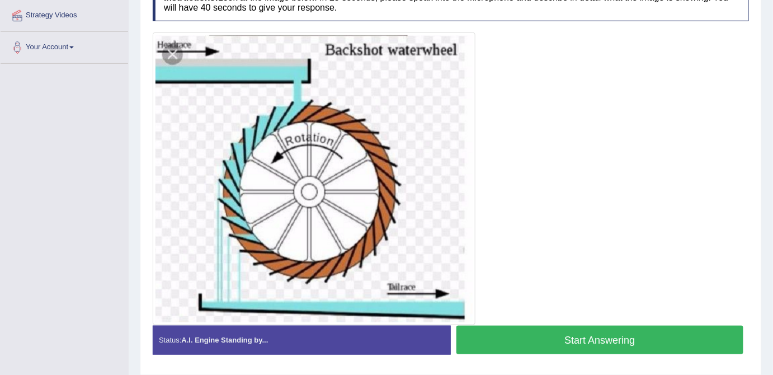
click at [617, 349] on button "Start Answering" at bounding box center [599, 339] width 287 height 29
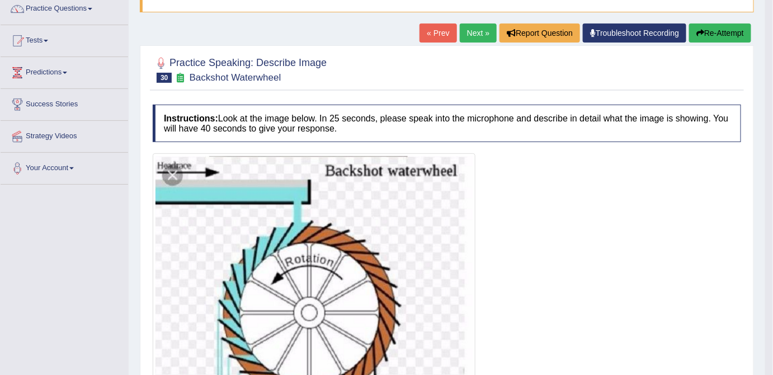
scroll to position [84, 0]
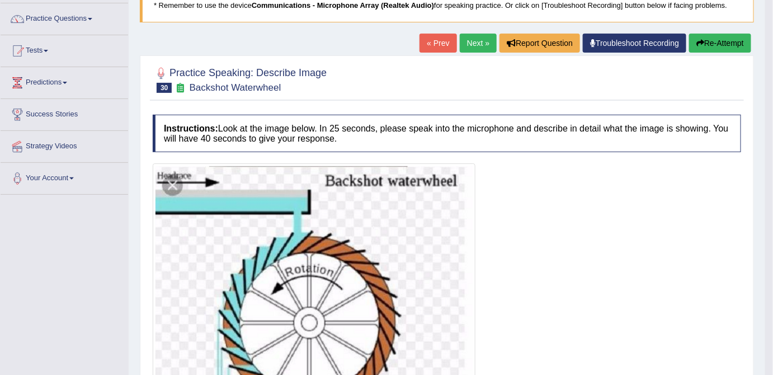
click at [480, 37] on link "Next »" at bounding box center [478, 43] width 37 height 19
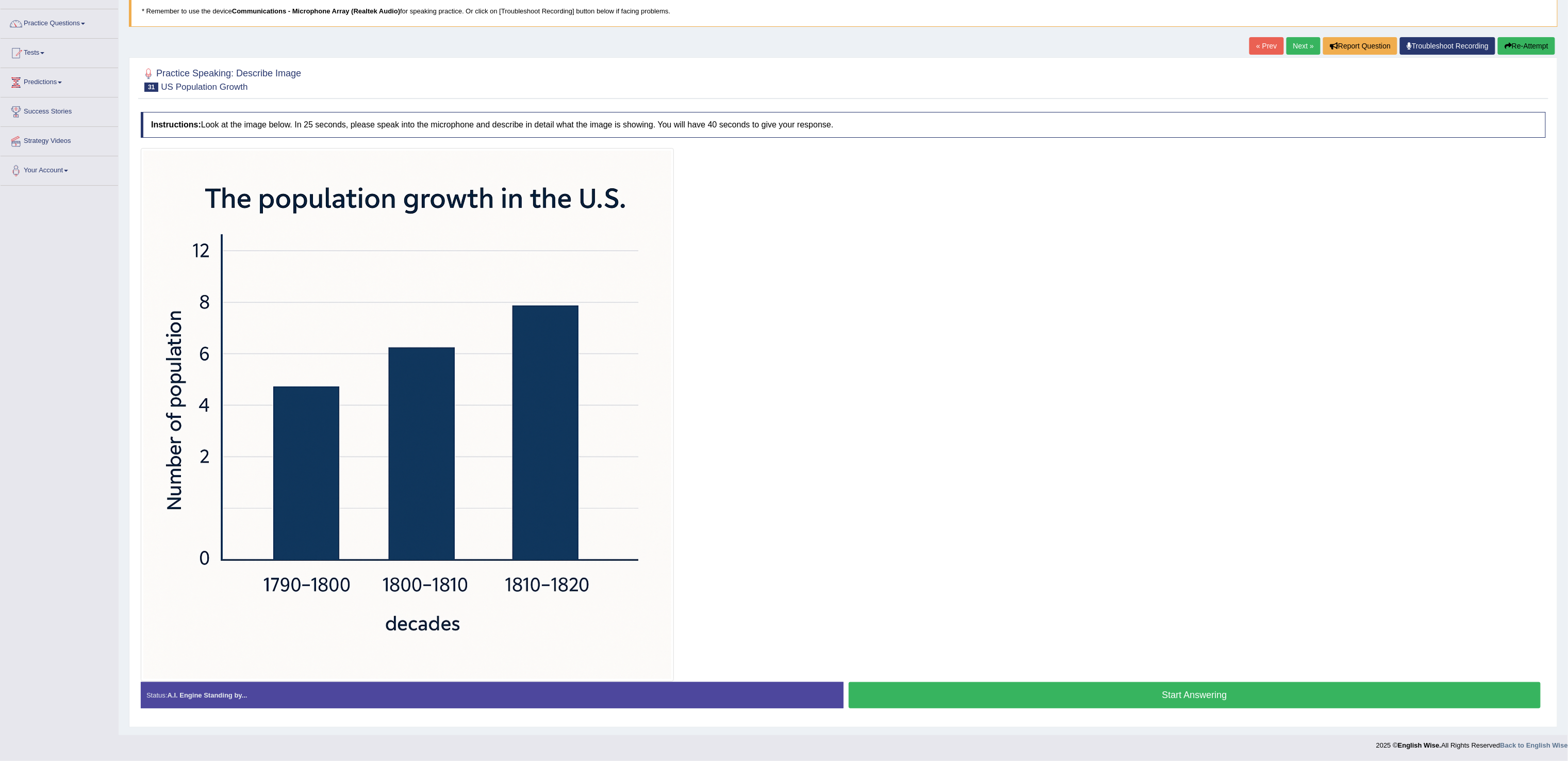
scroll to position [76, 0]
click at [712, 345] on button "Start Answering" at bounding box center [1194, 695] width 693 height 27
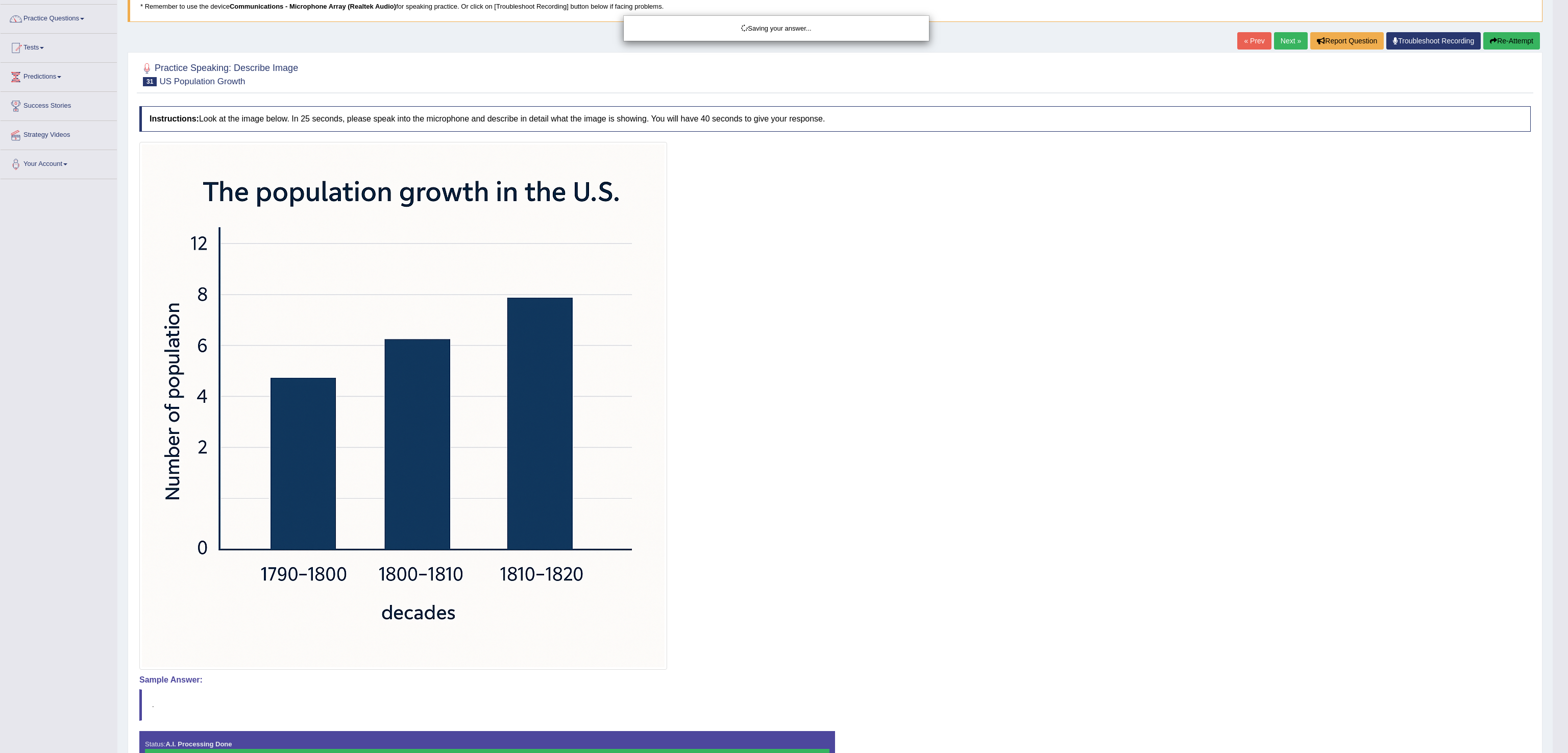
drag, startPoint x: 1567, startPoint y: 549, endPoint x: 1567, endPoint y: 672, distance: 123.0
click at [705, 341] on body "Toggle navigation Home Practice Questions Speaking Practice Read Aloud Repeat S…" at bounding box center [784, 301] width 1568 height 753
drag, startPoint x: 1567, startPoint y: 672, endPoint x: 1567, endPoint y: 458, distance: 214.0
click at [705, 341] on html "Toggle navigation Home Practice Questions Speaking Practice Read Aloud Repeat S…" at bounding box center [784, 301] width 1568 height 753
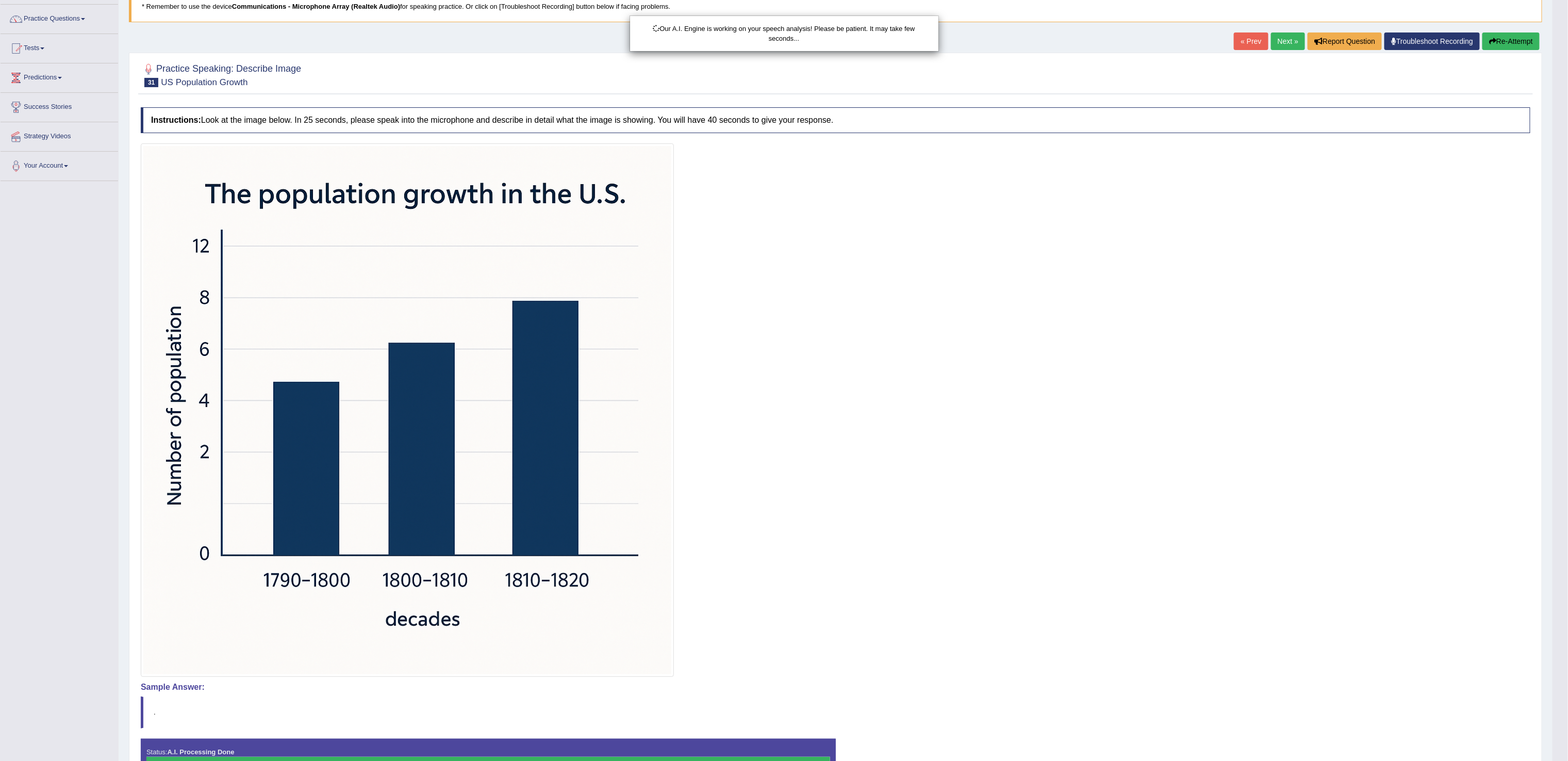
scroll to position [117, 0]
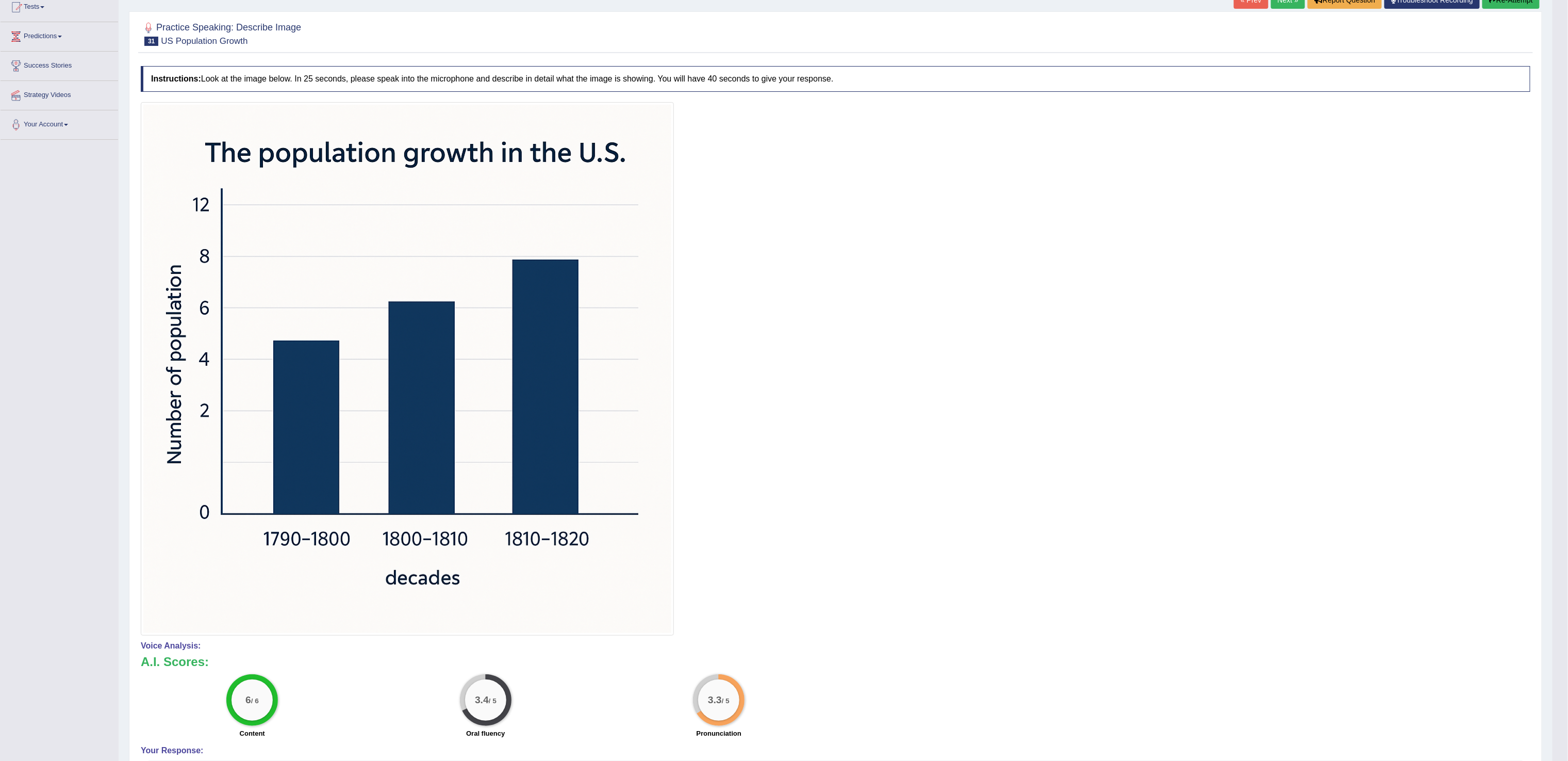
drag, startPoint x: 1583, startPoint y: 425, endPoint x: 1583, endPoint y: 545, distance: 120.0
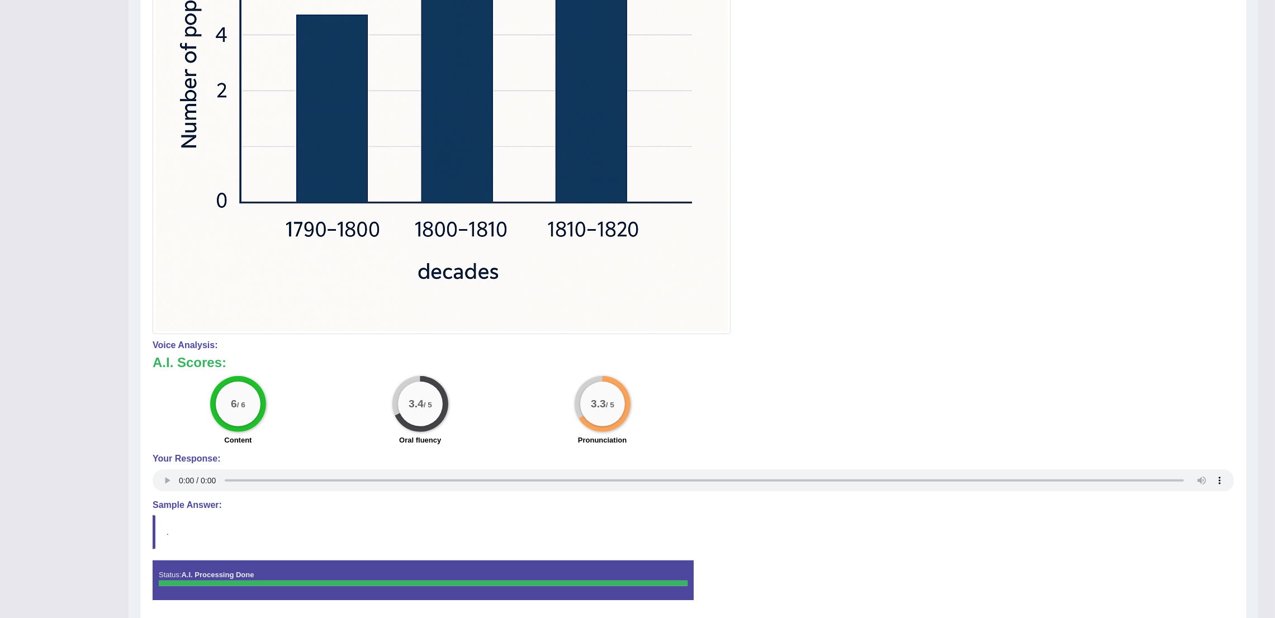
scroll to position [0, 0]
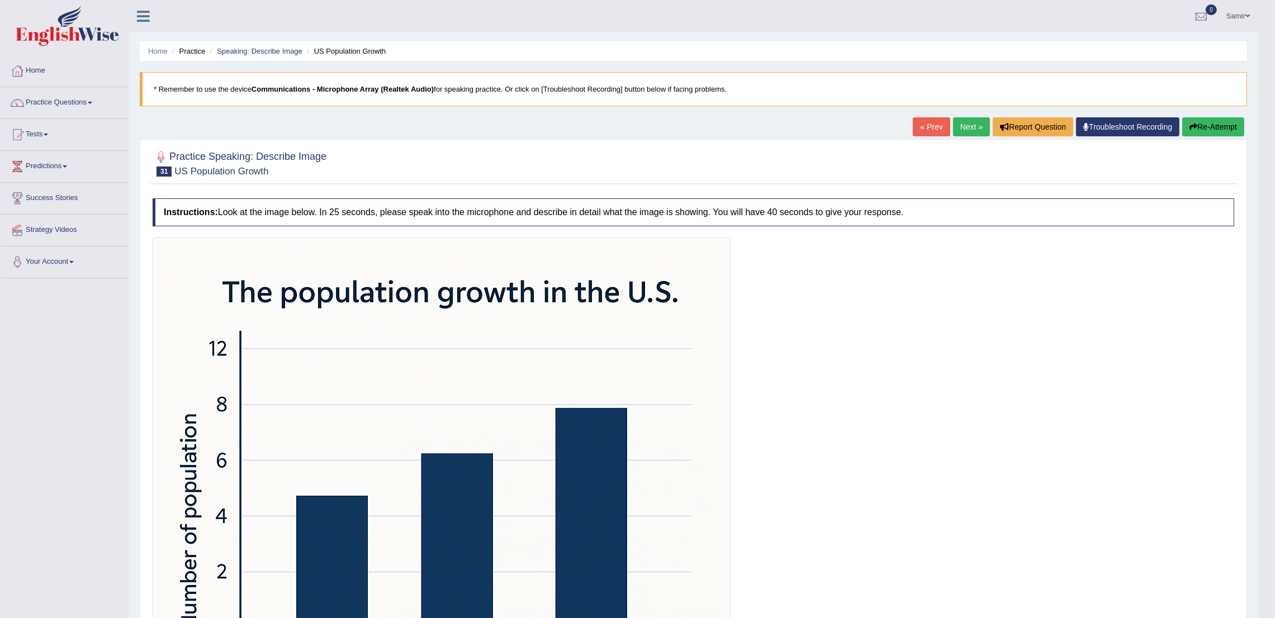
click at [772, 124] on link "Next »" at bounding box center [971, 126] width 37 height 19
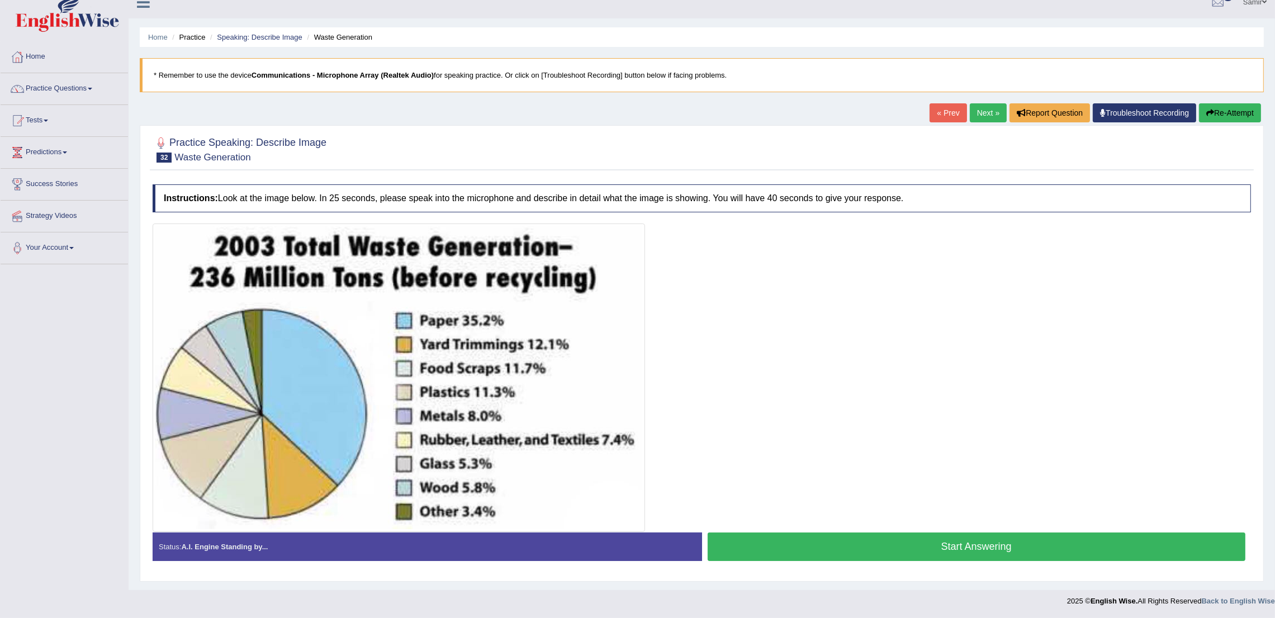
click at [1275, 361] on html "Toggle navigation Home Practice Questions Speaking Practice Read Aloud Repeat S…" at bounding box center [637, 295] width 1275 height 618
click at [931, 550] on button "Start Answering" at bounding box center [977, 547] width 538 height 29
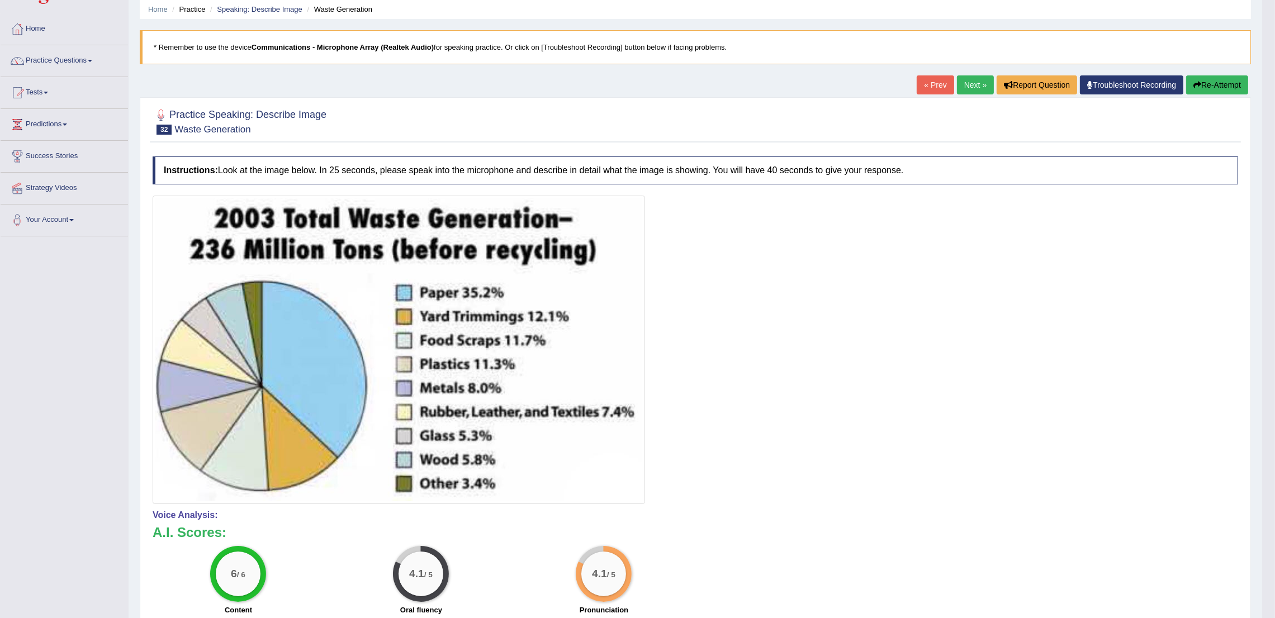
drag, startPoint x: 1287, startPoint y: 345, endPoint x: 1287, endPoint y: 437, distance: 91.7
click at [1275, 437] on html "Toggle navigation Home Practice Questions Speaking Practice Read Aloud Repeat S…" at bounding box center [637, 267] width 1275 height 618
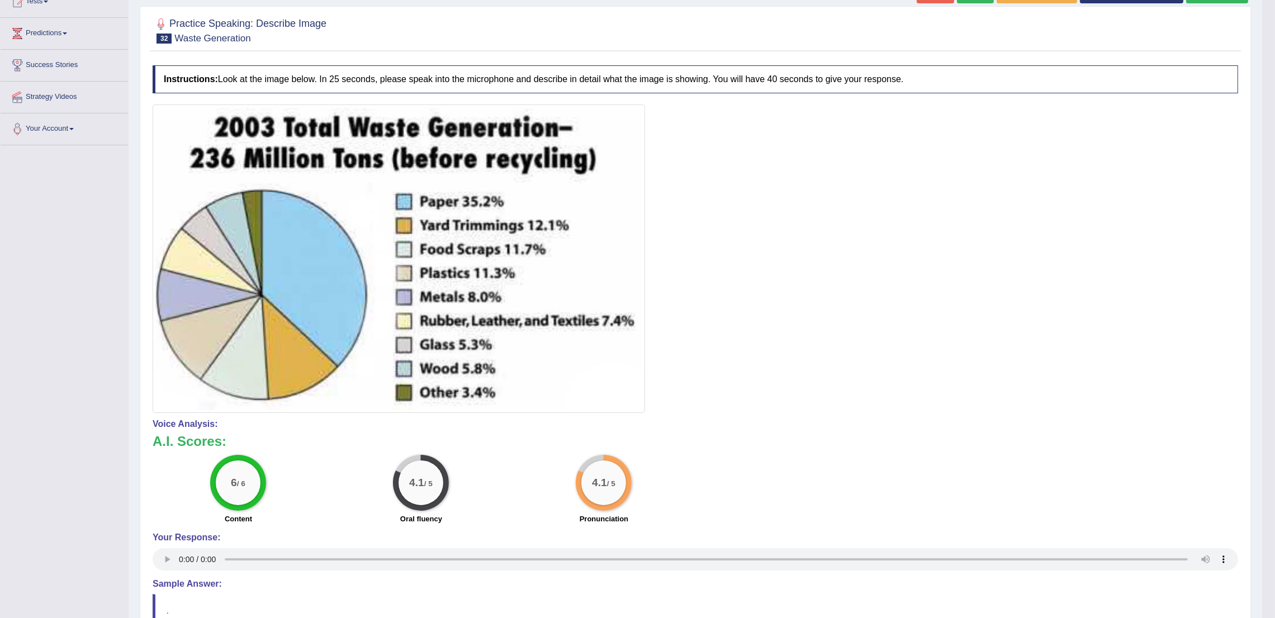
scroll to position [32, 0]
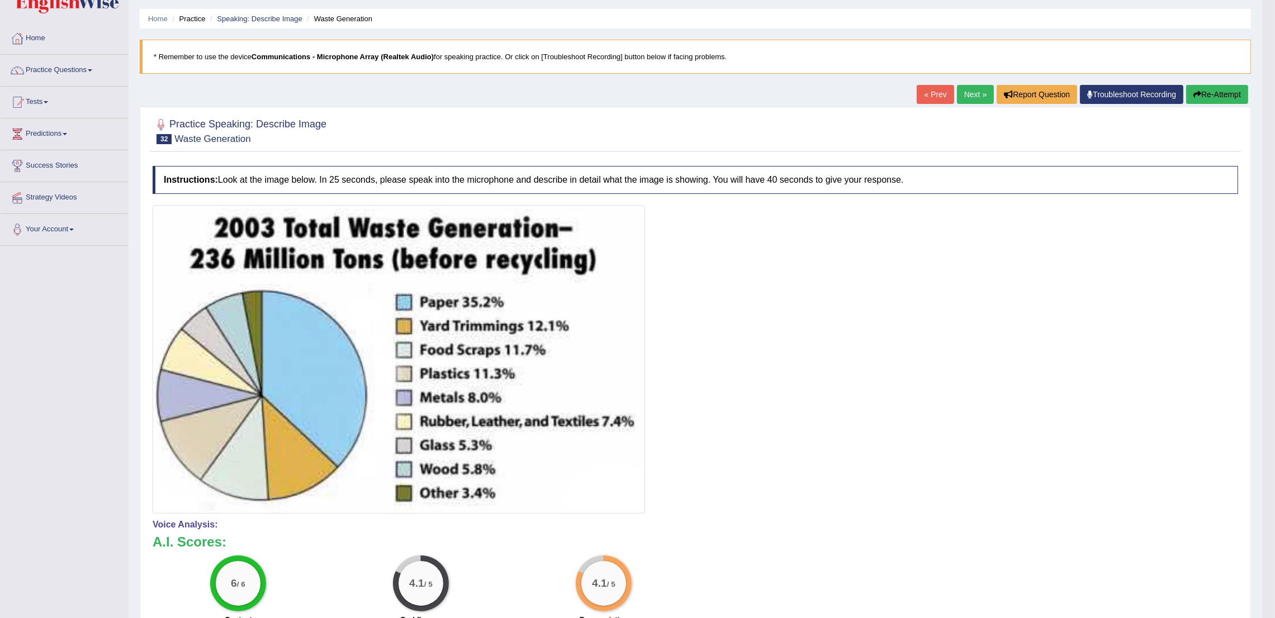
click at [977, 91] on link "Next »" at bounding box center [975, 94] width 37 height 19
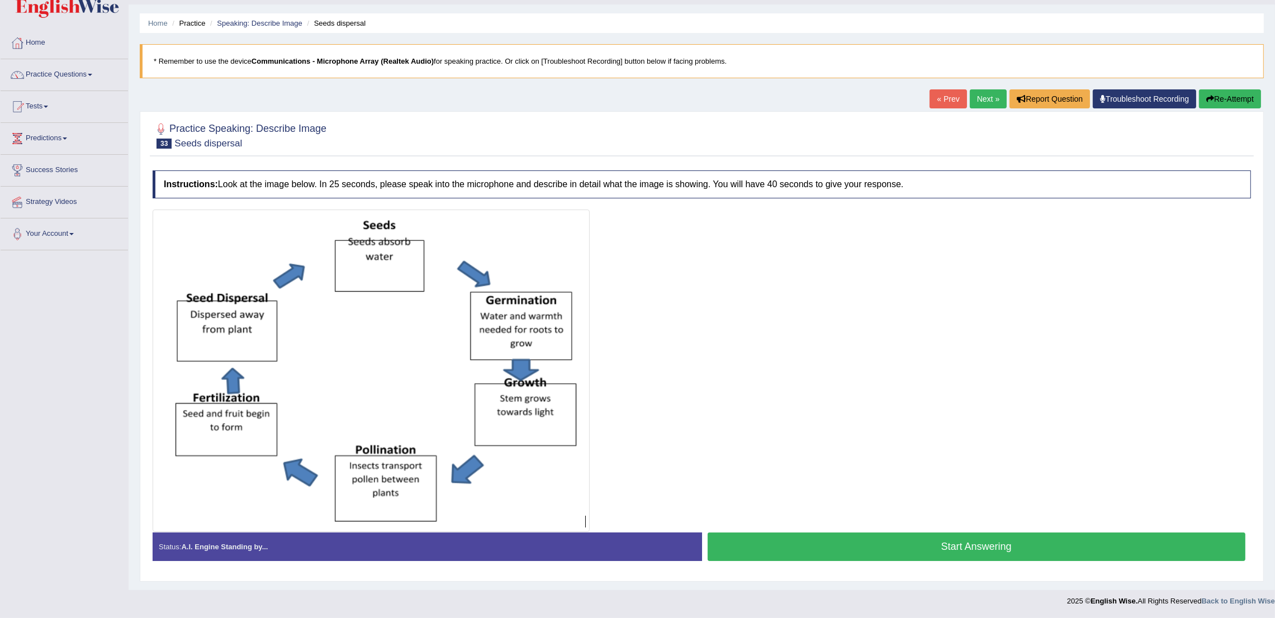
click at [1037, 548] on button "Start Answering" at bounding box center [977, 547] width 538 height 29
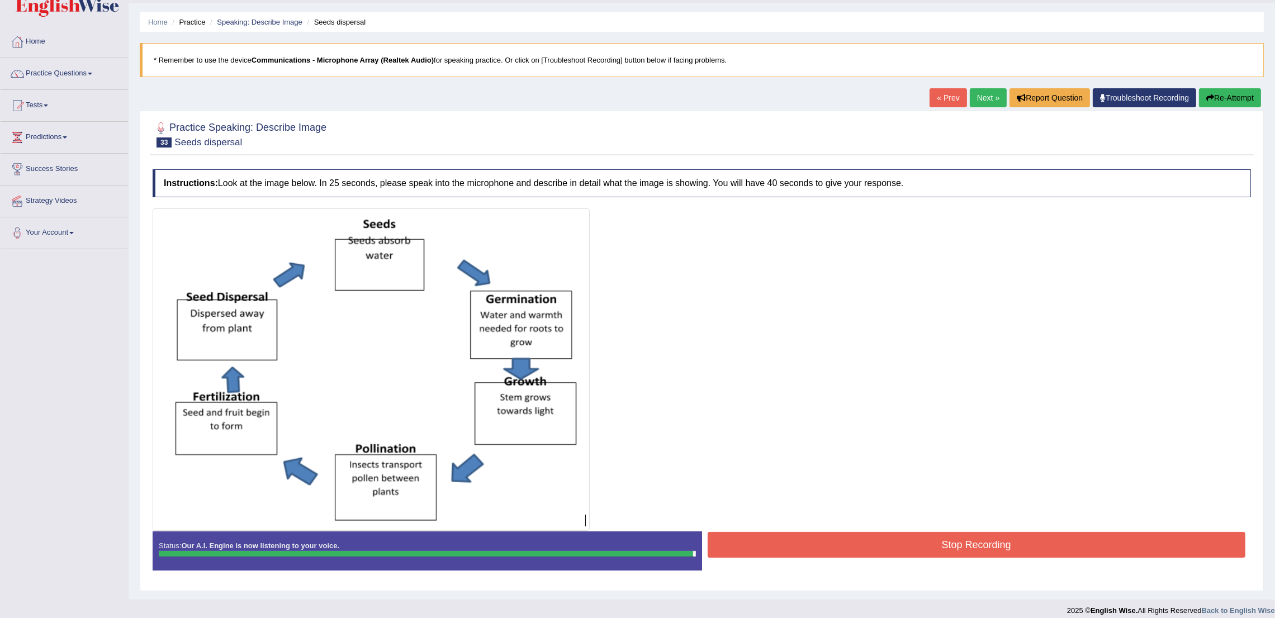
scroll to position [40, 0]
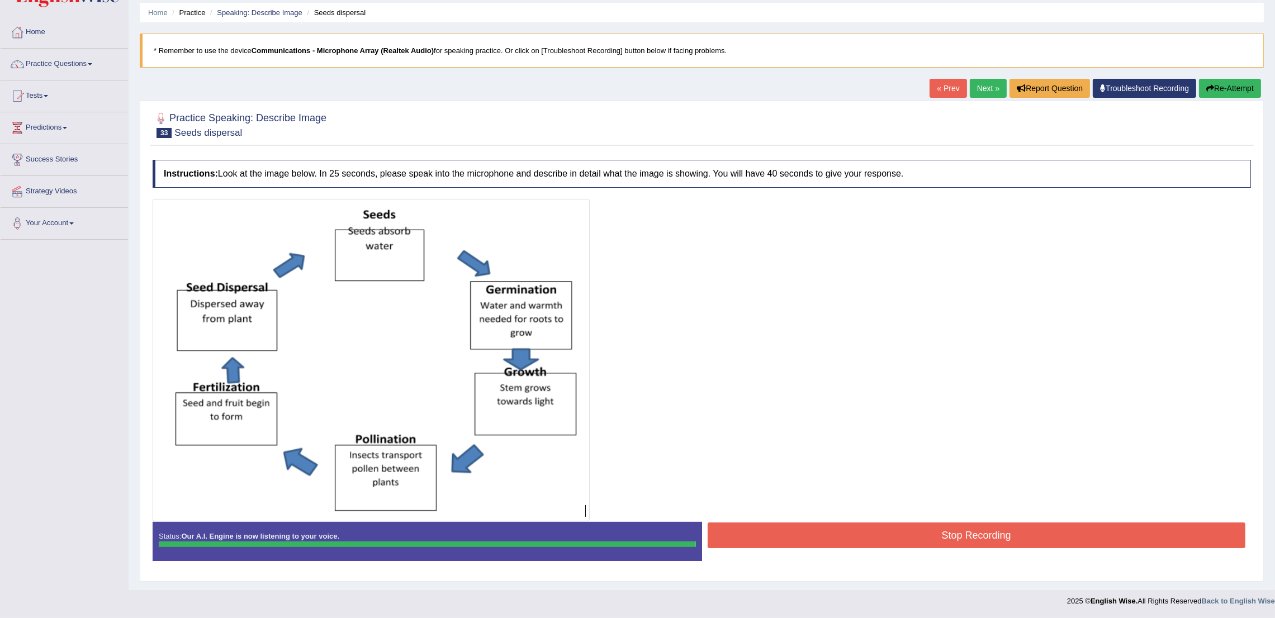
click at [1275, 564] on html "Toggle navigation Home Practice Questions Speaking Practice Read Aloud Repeat S…" at bounding box center [637, 270] width 1275 height 618
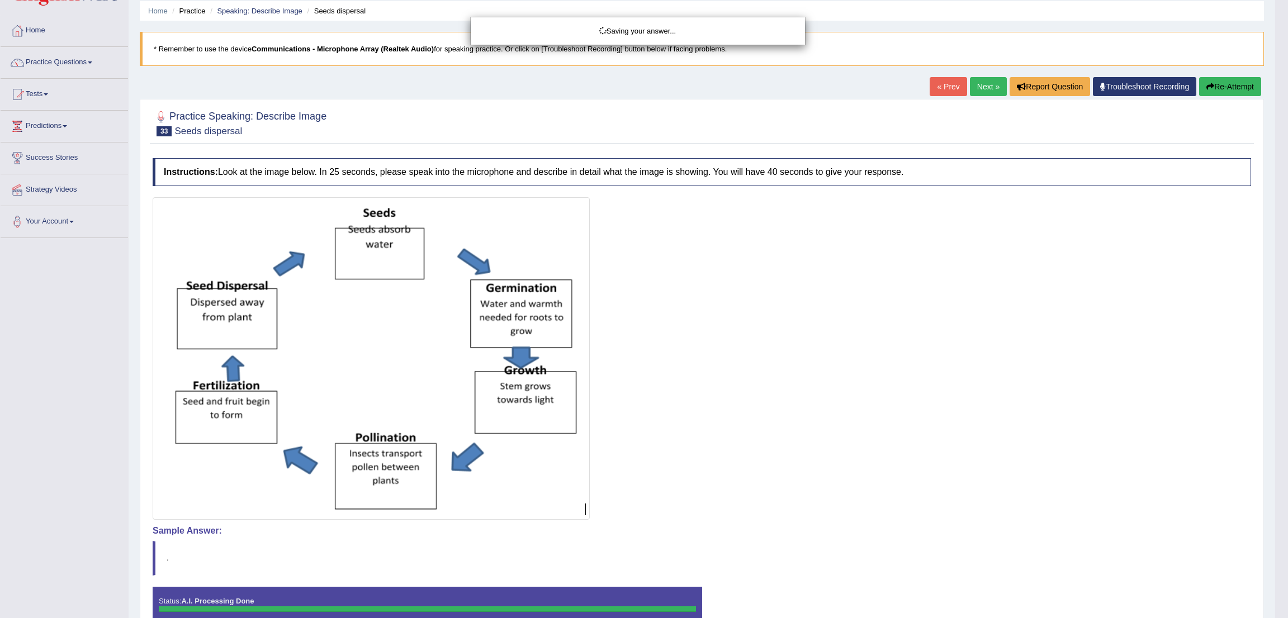
drag, startPoint x: 1287, startPoint y: 564, endPoint x: 1287, endPoint y: 411, distance: 152.6
click at [1275, 600] on div "Saving your answer..." at bounding box center [644, 309] width 1288 height 618
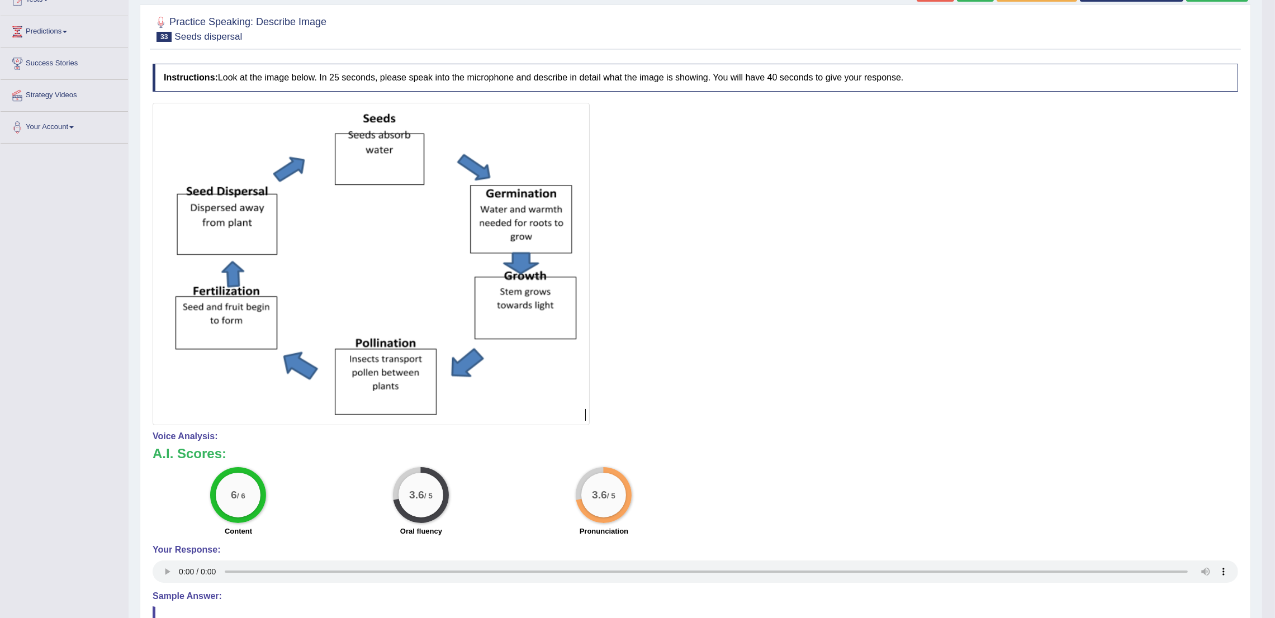
scroll to position [0, 0]
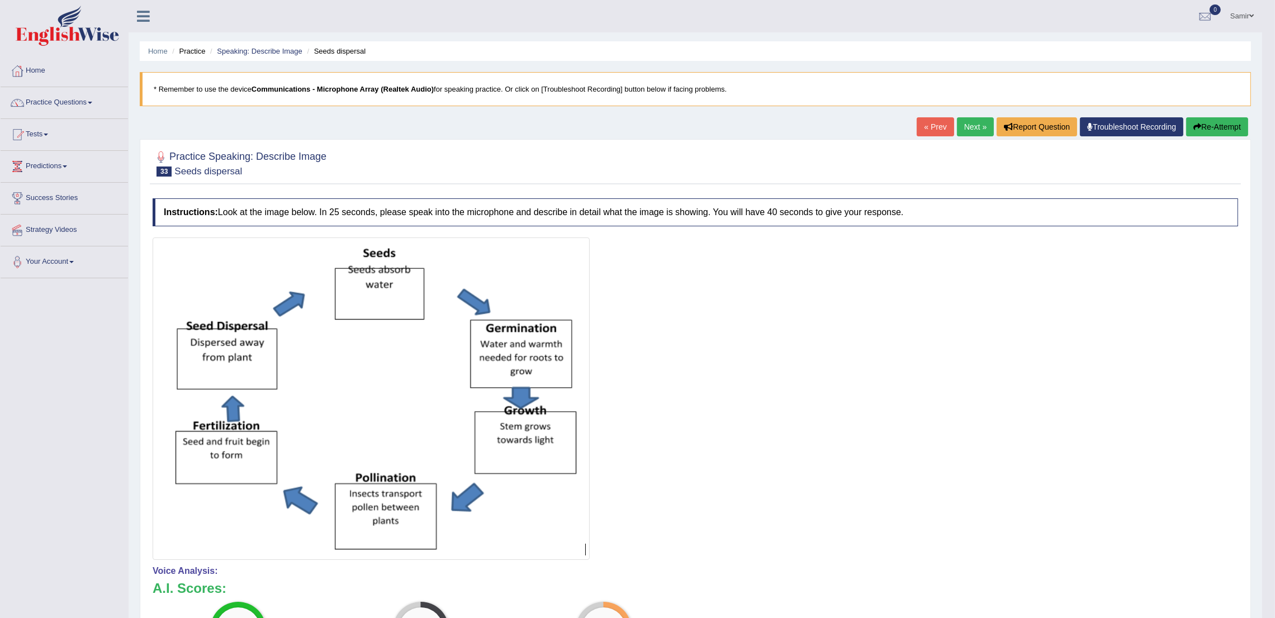
click at [975, 130] on link "Next »" at bounding box center [975, 126] width 37 height 19
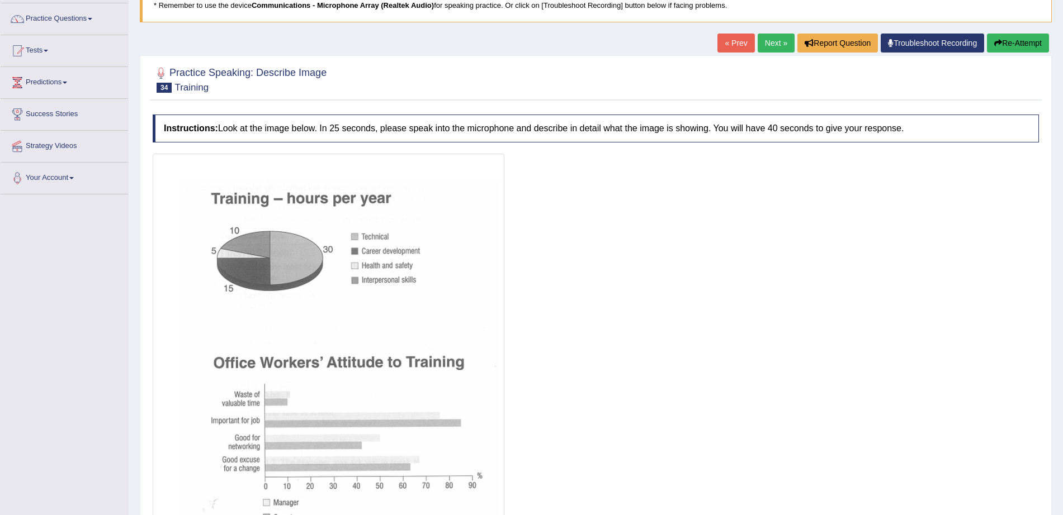
scroll to position [185, 0]
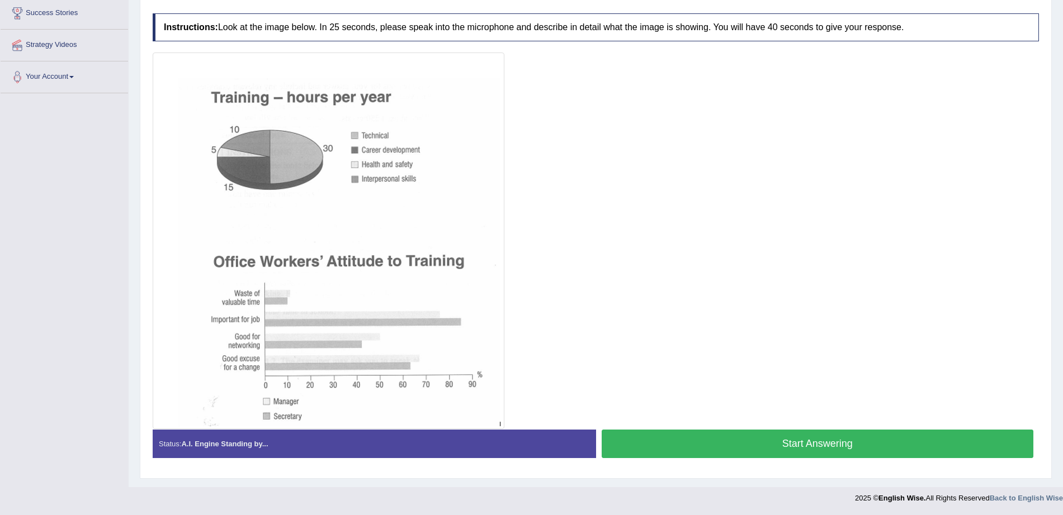
click at [936, 448] on button "Start Answering" at bounding box center [818, 444] width 432 height 29
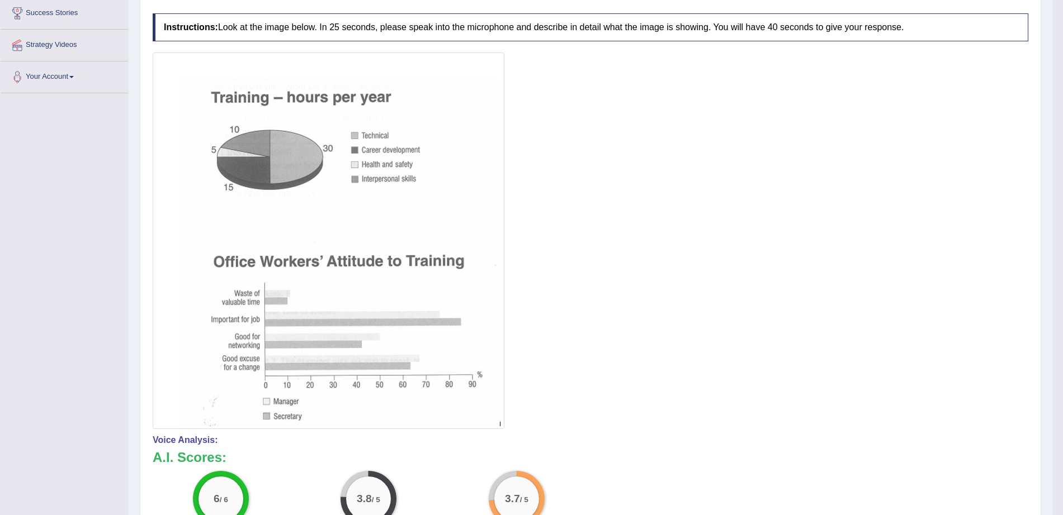
drag, startPoint x: 1073, startPoint y: 298, endPoint x: 1073, endPoint y: 509, distance: 211.3
click at [1063, 330] on html "Toggle navigation Home Practice Questions Speaking Practice Read Aloud Repeat S…" at bounding box center [531, 72] width 1063 height 515
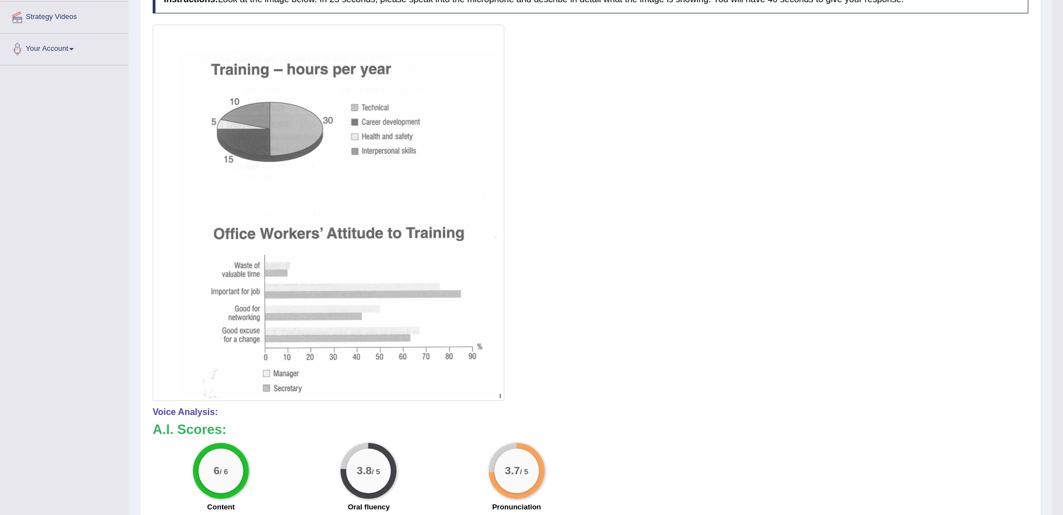
scroll to position [0, 0]
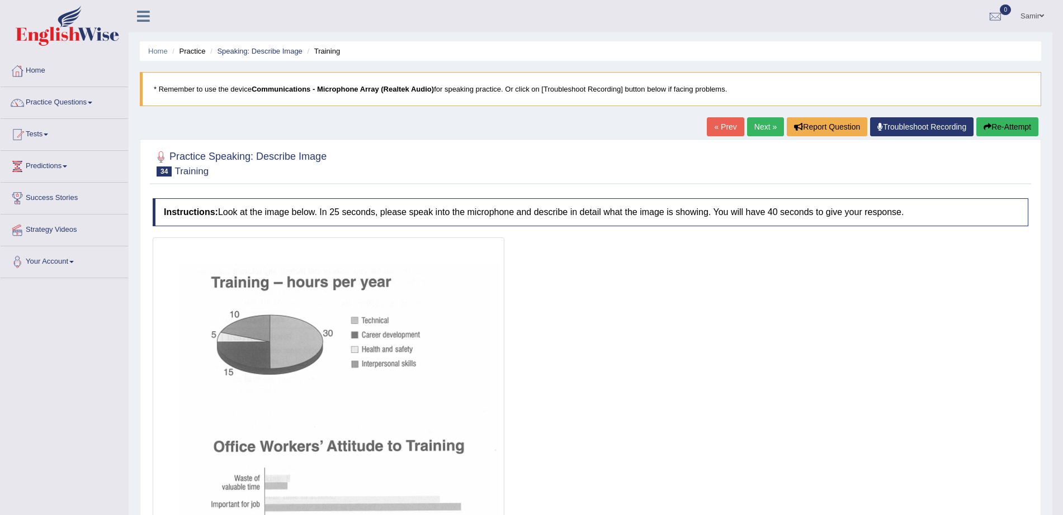
click at [761, 126] on link "Next »" at bounding box center [765, 126] width 37 height 19
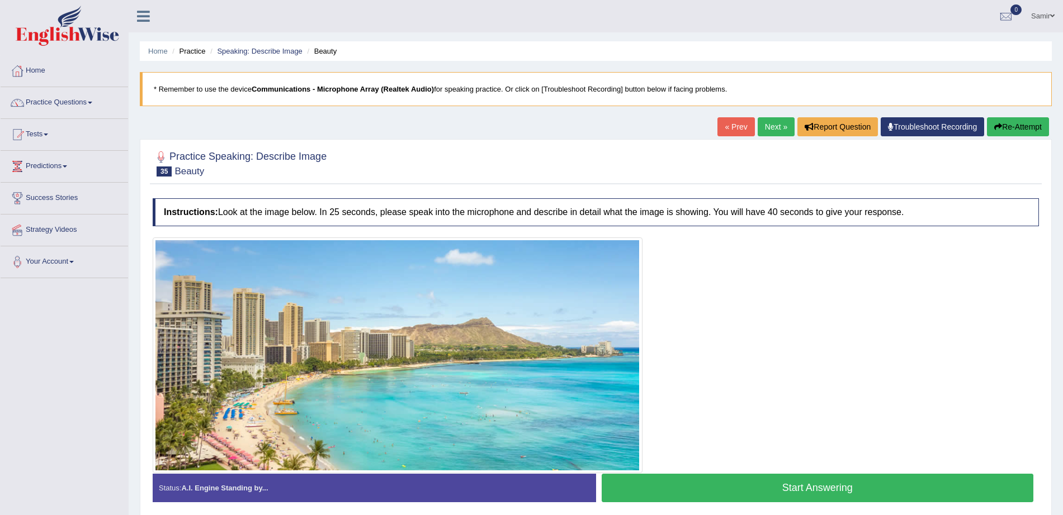
drag, startPoint x: 1052, startPoint y: 203, endPoint x: 1073, endPoint y: 198, distance: 21.4
click at [1062, 198] on html "Toggle navigation Home Practice Questions Speaking Practice Read Aloud Repeat S…" at bounding box center [531, 257] width 1063 height 515
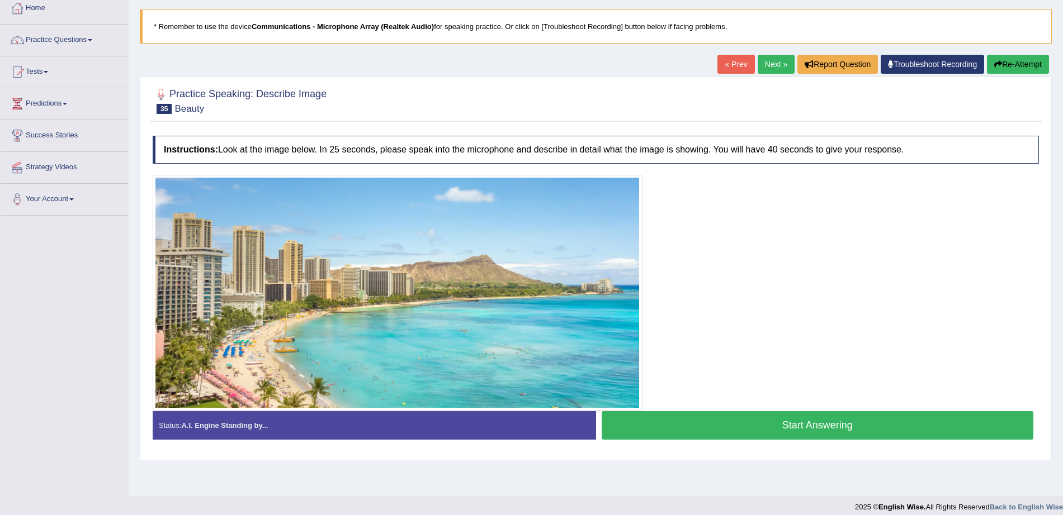
scroll to position [65, 0]
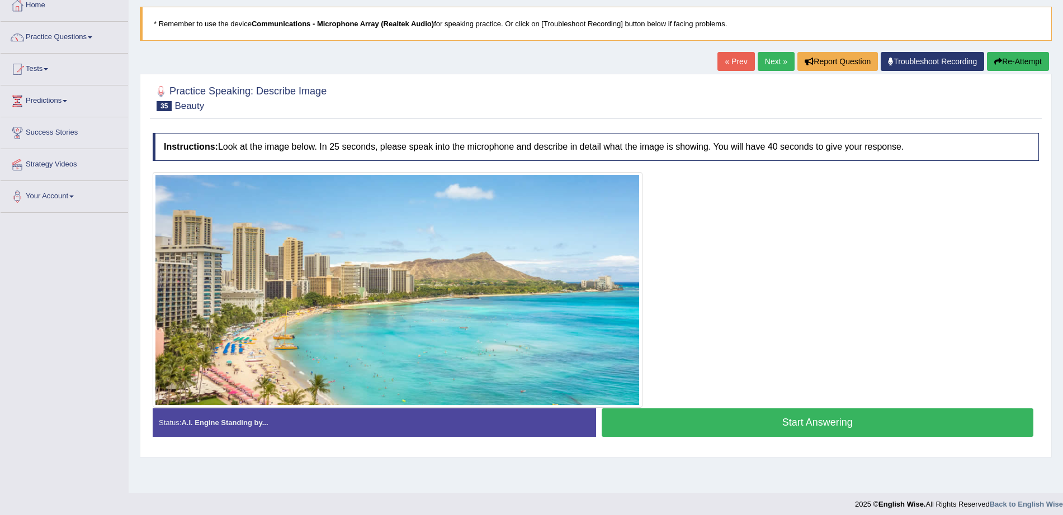
click at [898, 423] on button "Start Answering" at bounding box center [818, 423] width 432 height 29
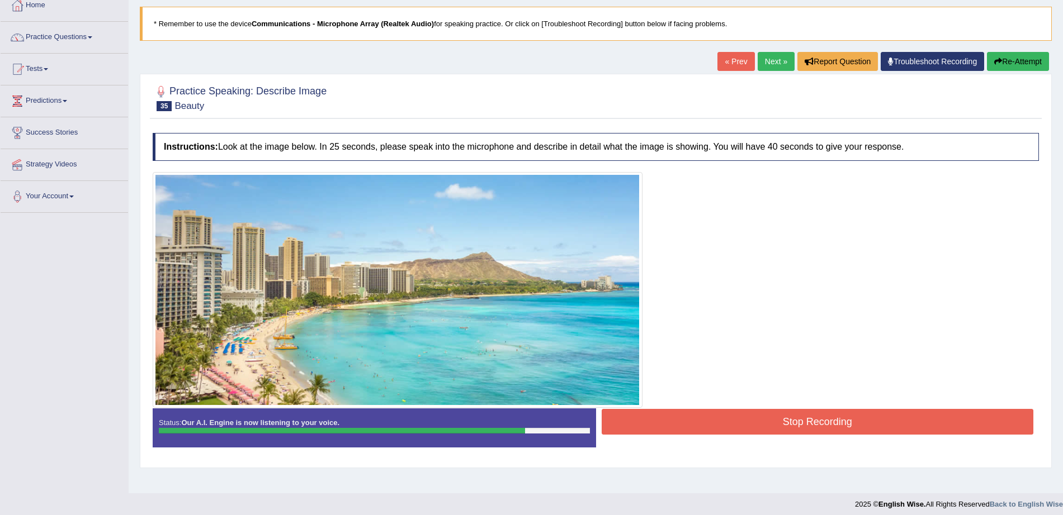
click at [898, 423] on button "Stop Recording" at bounding box center [818, 422] width 432 height 26
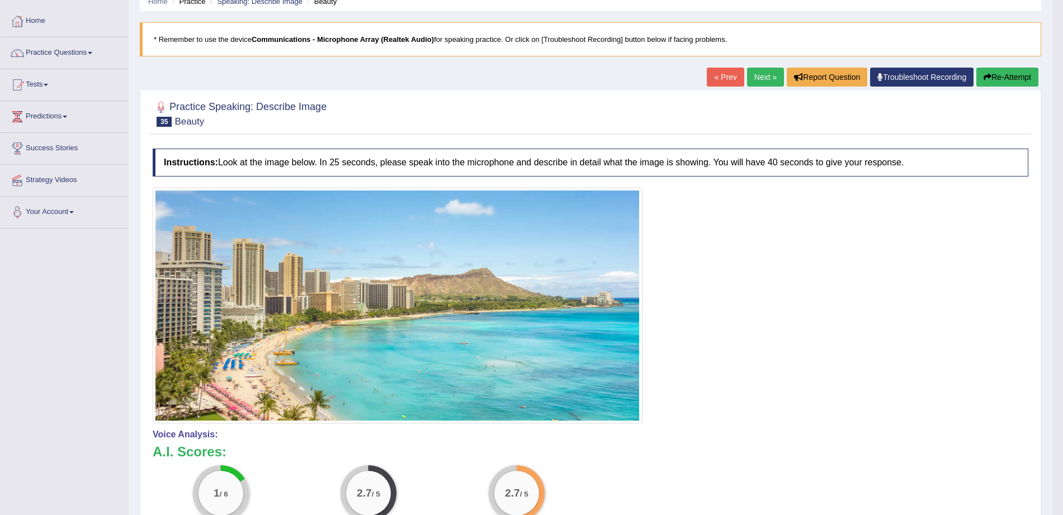
scroll to position [7, 0]
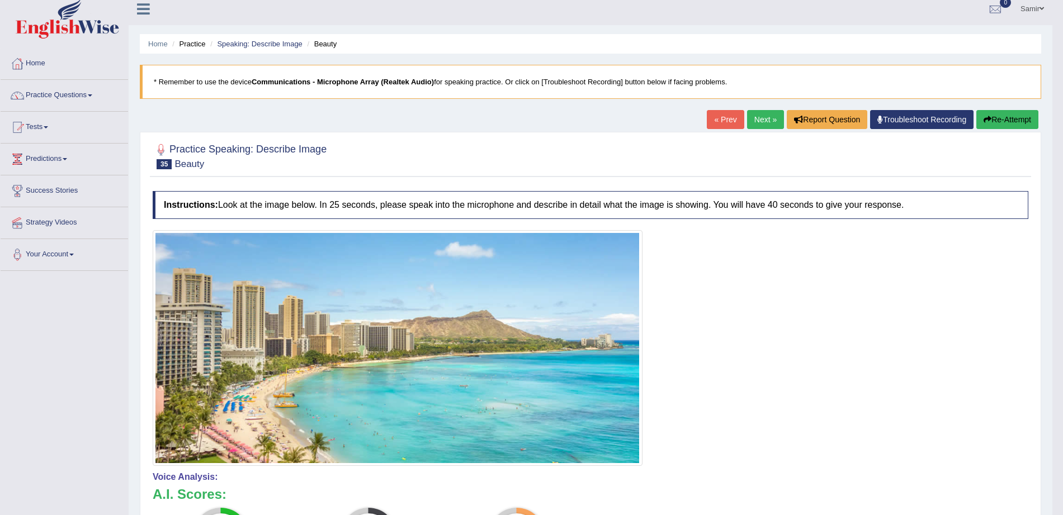
click at [1007, 111] on button "Re-Attempt" at bounding box center [1007, 119] width 62 height 19
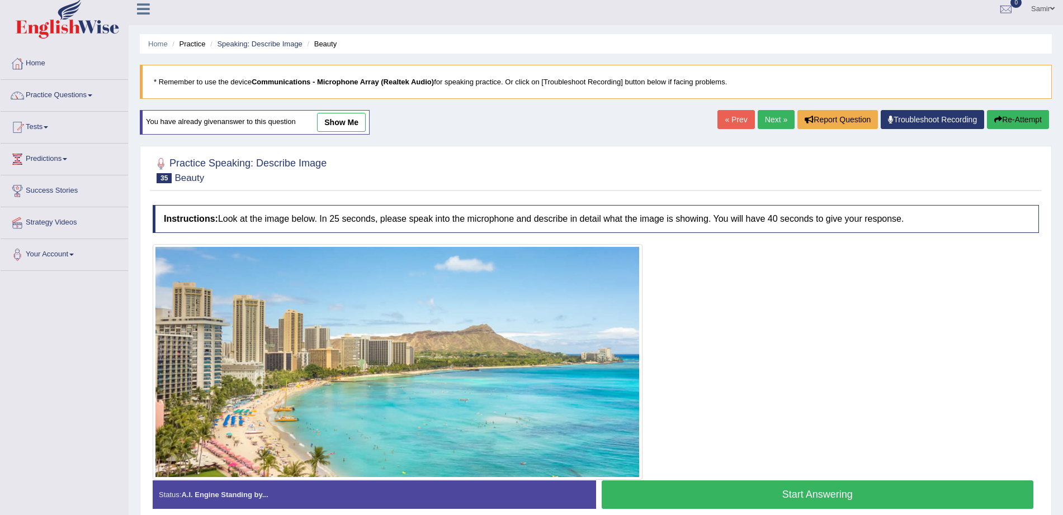
scroll to position [72, 0]
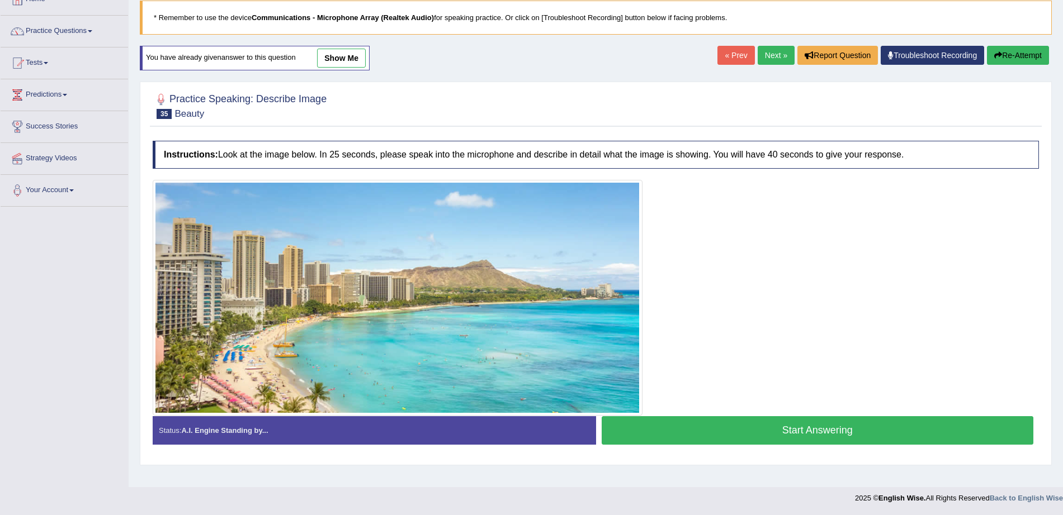
click at [908, 425] on button "Start Answering" at bounding box center [818, 430] width 432 height 29
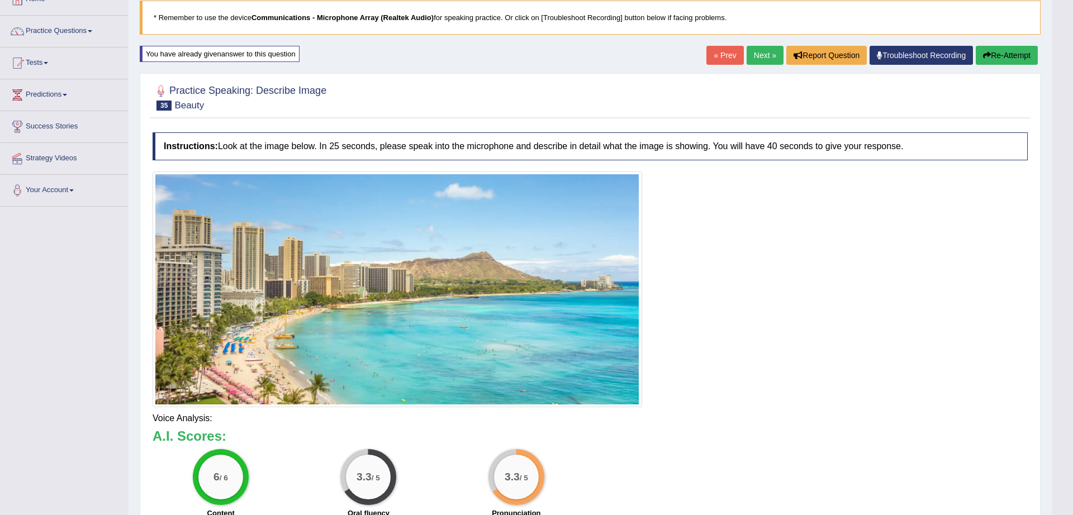
drag, startPoint x: 1073, startPoint y: 311, endPoint x: 1073, endPoint y: 399, distance: 87.8
click at [1062, 399] on html "Toggle navigation Home Practice Questions Speaking Practice Read Aloud Repeat S…" at bounding box center [536, 185] width 1073 height 515
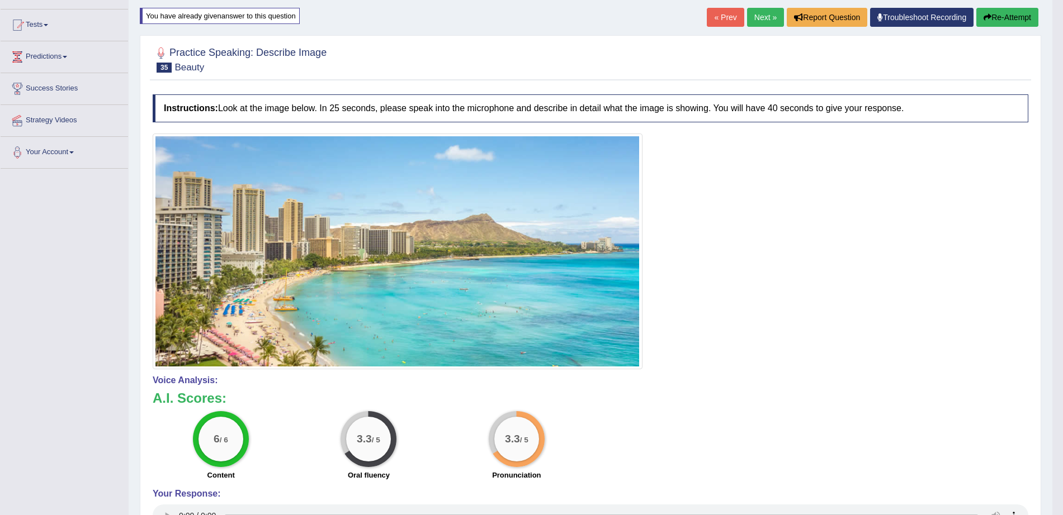
scroll to position [0, 0]
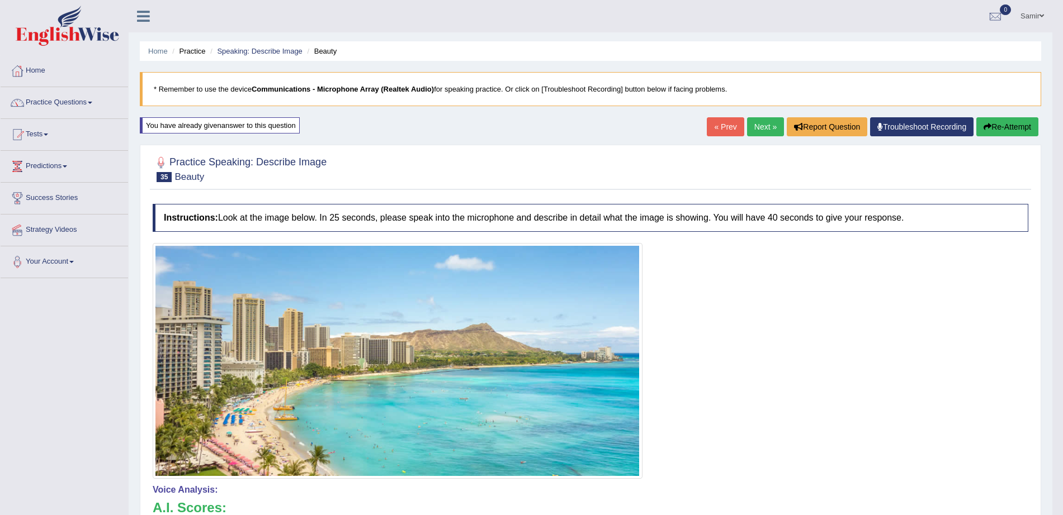
click at [45, 77] on link "Home" at bounding box center [64, 69] width 127 height 28
